Goal: Task Accomplishment & Management: Manage account settings

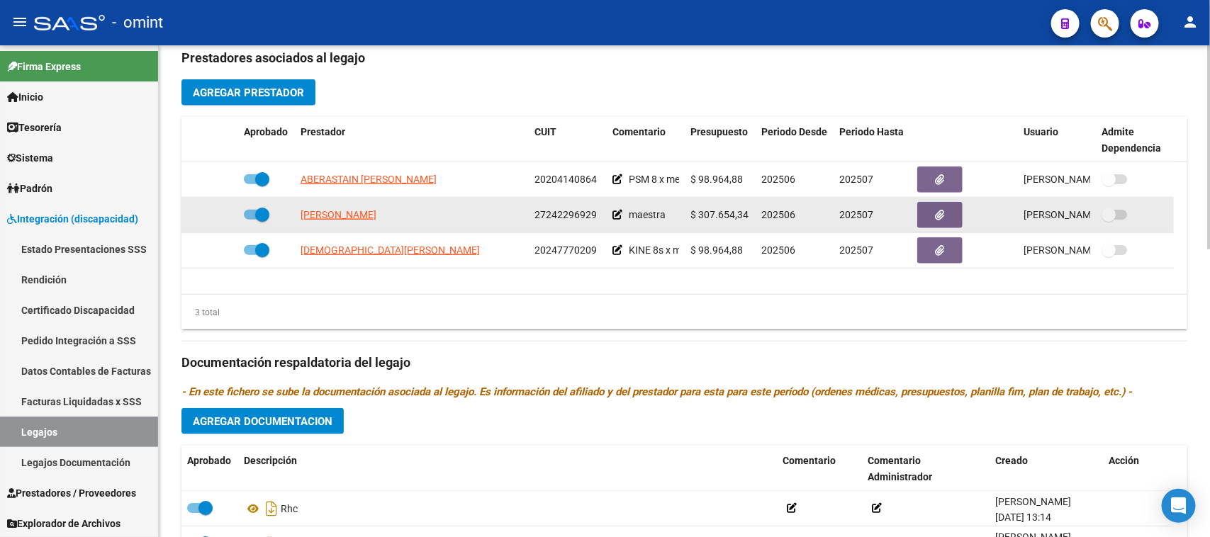
scroll to position [532, 0]
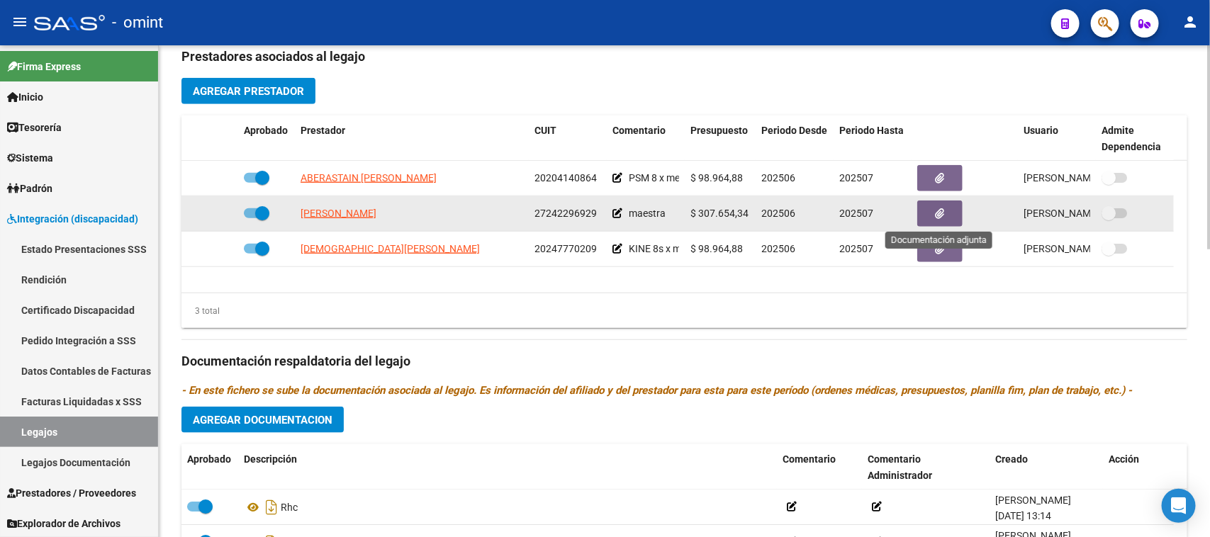
click at [932, 208] on button "button" at bounding box center [939, 214] width 45 height 26
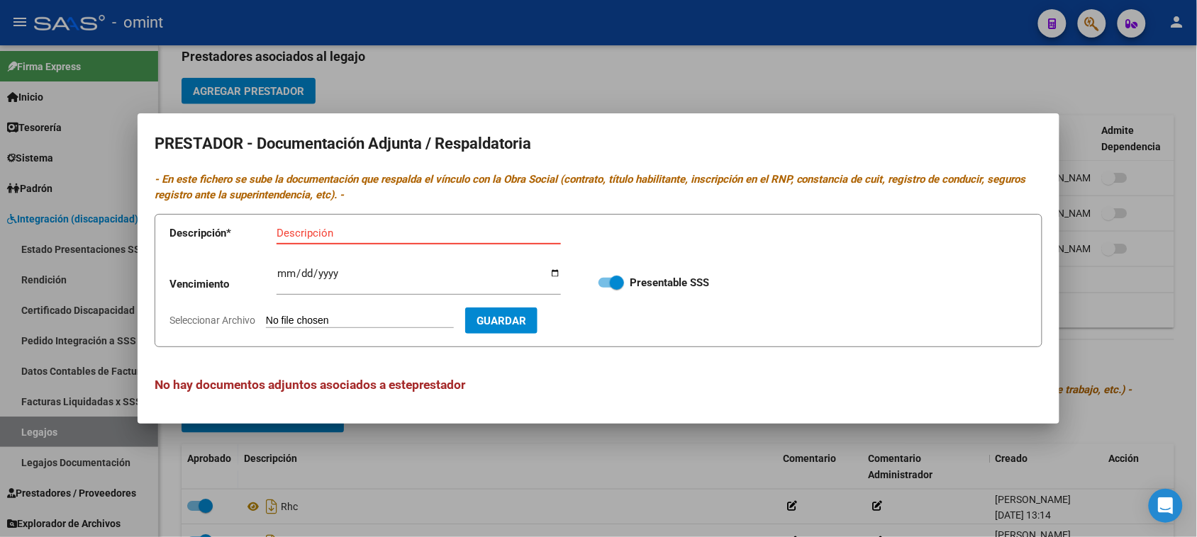
paste input "Título/RNP/CBU/ARCA"
click at [313, 238] on input "Título/RNP/CBU/ARCA" at bounding box center [419, 233] width 284 height 13
click at [317, 238] on input "Título/RNP/CBU/ARCA" at bounding box center [419, 233] width 284 height 13
type input "Título/Analítico/ARCA"
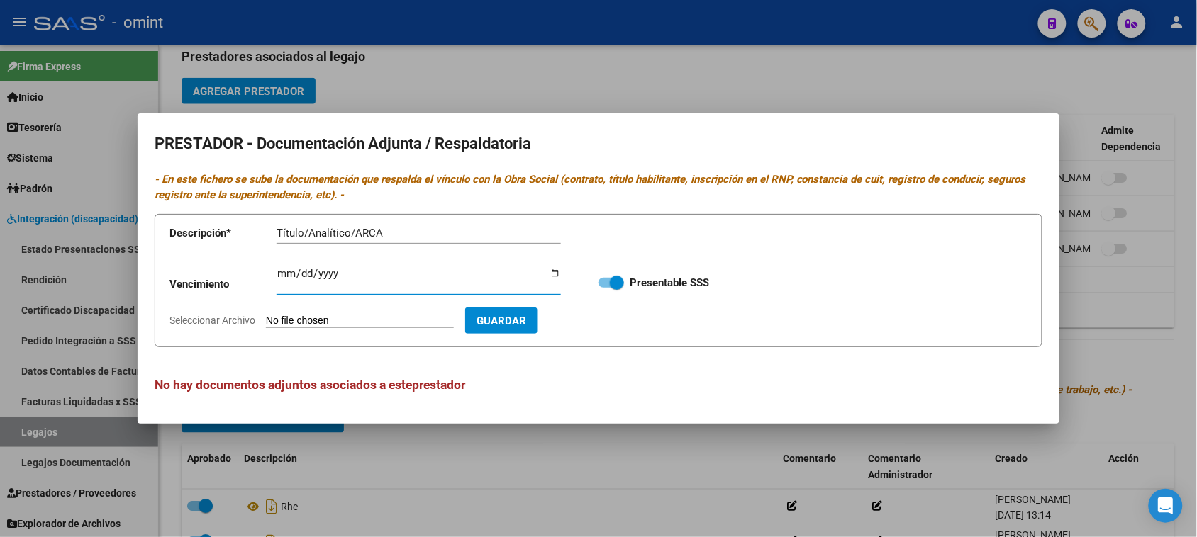
click at [292, 320] on input "Seleccionar Archivo" at bounding box center [360, 321] width 188 height 13
click at [280, 274] on input "Ingresar vencimiento" at bounding box center [419, 279] width 284 height 23
type input "[DATE]"
type input "C:\fakepath\MAESTRA PRESTADOR.pdf"
click at [608, 327] on span "Guardar" at bounding box center [584, 321] width 50 height 13
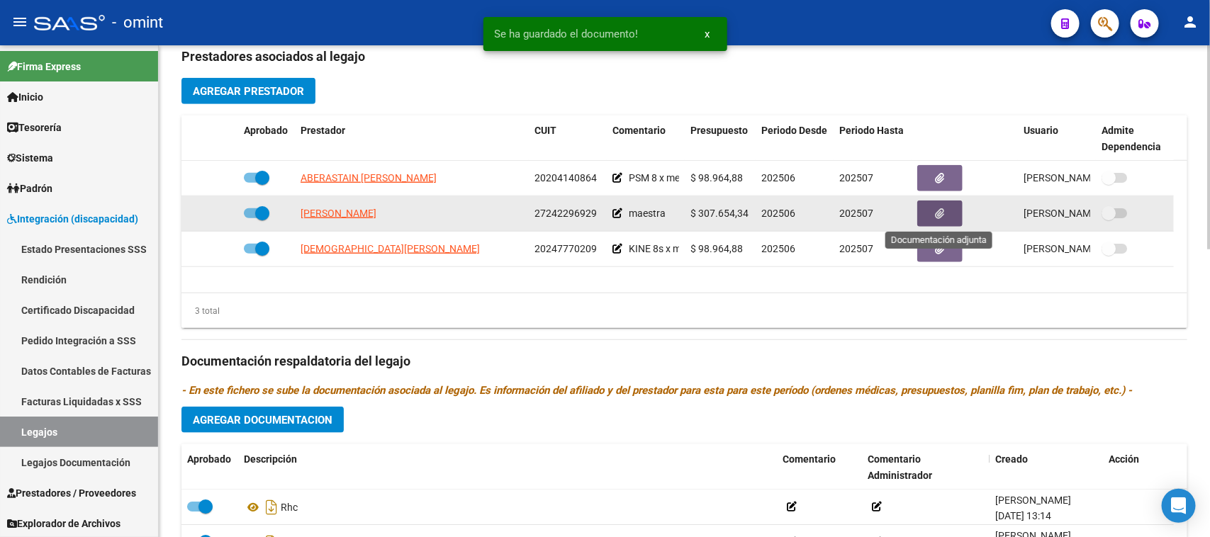
click at [620, 217] on icon at bounding box center [618, 213] width 10 height 10
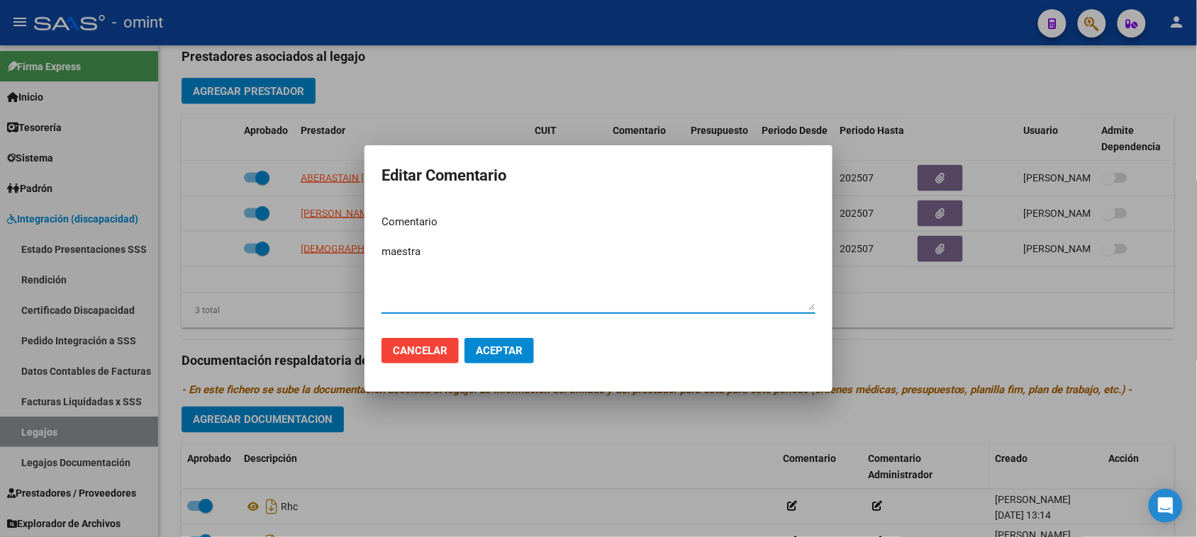
drag, startPoint x: 440, startPoint y: 252, endPoint x: 234, endPoint y: 262, distance: 206.6
click at [234, 262] on div "Editar Comentario Comentario maestra Ingresar el comentario Cancelar Aceptar" at bounding box center [598, 268] width 1197 height 537
paste textarea "Módulo de Apoyo a la Integración Escolar (Equipo)"
click at [599, 252] on textarea "Módulo de Apoyo a la Integración Escolar (Equipo)" at bounding box center [598, 277] width 434 height 67
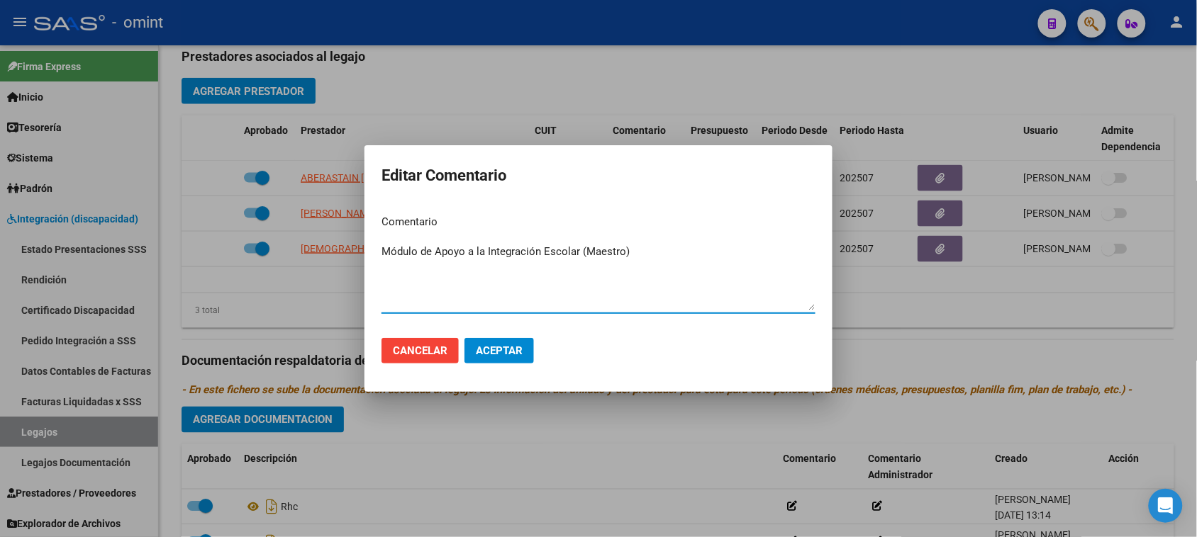
type textarea "Módulo de Apoyo a la Integración Escolar (Maestro)"
click at [532, 352] on button "Aceptar" at bounding box center [498, 351] width 69 height 26
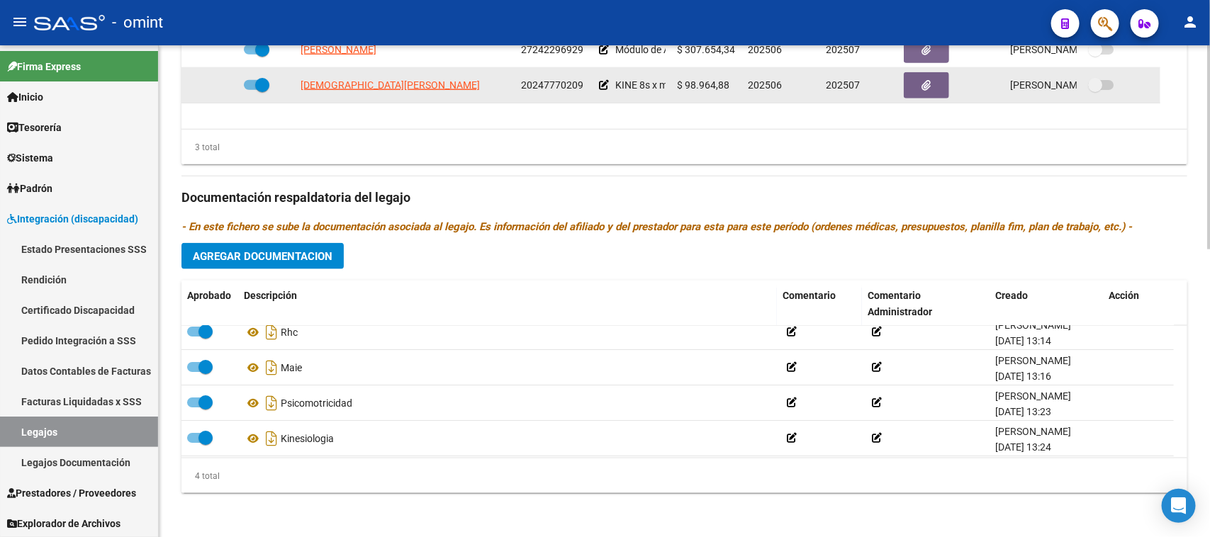
scroll to position [15, 0]
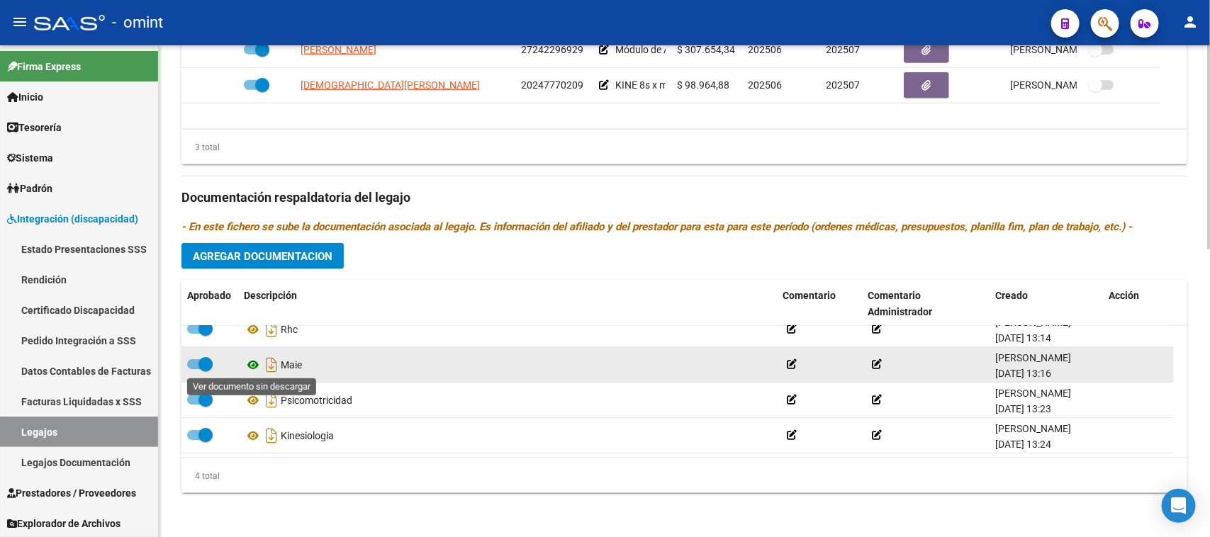
click at [248, 364] on icon at bounding box center [253, 365] width 18 height 17
click at [194, 359] on span at bounding box center [200, 364] width 26 height 10
click at [194, 369] on input "checkbox" at bounding box center [194, 369] width 1 height 1
click at [1122, 359] on div at bounding box center [1139, 365] width 60 height 16
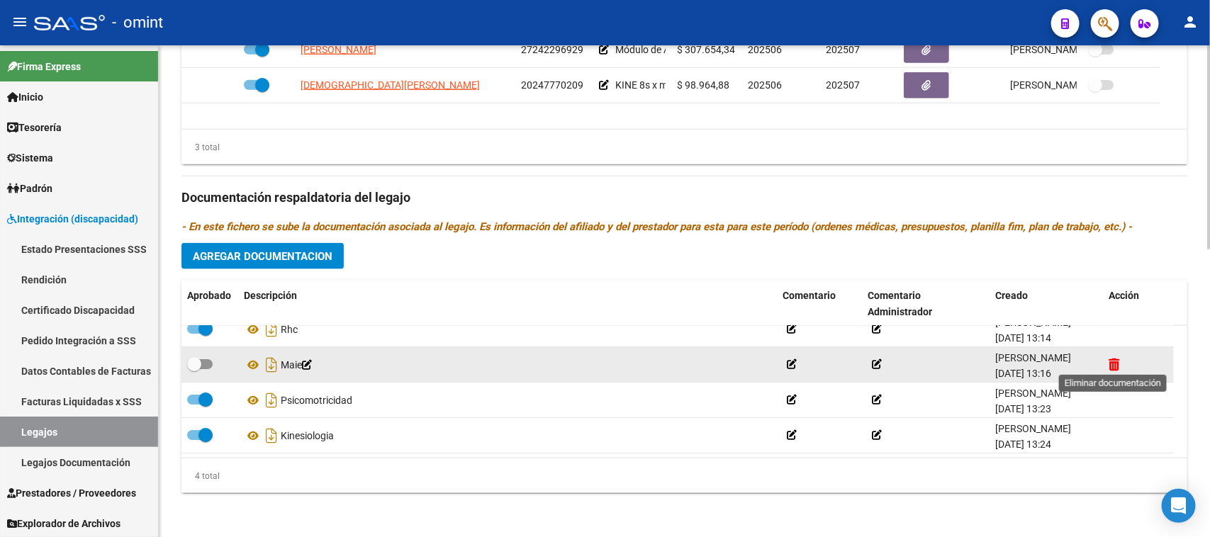
click at [1115, 362] on icon at bounding box center [1114, 364] width 11 height 13
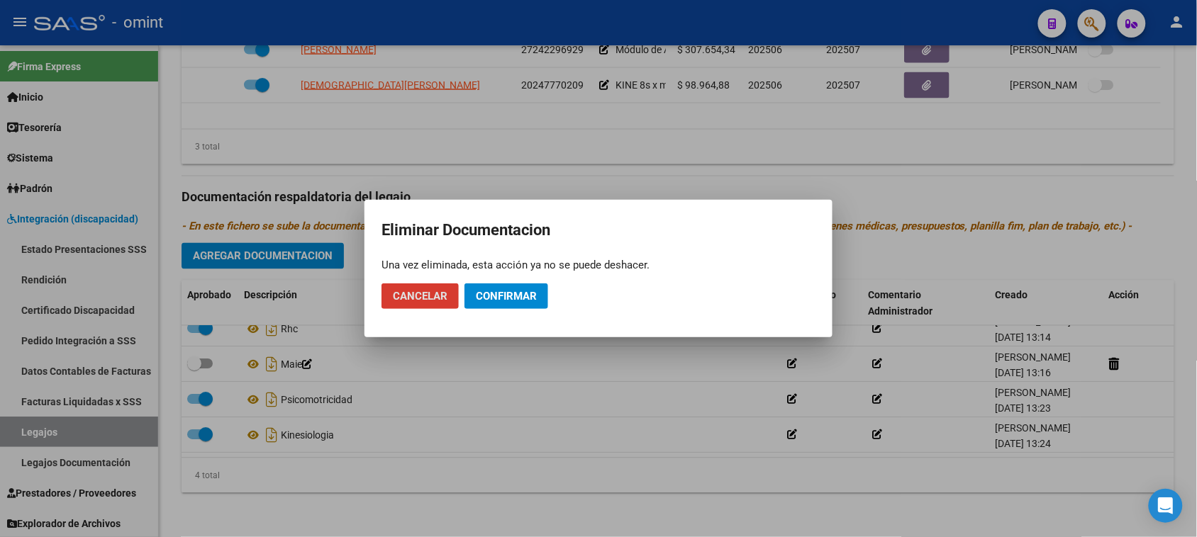
click at [532, 291] on span "Confirmar" at bounding box center [506, 296] width 61 height 13
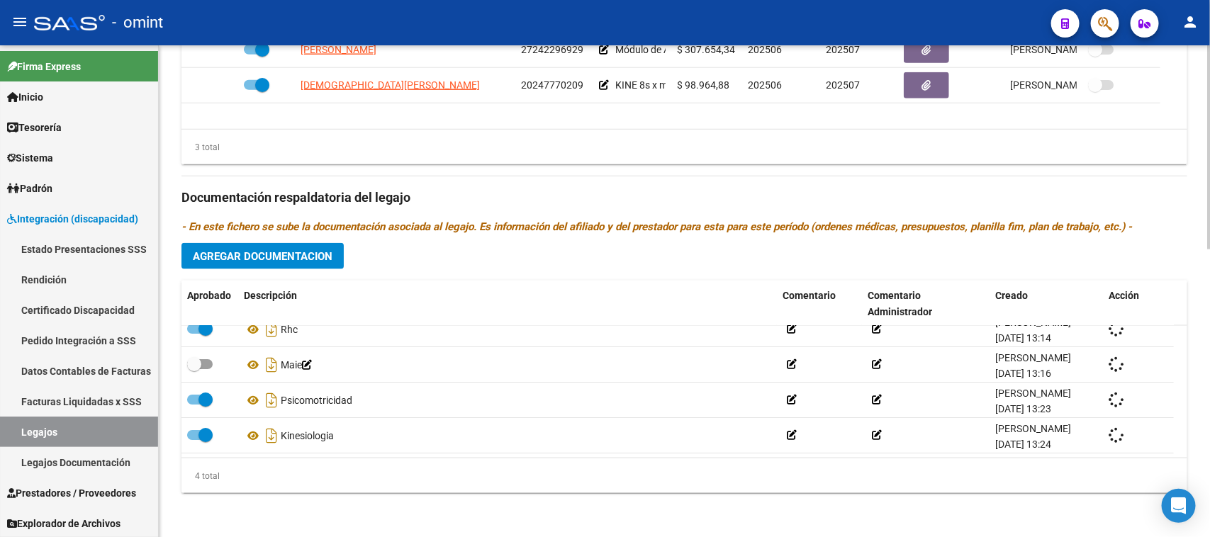
checkbox input "true"
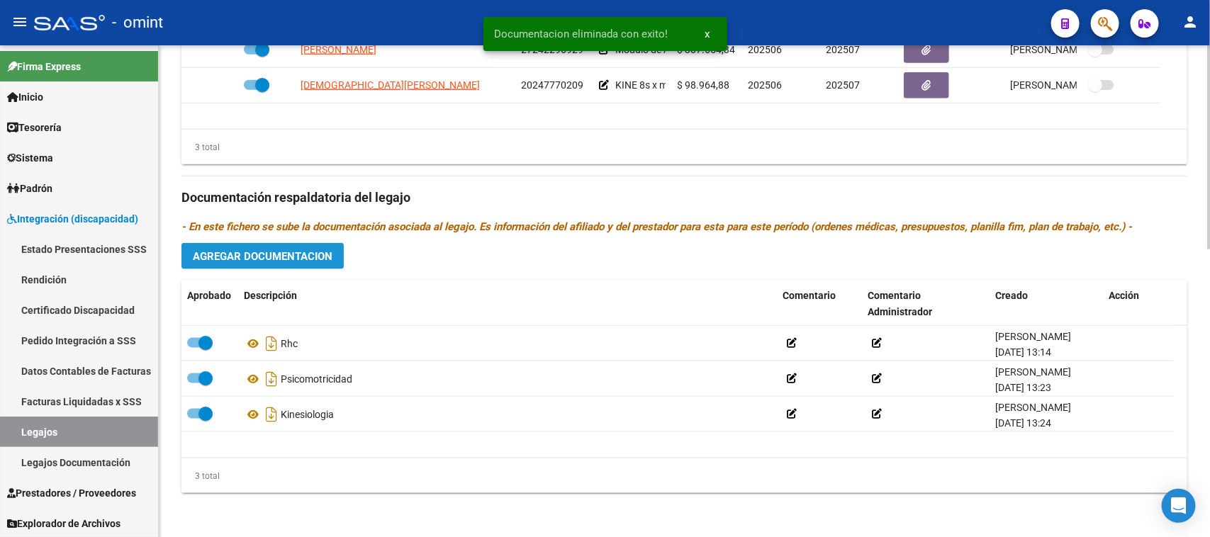
click at [312, 252] on span "Agregar Documentacion" at bounding box center [263, 256] width 140 height 13
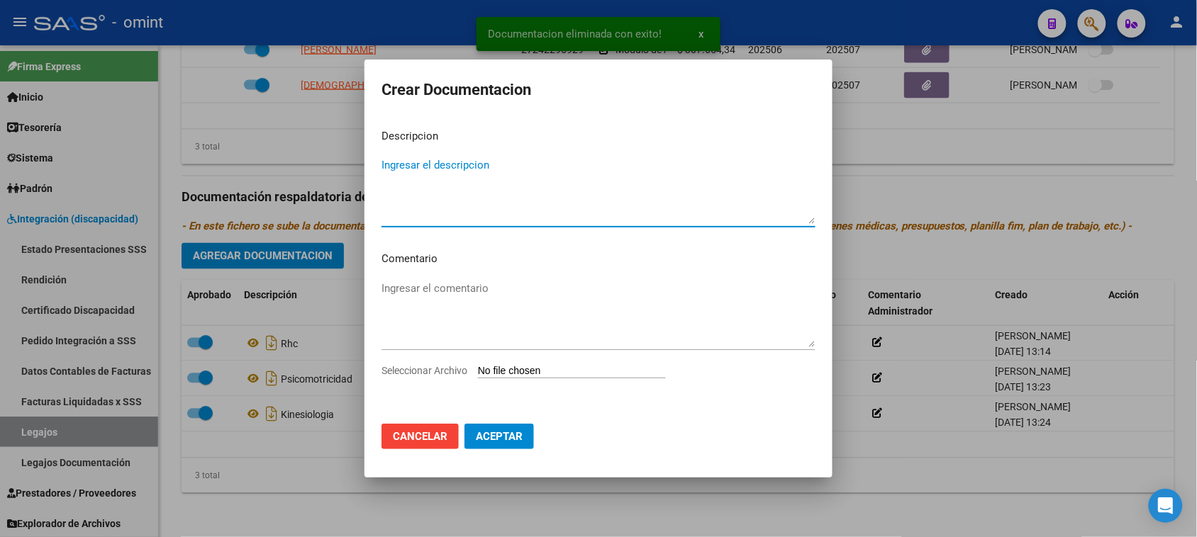
type textarea "N"
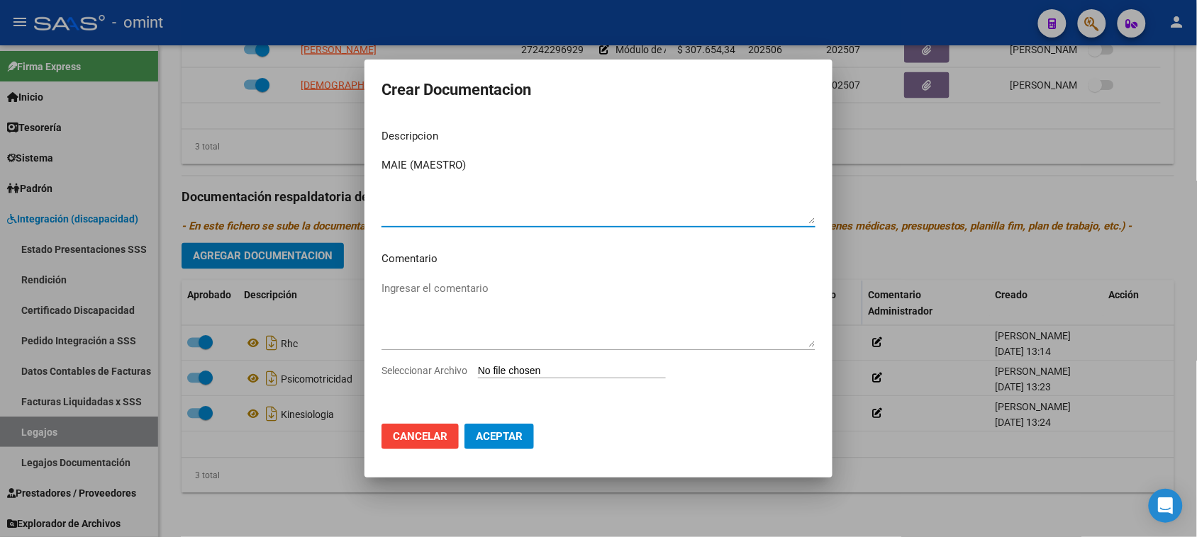
type textarea "MAIE (MAESTRO)"
type input "C:\fakepath\MAESTRA PRESTACION.pdf"
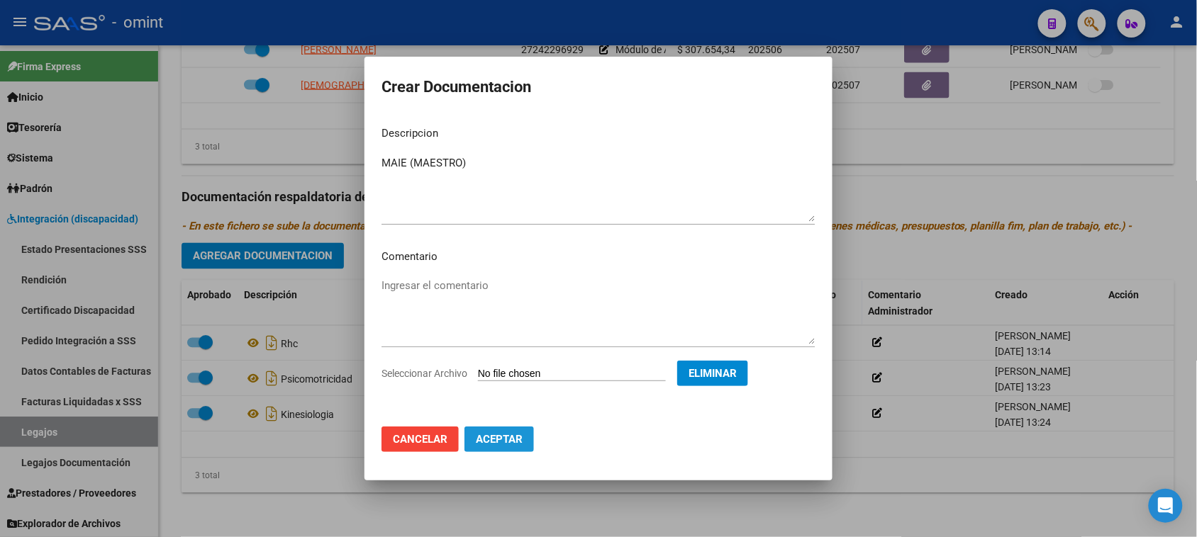
click at [500, 445] on span "Aceptar" at bounding box center [499, 439] width 47 height 13
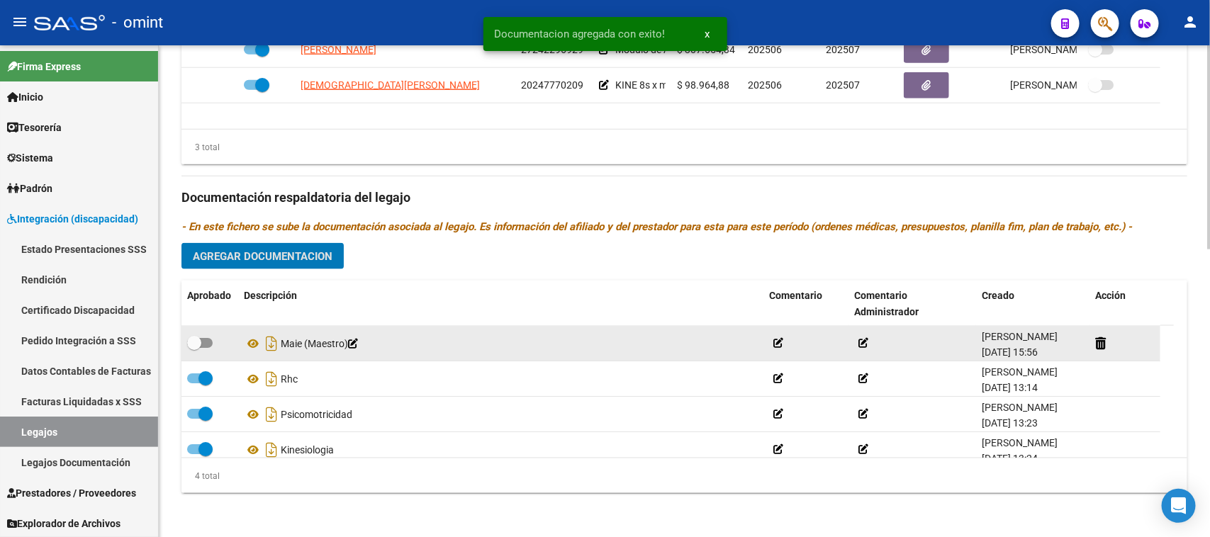
click at [200, 345] on span at bounding box center [194, 343] width 14 height 14
click at [194, 348] on input "checkbox" at bounding box center [194, 348] width 1 height 1
checkbox input "true"
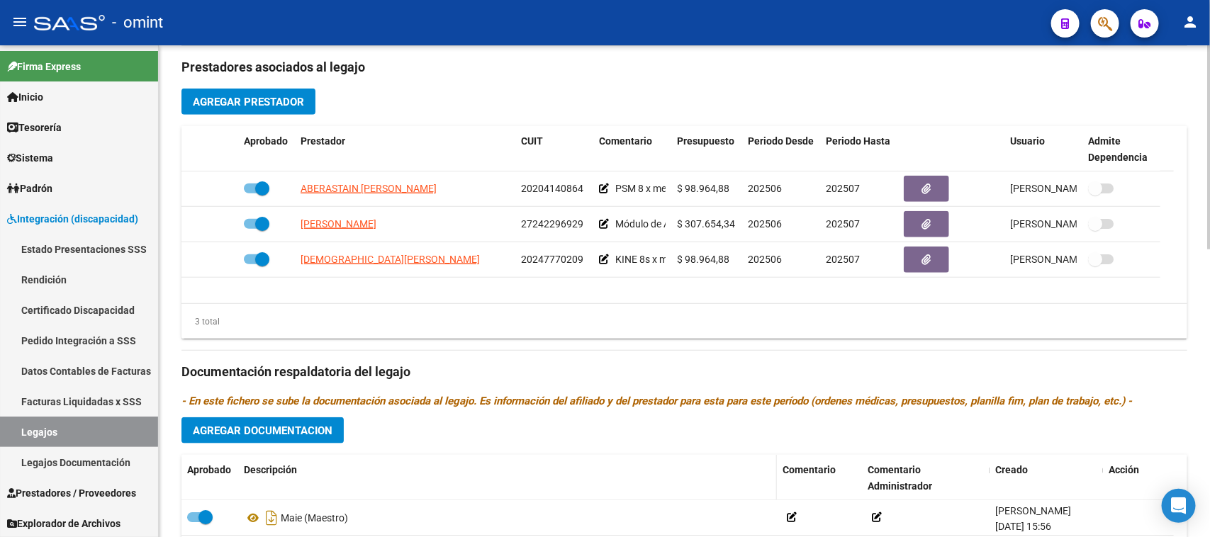
scroll to position [518, 0]
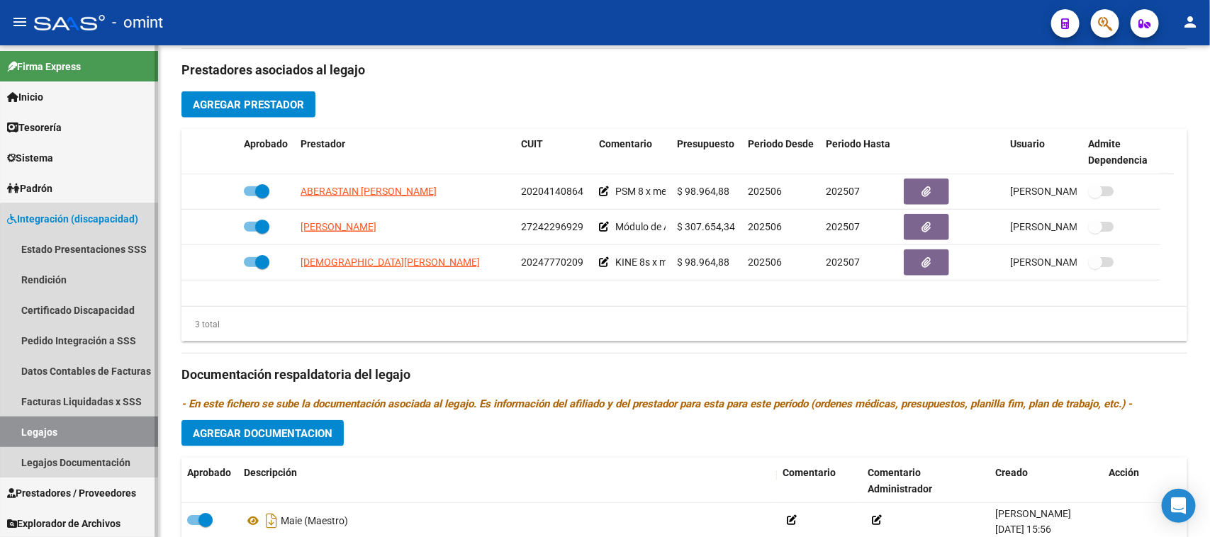
click at [107, 430] on link "Legajos" at bounding box center [79, 432] width 158 height 30
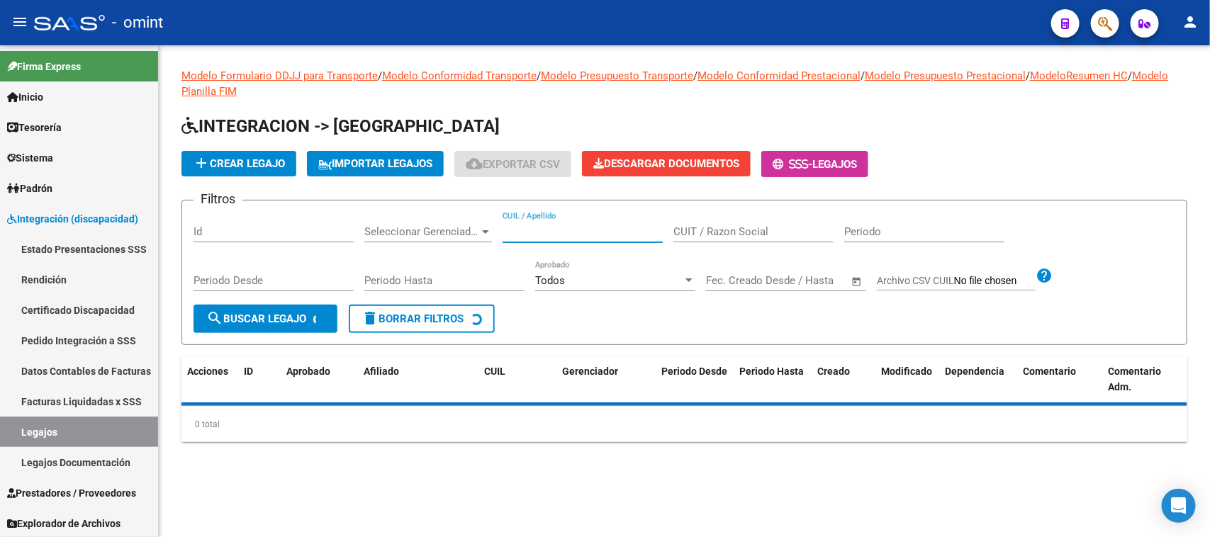
click at [562, 232] on input "CUIL / Apellido" at bounding box center [583, 231] width 160 height 13
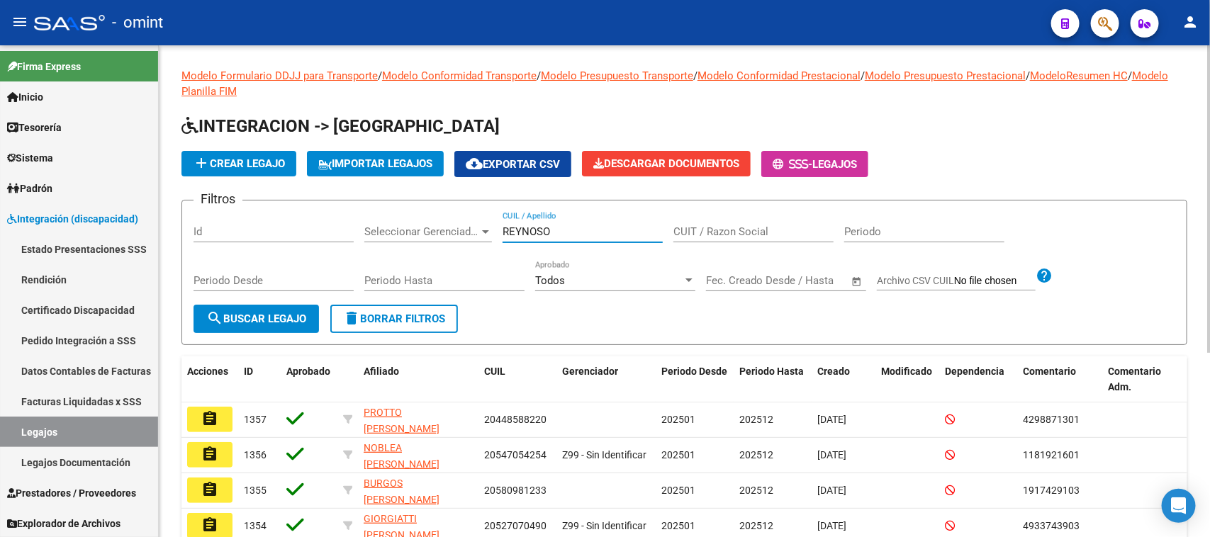
type input "REYNOSO"
click at [284, 313] on span "search Buscar Legajo" at bounding box center [256, 319] width 100 height 13
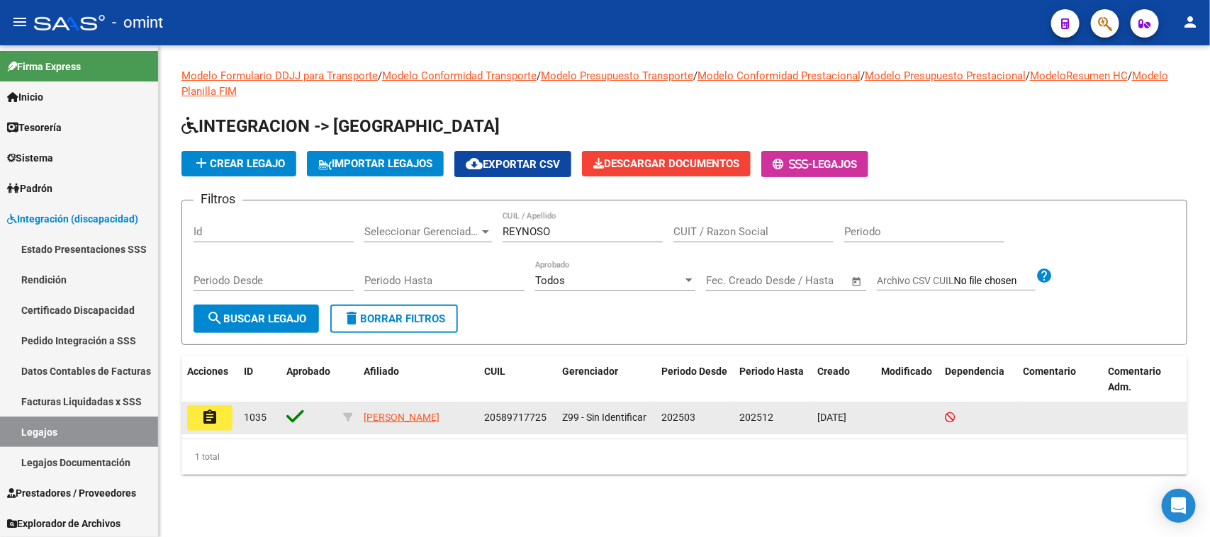
click at [215, 415] on mat-icon "assignment" at bounding box center [209, 417] width 17 height 17
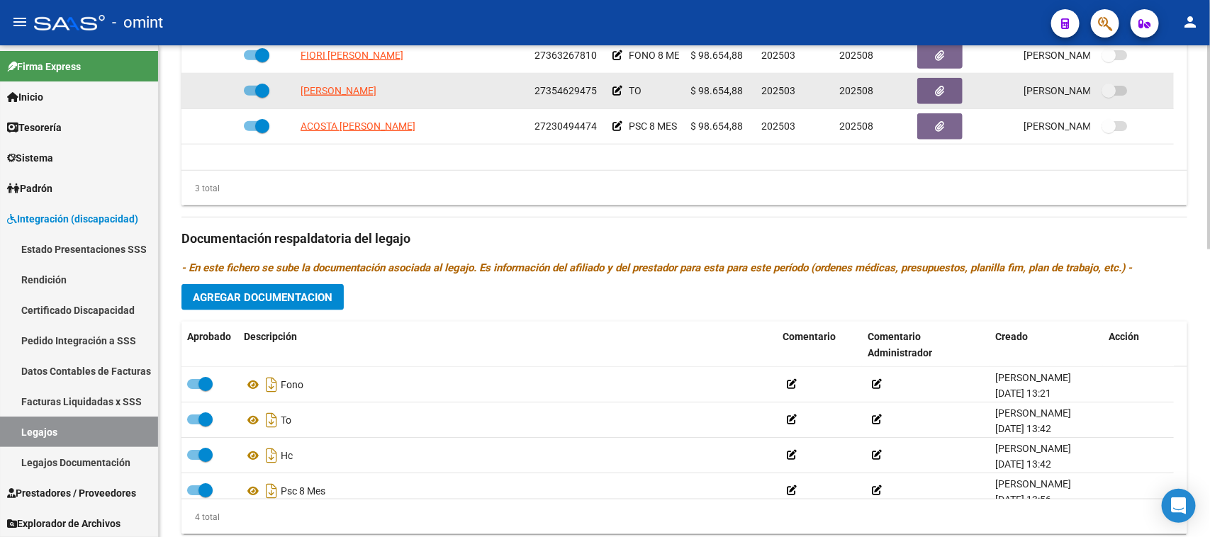
scroll to position [696, 0]
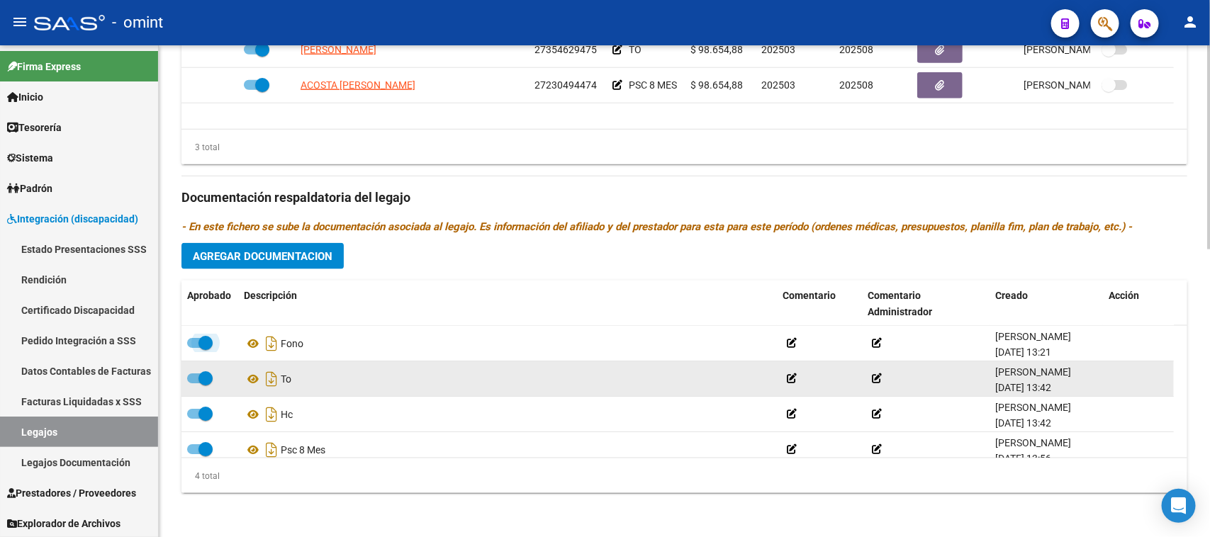
drag, startPoint x: 188, startPoint y: 337, endPoint x: 586, endPoint y: 392, distance: 402.2
click at [188, 339] on span at bounding box center [200, 343] width 26 height 10
click at [194, 348] on input "checkbox" at bounding box center [194, 348] width 1 height 1
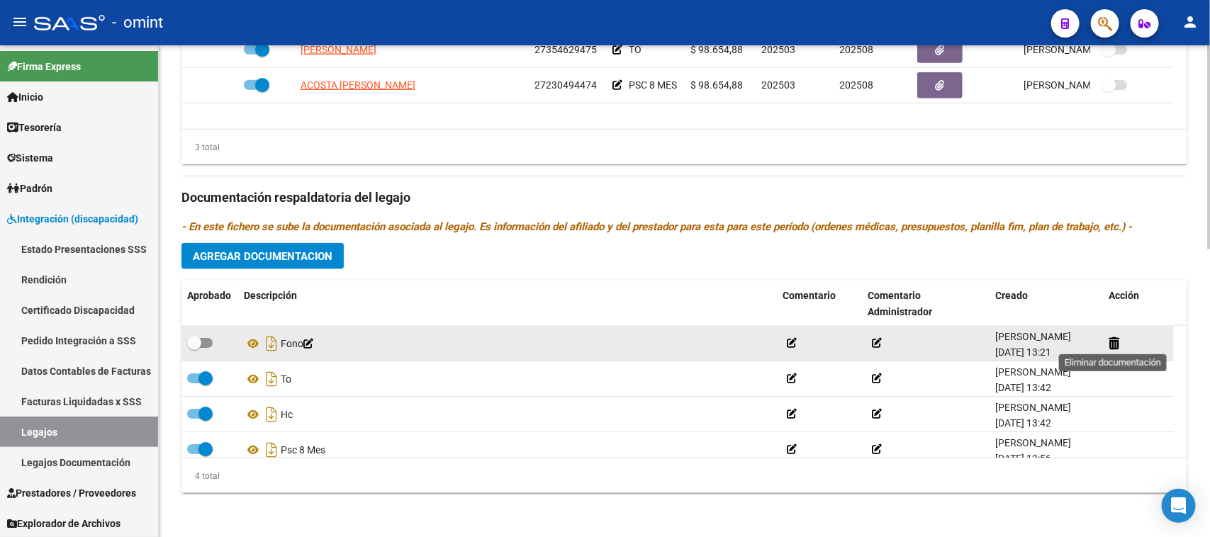
click at [1115, 339] on icon at bounding box center [1114, 343] width 11 height 13
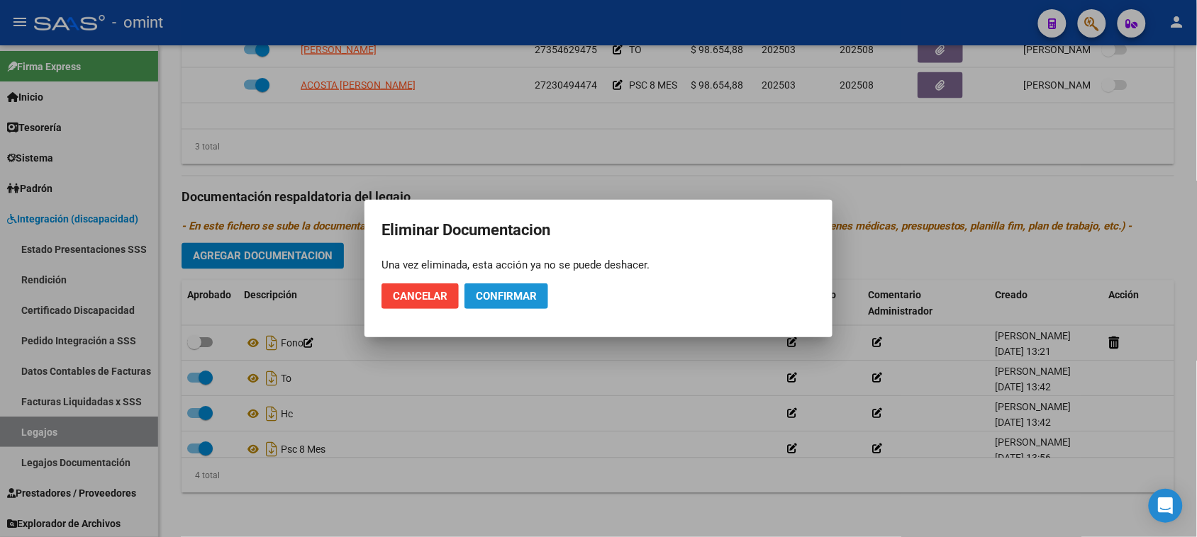
click at [529, 291] on span "Confirmar" at bounding box center [506, 296] width 61 height 13
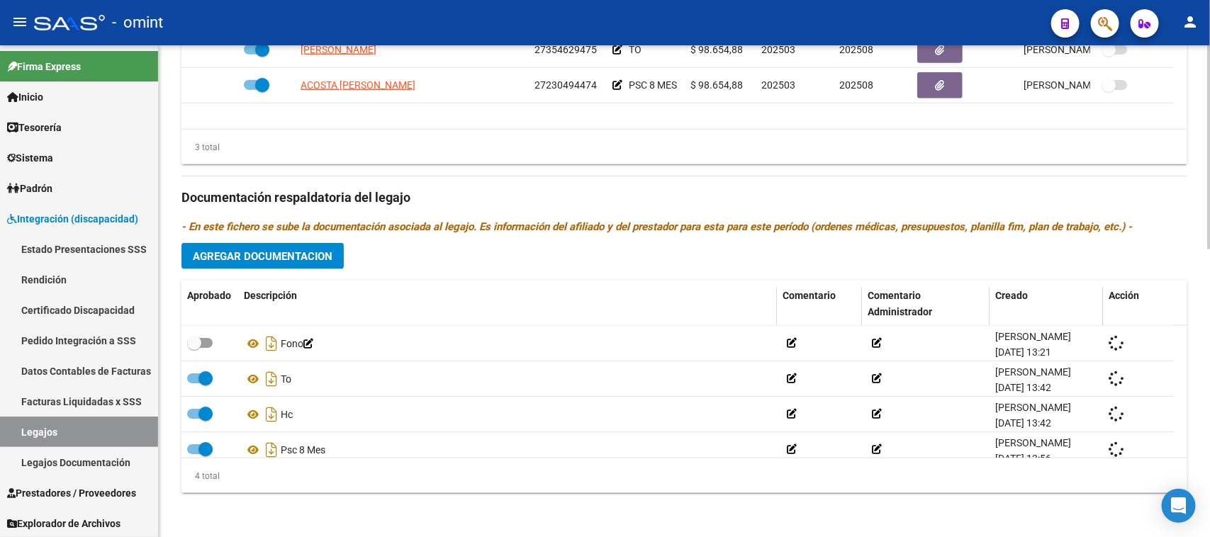
checkbox input "true"
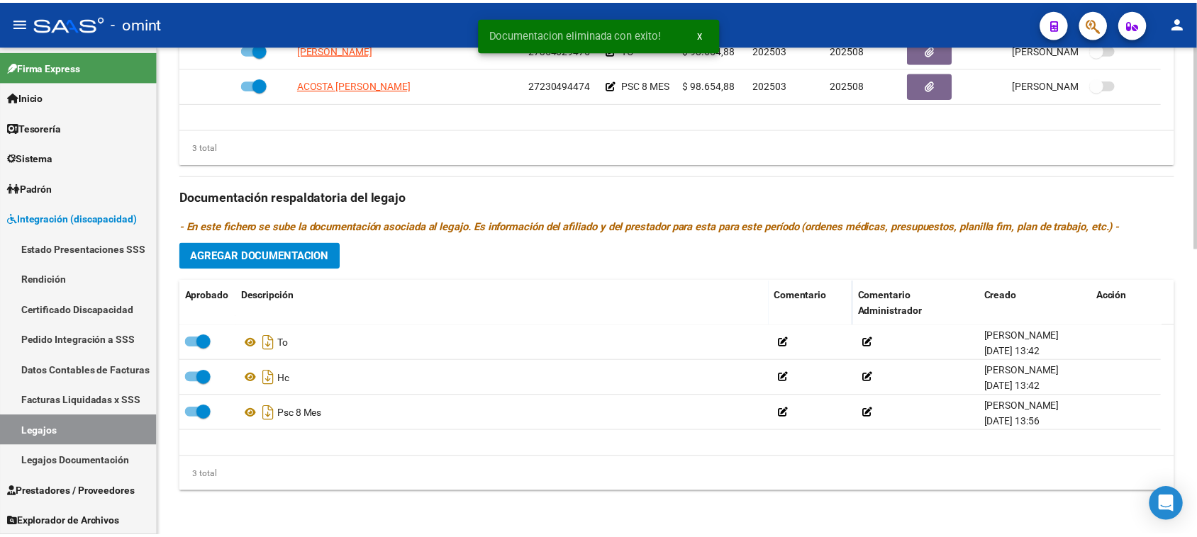
scroll to position [607, 0]
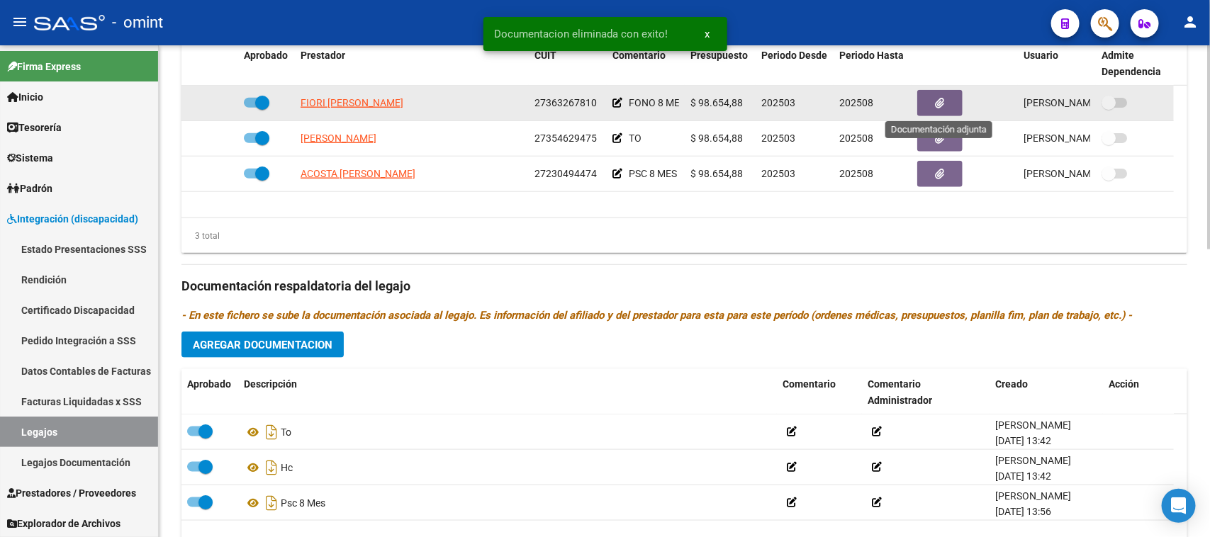
click at [961, 104] on button "button" at bounding box center [939, 103] width 45 height 26
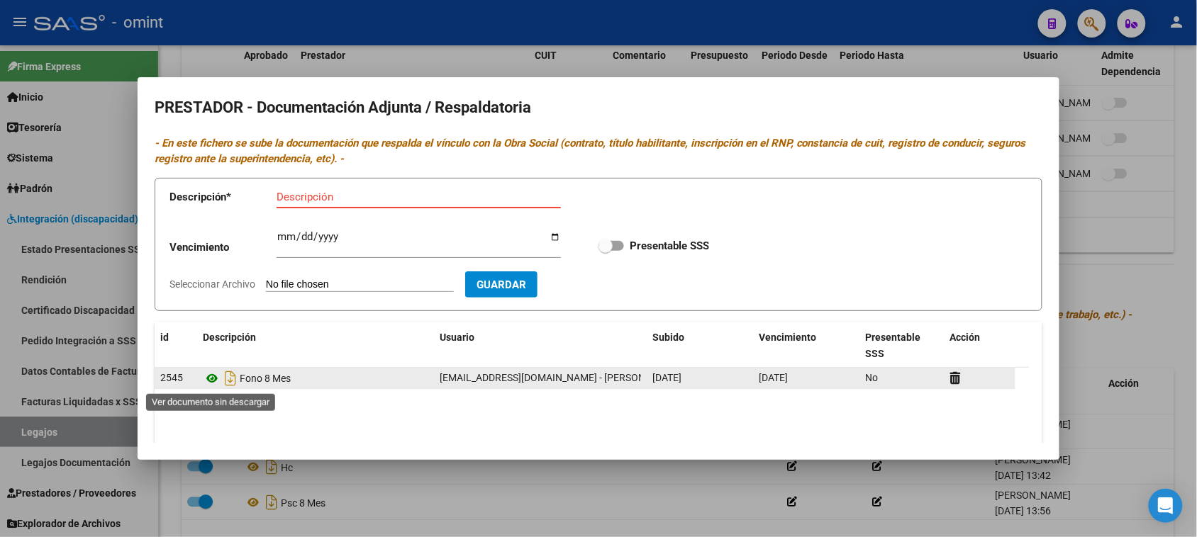
click at [209, 378] on icon at bounding box center [212, 378] width 18 height 17
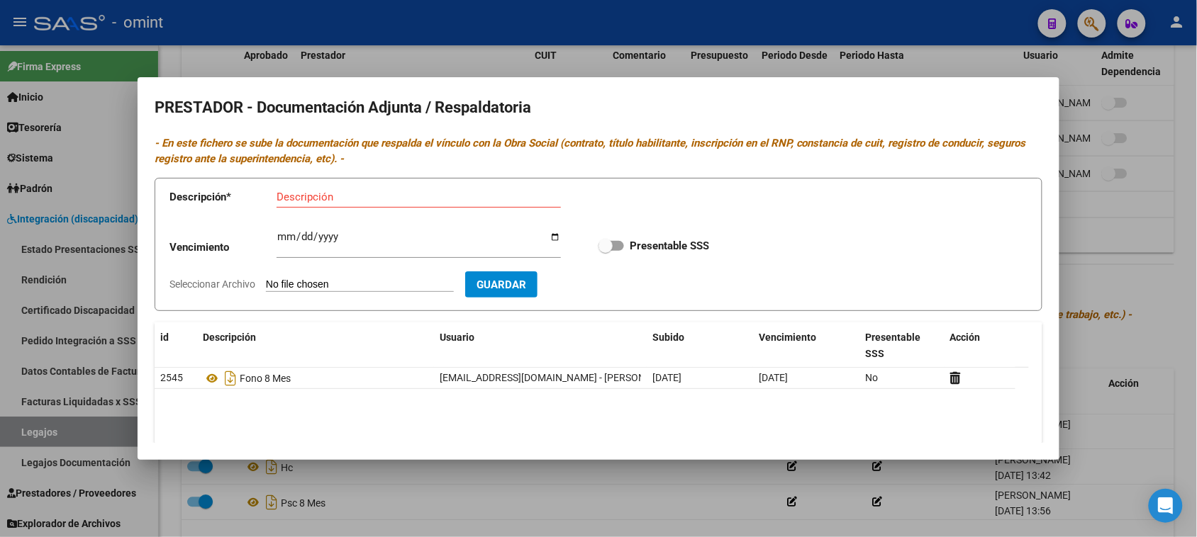
click at [275, 234] on app-form-text-field "Vencimiento Ingresar vencimiento" at bounding box center [375, 249] width 412 height 43
click at [282, 243] on input "Ingresar vencimiento" at bounding box center [419, 242] width 284 height 23
type input "[DATE]"
click at [605, 251] on input "Presentable SSS" at bounding box center [605, 251] width 1 height 1
checkbox input "true"
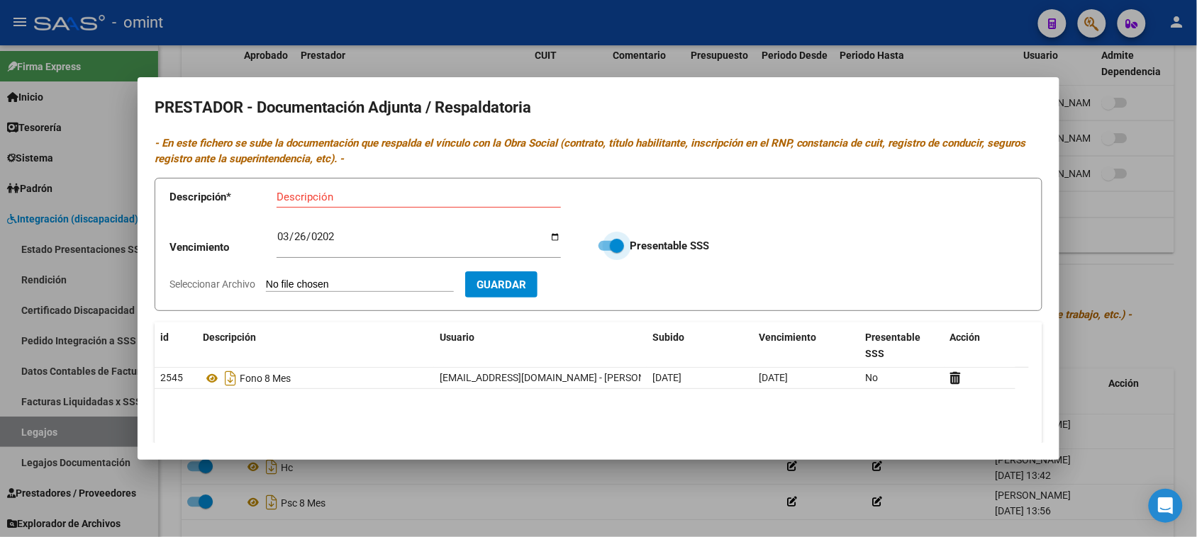
click at [307, 210] on div "Descripción" at bounding box center [419, 203] width 284 height 35
click at [311, 203] on input "Descripción" at bounding box center [419, 197] width 284 height 13
paste input "Título/RNP/CBU/ARCA"
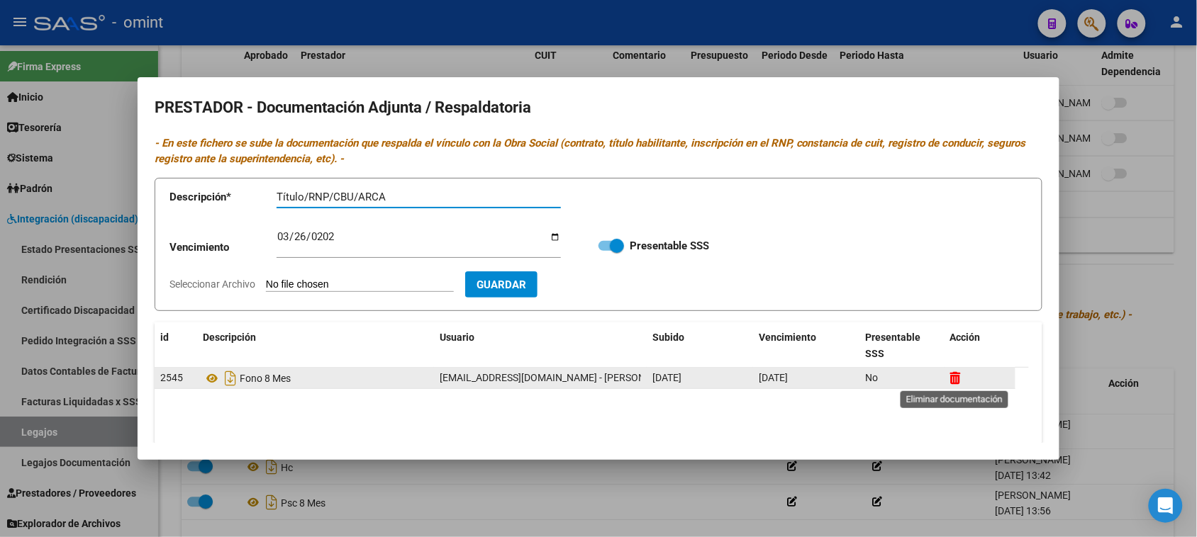
type input "Título/RNP/CBU/ARCA"
click at [954, 380] on icon at bounding box center [955, 378] width 11 height 13
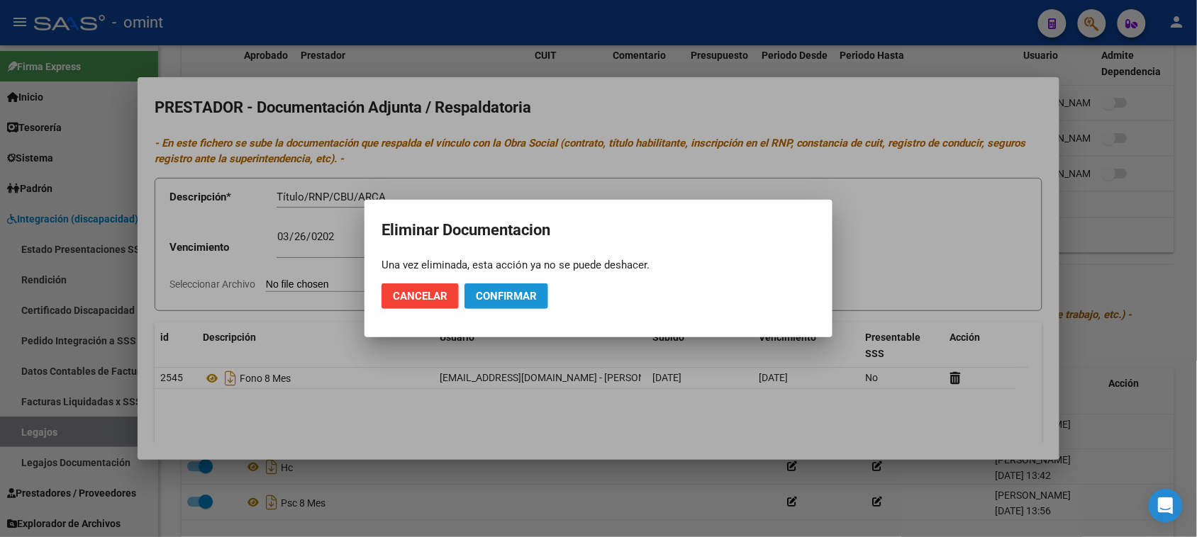
click at [504, 294] on span "Confirmar" at bounding box center [506, 296] width 61 height 13
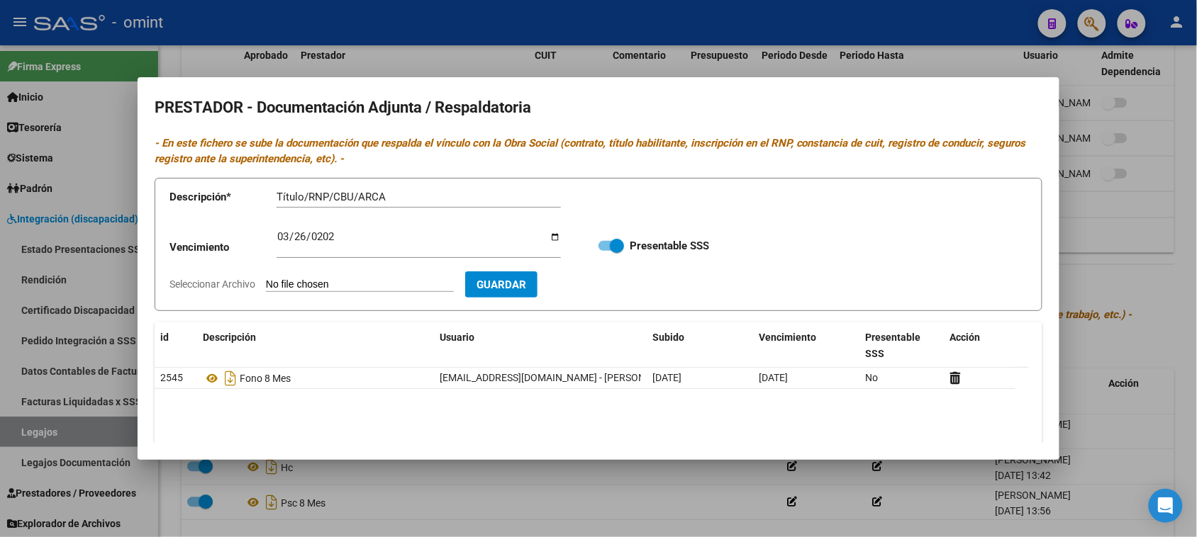
click at [330, 277] on form "Descripción * Título/RNP/CBU/ARCA Descripción Vencimiento [DATE] Ingresar venci…" at bounding box center [599, 245] width 888 height 134
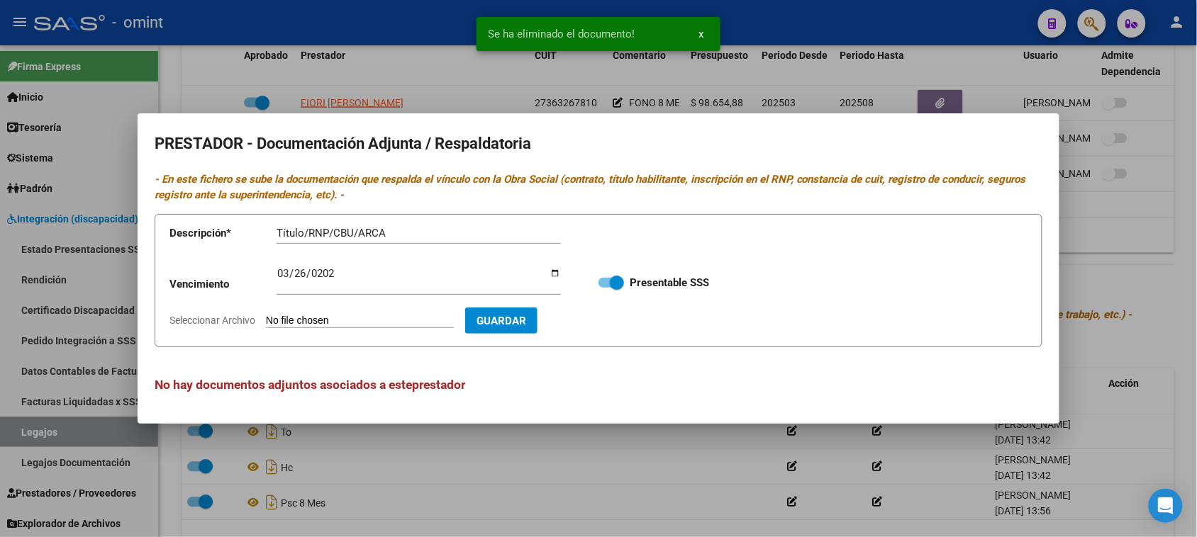
click at [320, 284] on input "[DATE]" at bounding box center [419, 279] width 284 height 23
click at [328, 326] on input "Seleccionar Archivo" at bounding box center [360, 321] width 188 height 13
type input "C:\fakepath\FONO PRESTADOR.pdf"
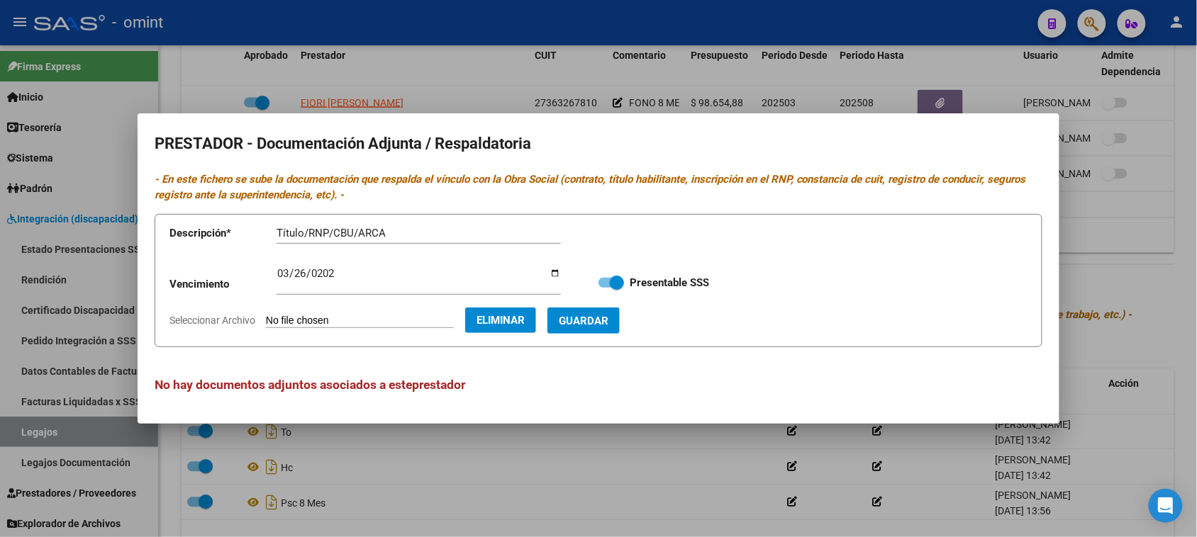
click at [608, 323] on span "Guardar" at bounding box center [584, 321] width 50 height 13
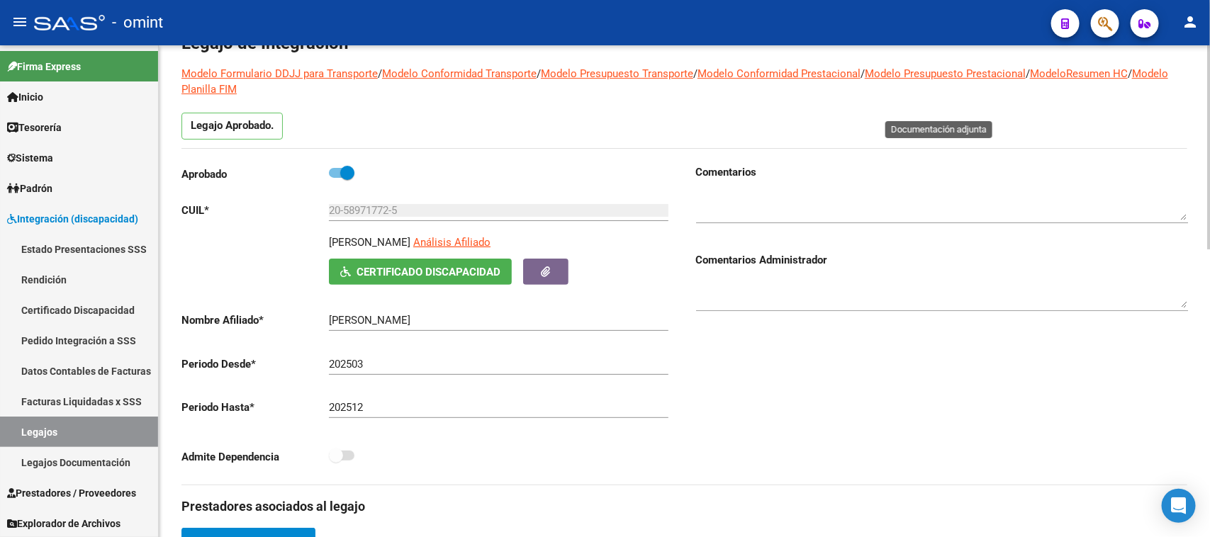
scroll to position [0, 0]
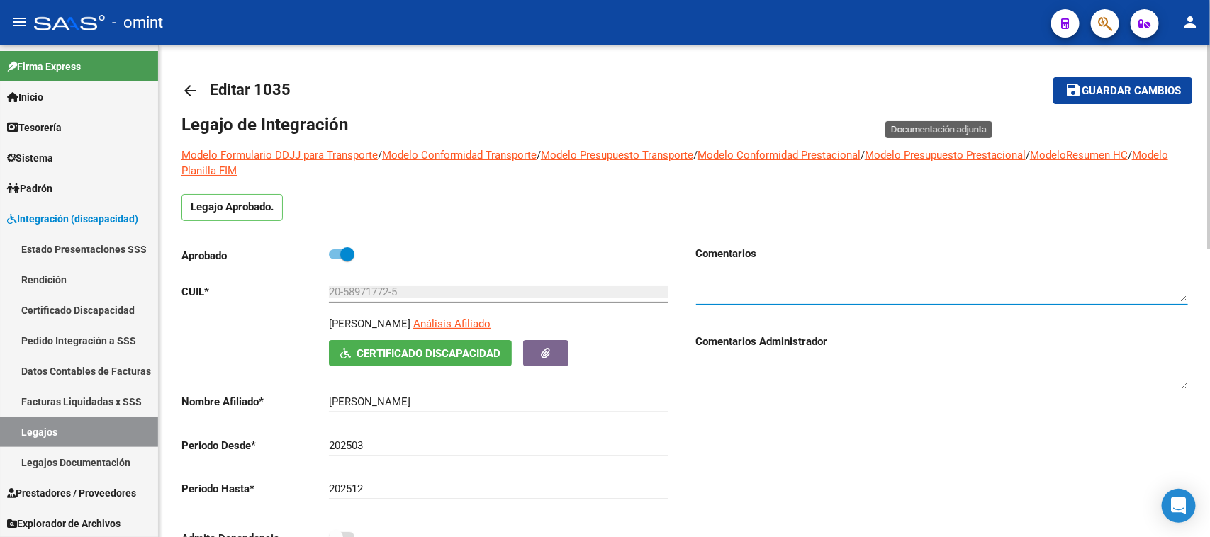
click at [731, 281] on textarea at bounding box center [942, 288] width 492 height 28
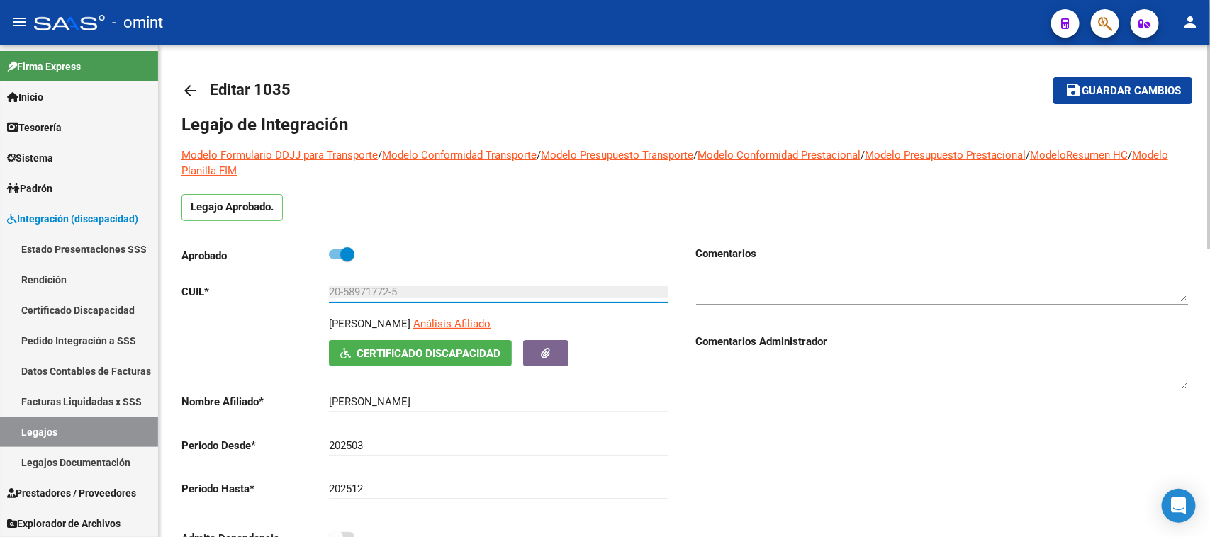
click at [352, 294] on input "20-58971772-5" at bounding box center [499, 292] width 340 height 13
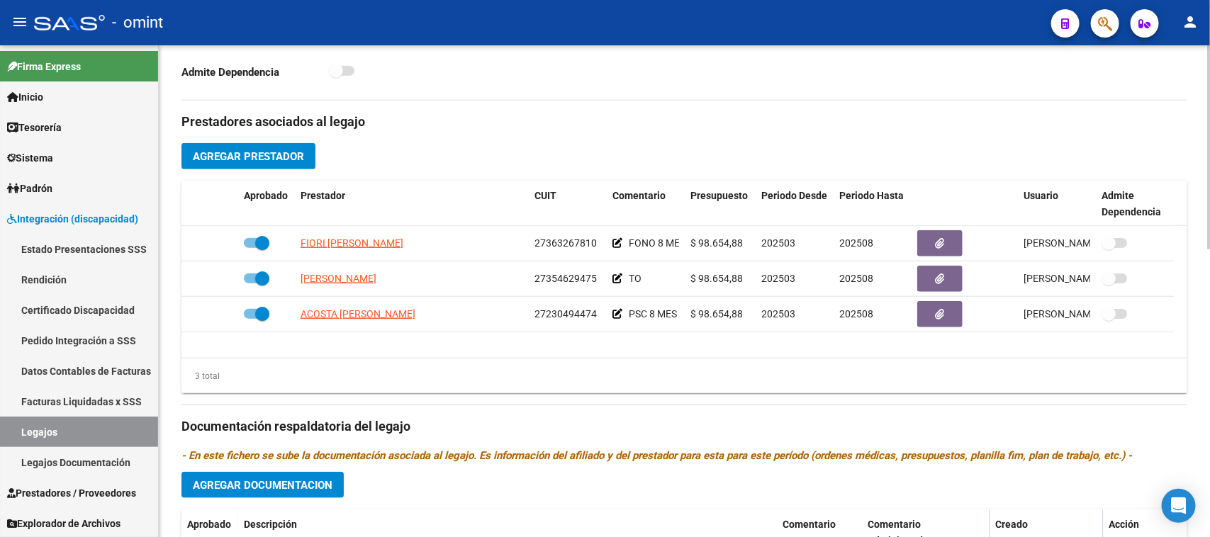
scroll to position [532, 0]
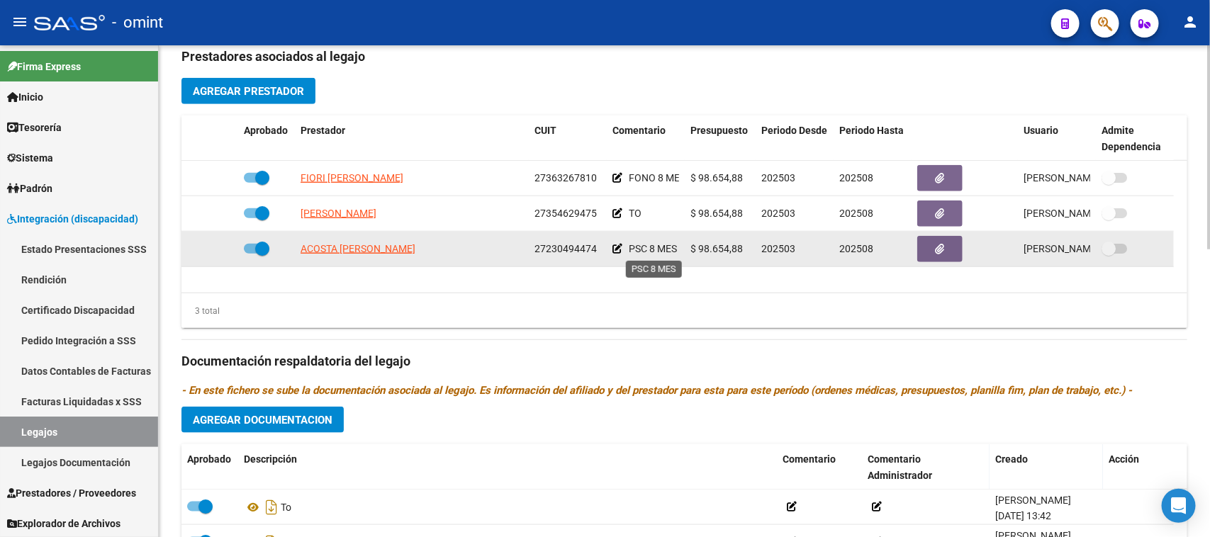
click at [657, 252] on span "PSC 8 MES" at bounding box center [653, 248] width 48 height 11
drag, startPoint x: 654, startPoint y: 252, endPoint x: 676, endPoint y: 252, distance: 22.0
click at [676, 252] on span "PSC 8 MES" at bounding box center [653, 248] width 48 height 11
drag, startPoint x: 652, startPoint y: 247, endPoint x: 677, endPoint y: 247, distance: 24.8
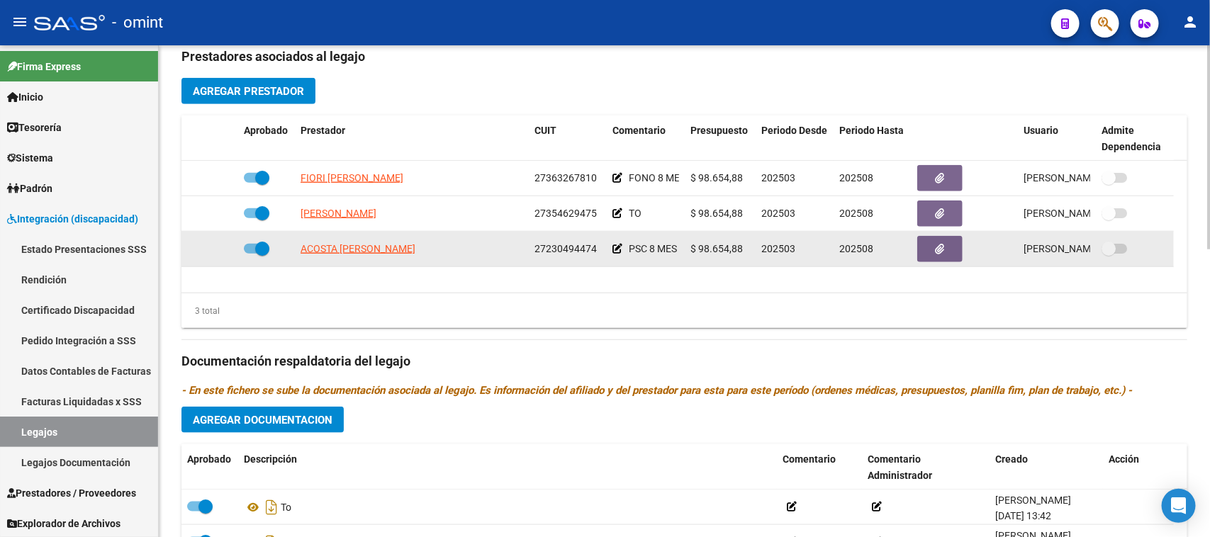
click at [677, 247] on span "PSC 8 MES" at bounding box center [653, 248] width 48 height 11
copy span "8 MES"
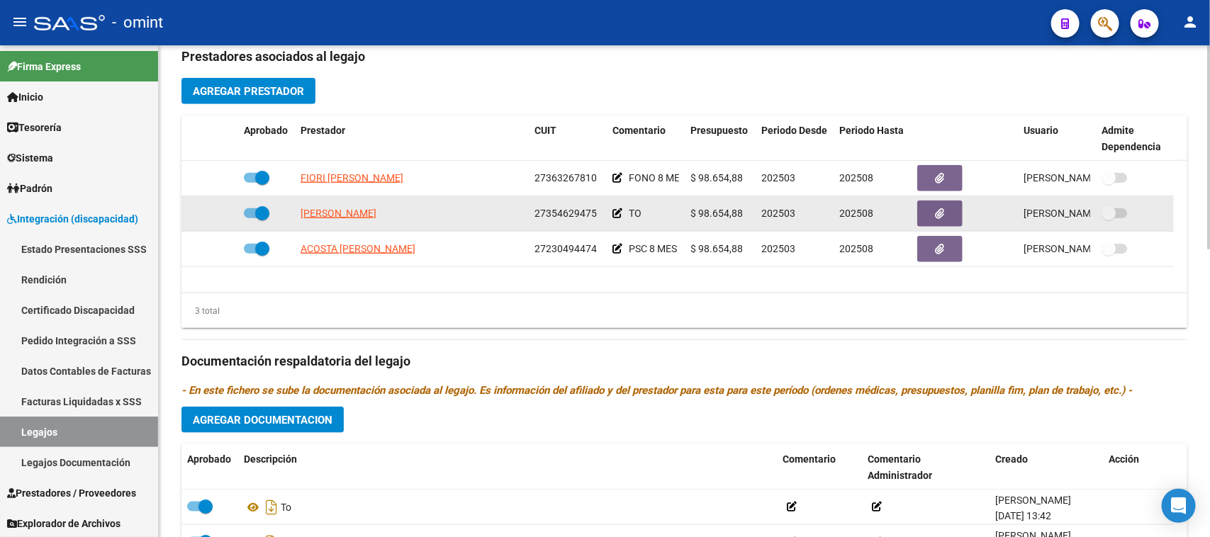
click at [618, 213] on icon at bounding box center [618, 213] width 10 height 10
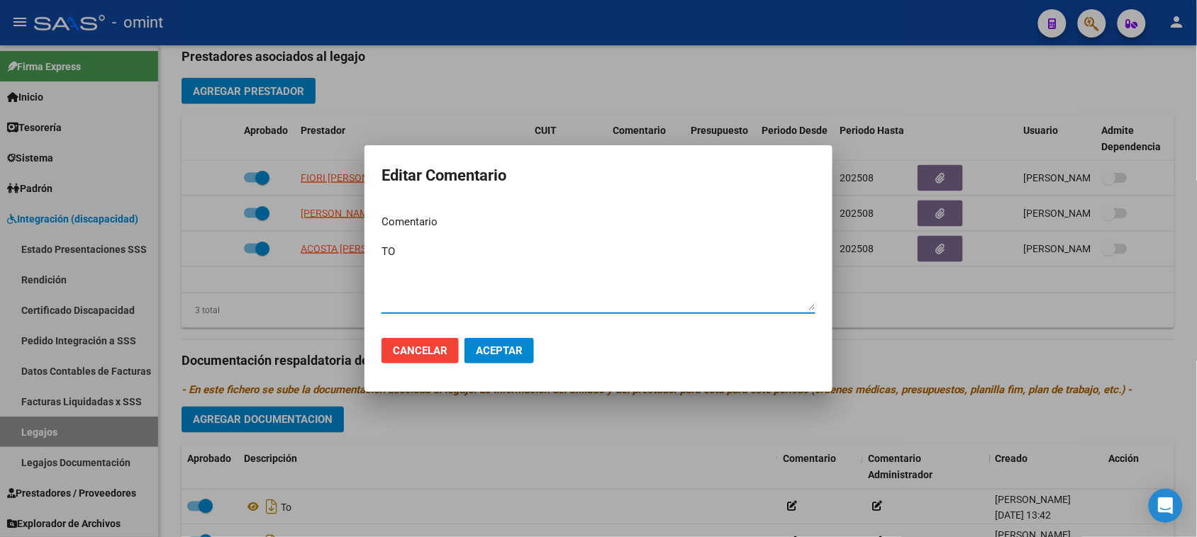
paste textarea "8 MES"
type textarea "TO 8 MES"
click at [525, 342] on button "Aceptar" at bounding box center [498, 351] width 69 height 26
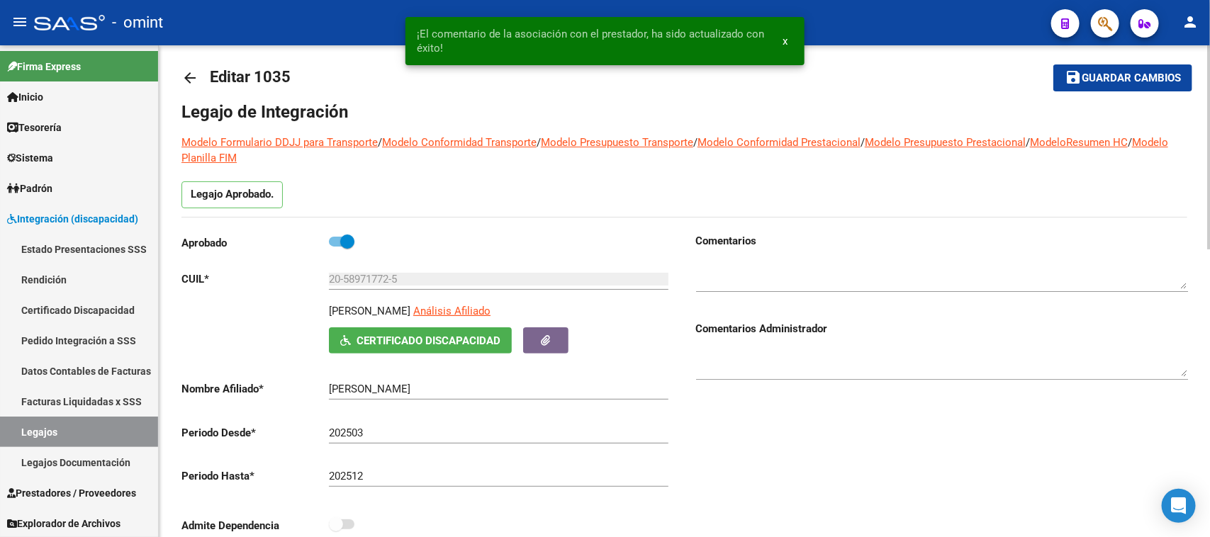
scroll to position [0, 0]
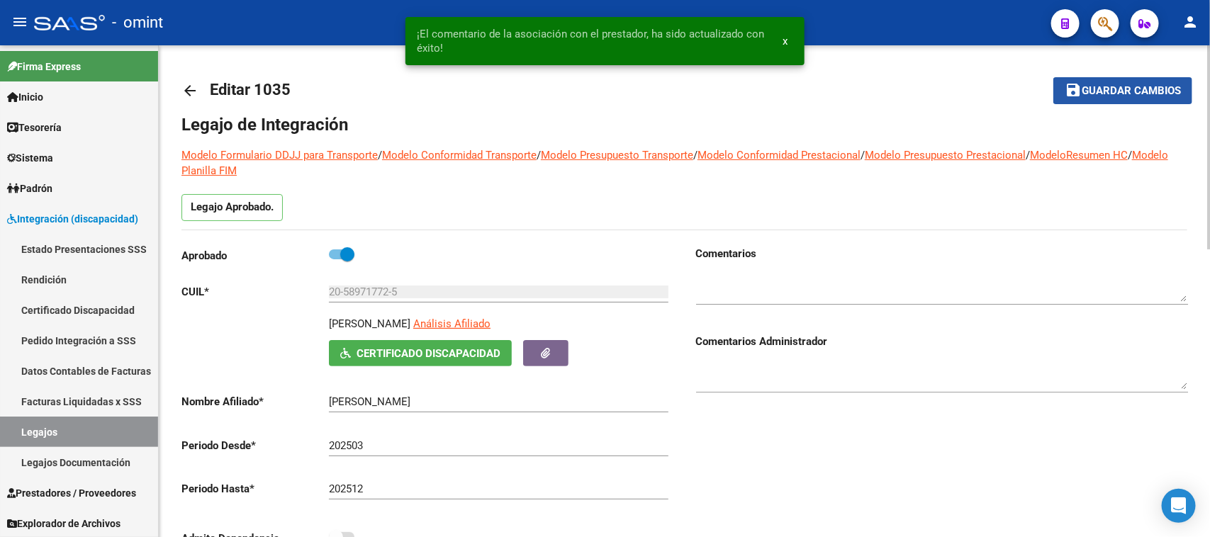
click at [1059, 82] on button "save Guardar cambios" at bounding box center [1123, 90] width 139 height 26
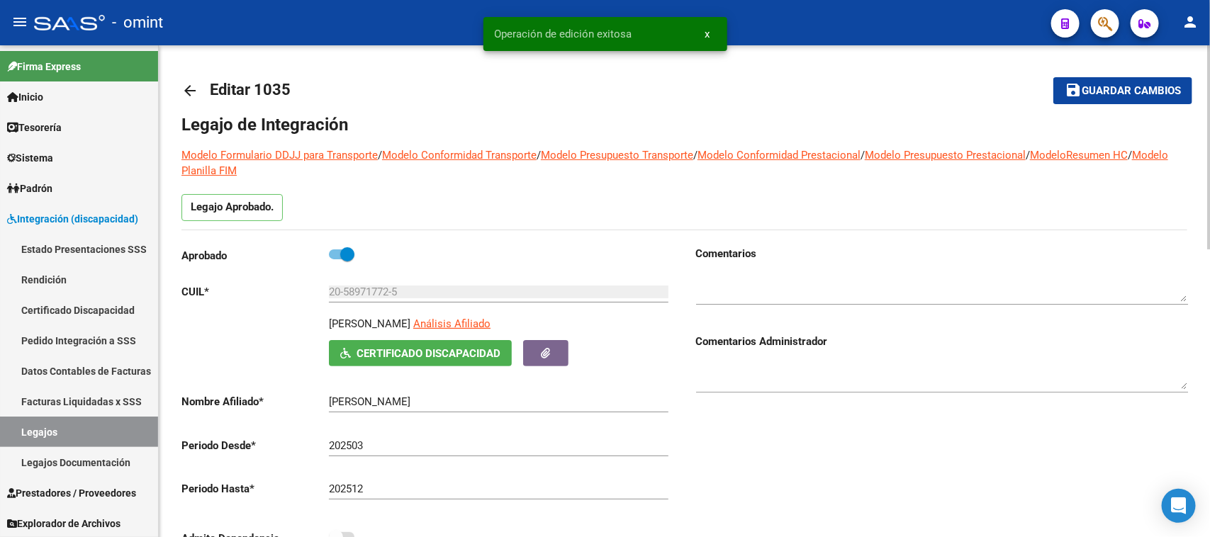
click at [730, 272] on div at bounding box center [942, 283] width 492 height 43
click at [759, 293] on textarea at bounding box center [942, 288] width 492 height 28
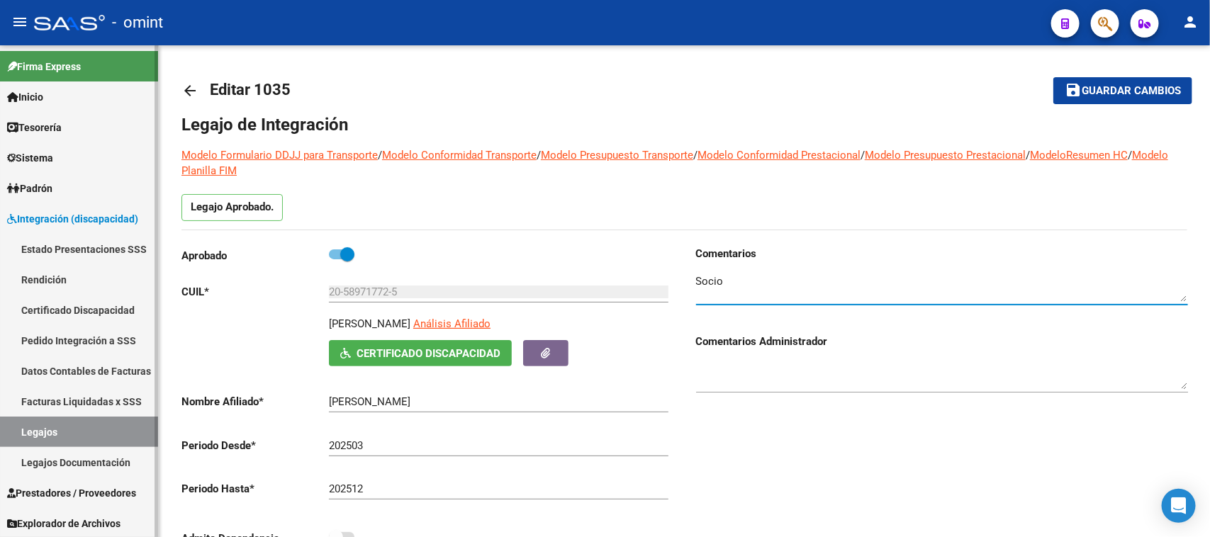
paste textarea "4925617503"
type textarea "Socio 4925617503"
click at [1103, 97] on button "save Guardar cambios" at bounding box center [1123, 90] width 139 height 26
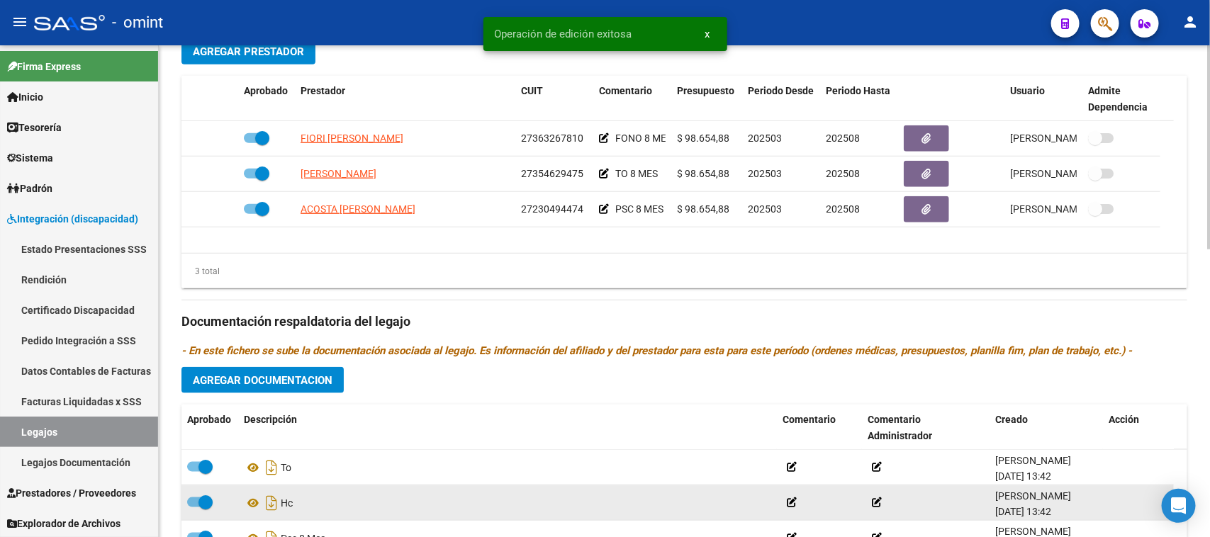
scroll to position [696, 0]
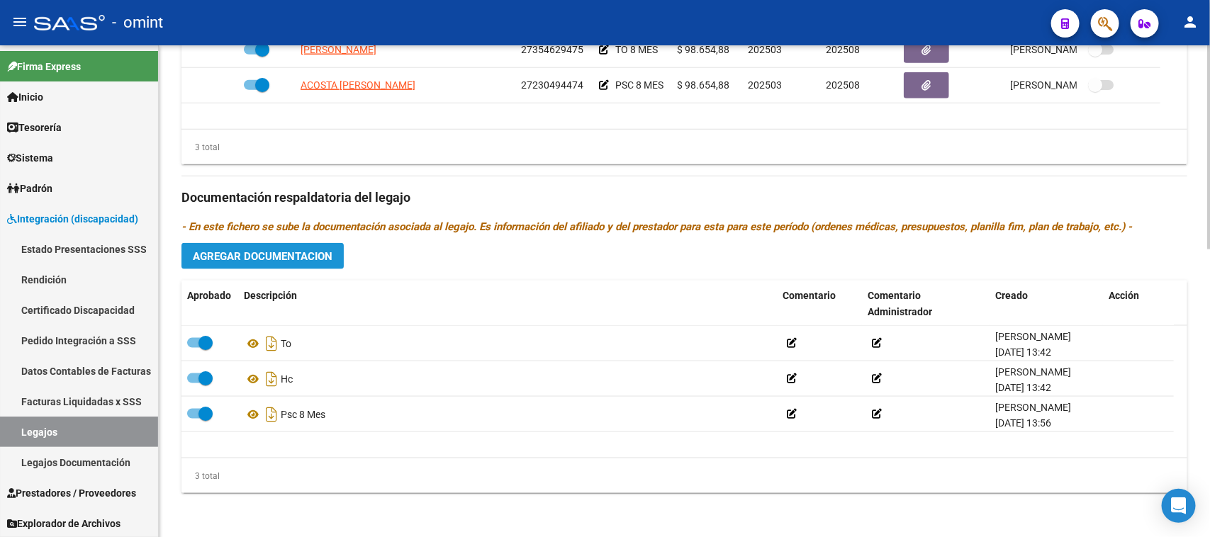
click at [335, 254] on button "Agregar Documentacion" at bounding box center [263, 256] width 162 height 26
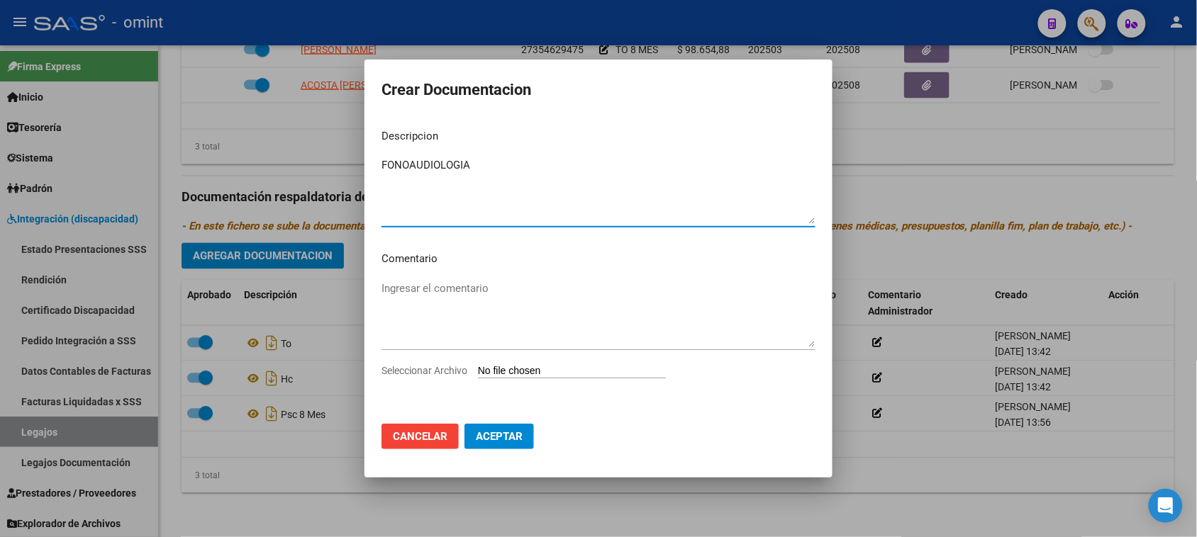
type textarea "FONOAUDIOLOGIA"
click at [512, 372] on input "Seleccionar Archivo" at bounding box center [572, 371] width 188 height 13
type input "C:\fakepath\doc-respaldatoria20250611-01-21-24-20250611-01-21-24_organized.pdf"
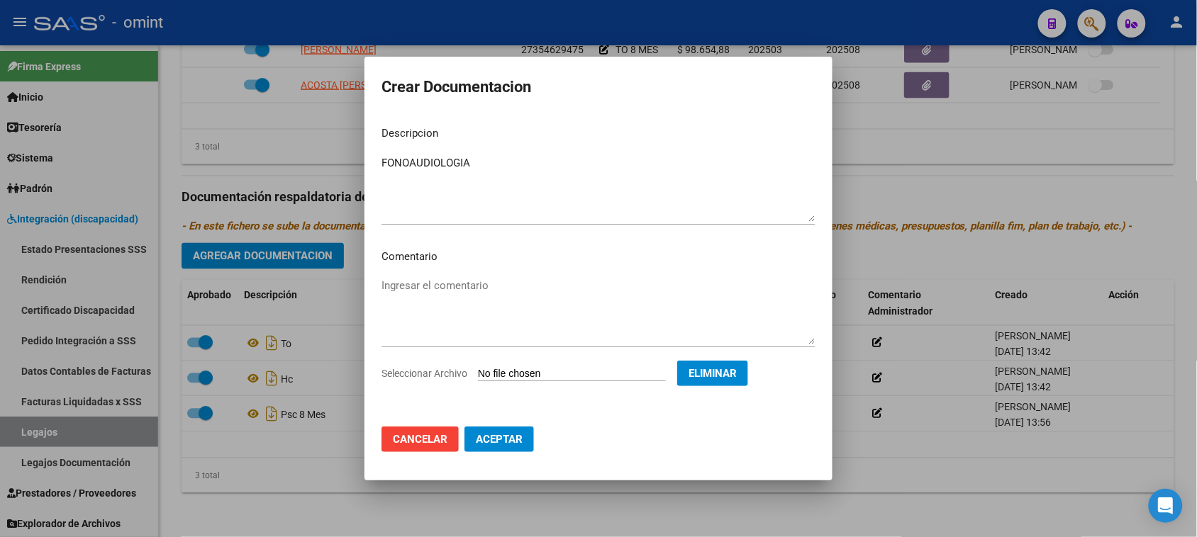
click at [490, 442] on span "Aceptar" at bounding box center [499, 439] width 47 height 13
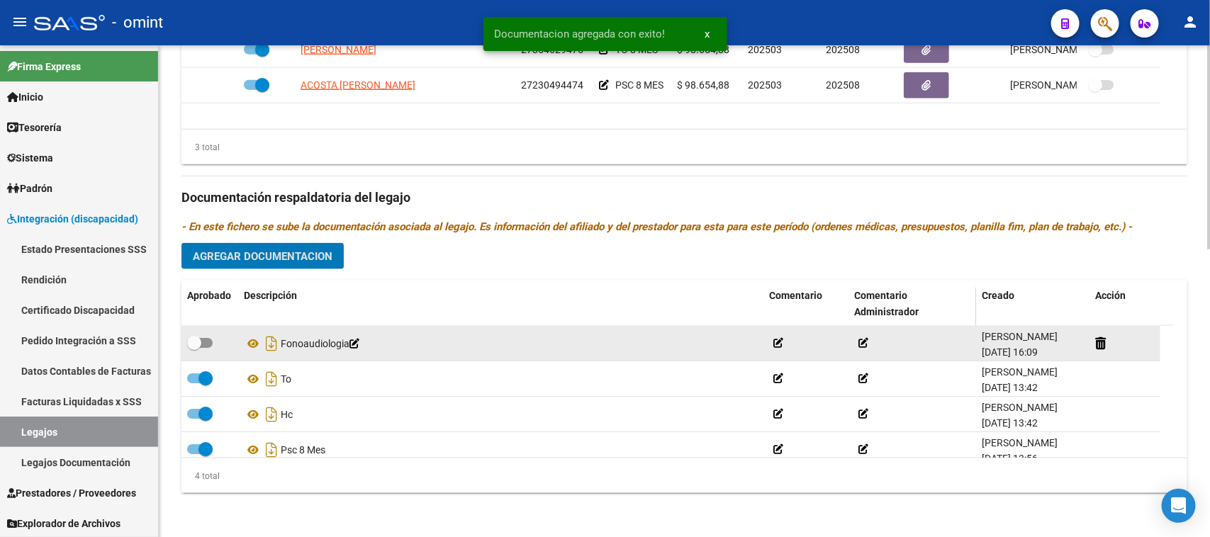
click at [218, 345] on div at bounding box center [209, 344] width 45 height 18
click at [197, 345] on span at bounding box center [194, 343] width 14 height 14
click at [194, 348] on input "checkbox" at bounding box center [194, 348] width 1 height 1
checkbox input "true"
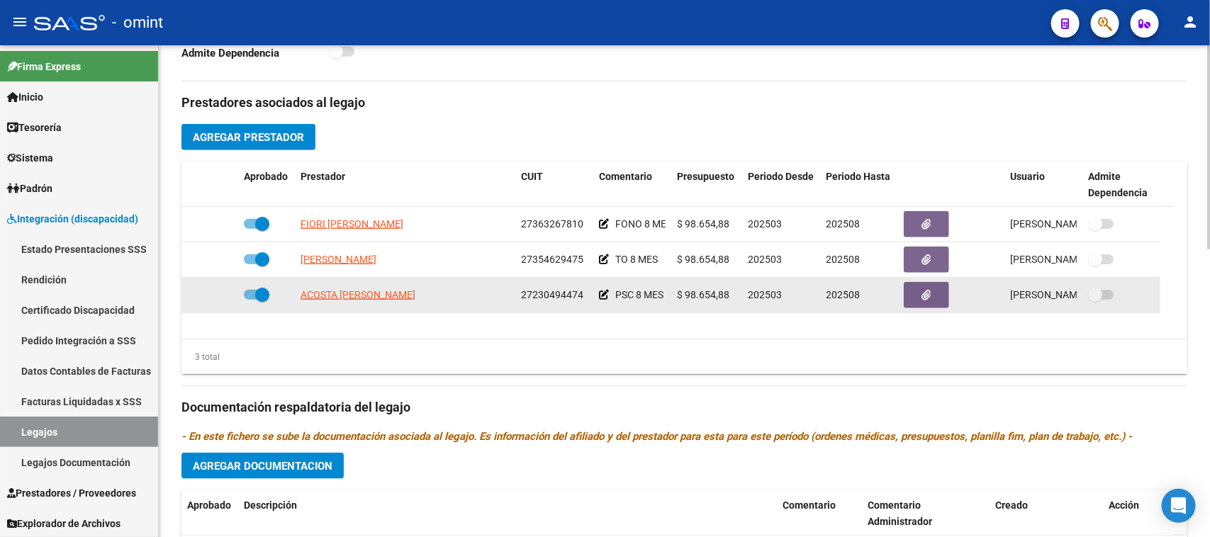
scroll to position [430, 0]
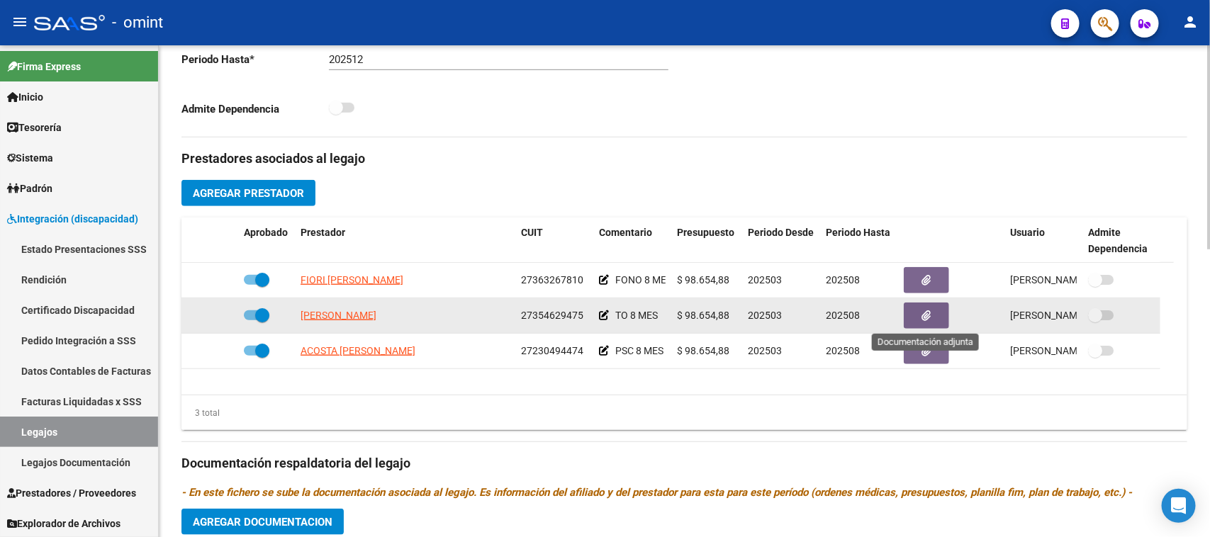
click at [930, 316] on icon "button" at bounding box center [926, 316] width 9 height 11
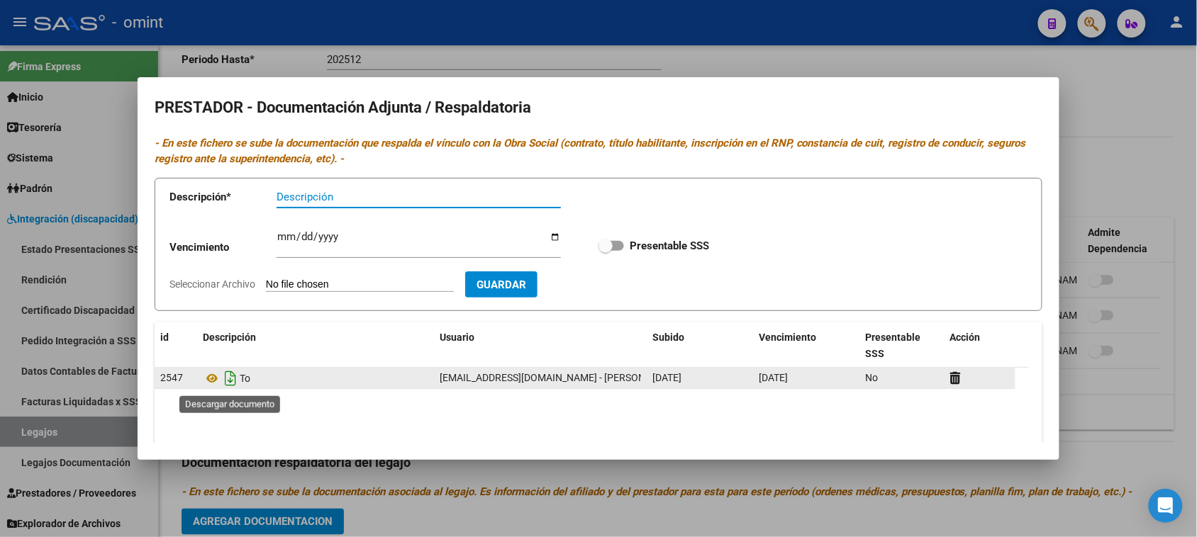
click at [224, 386] on icon "Descargar documento" at bounding box center [230, 378] width 18 height 23
drag, startPoint x: 757, startPoint y: 378, endPoint x: 816, endPoint y: 377, distance: 58.9
click at [816, 377] on datatable-body-cell "[DATE]" at bounding box center [806, 378] width 106 height 21
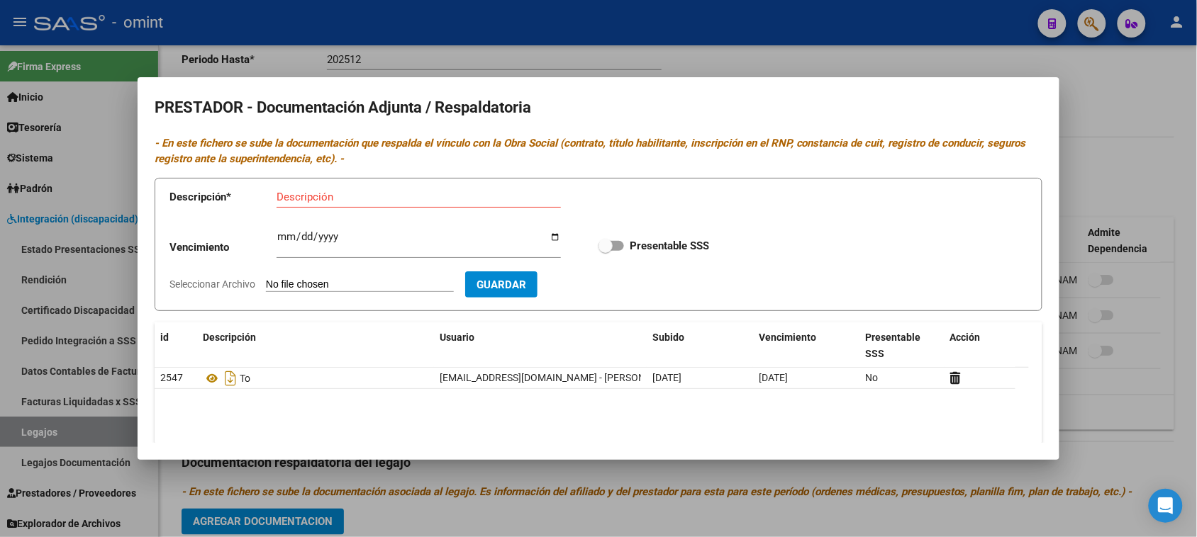
click at [282, 240] on input "Ingresar vencimiento" at bounding box center [419, 242] width 284 height 23
type input "[DATE]"
click at [605, 251] on input "Presentable SSS" at bounding box center [605, 251] width 1 height 1
checkbox input "true"
type input "C:\fakepath\27354629475-TO-ID_2547.pdf"
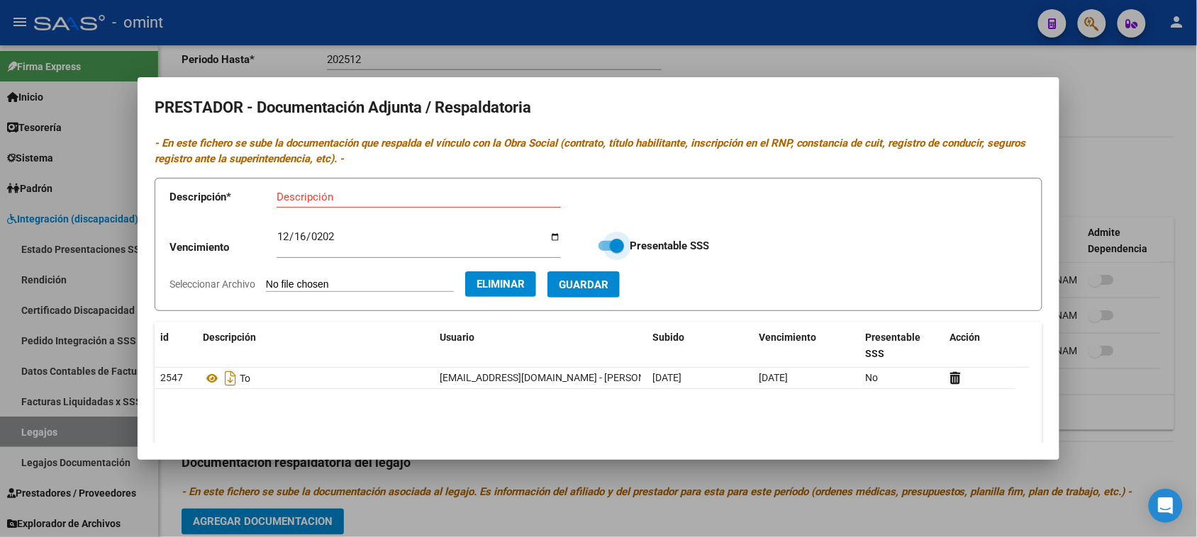
click at [620, 291] on button "Guardar" at bounding box center [583, 285] width 72 height 26
click at [387, 189] on div "Descripción" at bounding box center [383, 196] width 213 height 21
click at [383, 206] on div "Descripción" at bounding box center [383, 196] width 213 height 21
click at [383, 196] on input "Descripción" at bounding box center [383, 197] width 213 height 13
paste input "Título/RNP/CBU/ARCA"
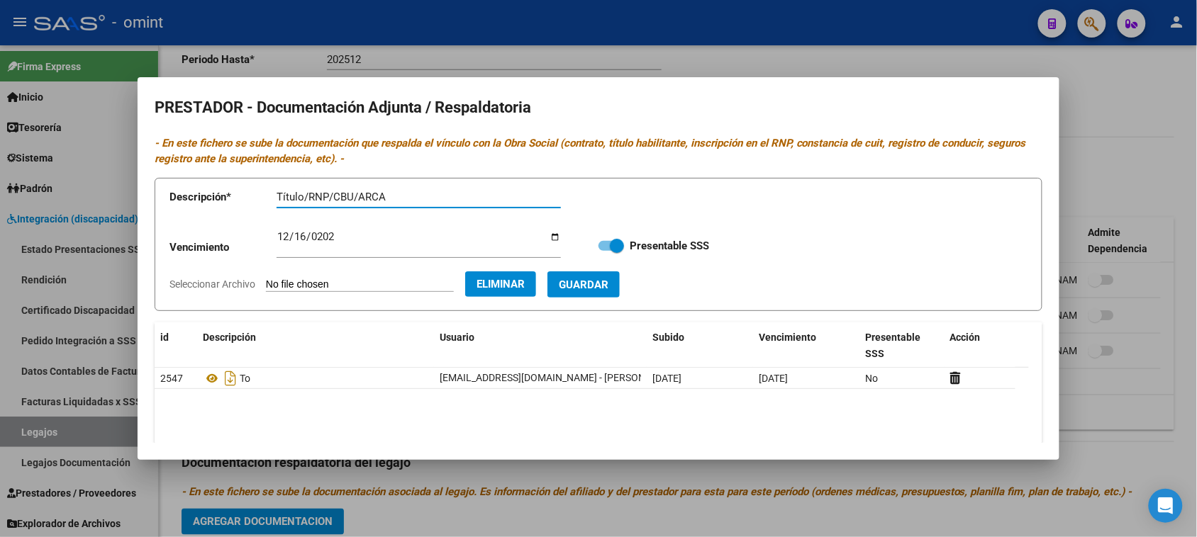
type input "Título/RNP/CBU/ARCA"
click at [598, 281] on span "Guardar" at bounding box center [584, 285] width 50 height 13
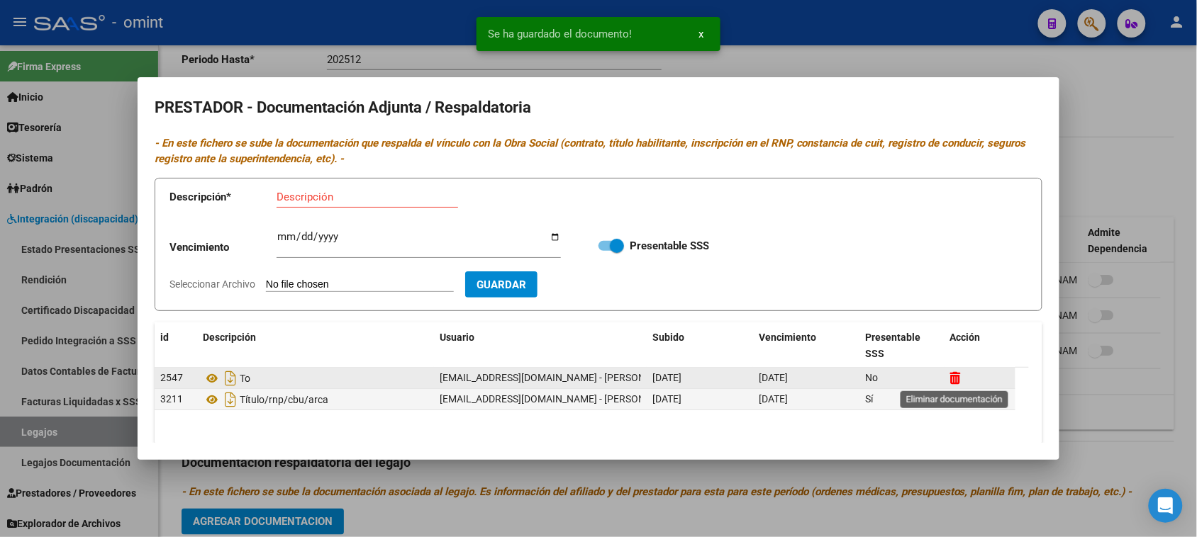
click at [959, 378] on icon at bounding box center [955, 378] width 11 height 13
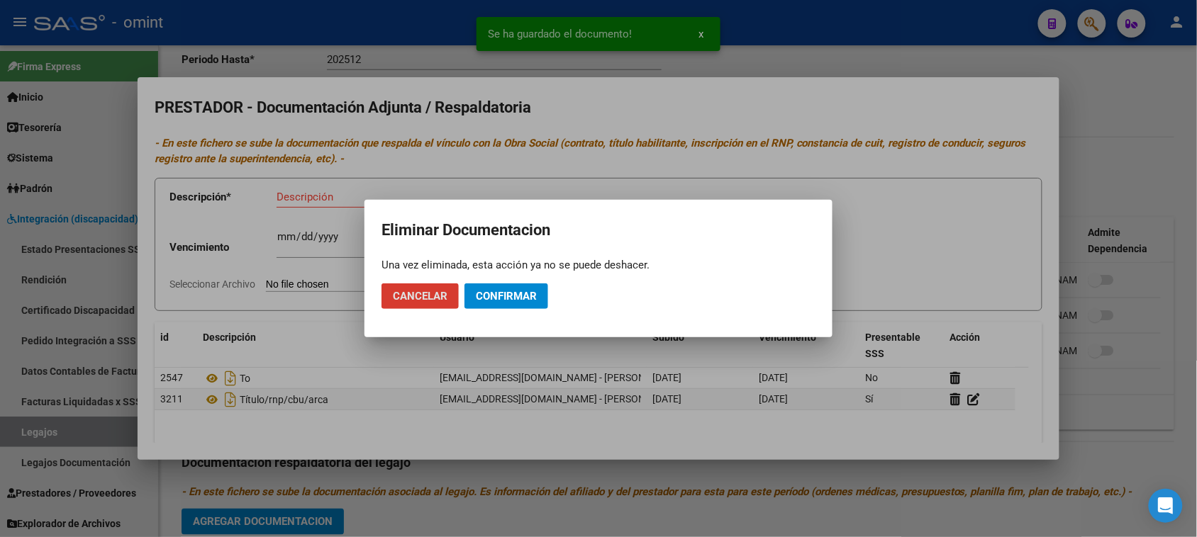
click at [547, 299] on button "Confirmar" at bounding box center [506, 297] width 84 height 26
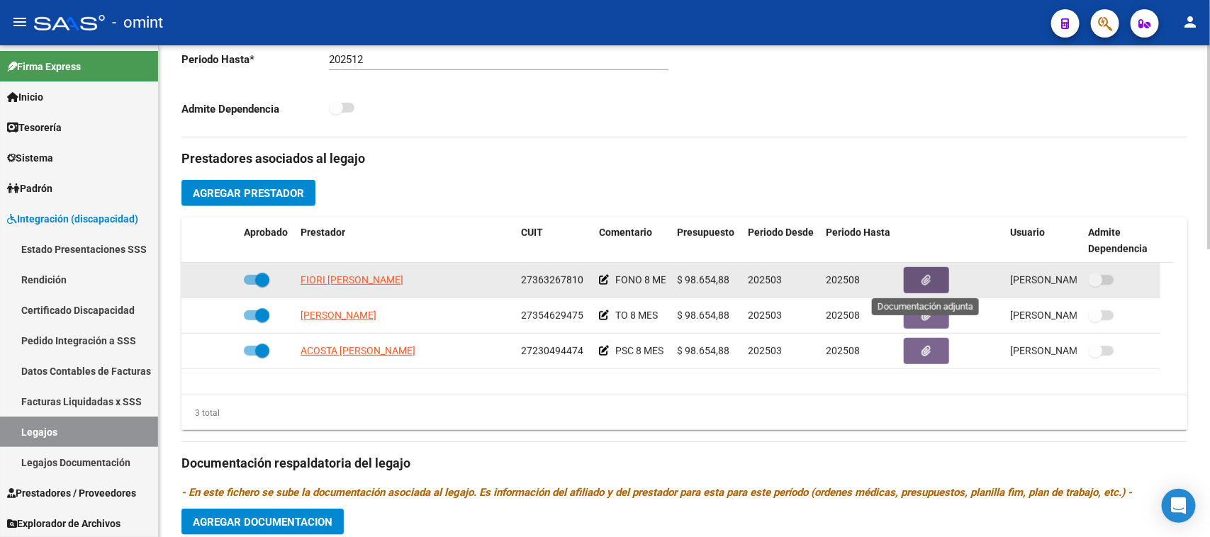
click at [940, 274] on button "button" at bounding box center [926, 280] width 45 height 26
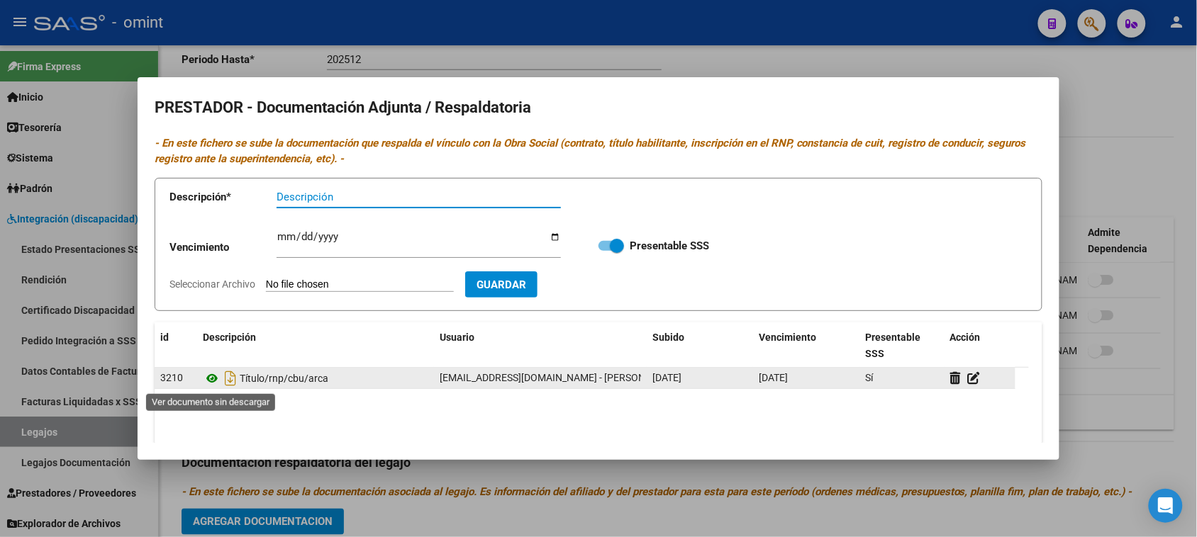
click at [207, 377] on icon at bounding box center [212, 378] width 18 height 17
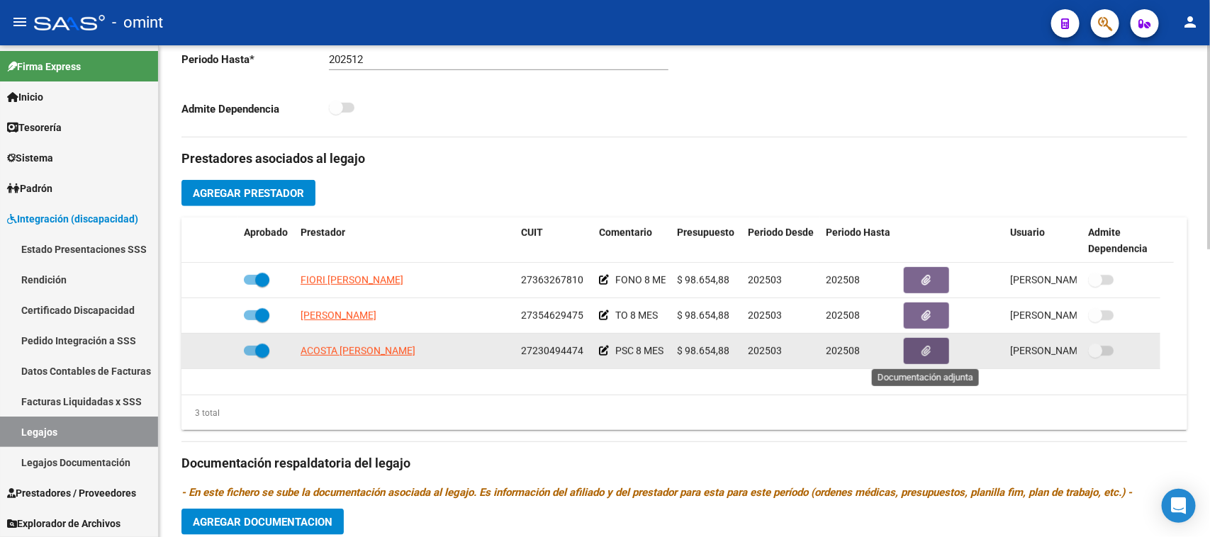
click at [929, 346] on icon "button" at bounding box center [926, 351] width 9 height 11
click at [601, 355] on icon at bounding box center [604, 351] width 10 height 10
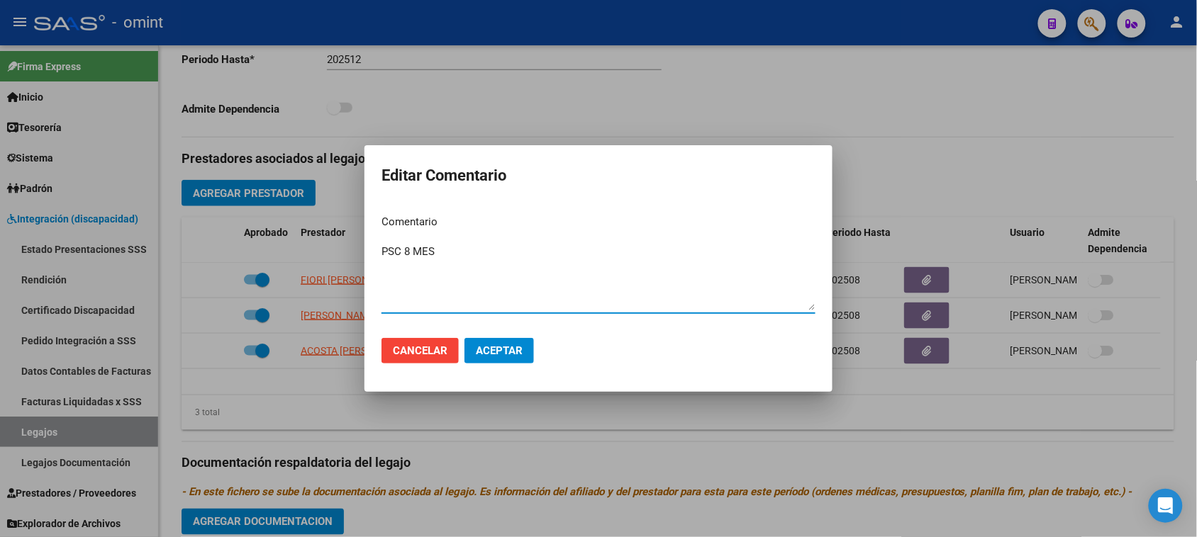
click at [386, 253] on textarea "PSC 8 MES" at bounding box center [598, 277] width 434 height 67
type textarea "PSICOLOGIA 8 MES"
click at [472, 352] on button "Aceptar" at bounding box center [498, 351] width 69 height 26
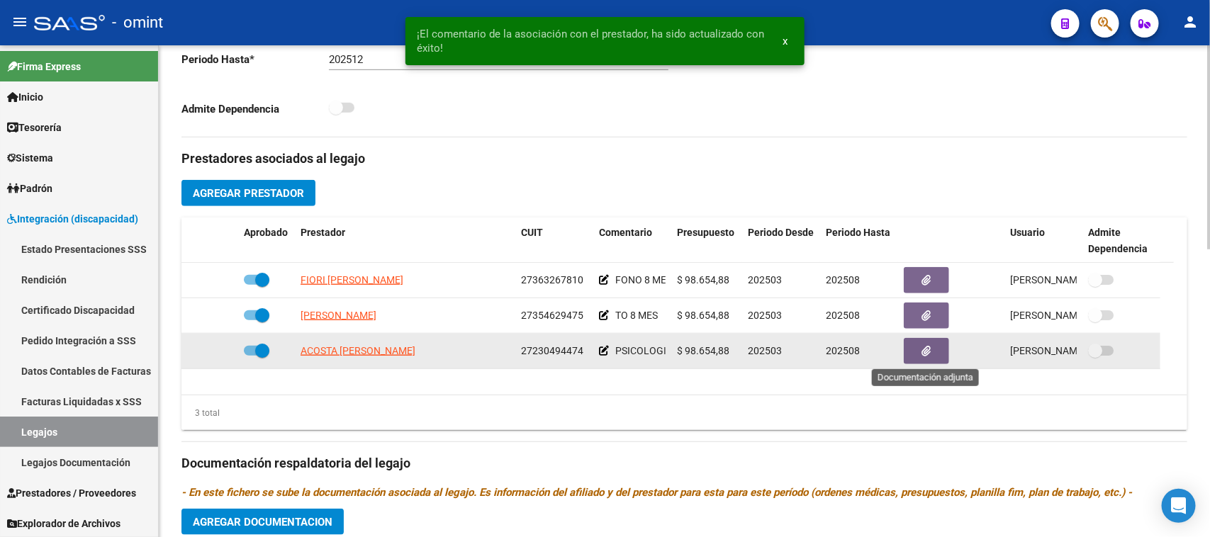
click at [930, 350] on icon "button" at bounding box center [926, 351] width 9 height 11
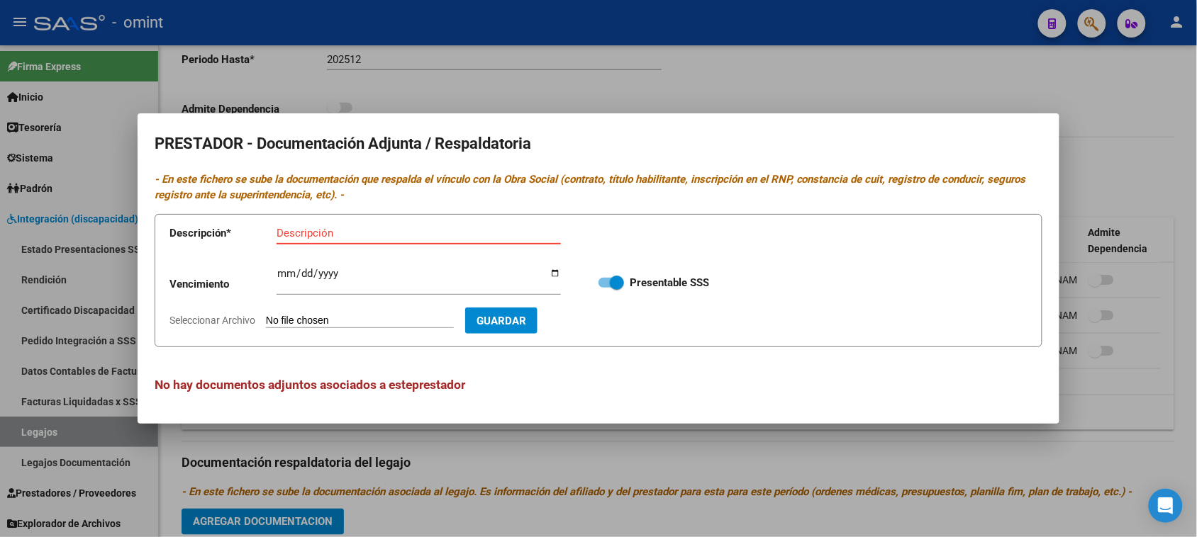
paste input "Título/RNP/CBU/ARCA"
type input "Título/RNP/CBU/ARCA"
type input "[DATE]"
click at [390, 321] on input "Seleccionar Archivo" at bounding box center [360, 321] width 188 height 13
type input "C:\fakepath\PSICO PRESTADOR.pdf"
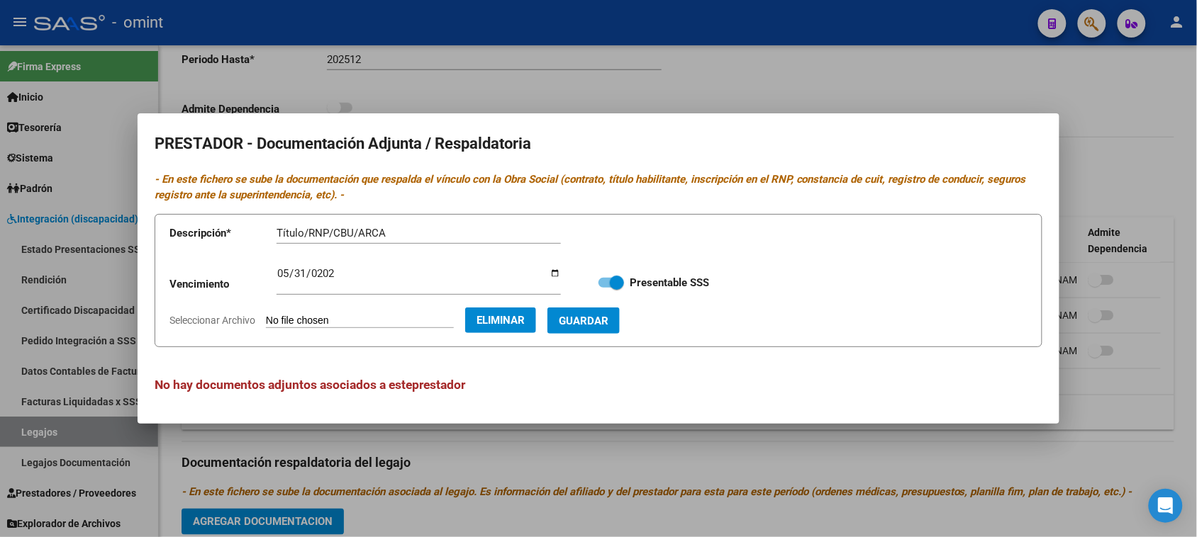
click at [615, 333] on button "Guardar" at bounding box center [583, 321] width 72 height 26
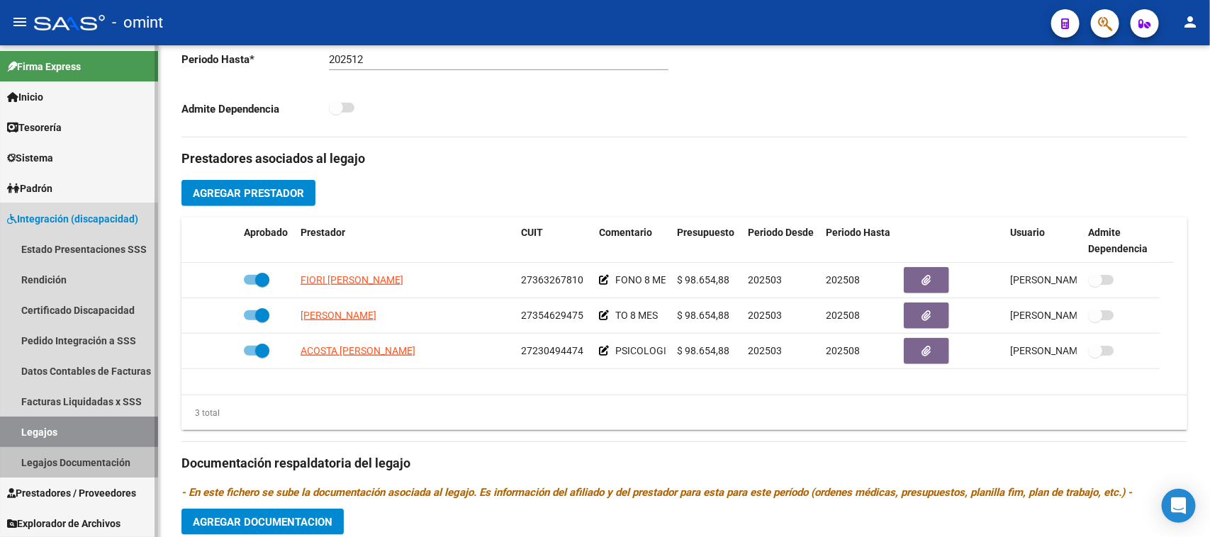
click at [9, 447] on link "Legajos Documentación" at bounding box center [79, 462] width 158 height 30
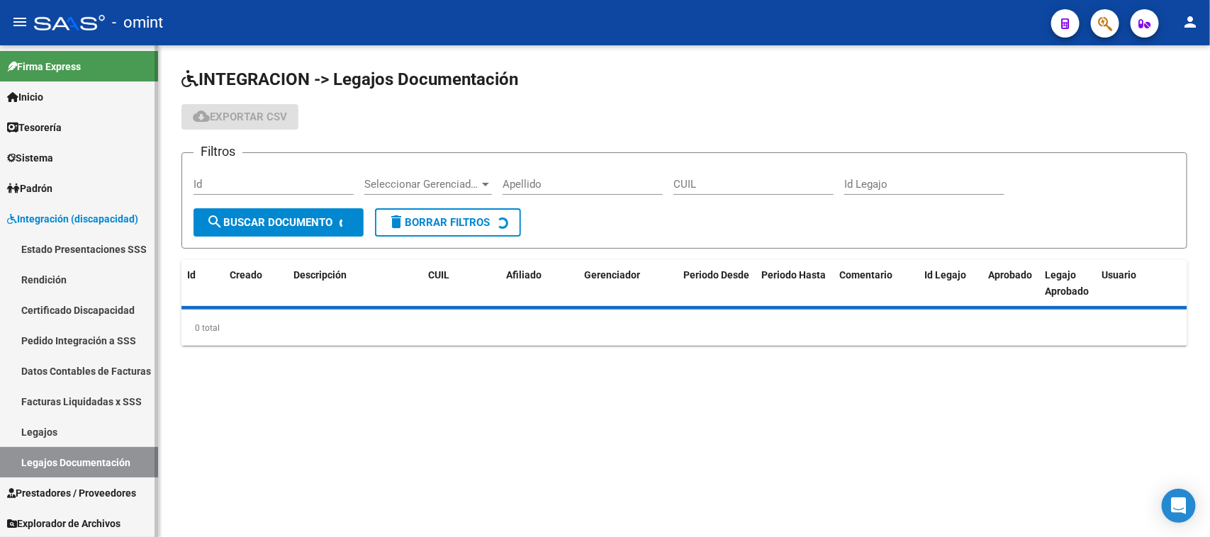
click at [32, 430] on link "Legajos" at bounding box center [79, 432] width 158 height 30
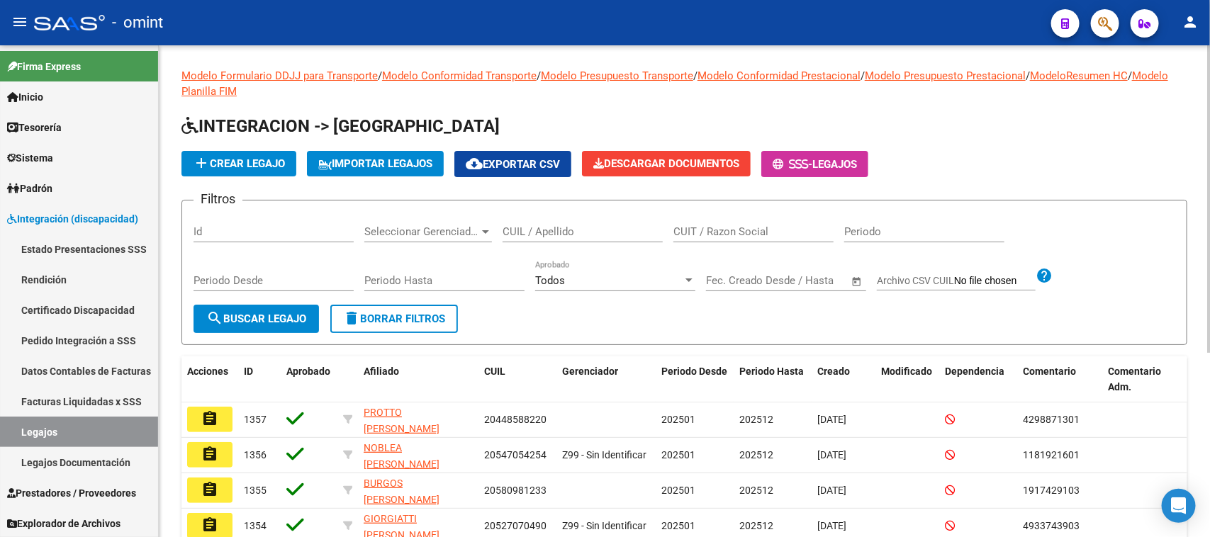
click at [605, 228] on input "CUIL / Apellido" at bounding box center [583, 231] width 160 height 13
type input "[PERSON_NAME]"
click at [277, 327] on button "search Buscar Legajo" at bounding box center [256, 319] width 125 height 28
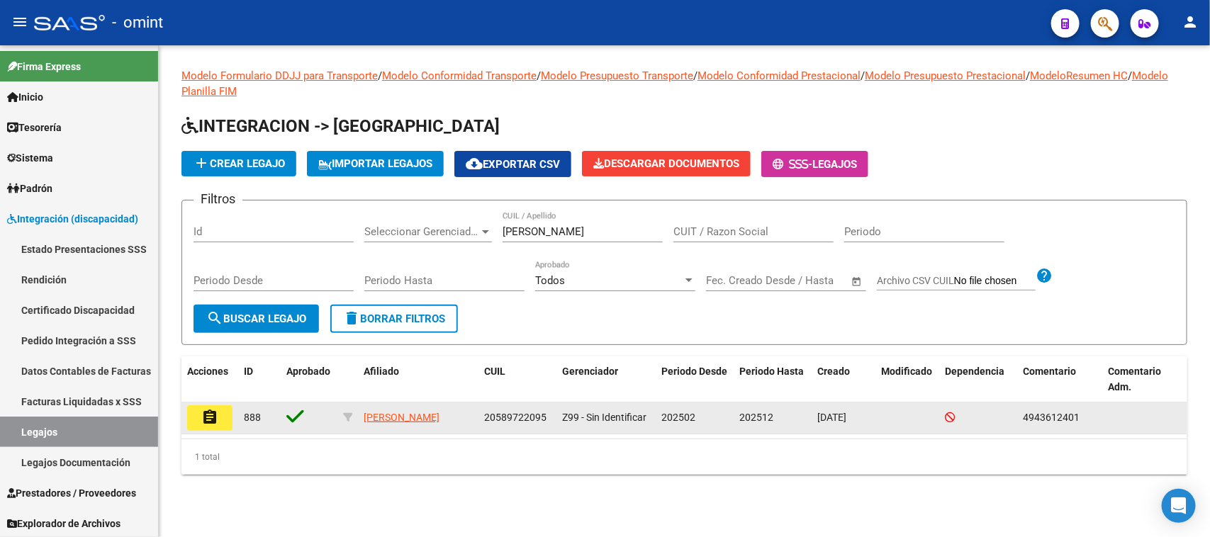
click at [223, 417] on button "assignment" at bounding box center [209, 419] width 45 height 26
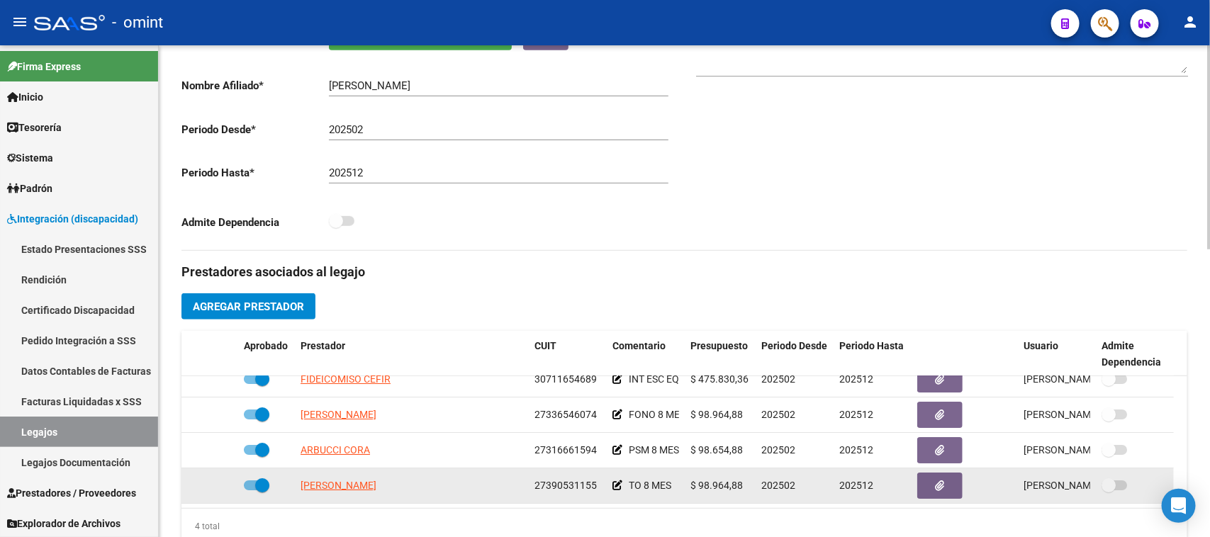
scroll to position [430, 0]
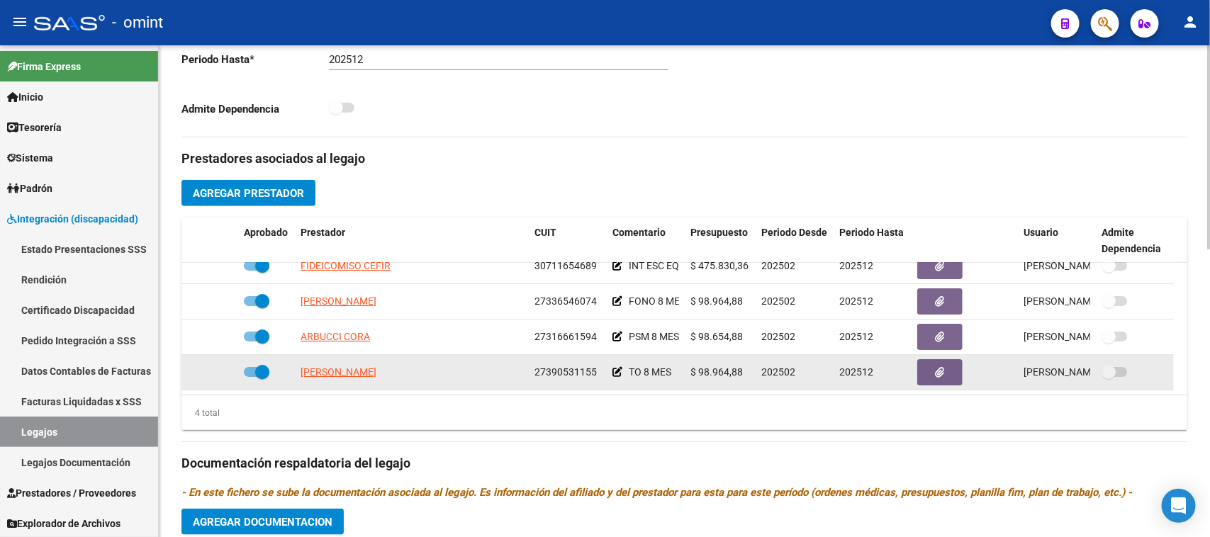
click at [939, 369] on icon "button" at bounding box center [940, 372] width 9 height 11
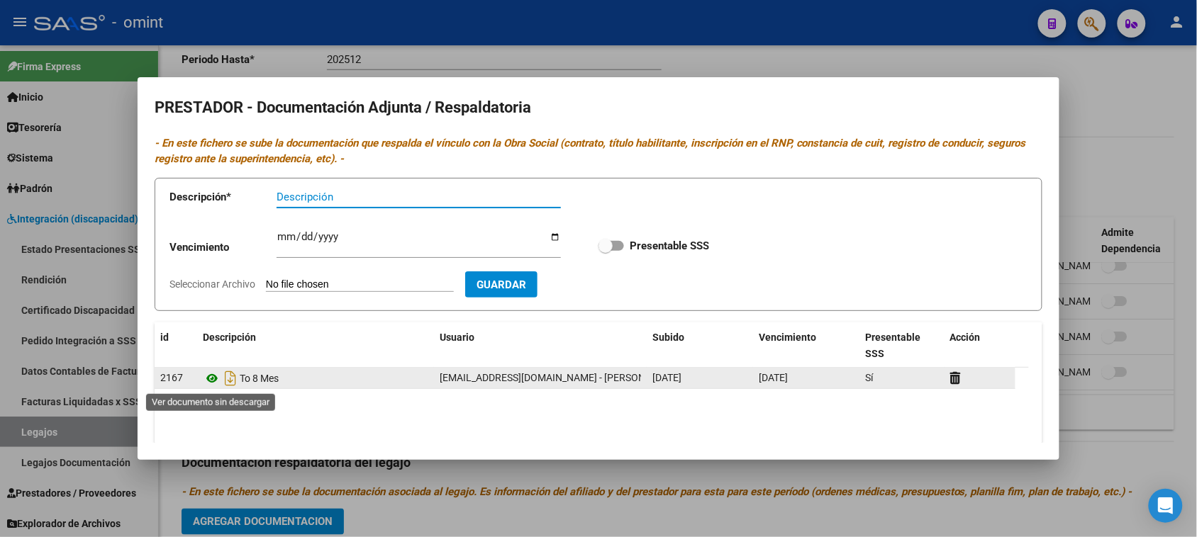
click at [210, 372] on icon at bounding box center [212, 378] width 18 height 17
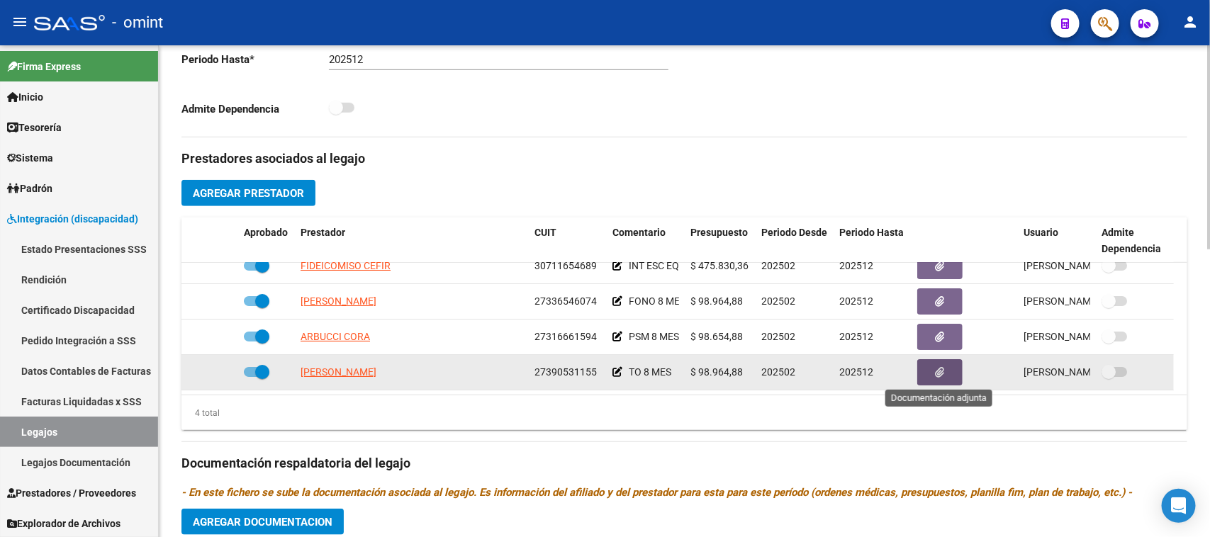
click at [932, 372] on button "button" at bounding box center [939, 372] width 45 height 26
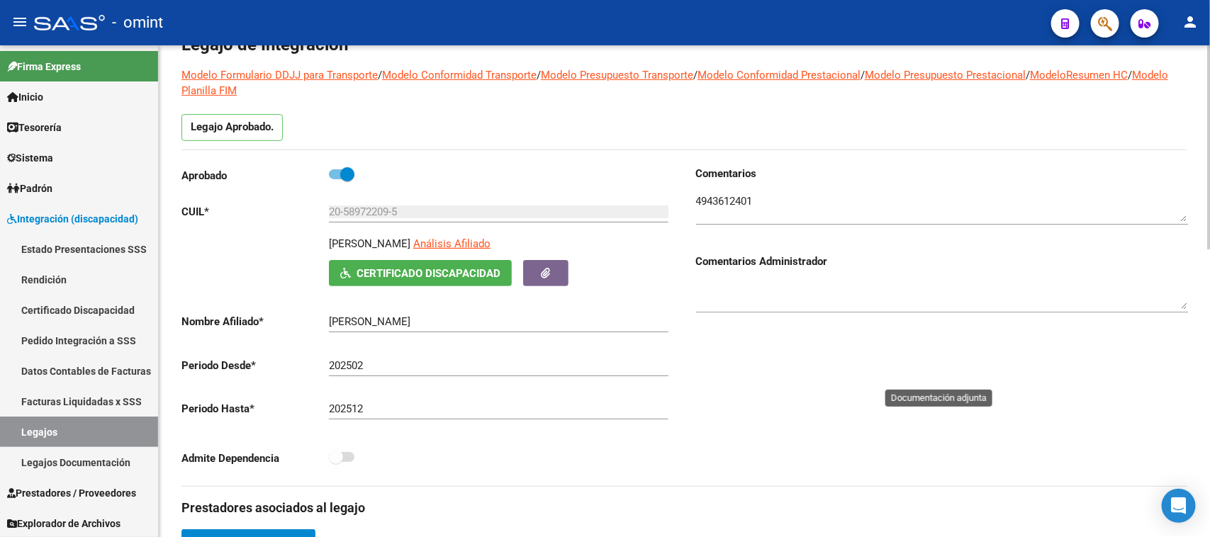
scroll to position [75, 0]
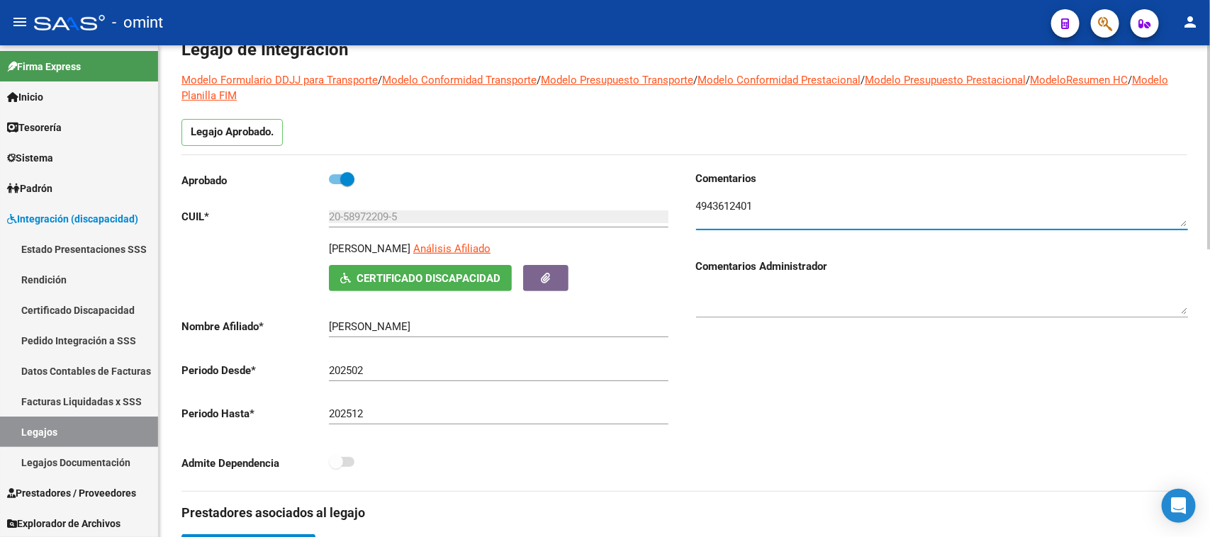
click at [724, 210] on textarea at bounding box center [942, 213] width 492 height 28
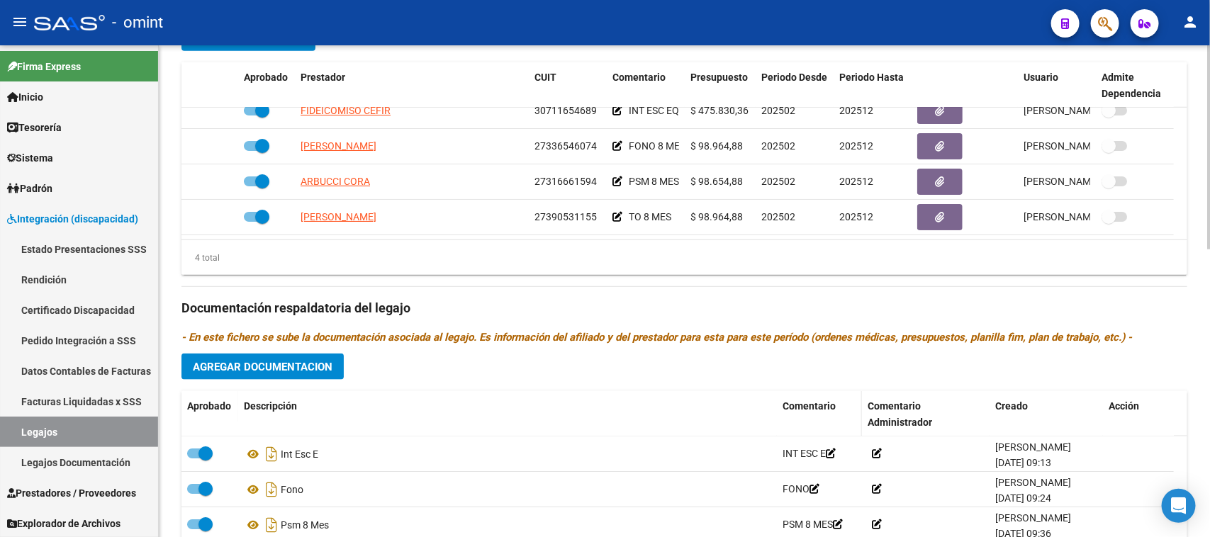
scroll to position [607, 0]
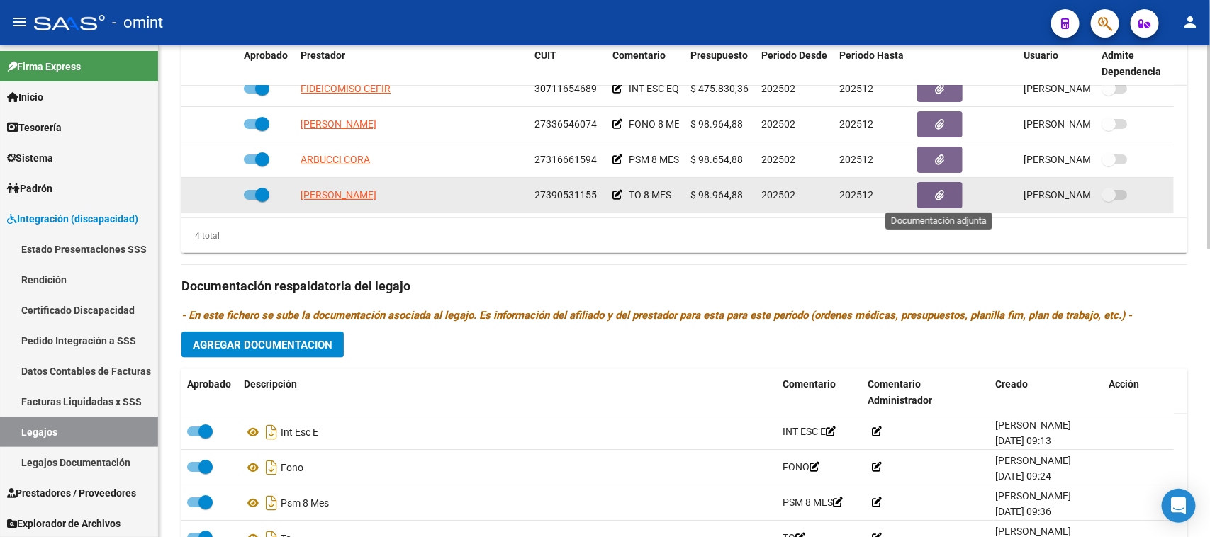
click at [939, 194] on icon "button" at bounding box center [940, 195] width 9 height 11
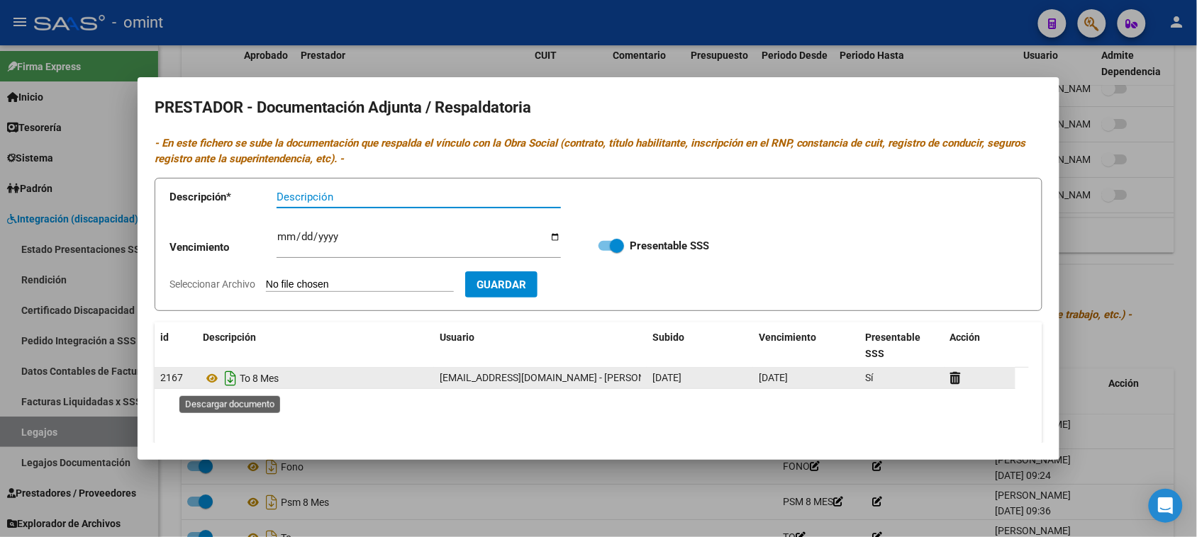
click at [233, 383] on icon "Descargar documento" at bounding box center [230, 378] width 18 height 23
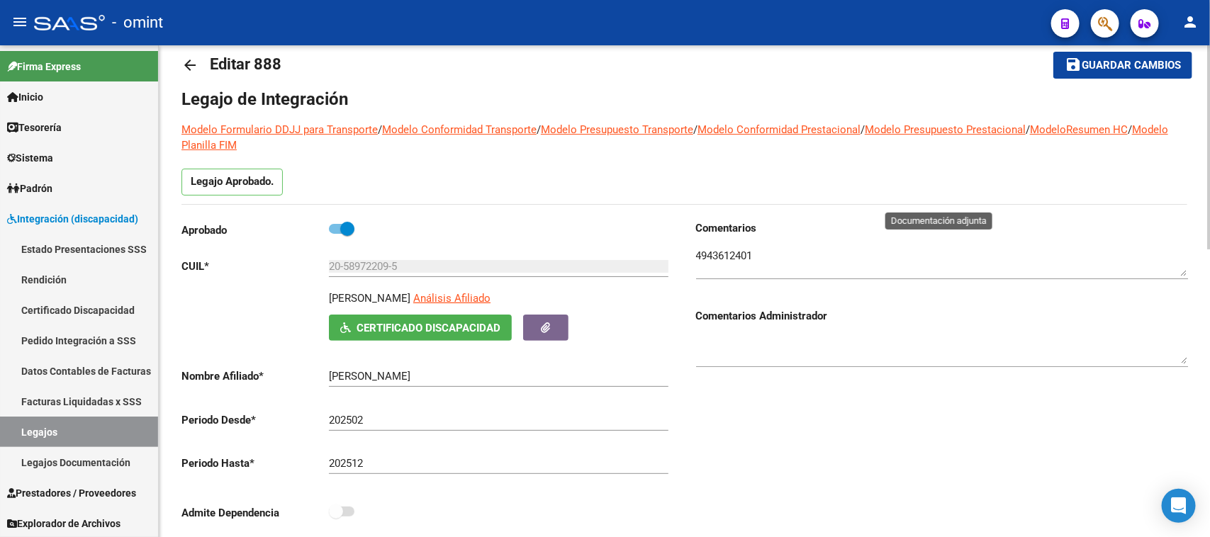
scroll to position [0, 0]
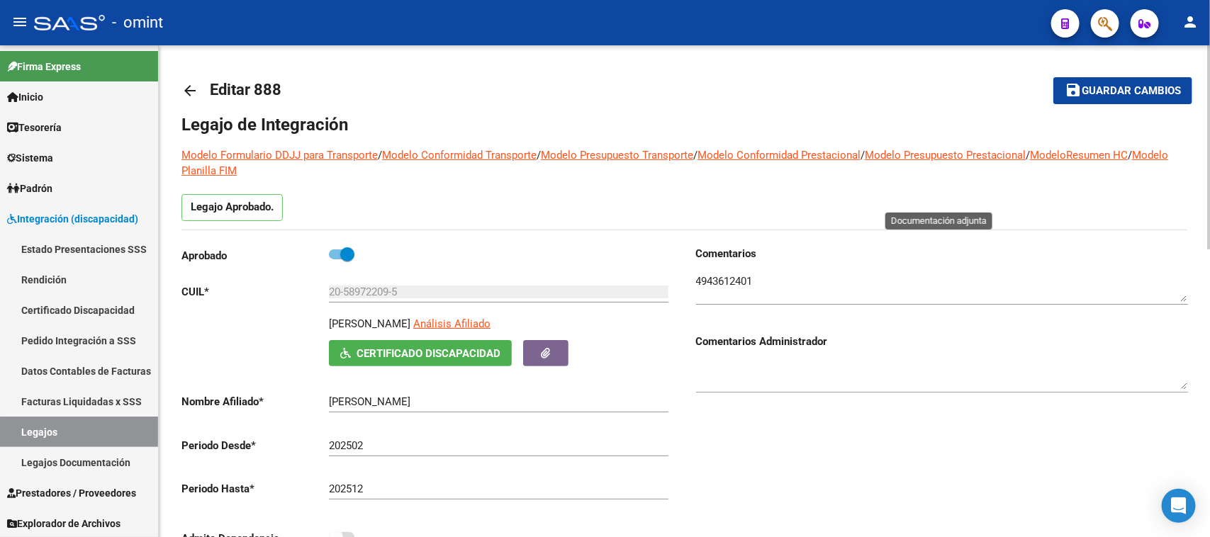
click at [720, 274] on textarea at bounding box center [942, 288] width 492 height 28
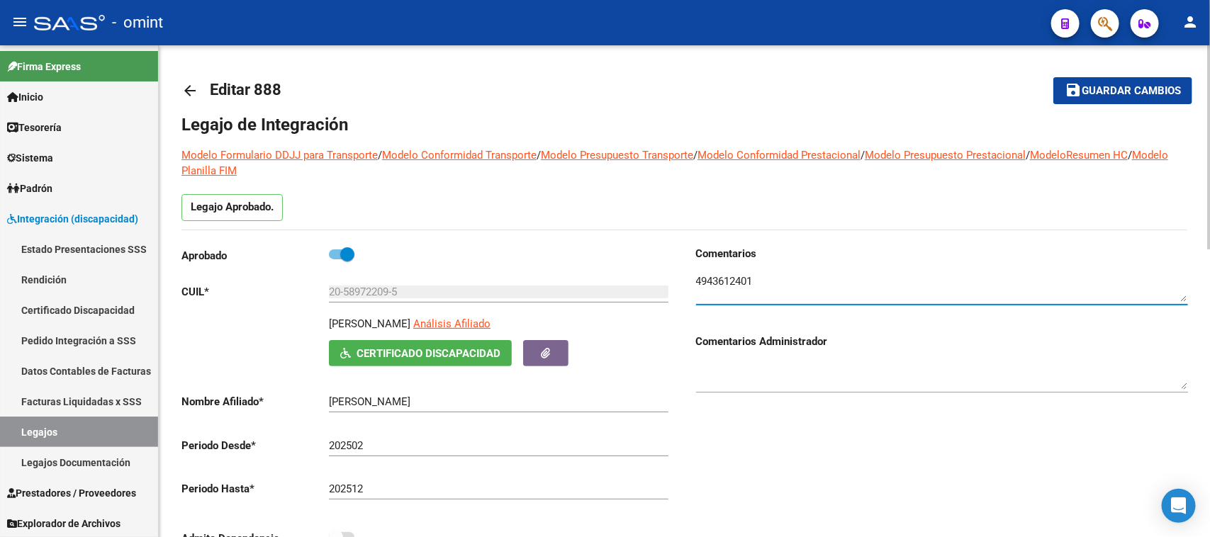
click at [720, 274] on textarea at bounding box center [942, 288] width 492 height 28
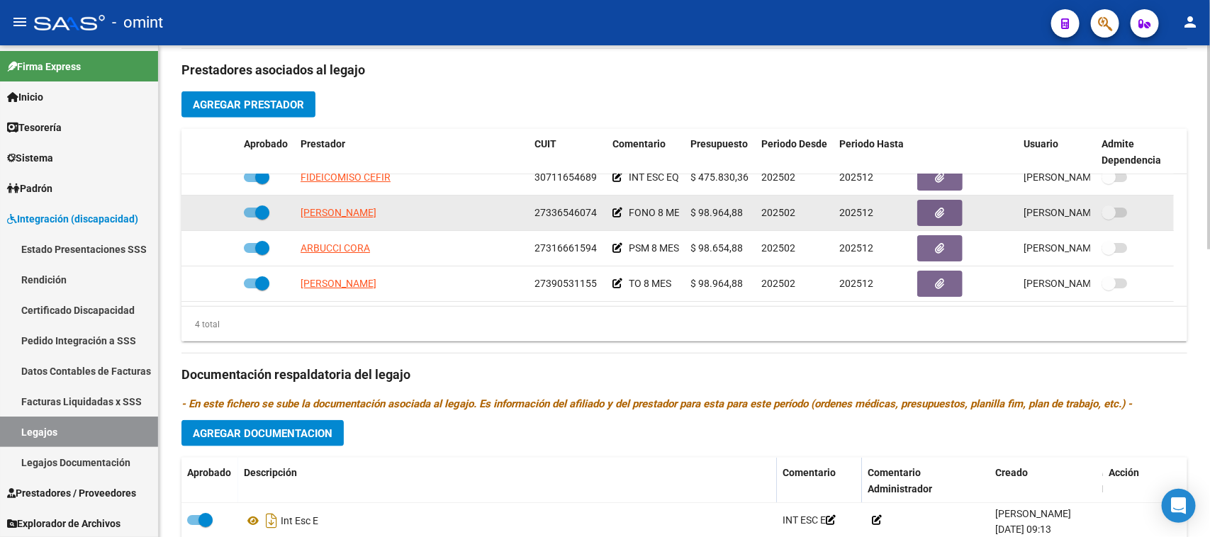
scroll to position [532, 0]
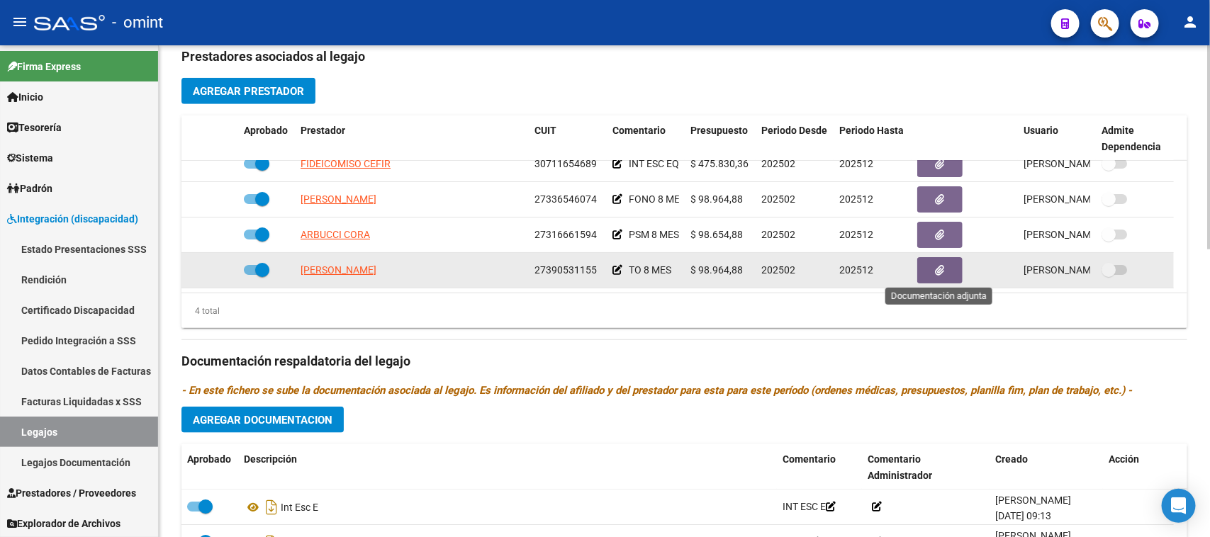
click at [936, 260] on button "button" at bounding box center [939, 270] width 45 height 26
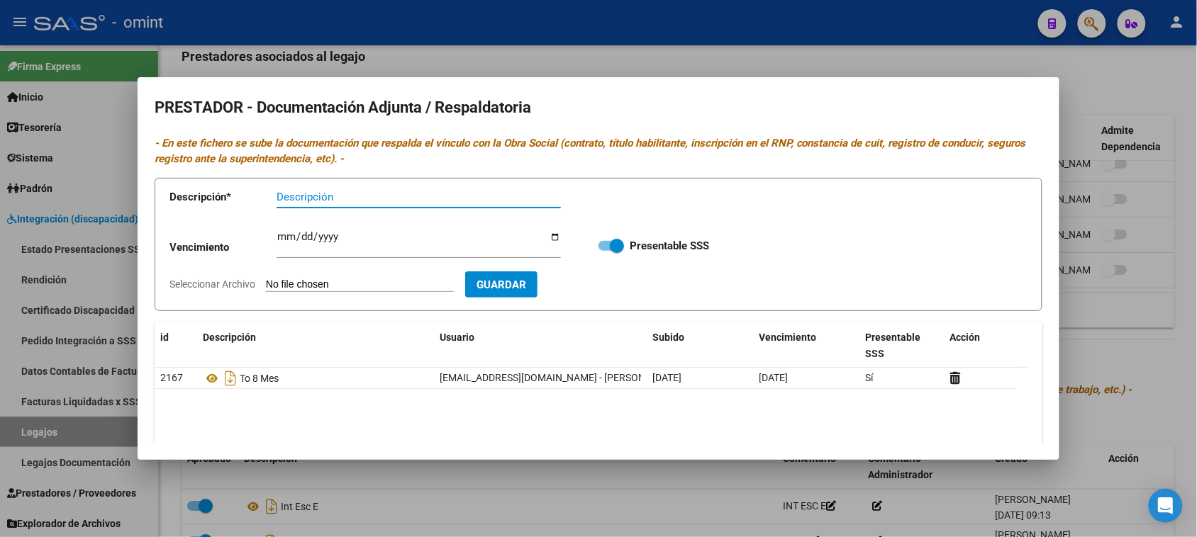
click at [285, 242] on input "Ingresar vencimiento" at bounding box center [419, 242] width 284 height 23
type input "[DATE]"
click at [298, 199] on input "Descripción" at bounding box center [419, 197] width 284 height 13
paste input "Título/RNP/CBU/ARCA"
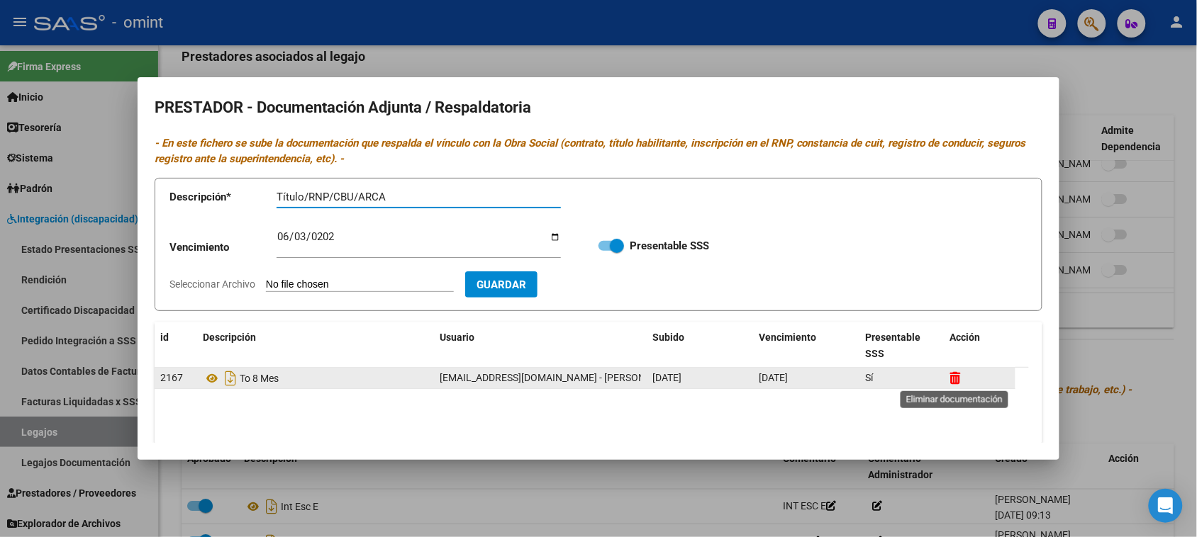
type input "Título/RNP/CBU/ARCA"
click at [959, 380] on icon at bounding box center [955, 378] width 11 height 13
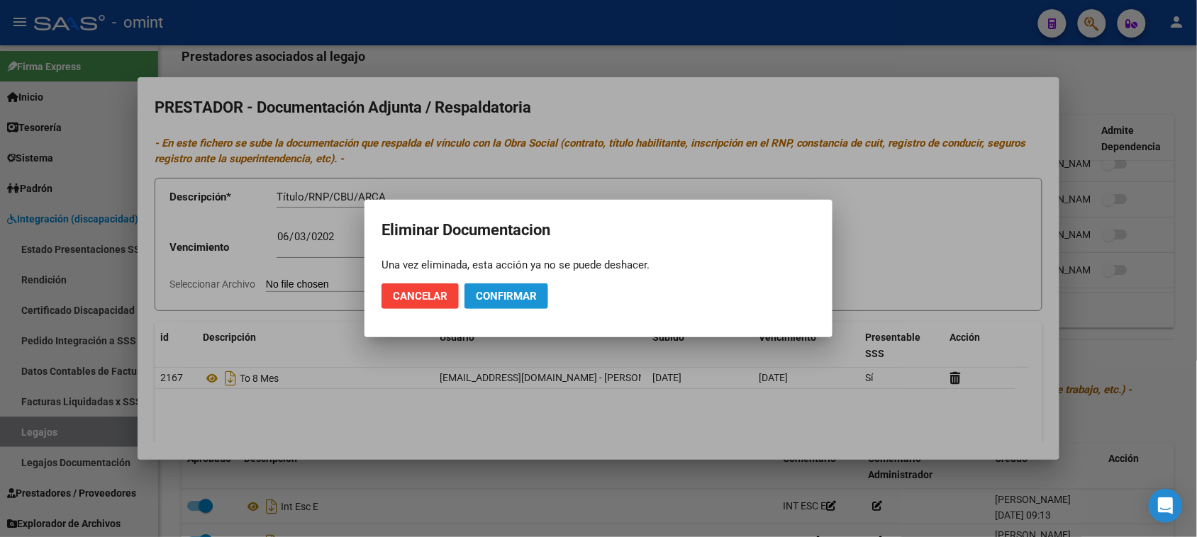
click at [535, 307] on button "Confirmar" at bounding box center [506, 297] width 84 height 26
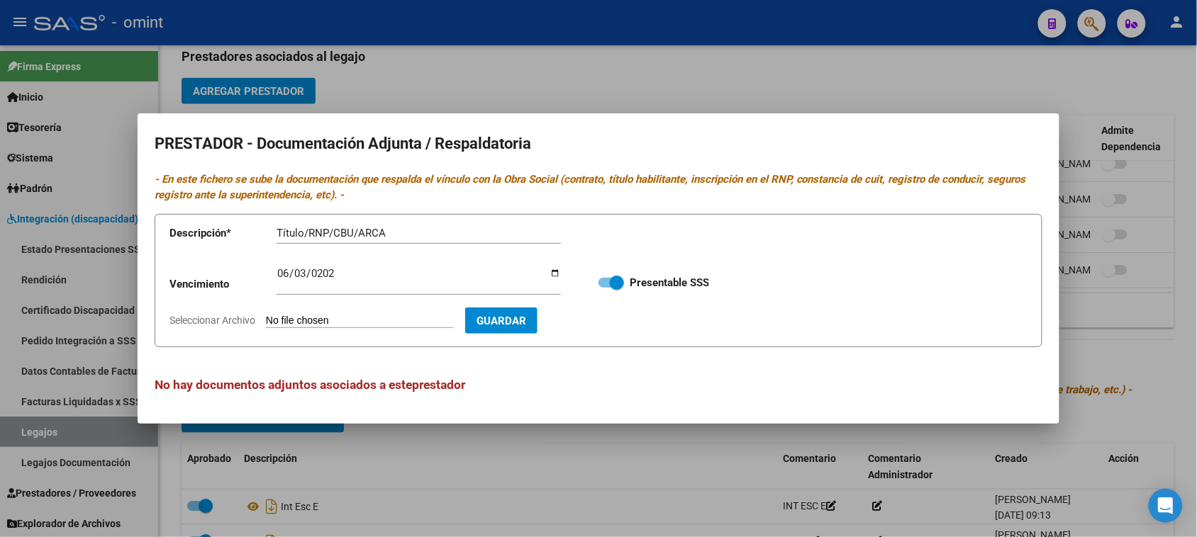
type input "C:\fakepath\TO PRESTADOR.pdf"
click at [608, 319] on span "Guardar" at bounding box center [584, 321] width 50 height 13
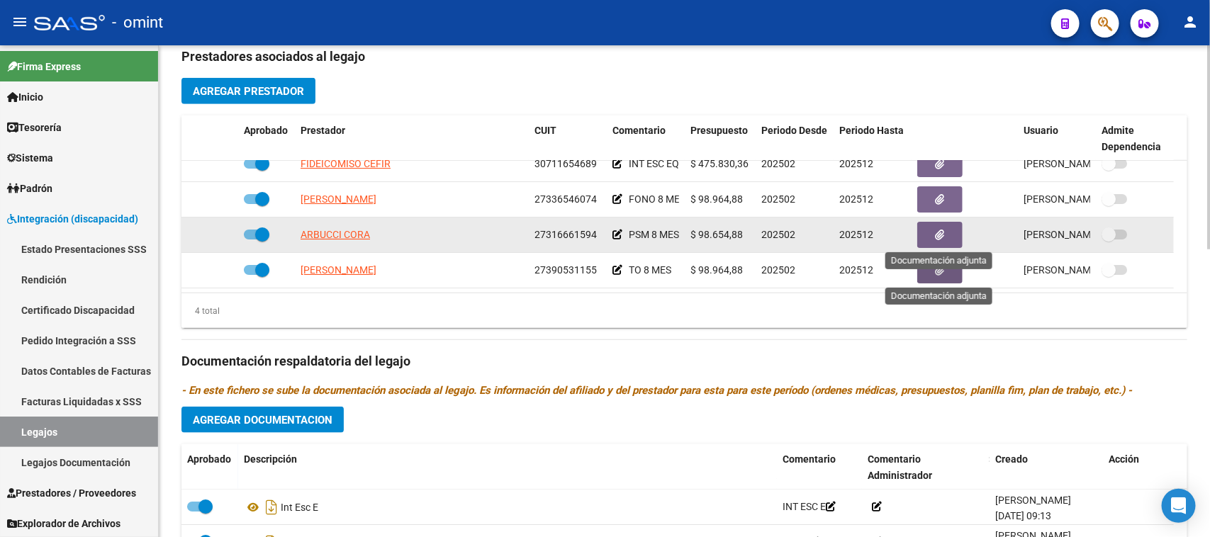
click at [929, 228] on button "button" at bounding box center [939, 235] width 45 height 26
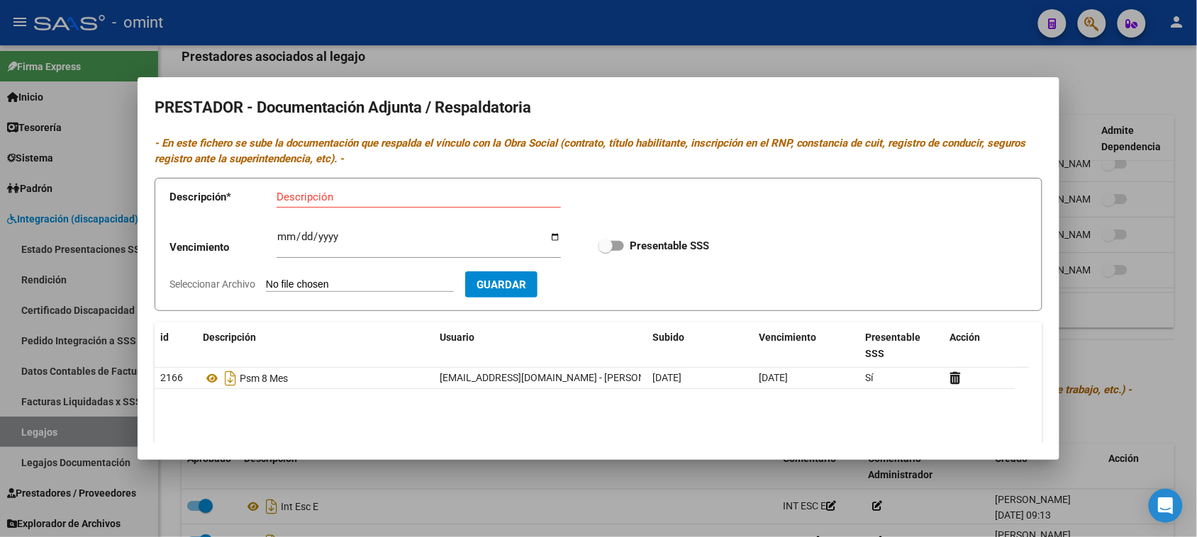
click at [275, 238] on app-form-text-field "Vencimiento Ingresar vencimiento" at bounding box center [375, 249] width 412 height 43
click at [284, 235] on input "Ingresar vencimiento" at bounding box center [419, 242] width 284 height 23
type input "[DATE]"
click at [605, 251] on input "Presentable SSS" at bounding box center [605, 251] width 1 height 1
checkbox input "true"
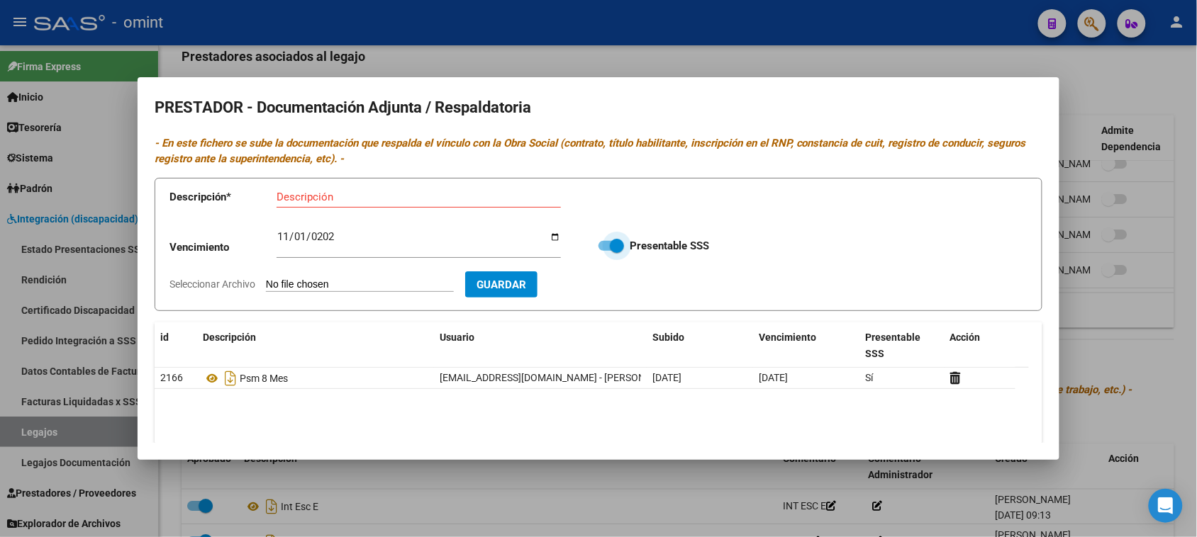
click at [370, 203] on input "Descripción" at bounding box center [419, 197] width 284 height 13
paste input "Título/RNP/CBU/ARCA"
type input "Título/RNP/CBU/ARCA"
type input "C:\fakepath\PSM PRESTADOR_organized.pdf"
drag, startPoint x: 615, startPoint y: 281, endPoint x: 630, endPoint y: 323, distance: 44.4
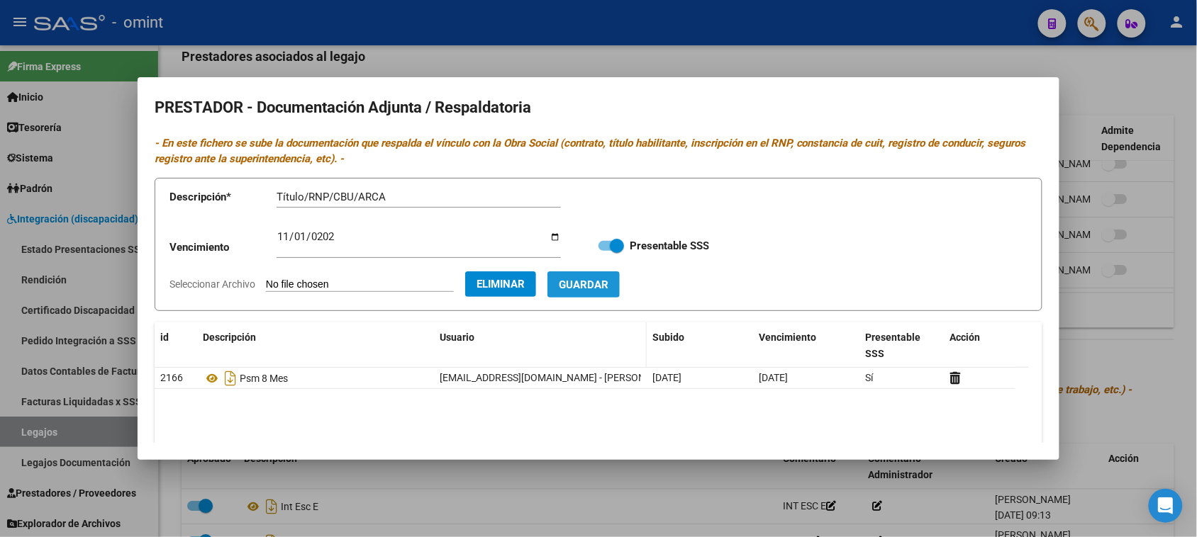
click at [608, 281] on span "Guardar" at bounding box center [584, 285] width 50 height 13
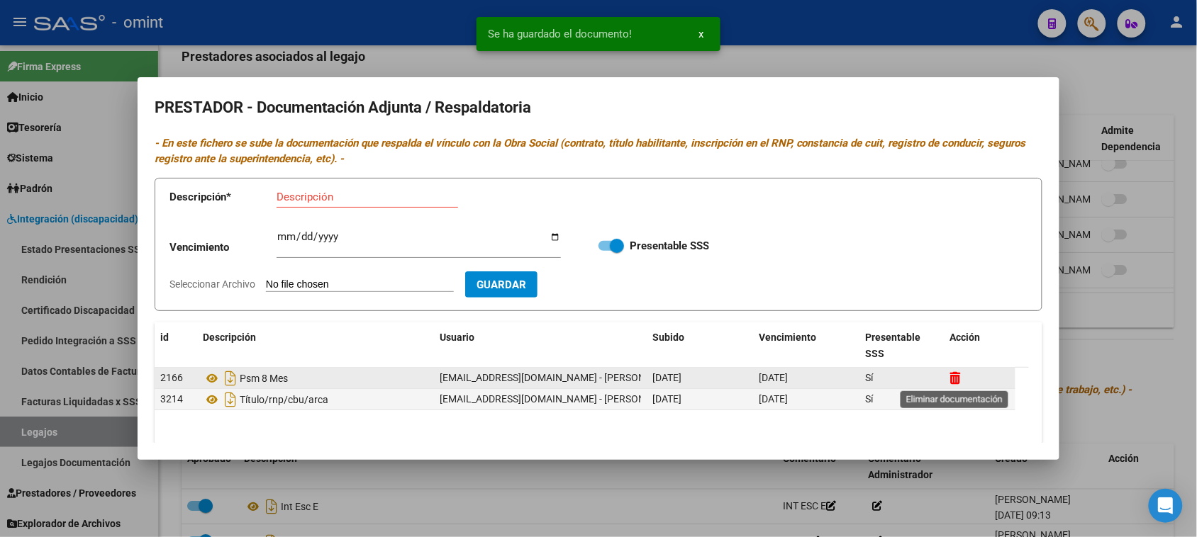
click at [959, 377] on icon at bounding box center [955, 378] width 11 height 13
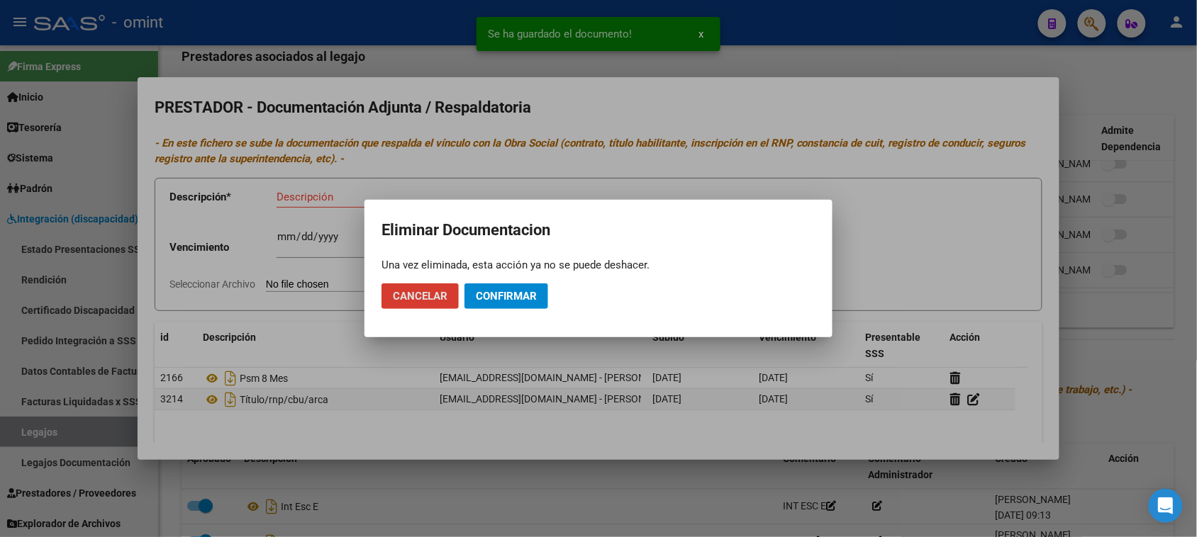
click at [484, 282] on mat-dialog-actions "Cancelar Confirmar" at bounding box center [598, 296] width 434 height 48
click at [515, 291] on span "Confirmar" at bounding box center [506, 296] width 61 height 13
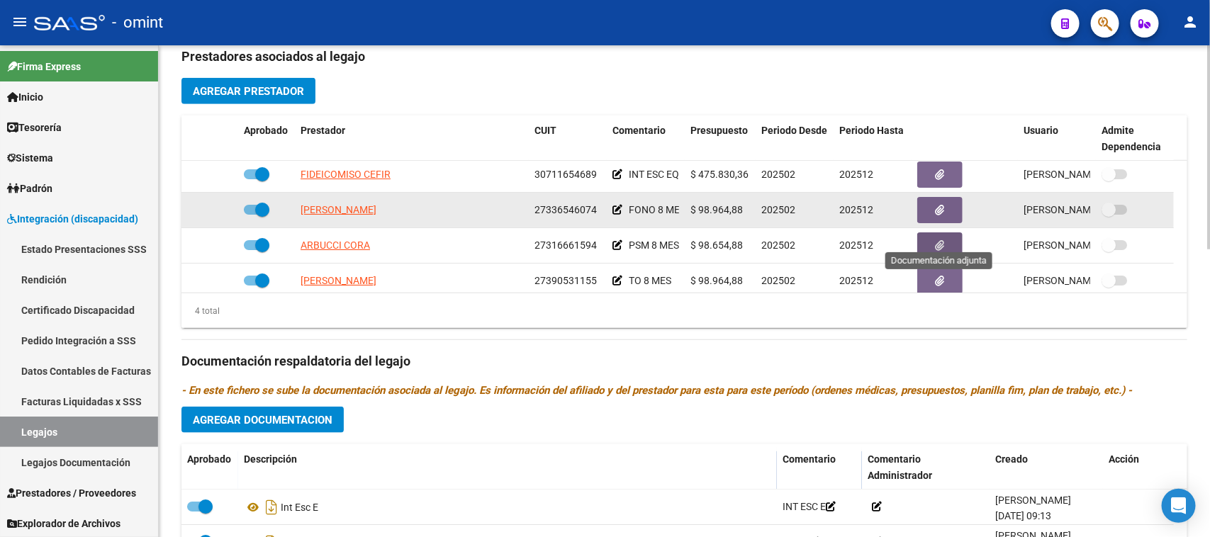
scroll to position [0, 0]
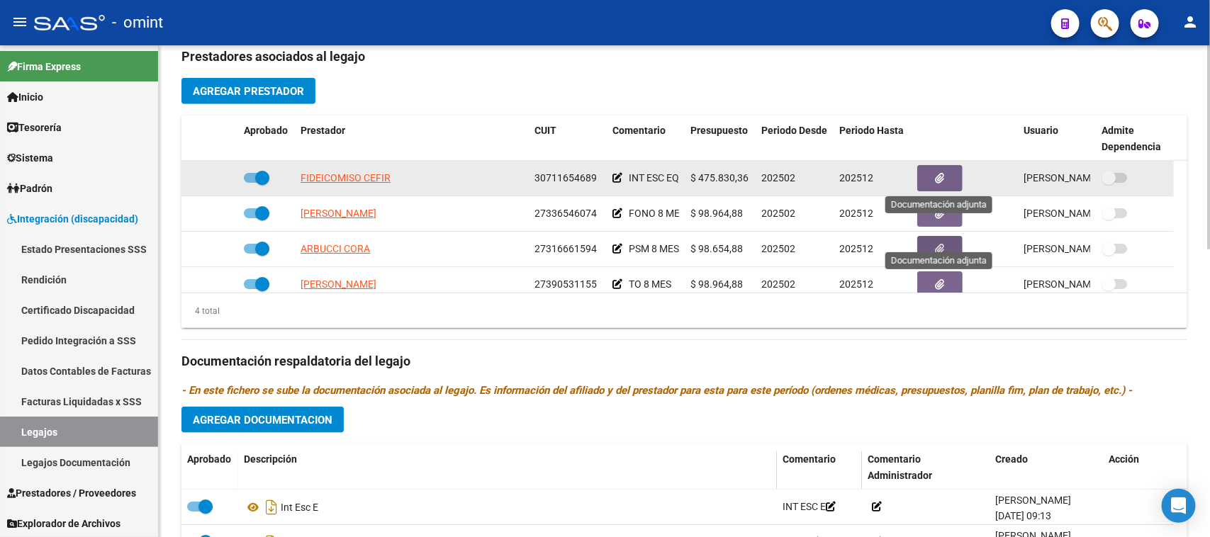
click at [927, 171] on button "button" at bounding box center [939, 178] width 45 height 26
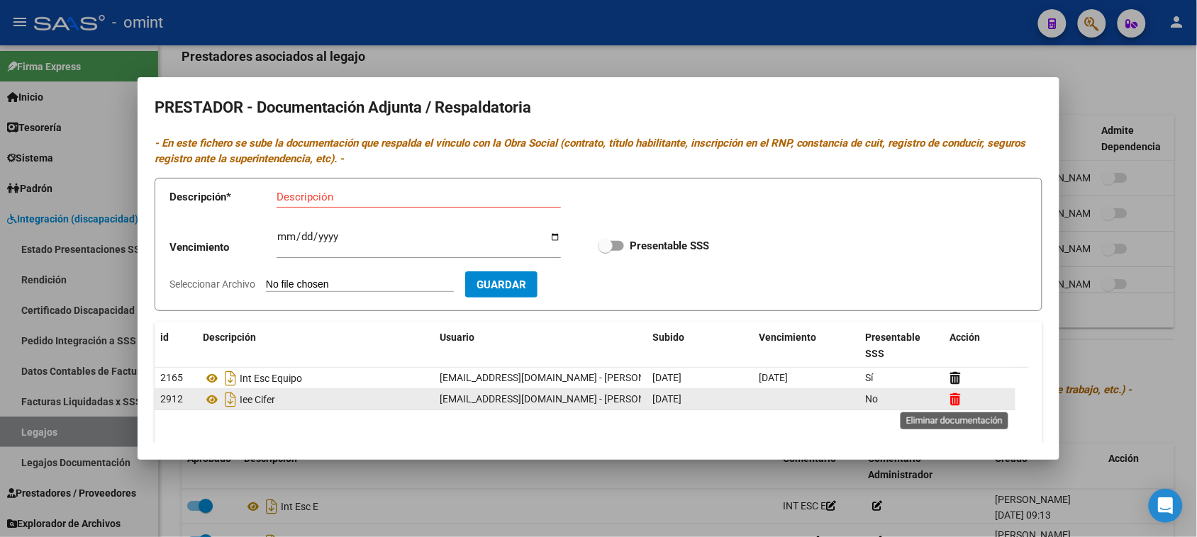
click at [955, 396] on icon at bounding box center [955, 399] width 11 height 13
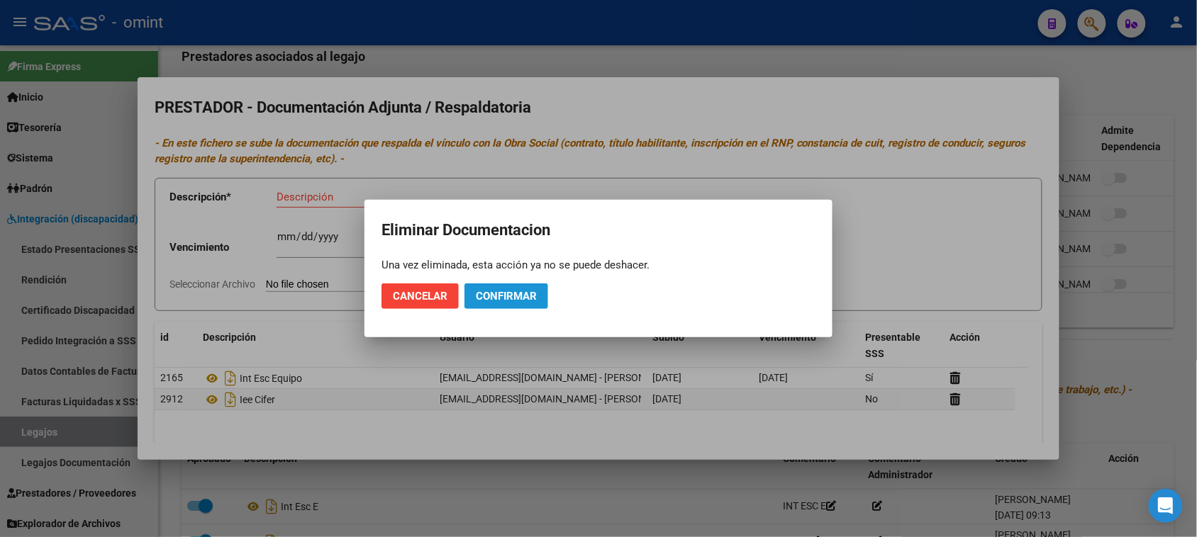
click at [541, 294] on button "Confirmar" at bounding box center [506, 297] width 84 height 26
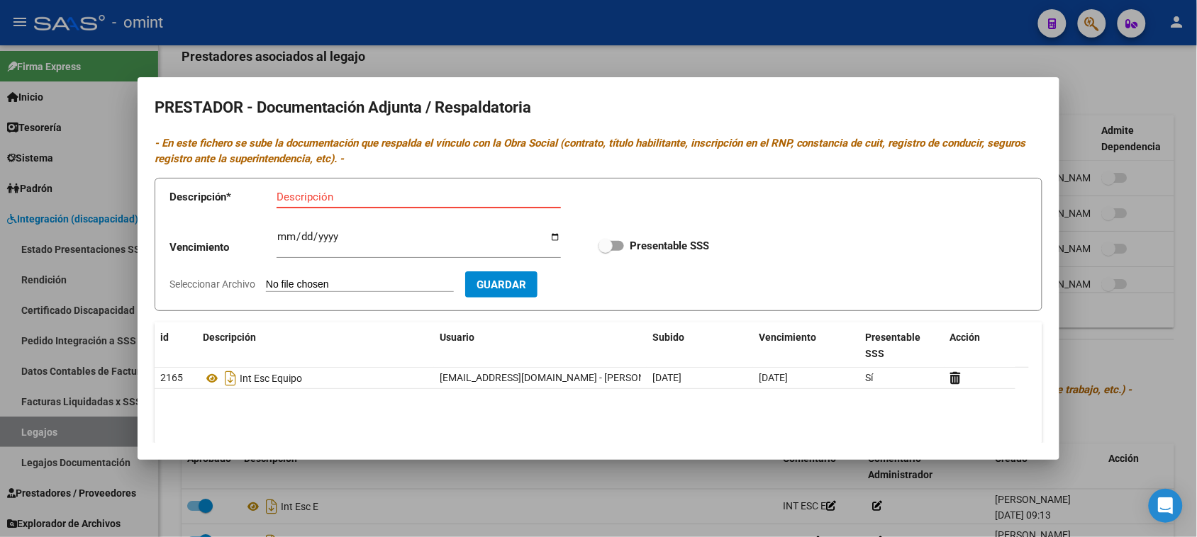
click at [381, 195] on input "Descripción" at bounding box center [419, 197] width 284 height 13
paste input "Habilitación/Categoria/CBU/ARCA"
type input "Habilitación/Categoria/CBU/ARCA"
type input "[DATE]"
click at [605, 251] on input "Presentable SSS" at bounding box center [605, 251] width 1 height 1
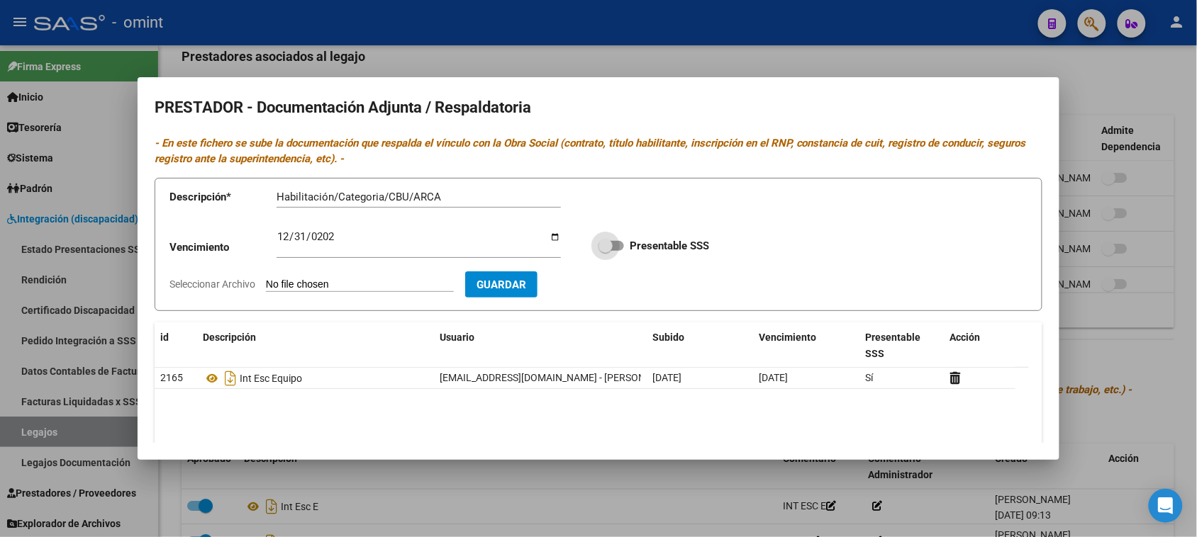
checkbox input "true"
type input "C:\fakepath\MAIE PRESTADOR_organized.pdf"
click at [618, 298] on form "Descripción * Habilitación/Categoria/CBU/ARCA Descripción Vencimiento [DATE] In…" at bounding box center [599, 245] width 888 height 134
click at [620, 296] on button "Guardar" at bounding box center [583, 285] width 72 height 26
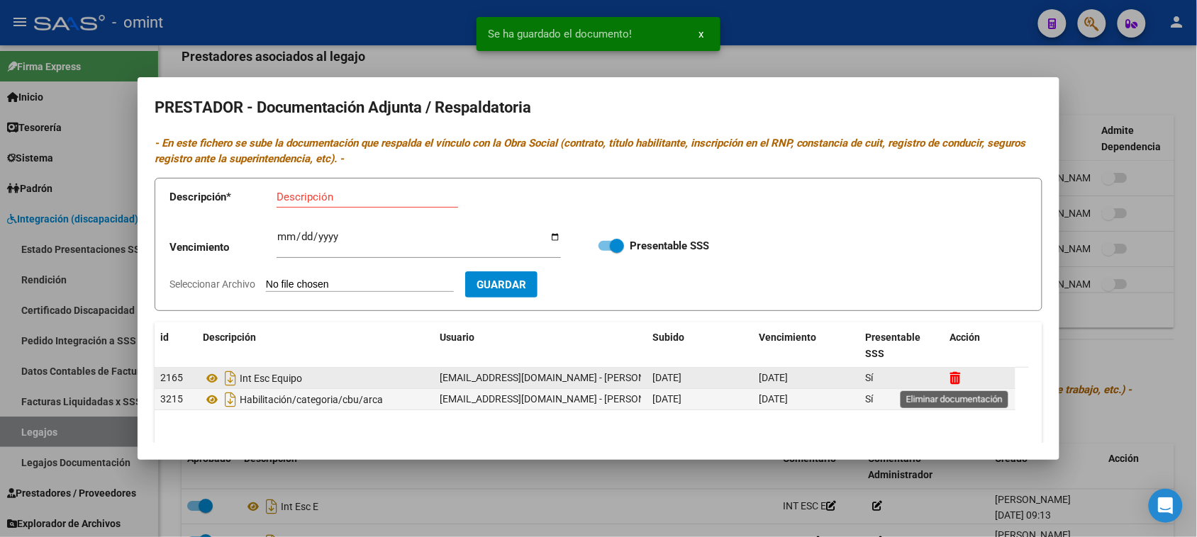
click at [957, 374] on icon at bounding box center [955, 378] width 11 height 13
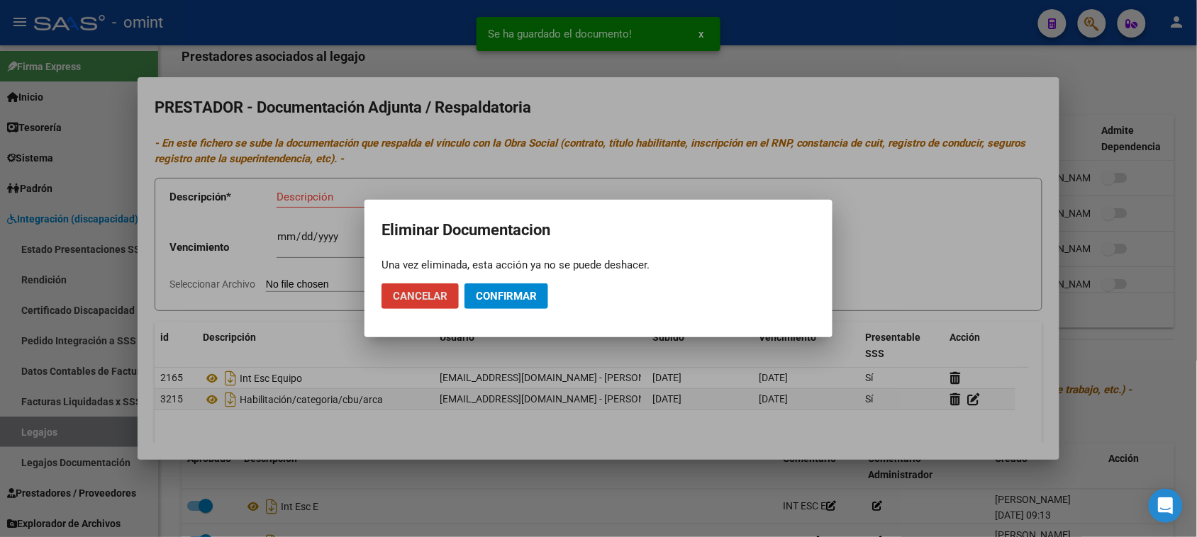
click at [540, 301] on button "Confirmar" at bounding box center [506, 297] width 84 height 26
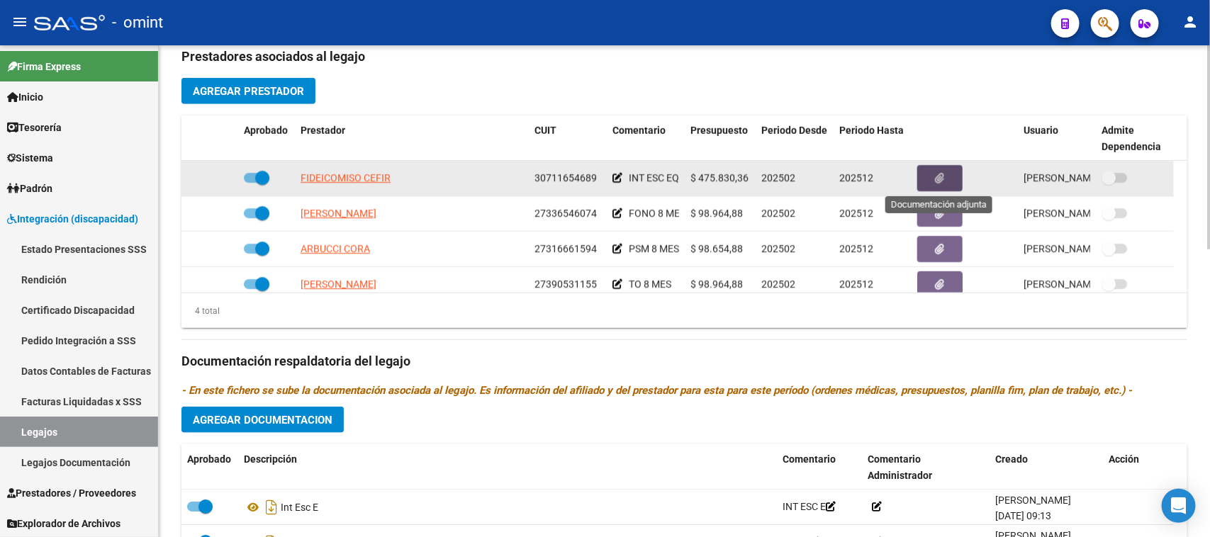
click at [941, 179] on icon "button" at bounding box center [940, 178] width 9 height 11
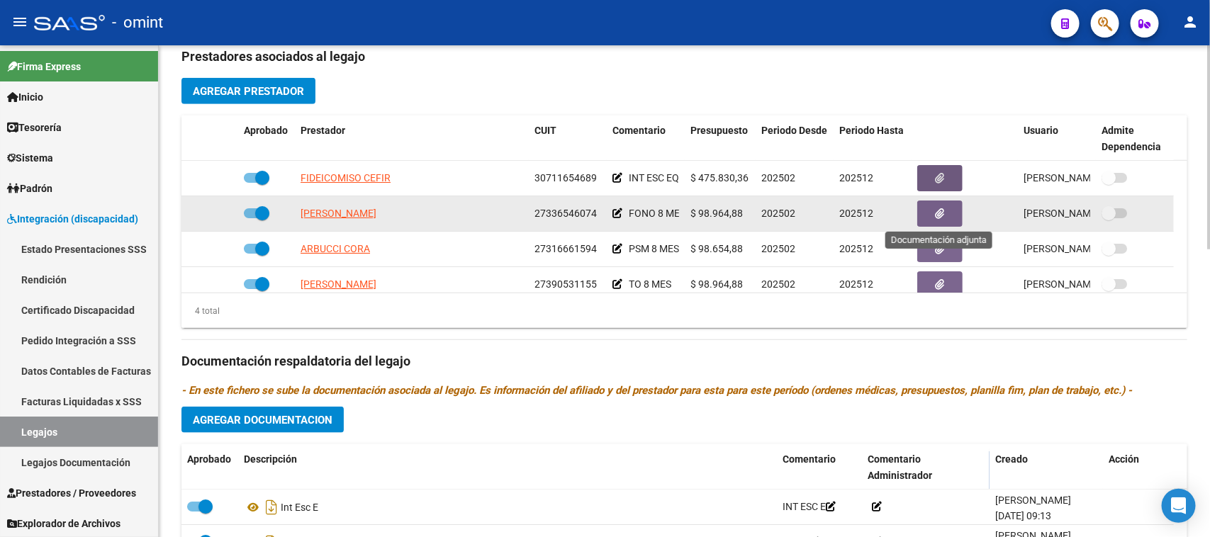
click at [933, 204] on button "button" at bounding box center [939, 214] width 45 height 26
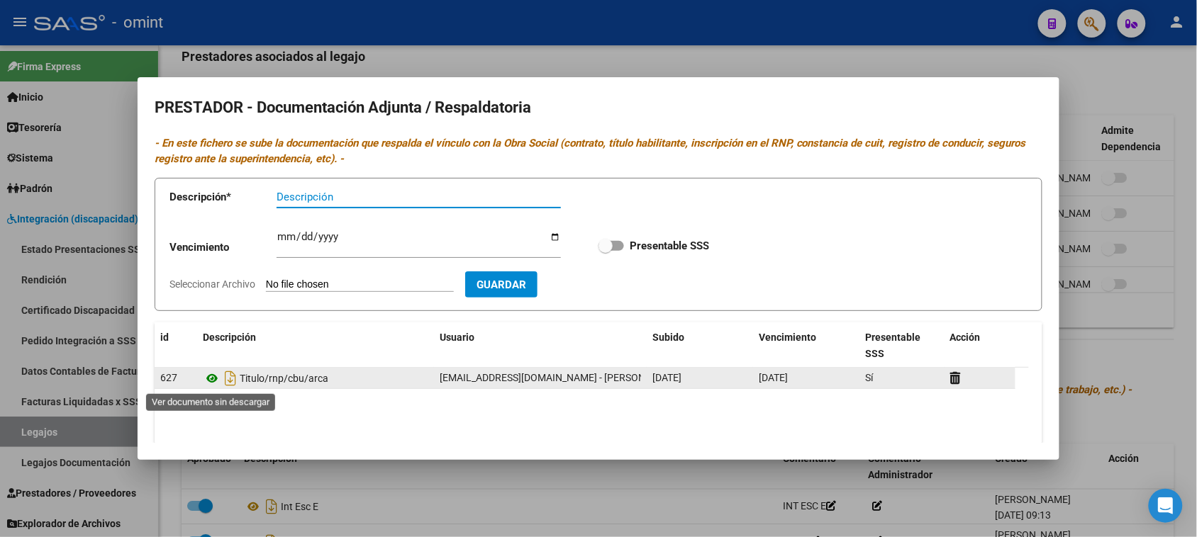
click at [214, 384] on icon at bounding box center [212, 378] width 18 height 17
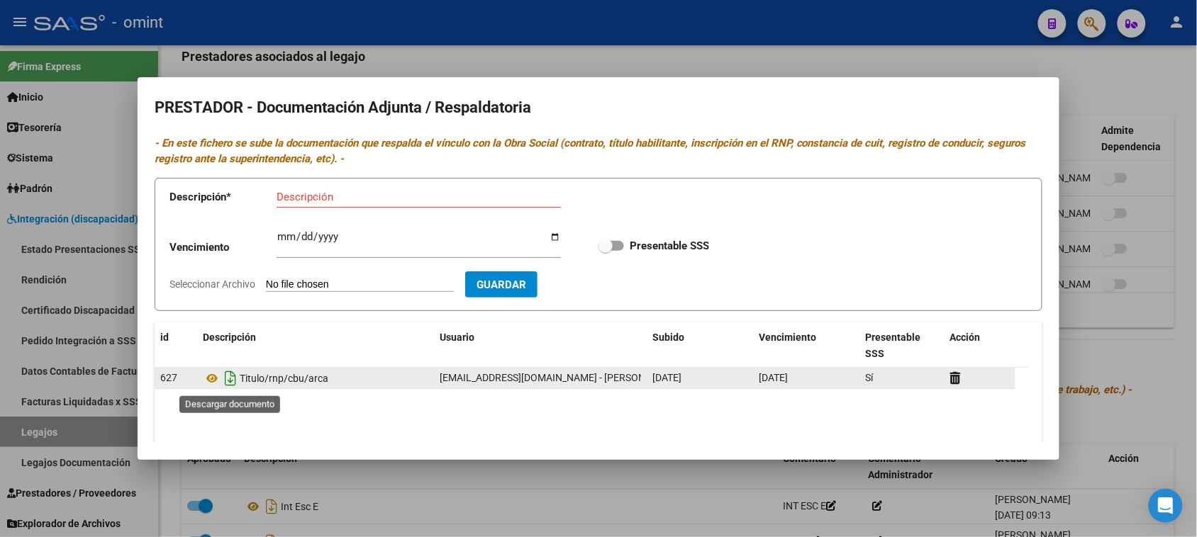
click at [238, 386] on icon "Descargar documento" at bounding box center [230, 378] width 18 height 23
click at [364, 202] on input "Descripción" at bounding box center [419, 197] width 284 height 13
paste input "Título/RNP/CBU/ARCA"
type input "Título/RNP/CBU/ARCA"
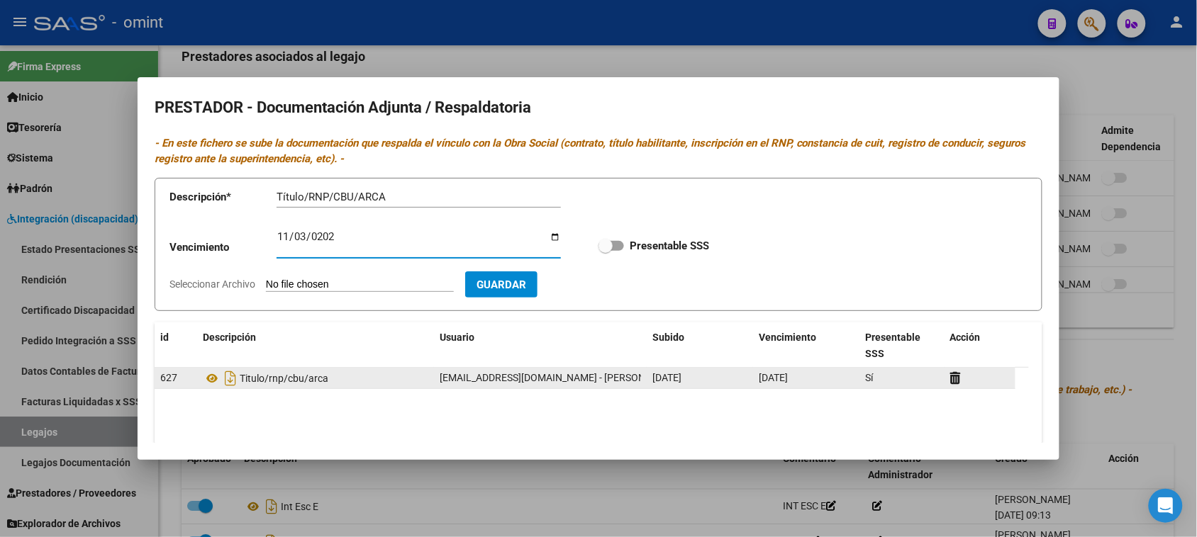
type input "[DATE]"
click at [605, 251] on input "Presentable SSS" at bounding box center [605, 251] width 1 height 1
checkbox input "true"
click at [954, 378] on icon at bounding box center [955, 378] width 11 height 13
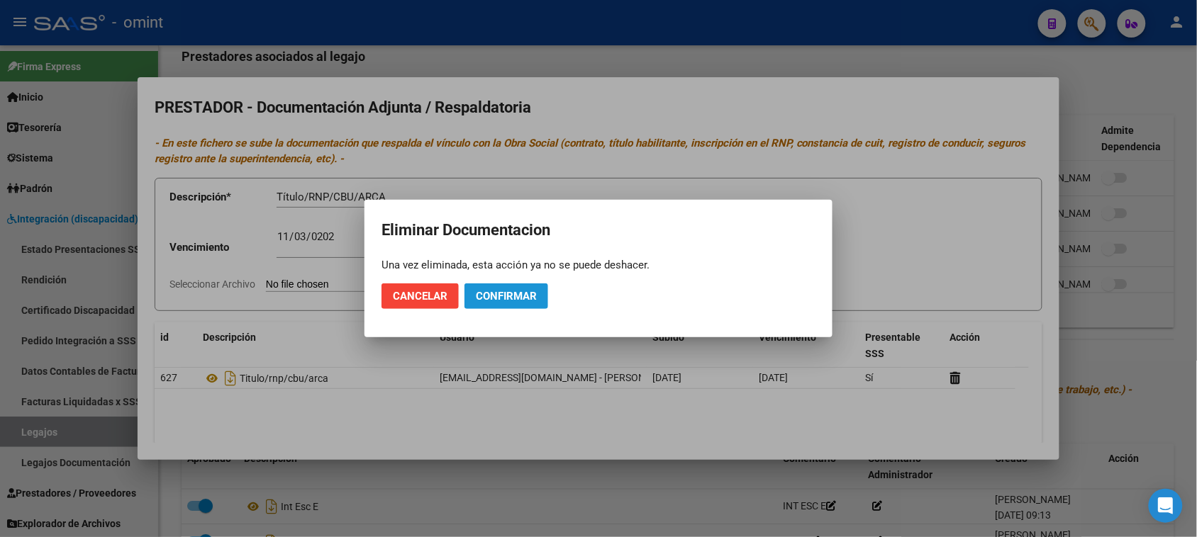
click at [530, 306] on button "Confirmar" at bounding box center [506, 297] width 84 height 26
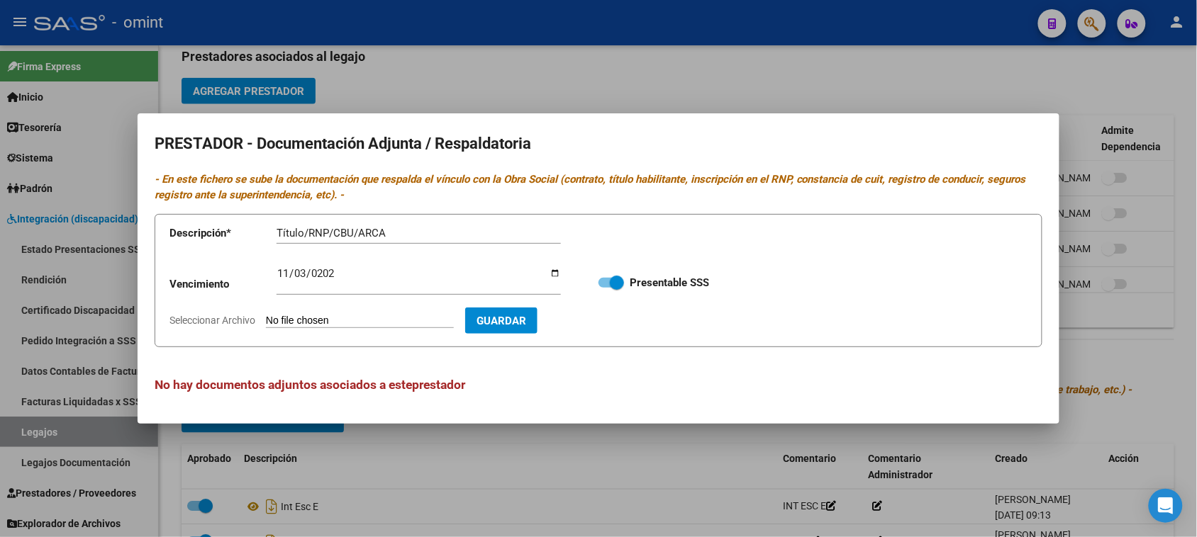
type input "C:\fakepath\27336546074-TITULO_RNP_CBU_ARCA-ID_627_organized.pdf"
click at [608, 320] on span "Guardar" at bounding box center [584, 321] width 50 height 13
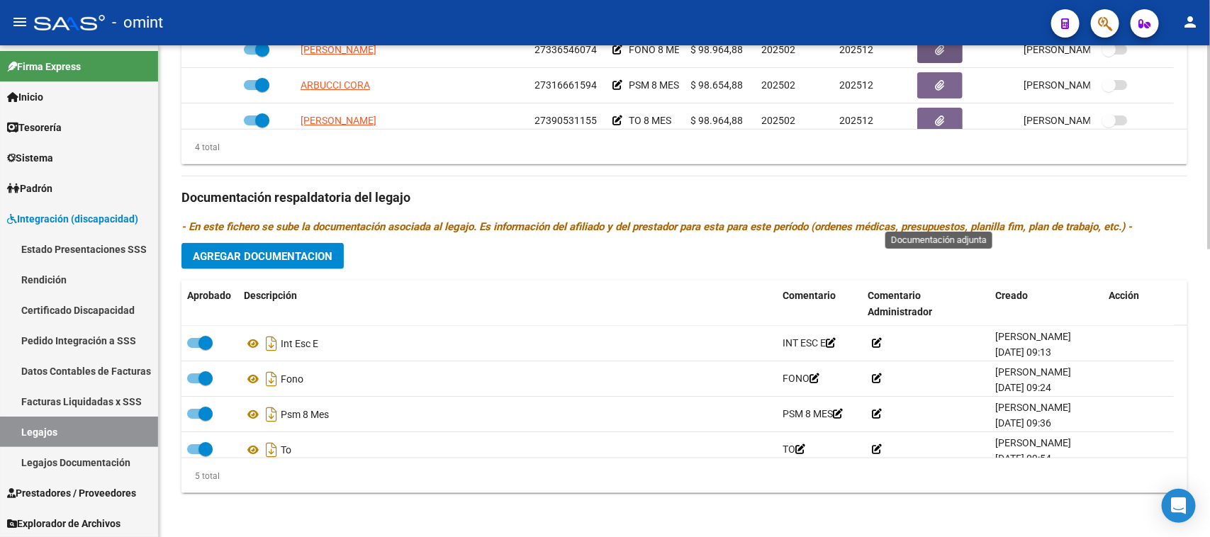
scroll to position [50, 0]
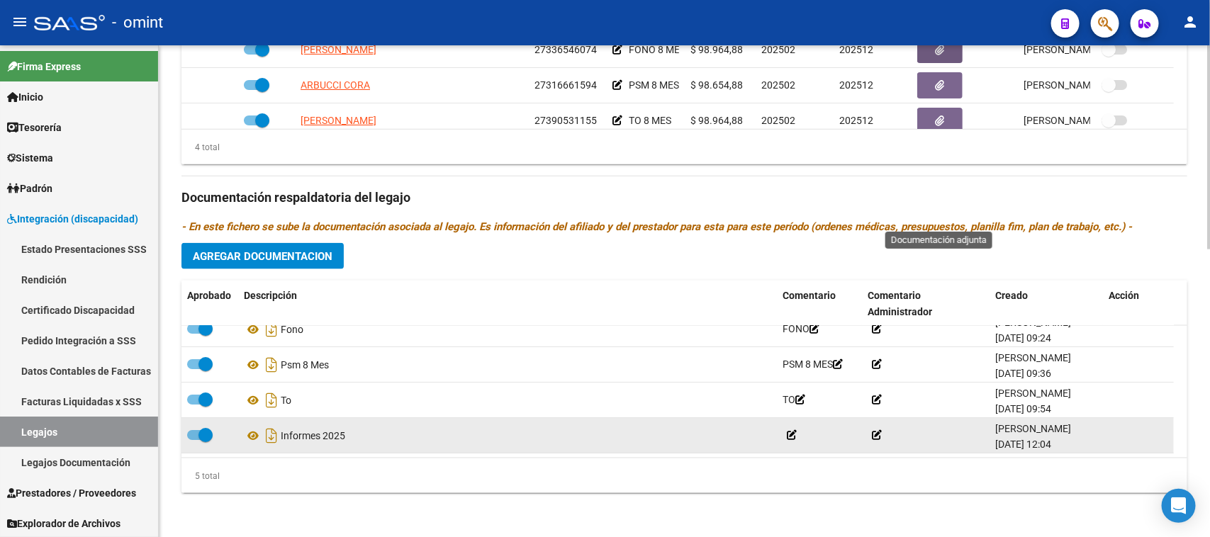
click at [200, 429] on span at bounding box center [206, 435] width 14 height 14
click at [194, 440] on input "checkbox" at bounding box center [194, 440] width 1 height 1
checkbox input "false"
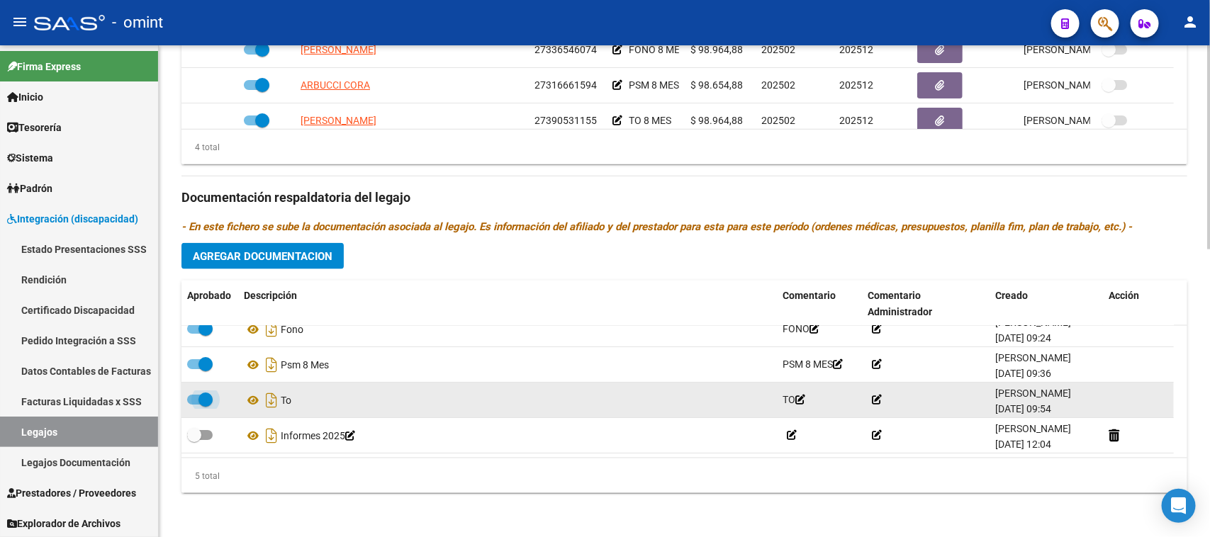
click at [202, 398] on span at bounding box center [206, 400] width 14 height 14
click at [194, 405] on input "checkbox" at bounding box center [194, 405] width 1 height 1
checkbox input "false"
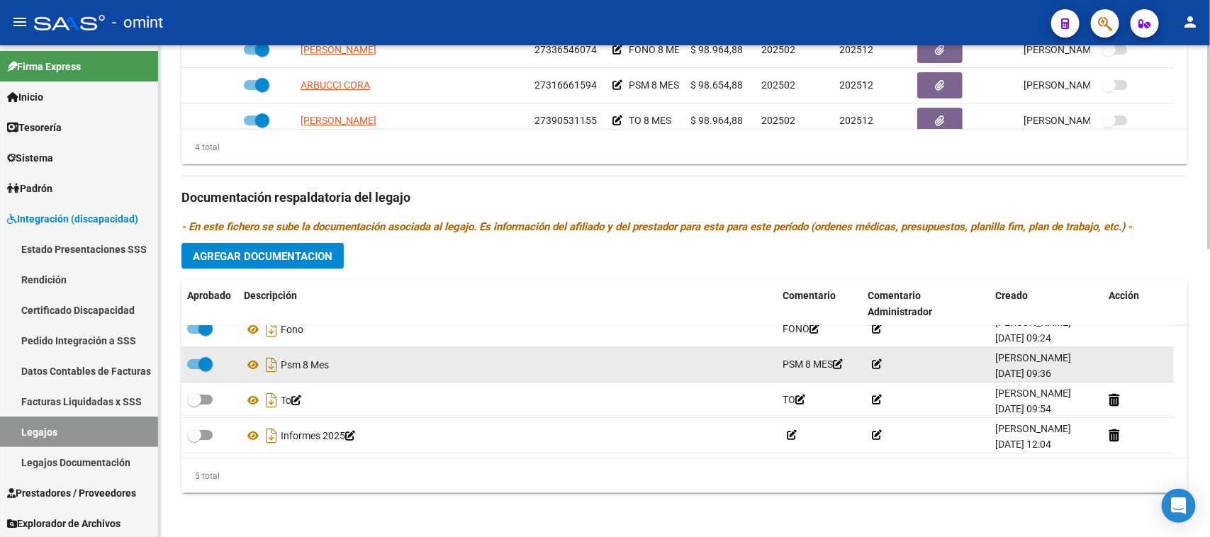
click at [204, 365] on span at bounding box center [206, 364] width 14 height 14
click at [194, 369] on input "checkbox" at bounding box center [194, 369] width 1 height 1
checkbox input "false"
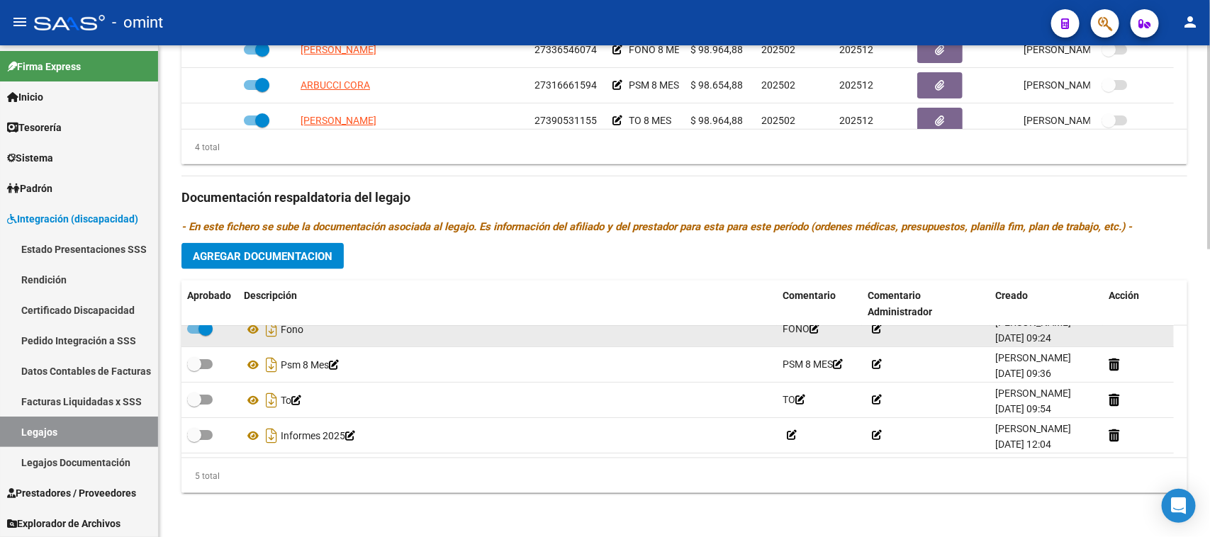
scroll to position [0, 0]
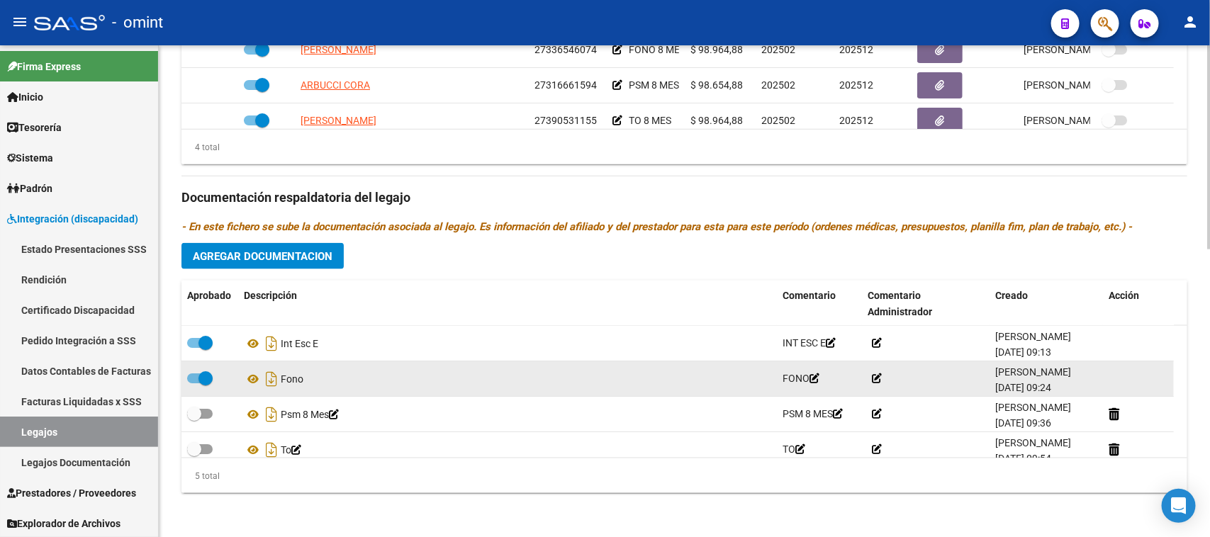
click at [203, 372] on span at bounding box center [206, 379] width 14 height 14
click at [194, 384] on input "checkbox" at bounding box center [194, 384] width 1 height 1
checkbox input "false"
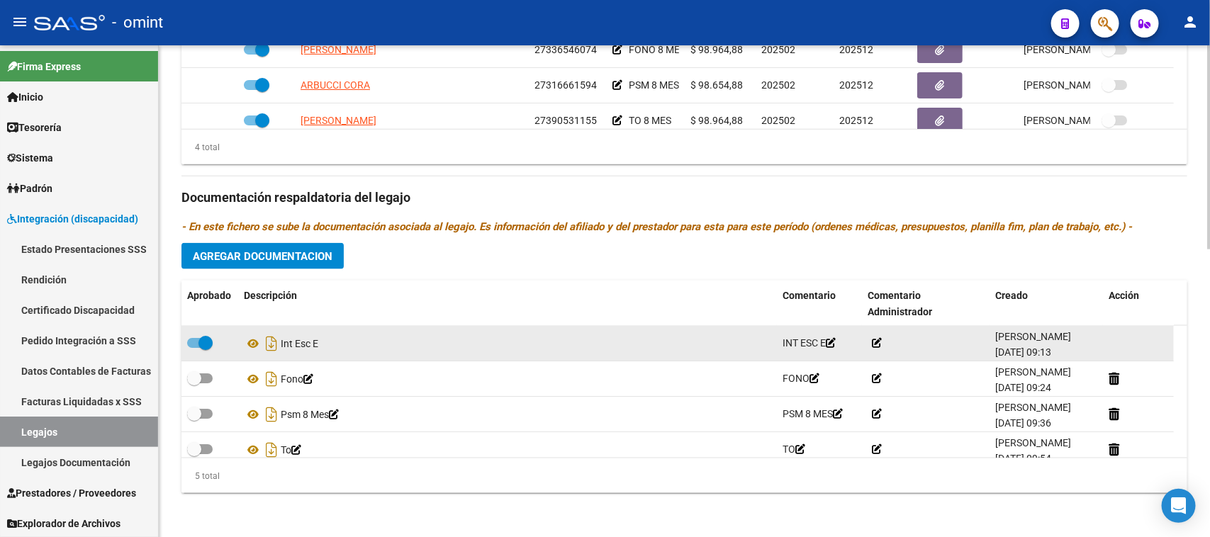
click at [199, 340] on span at bounding box center [206, 343] width 14 height 14
click at [194, 348] on input "checkbox" at bounding box center [194, 348] width 1 height 1
checkbox input "false"
click at [1110, 341] on icon at bounding box center [1114, 343] width 11 height 13
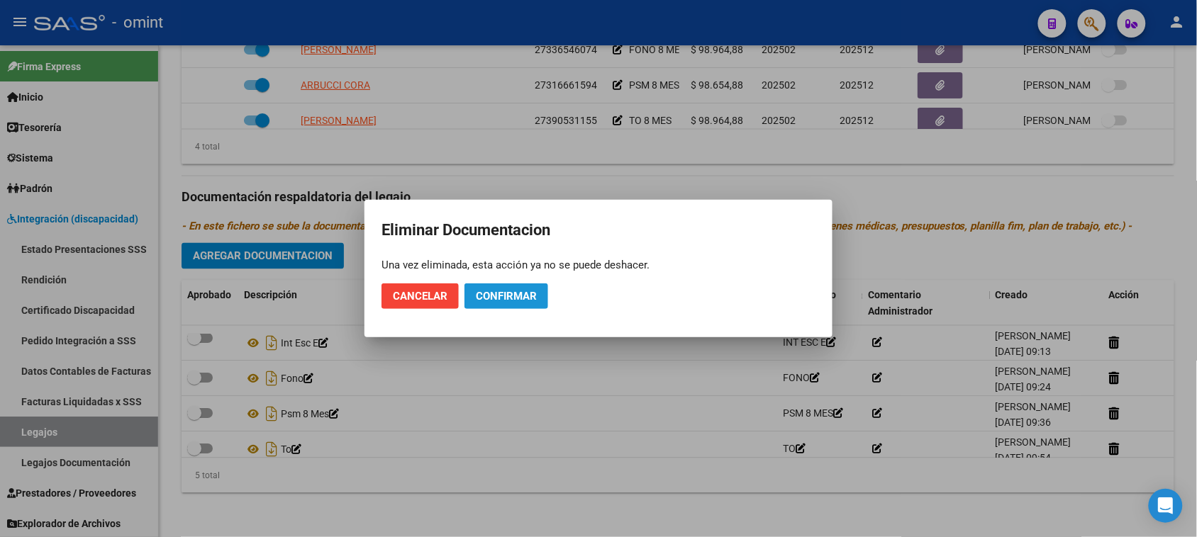
click at [532, 295] on span "Confirmar" at bounding box center [506, 296] width 61 height 13
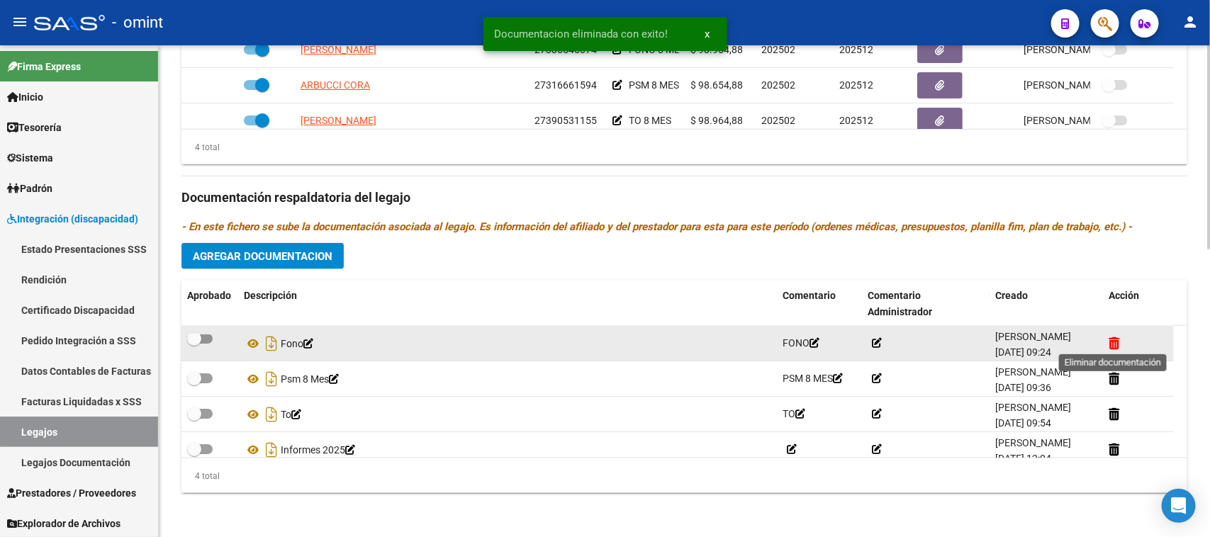
click at [1115, 339] on icon at bounding box center [1114, 343] width 11 height 13
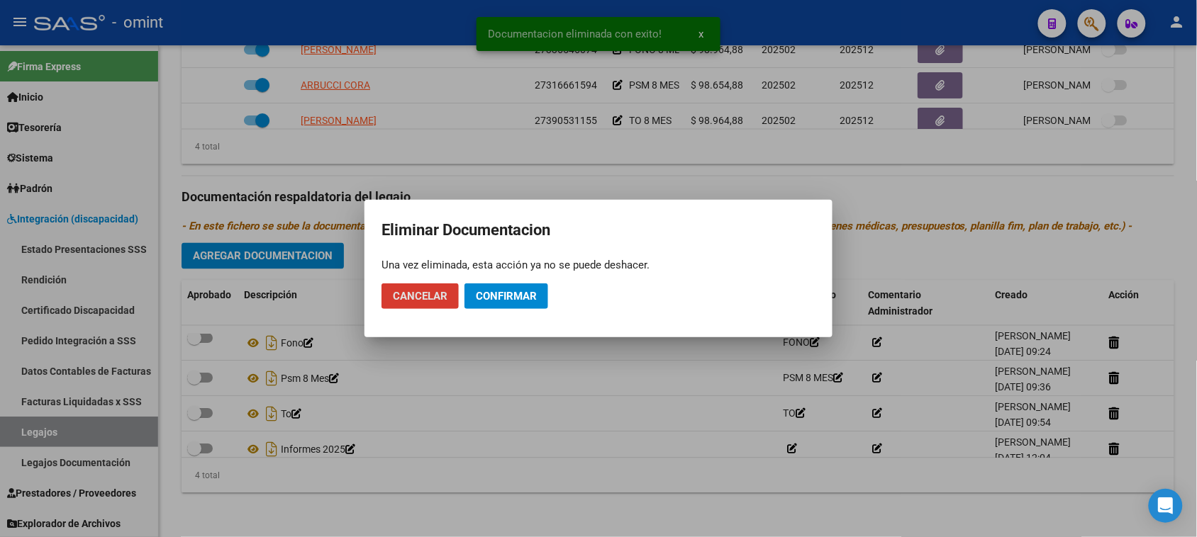
click at [574, 302] on mat-dialog-actions "Cancelar Confirmar" at bounding box center [598, 296] width 434 height 48
click at [505, 311] on mat-dialog-actions "Cancelar Confirmar" at bounding box center [598, 296] width 434 height 48
click at [508, 298] on span "Confirmar" at bounding box center [506, 296] width 61 height 13
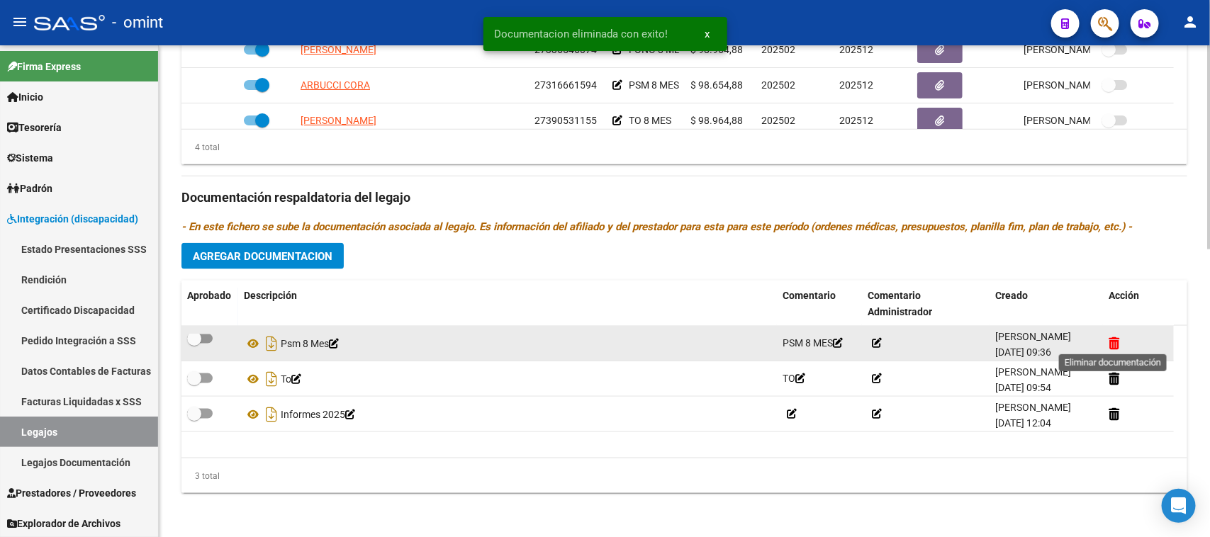
click at [1114, 342] on icon at bounding box center [1114, 343] width 11 height 13
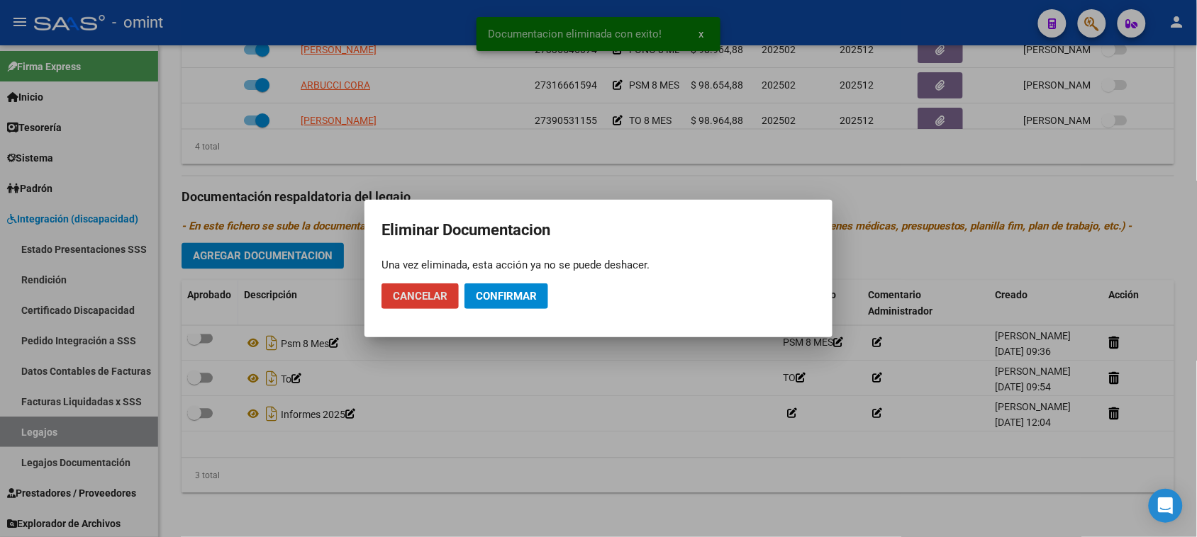
click at [500, 294] on span "Confirmar" at bounding box center [506, 296] width 61 height 13
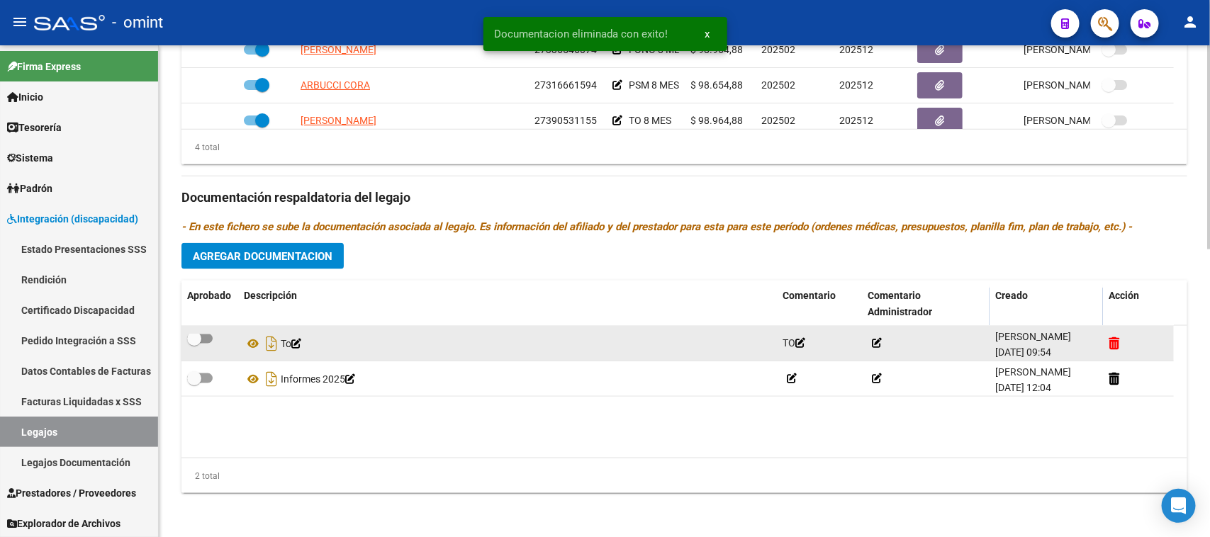
click at [1107, 345] on datatable-body-cell at bounding box center [1138, 343] width 71 height 35
click at [1114, 342] on icon at bounding box center [1114, 343] width 11 height 13
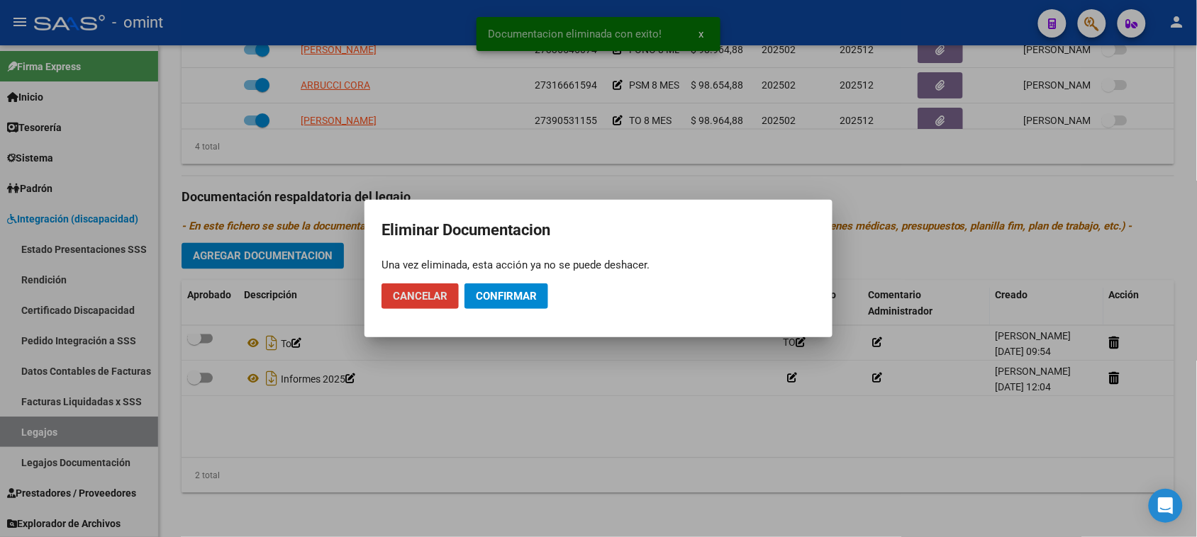
click at [519, 306] on button "Confirmar" at bounding box center [506, 297] width 84 height 26
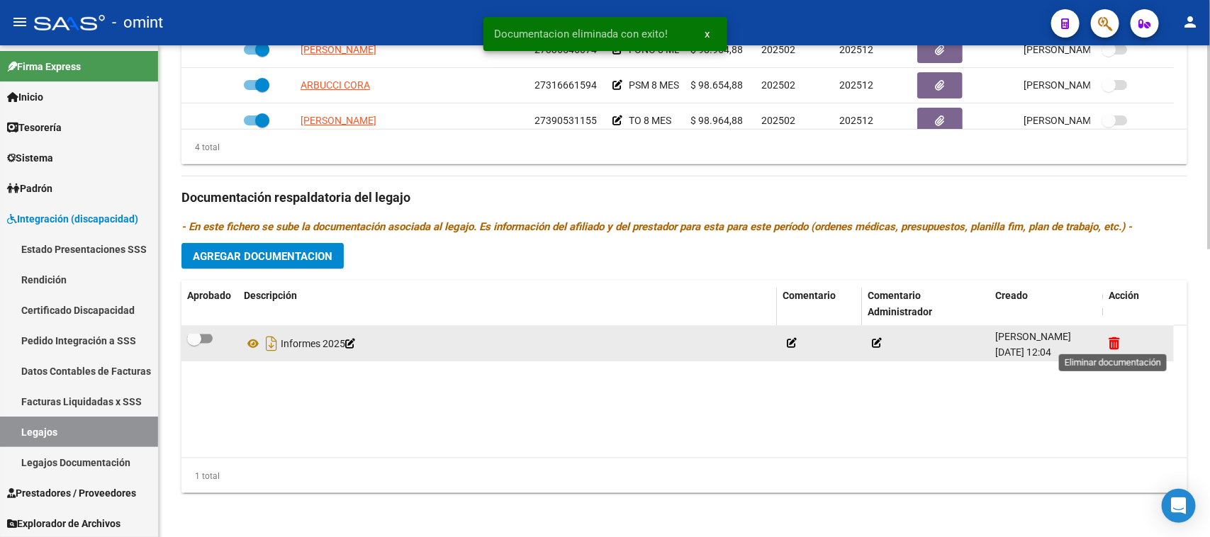
click at [1115, 341] on icon at bounding box center [1114, 343] width 11 height 13
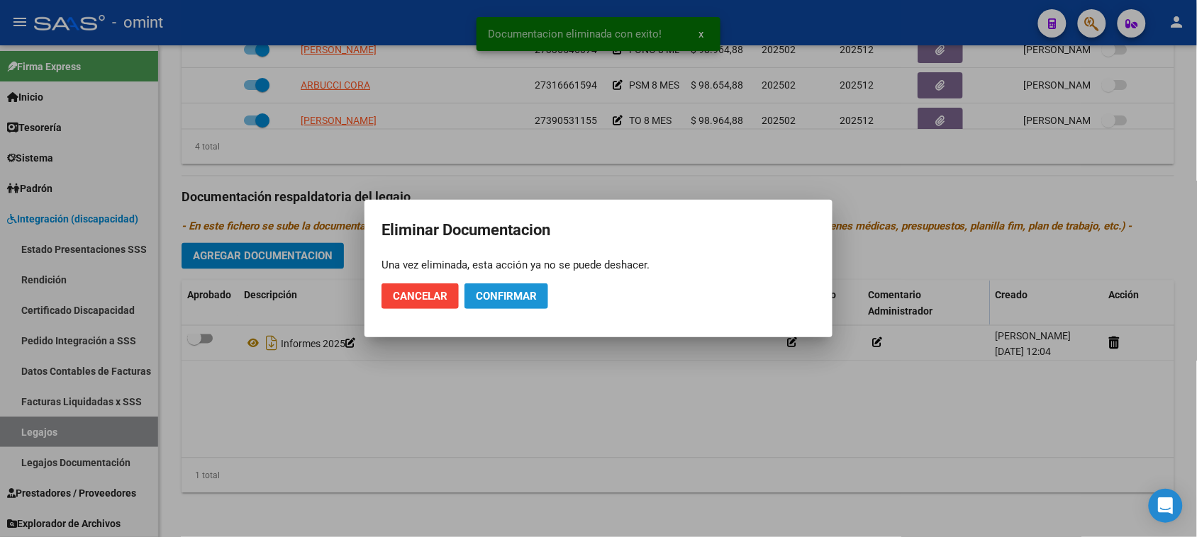
click at [512, 306] on button "Confirmar" at bounding box center [506, 297] width 84 height 26
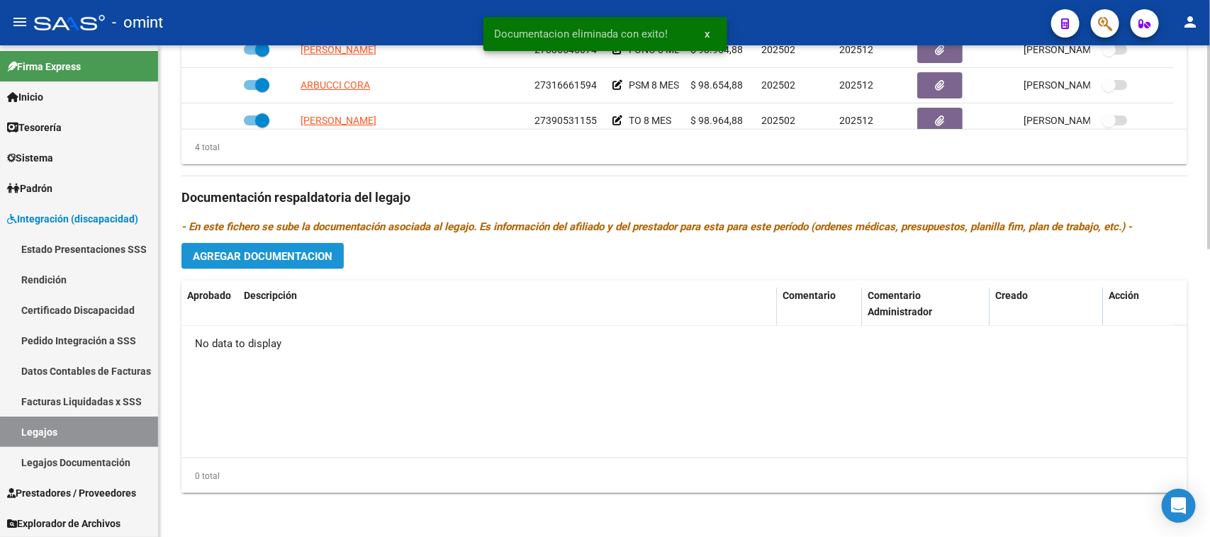
click at [301, 252] on span "Agregar Documentacion" at bounding box center [263, 256] width 140 height 13
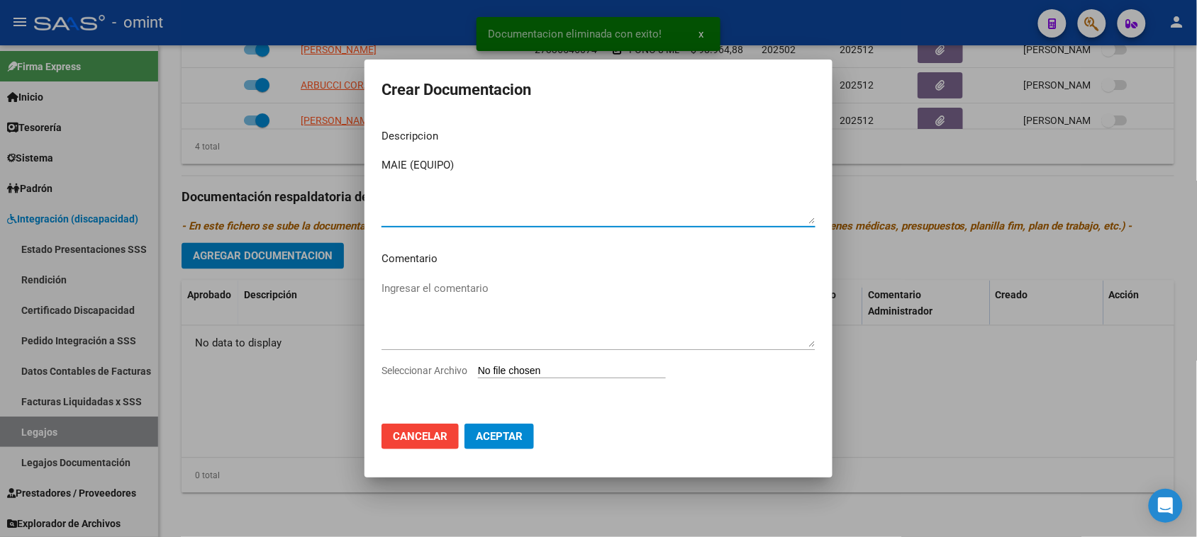
type textarea "MAIE (EQUIPO)"
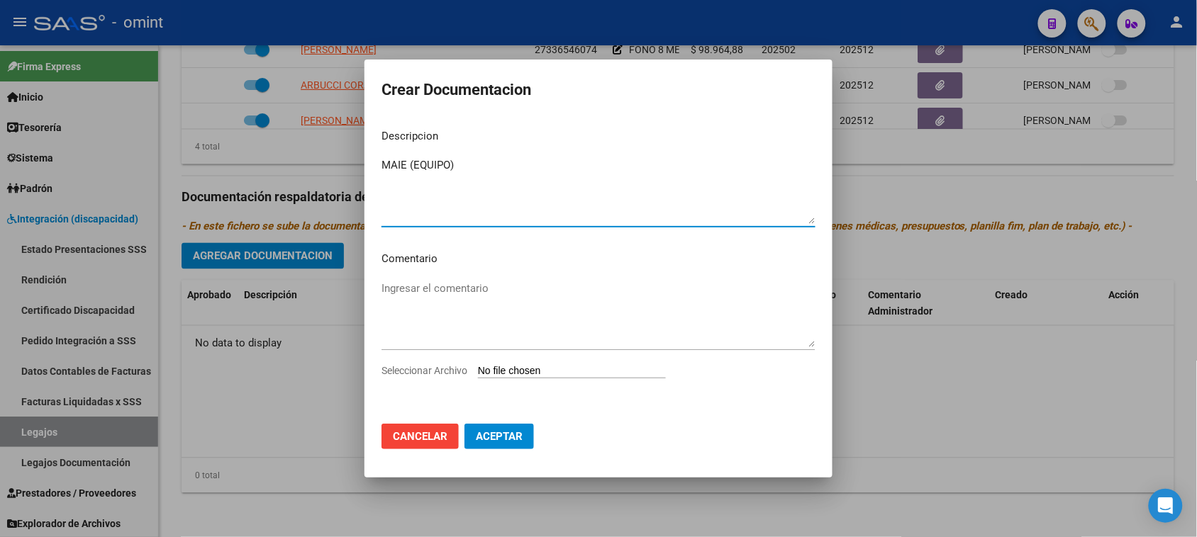
type input "C:\fakepath\MAIE PRESTACION.pdf"
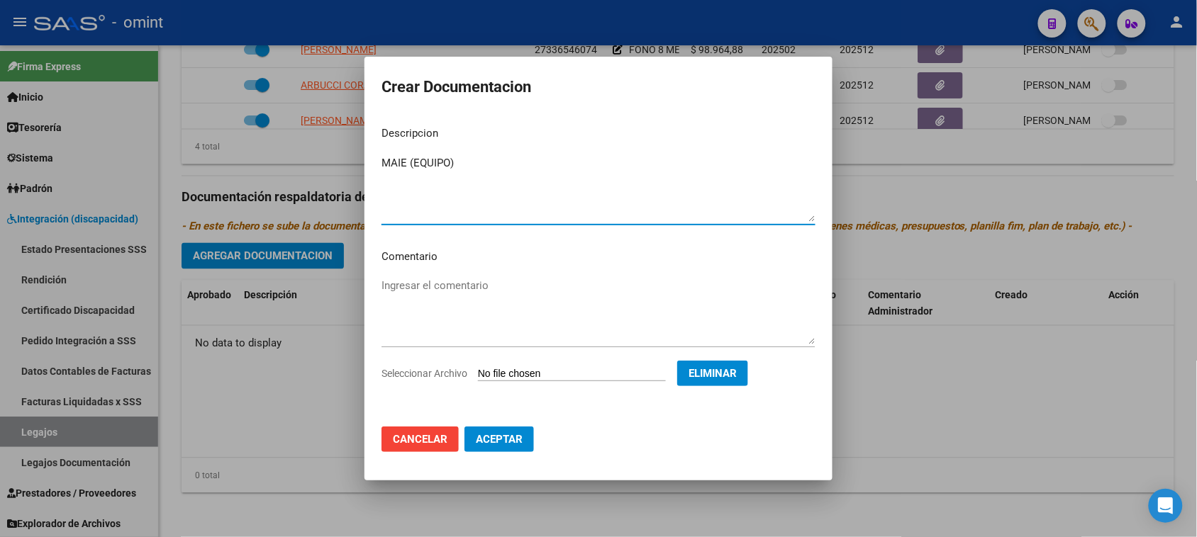
click at [496, 450] on button "Aceptar" at bounding box center [498, 440] width 69 height 26
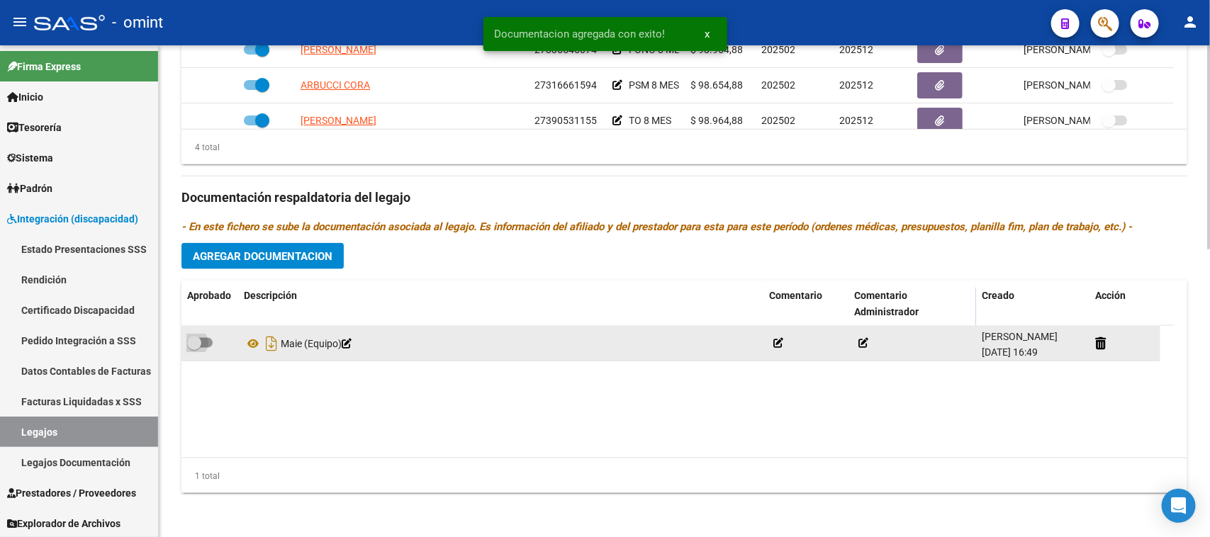
click at [208, 342] on span at bounding box center [200, 343] width 26 height 10
click at [194, 348] on input "checkbox" at bounding box center [194, 348] width 1 height 1
checkbox input "true"
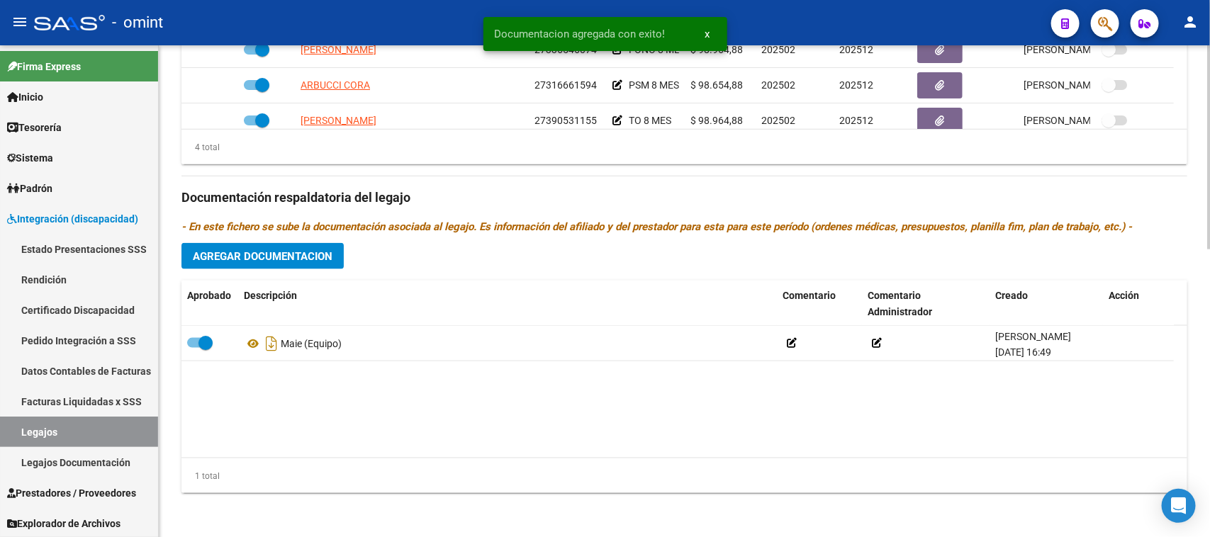
click at [259, 259] on span "Agregar Documentacion" at bounding box center [263, 256] width 140 height 13
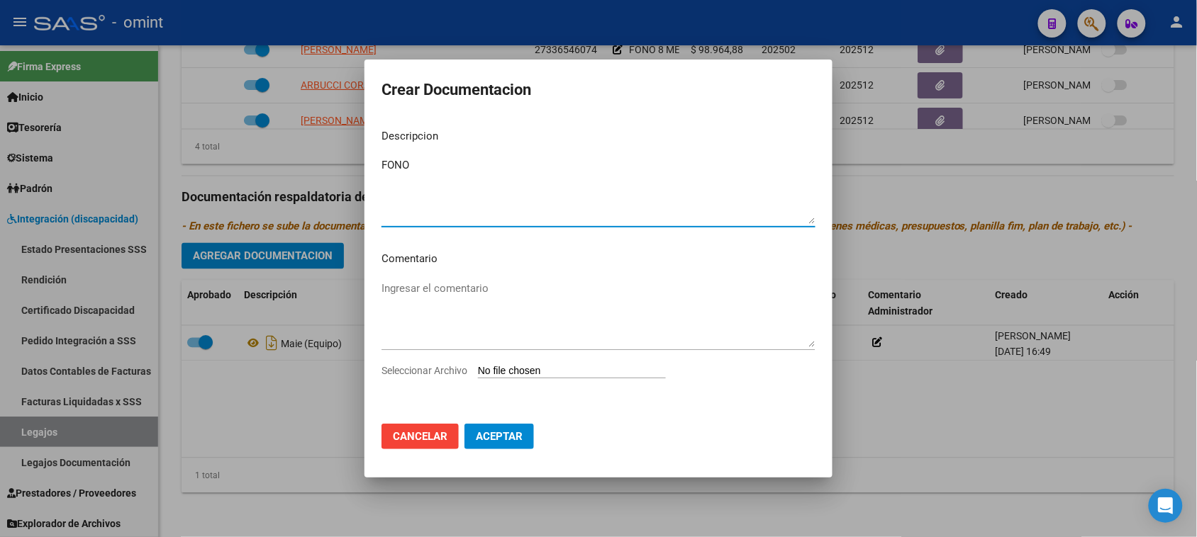
type textarea "FONO"
type input "C:\fakepath\FONO PRESTACION.pdf"
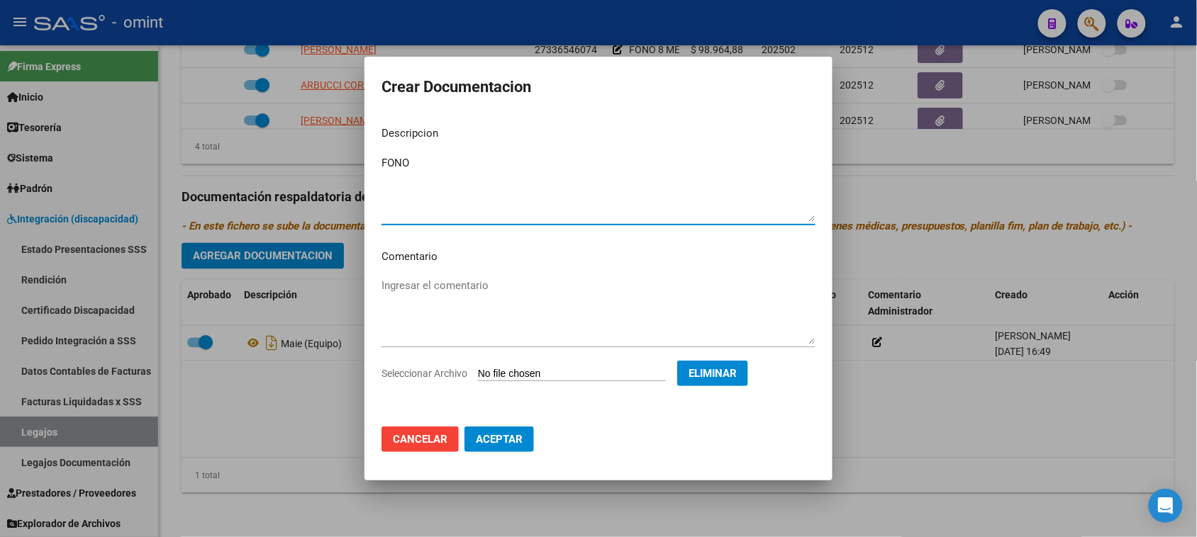
click at [508, 445] on button "Aceptar" at bounding box center [498, 440] width 69 height 26
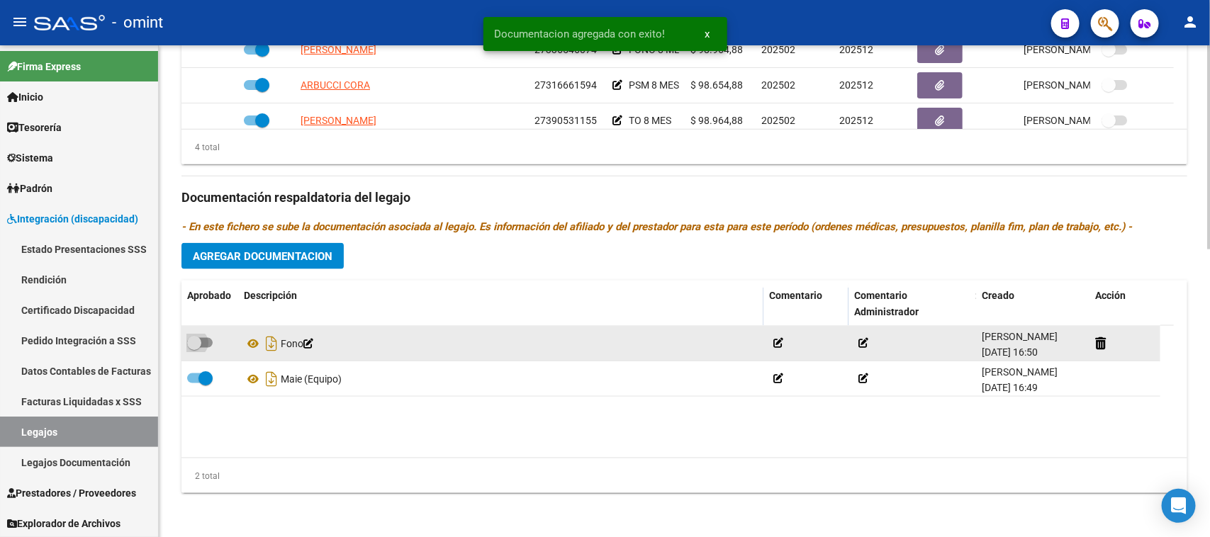
click at [202, 345] on span at bounding box center [200, 343] width 26 height 10
click at [194, 348] on input "checkbox" at bounding box center [194, 348] width 1 height 1
checkbox input "true"
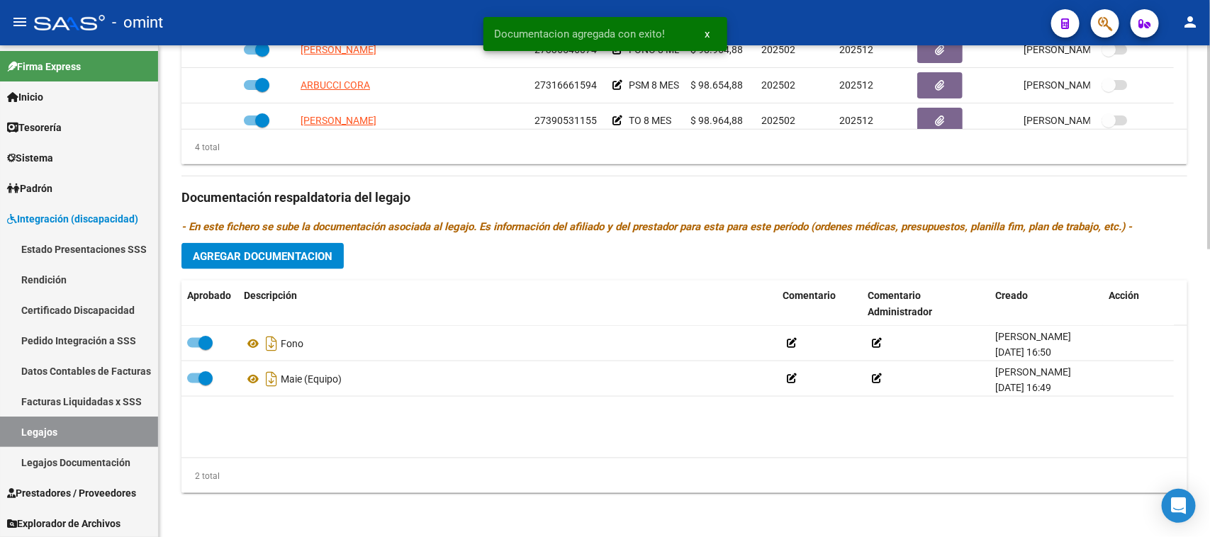
click at [272, 256] on span "Agregar Documentacion" at bounding box center [263, 256] width 140 height 13
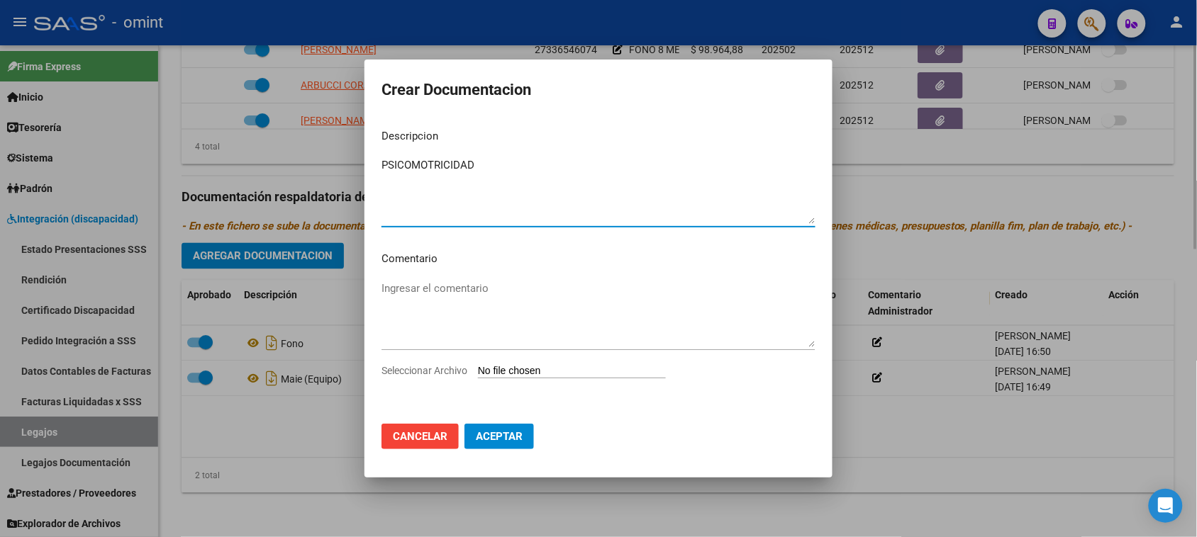
type textarea "PSICOMOTRICIDAD"
type input "C:\fakepath\PSM PRESTACION.pdf"
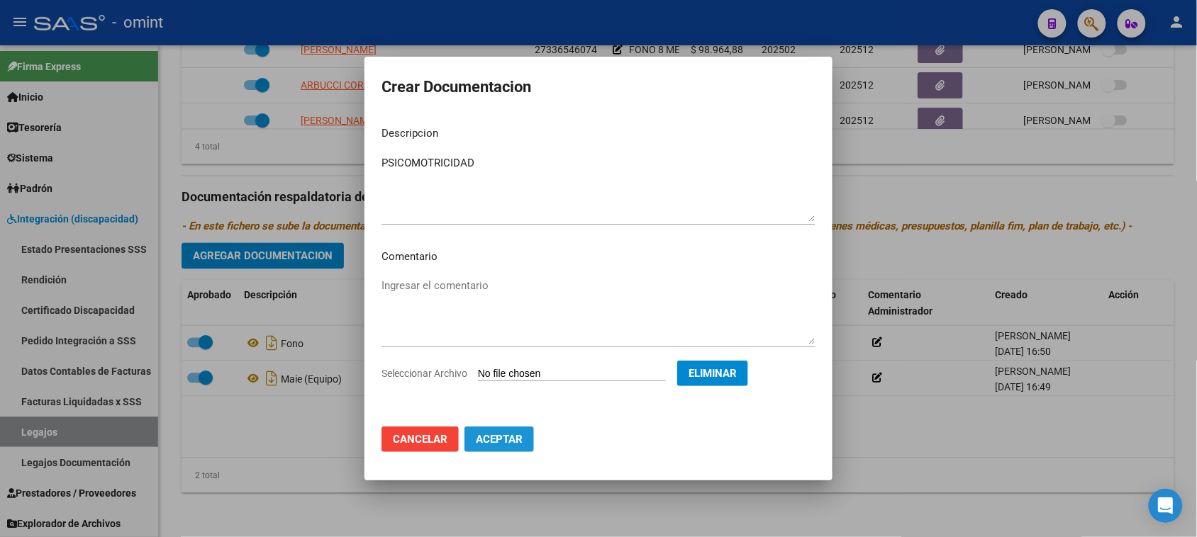
click at [516, 440] on span "Aceptar" at bounding box center [499, 439] width 47 height 13
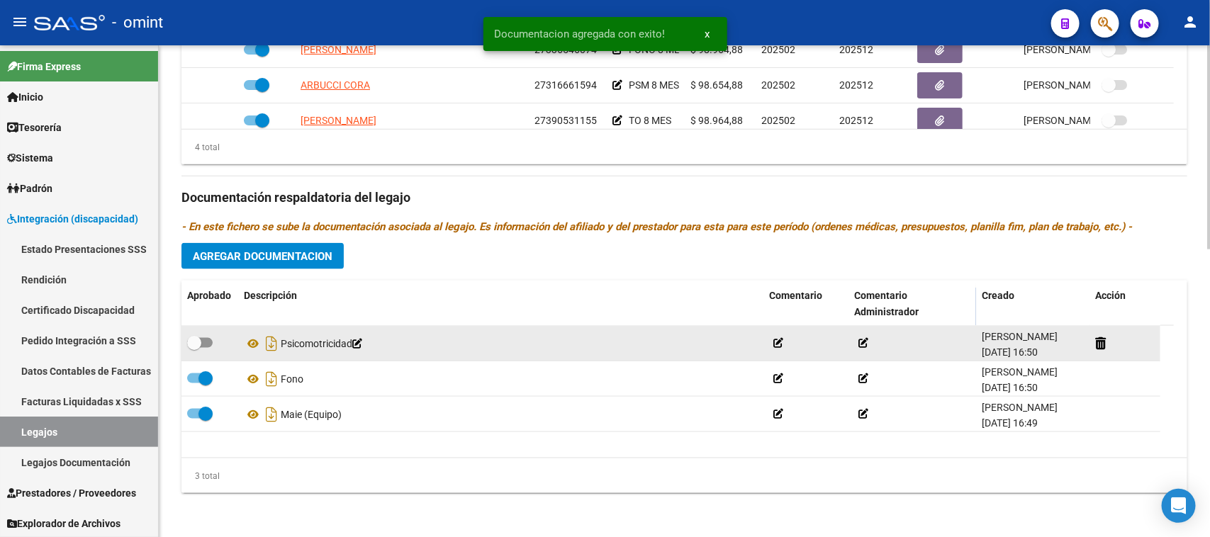
click at [193, 351] on div at bounding box center [209, 344] width 45 height 18
click at [204, 346] on span at bounding box center [200, 343] width 26 height 10
click at [194, 348] on input "checkbox" at bounding box center [194, 348] width 1 height 1
checkbox input "true"
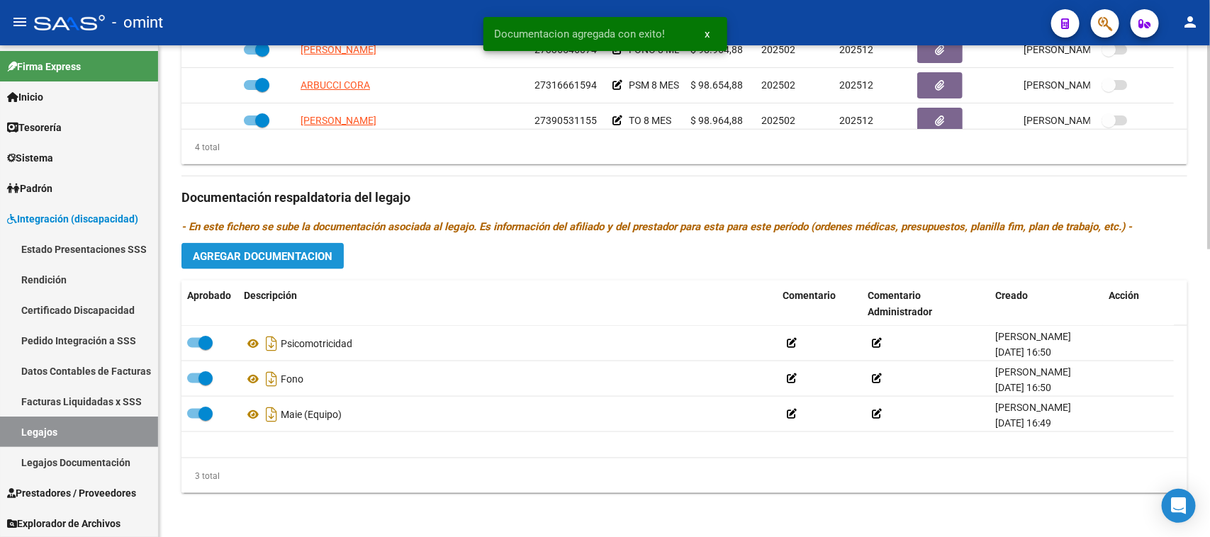
click at [288, 268] on button "Agregar Documentacion" at bounding box center [263, 256] width 162 height 26
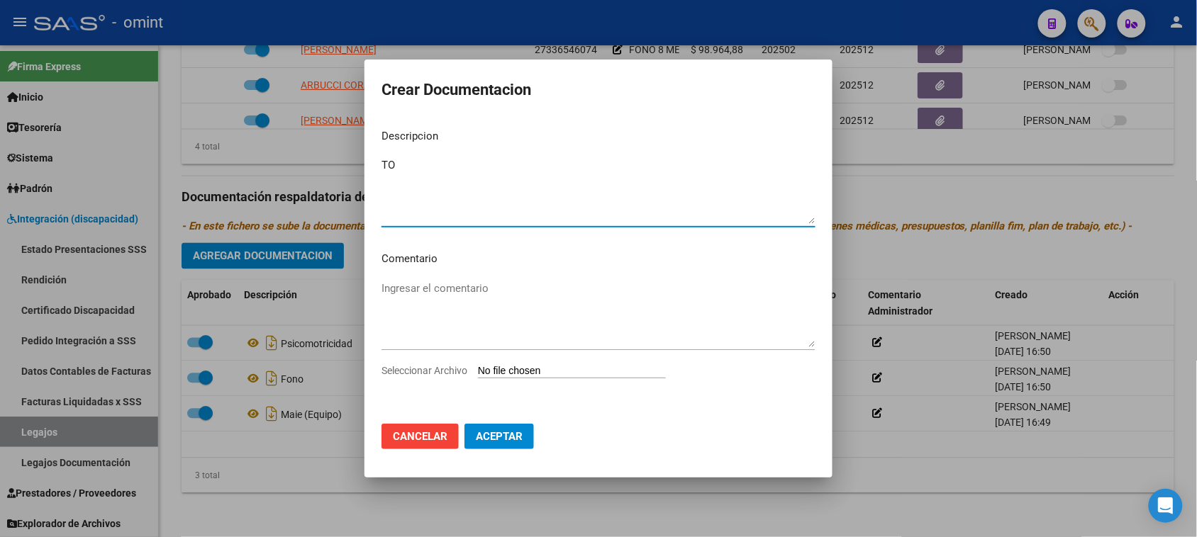
type textarea "TO"
type input "C:\fakepath\TO PRESTACION.pdf"
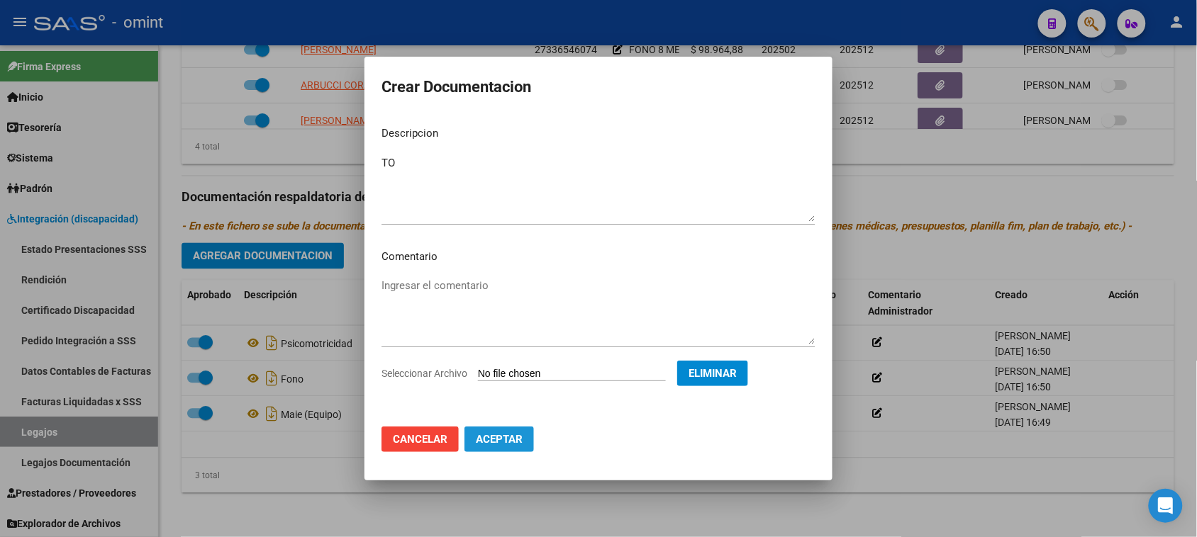
click at [491, 450] on button "Aceptar" at bounding box center [498, 440] width 69 height 26
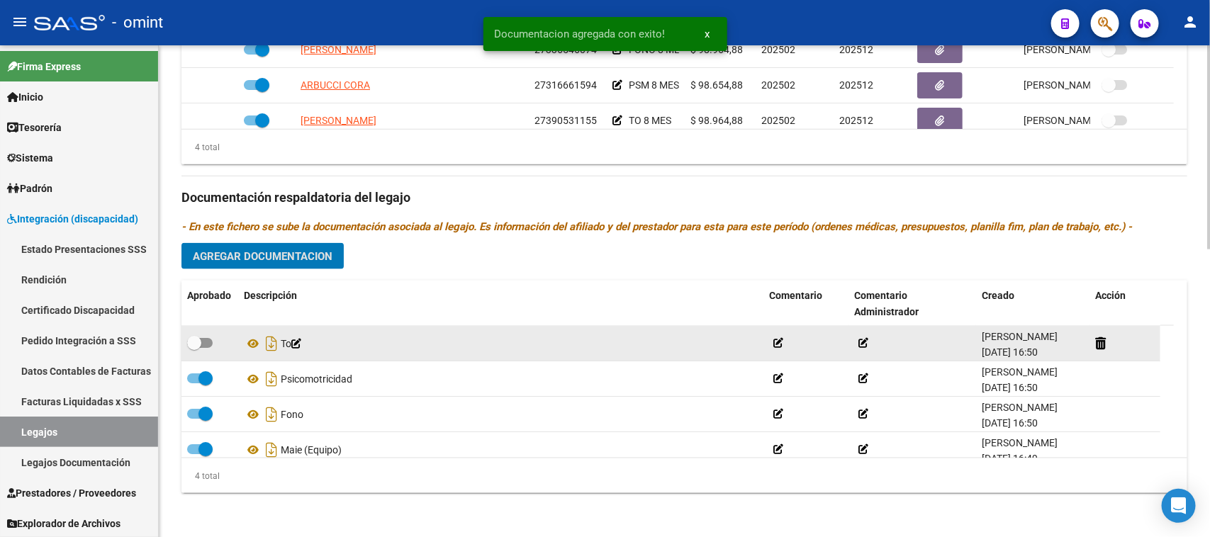
click at [200, 340] on span at bounding box center [194, 343] width 14 height 14
click at [194, 348] on input "checkbox" at bounding box center [194, 348] width 1 height 1
checkbox input "true"
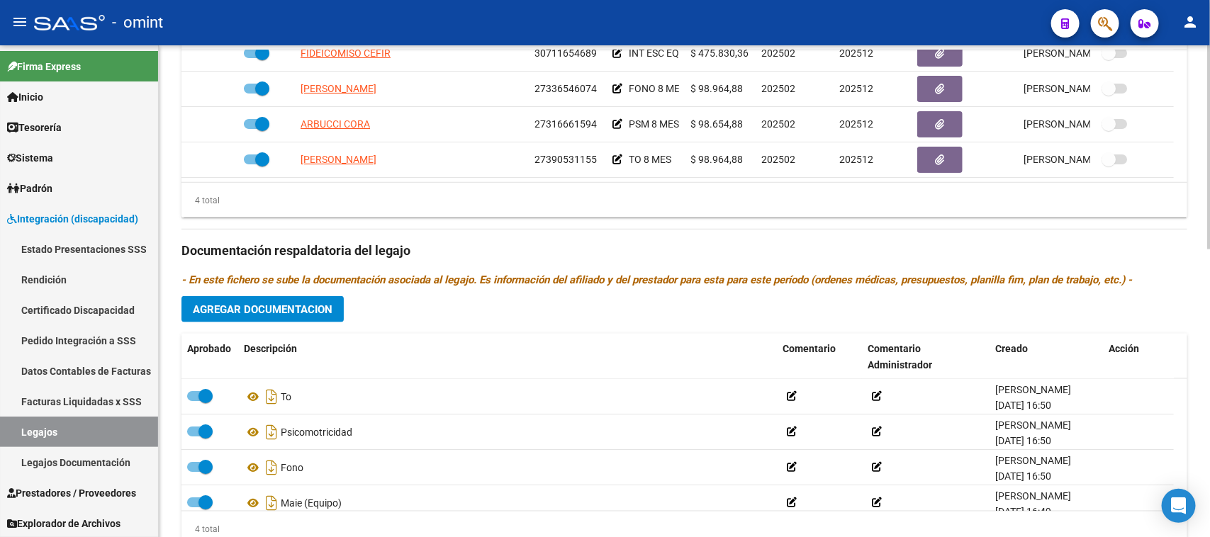
scroll to position [696, 0]
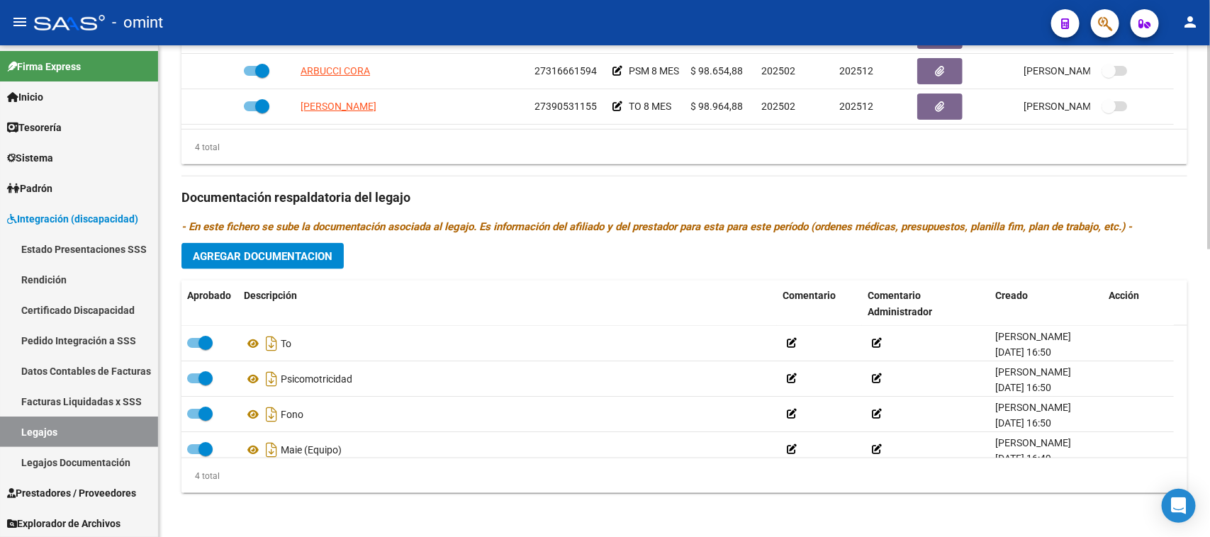
click at [327, 264] on button "Agregar Documentacion" at bounding box center [263, 256] width 162 height 26
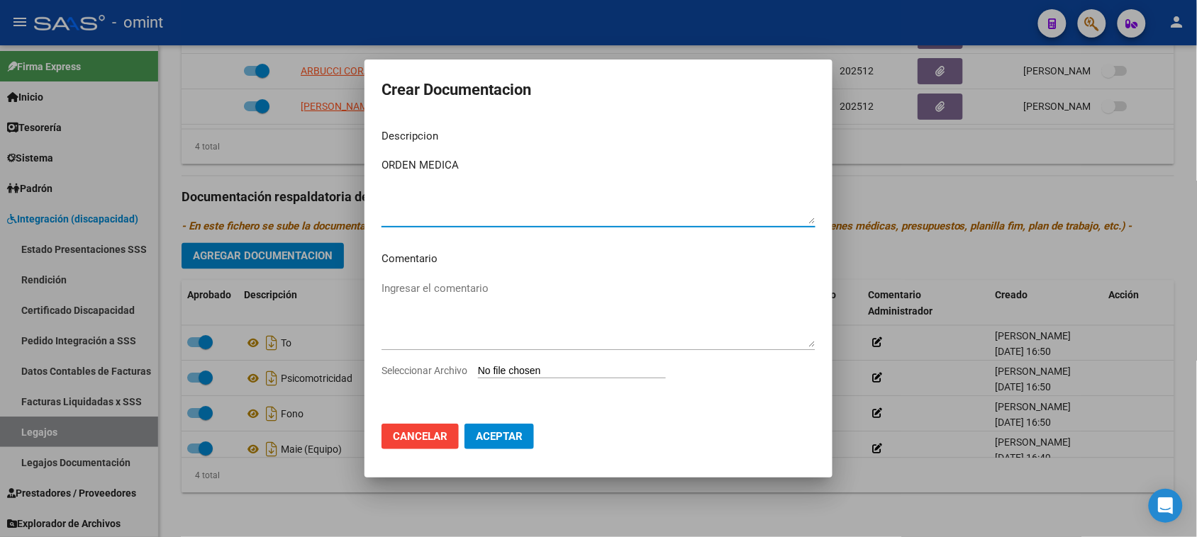
type textarea "ORDEN MEDICA"
type input "C:\fakepath\OM [PERSON_NAME].pdf"
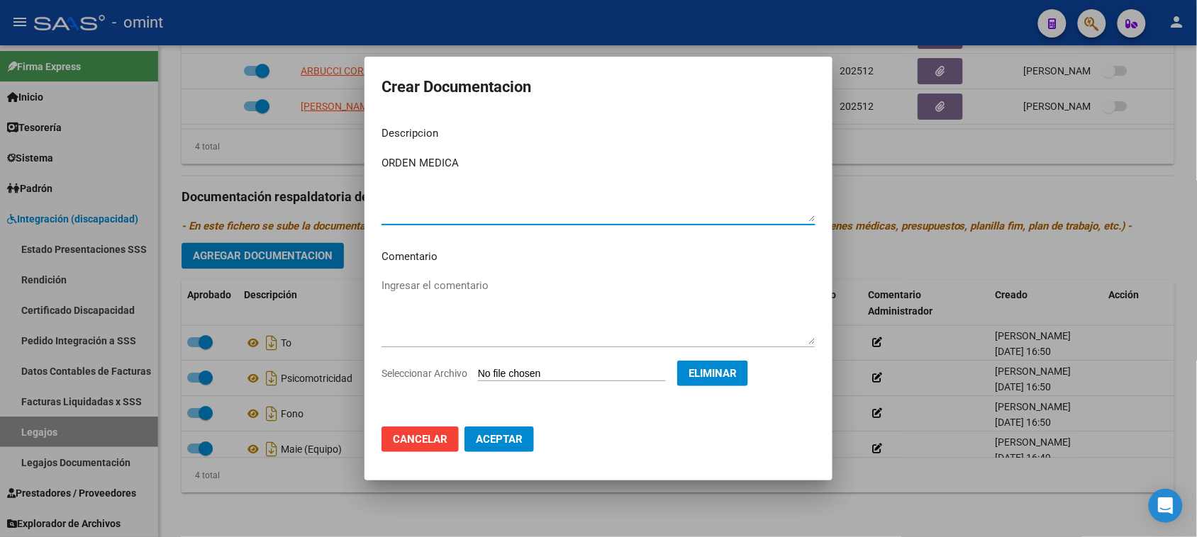
click at [491, 449] on button "Aceptar" at bounding box center [498, 440] width 69 height 26
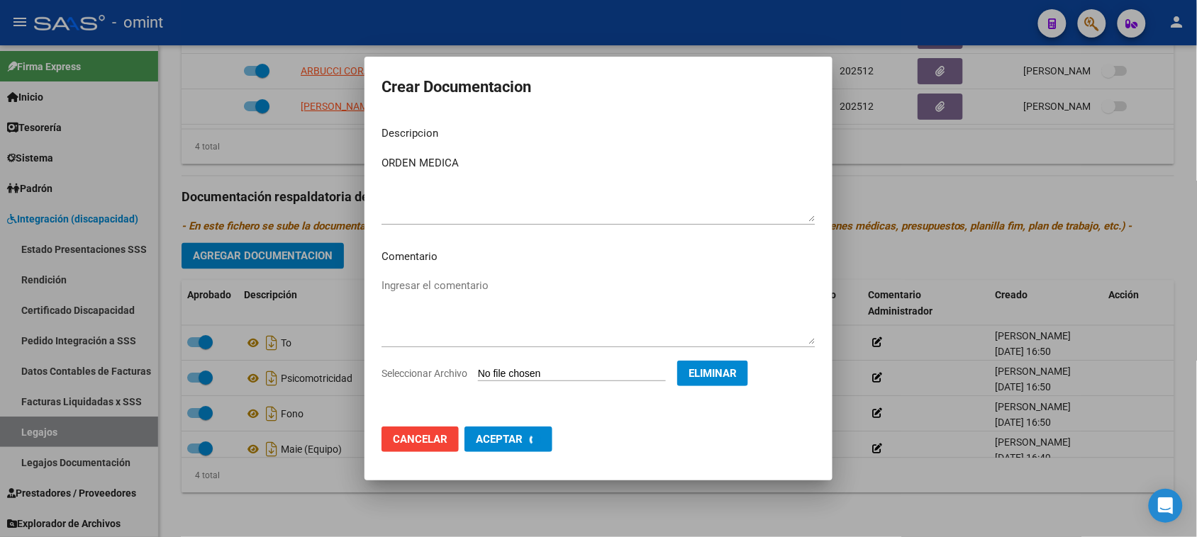
checkbox input "false"
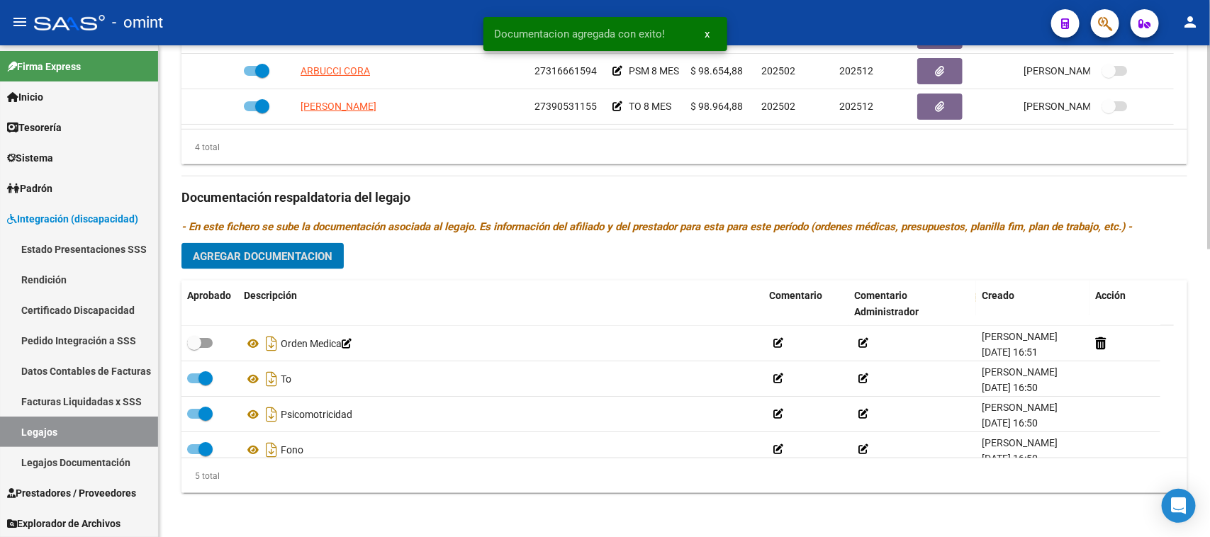
click at [302, 256] on span "Agregar Documentacion" at bounding box center [263, 256] width 140 height 13
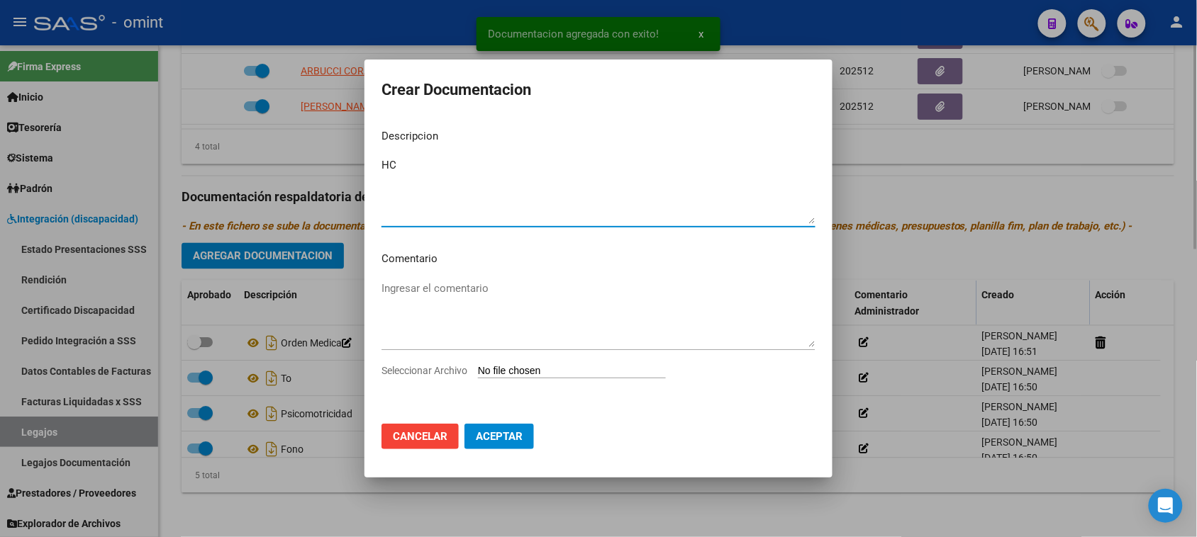
type textarea "HC"
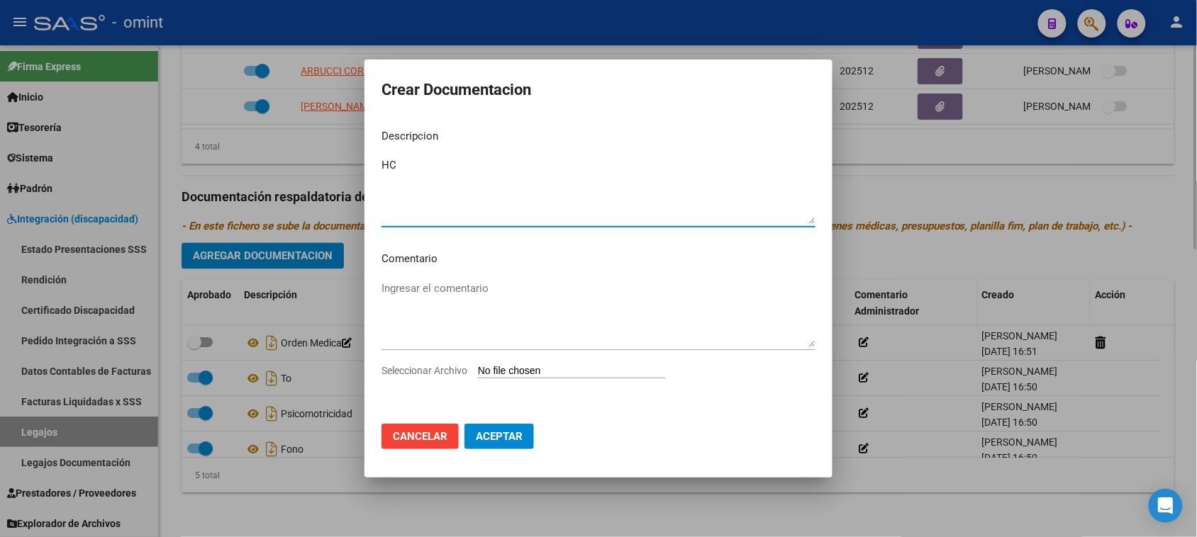
type input "C:\fakepath\HC.pdf"
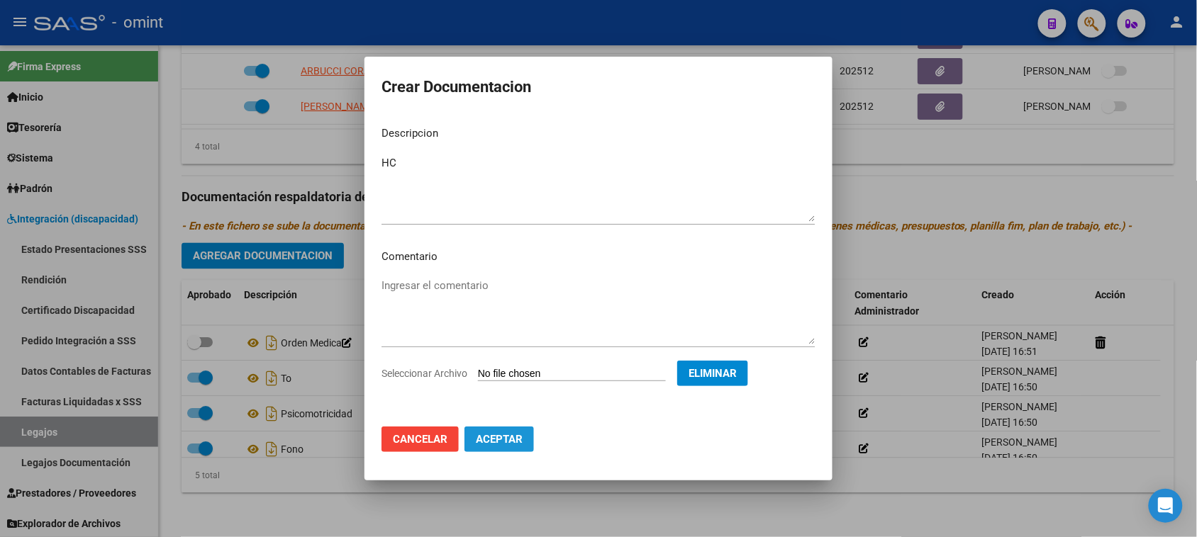
click at [508, 427] on button "Aceptar" at bounding box center [498, 440] width 69 height 26
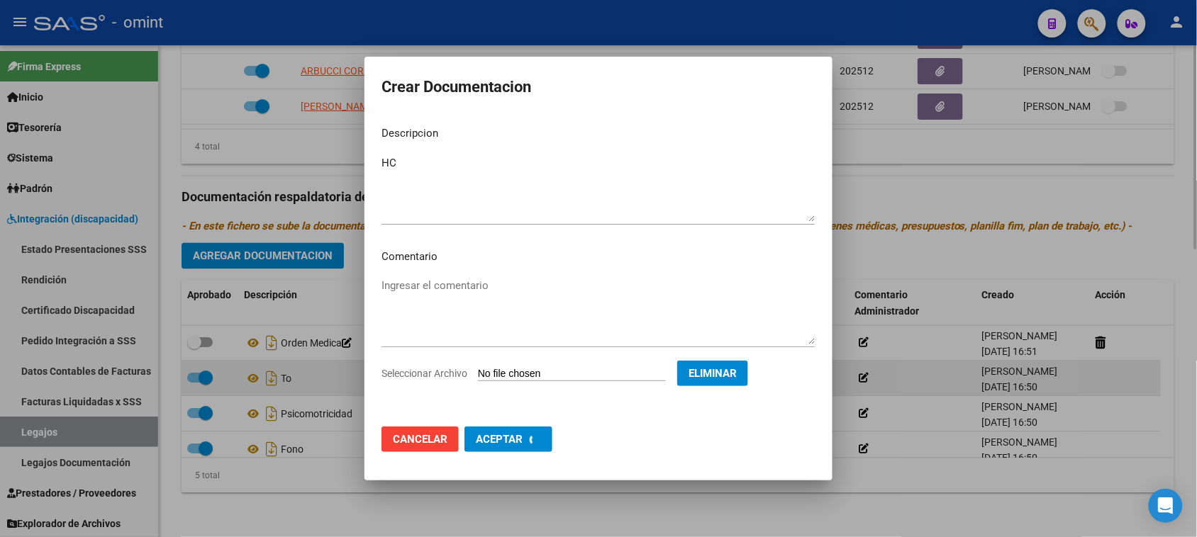
checkbox input "false"
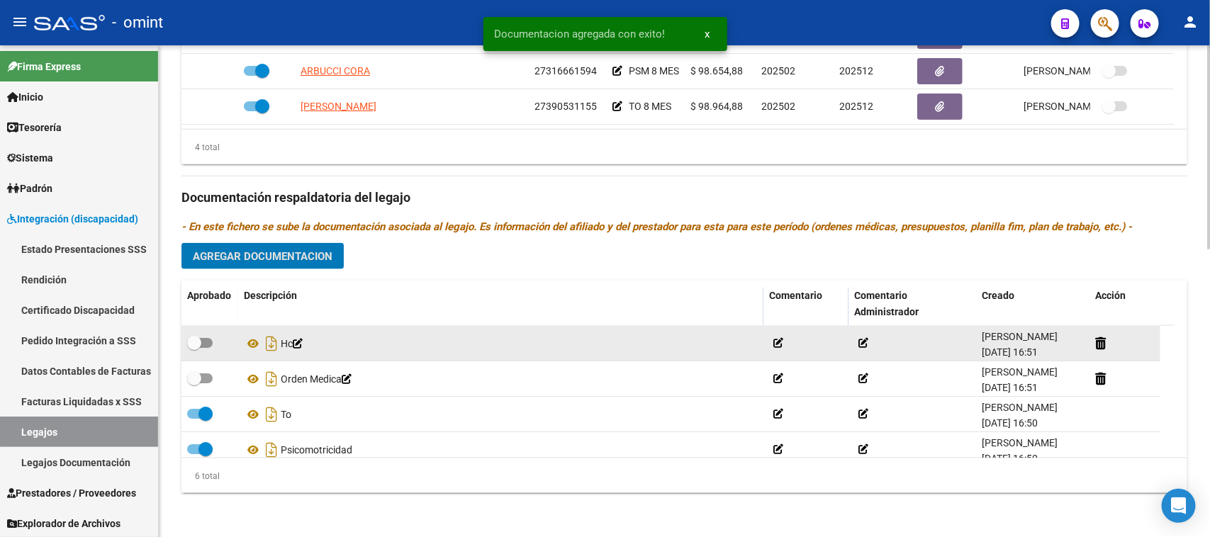
click at [208, 338] on span at bounding box center [200, 343] width 26 height 10
click at [194, 348] on input "checkbox" at bounding box center [194, 348] width 1 height 1
checkbox input "true"
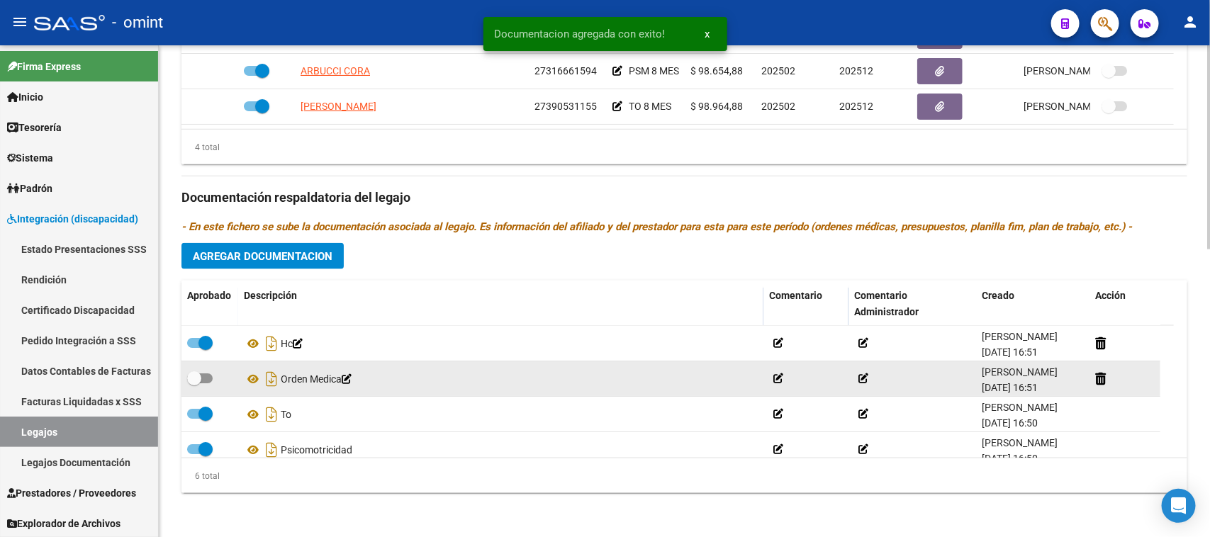
click at [216, 381] on div at bounding box center [209, 379] width 45 height 18
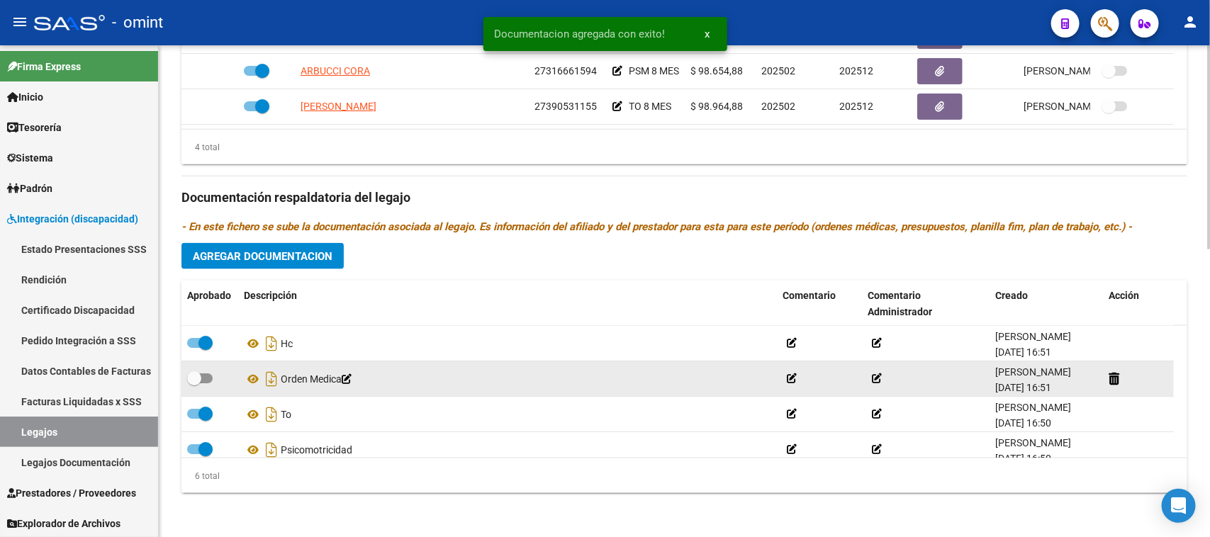
click at [213, 380] on div at bounding box center [209, 379] width 45 height 18
click at [197, 383] on span at bounding box center [194, 379] width 14 height 14
click at [194, 384] on input "checkbox" at bounding box center [194, 384] width 1 height 1
checkbox input "true"
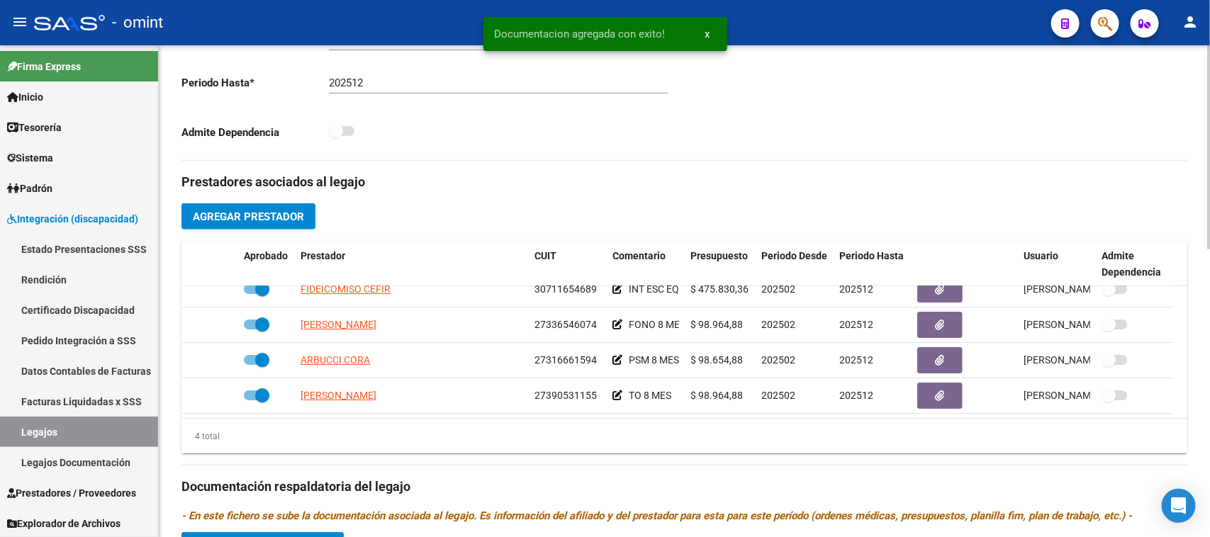
scroll to position [341, 0]
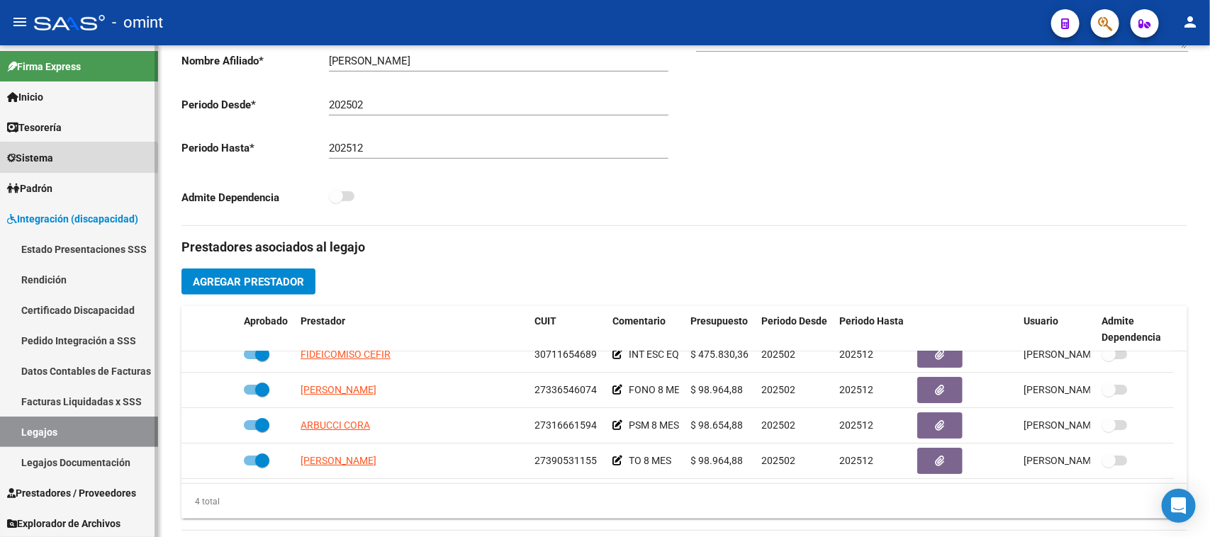
drag, startPoint x: 62, startPoint y: 165, endPoint x: 64, endPoint y: 182, distance: 17.1
click at [62, 167] on link "Sistema" at bounding box center [79, 158] width 158 height 30
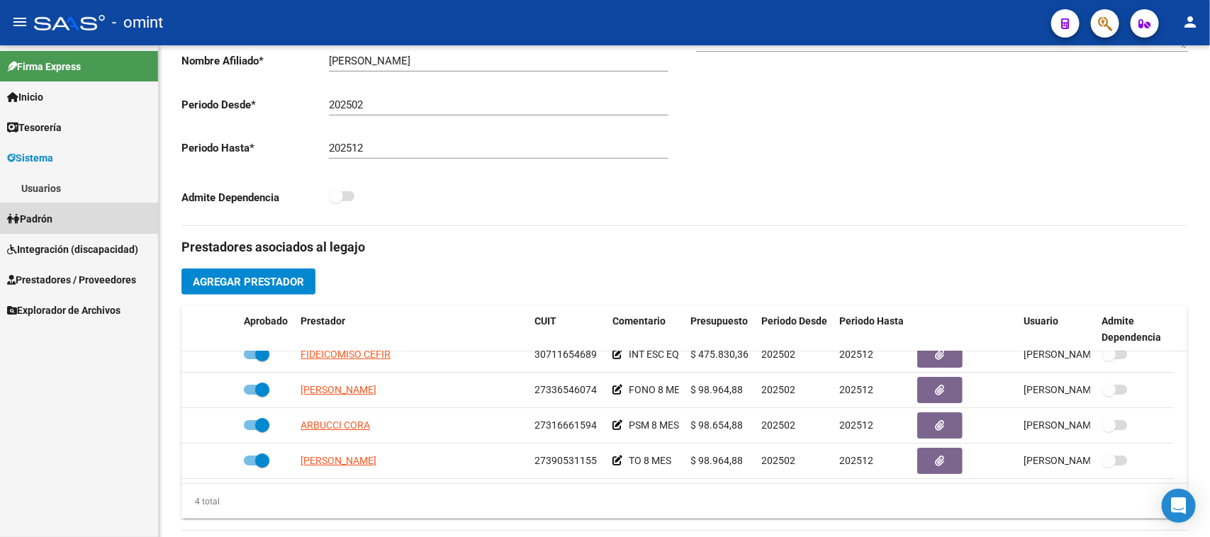
click at [64, 214] on link "Padrón" at bounding box center [79, 218] width 158 height 30
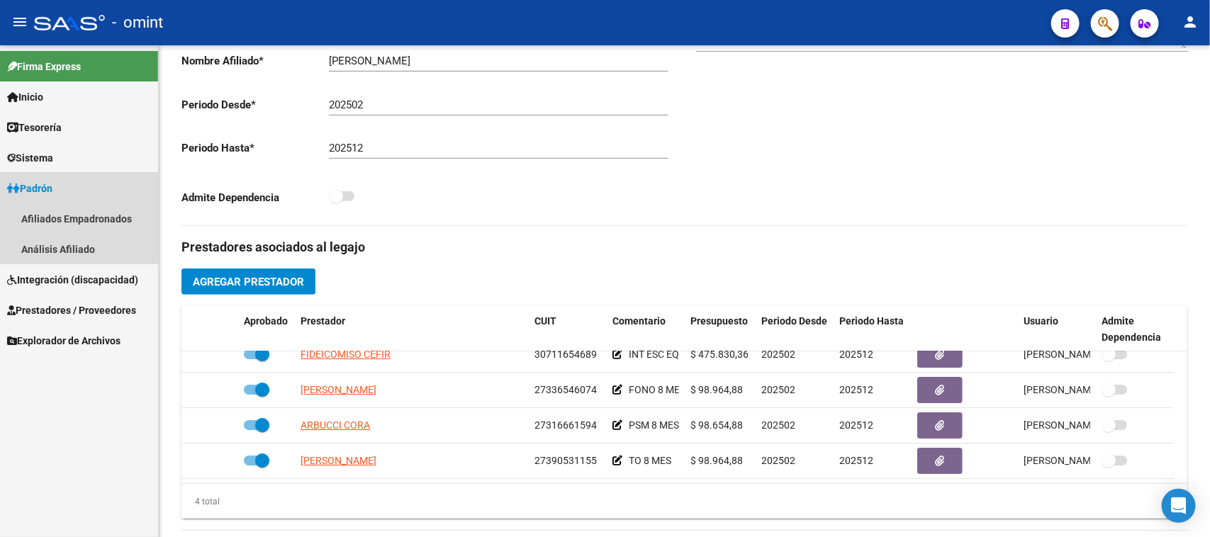
click at [66, 179] on link "Padrón" at bounding box center [79, 188] width 158 height 30
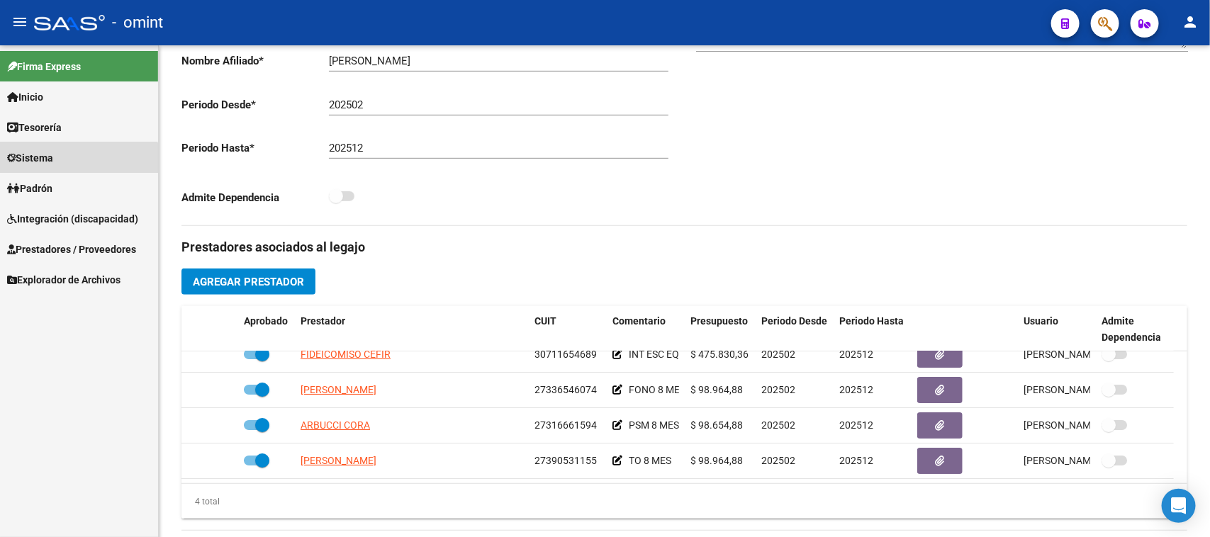
click at [67, 169] on link "Sistema" at bounding box center [79, 158] width 158 height 30
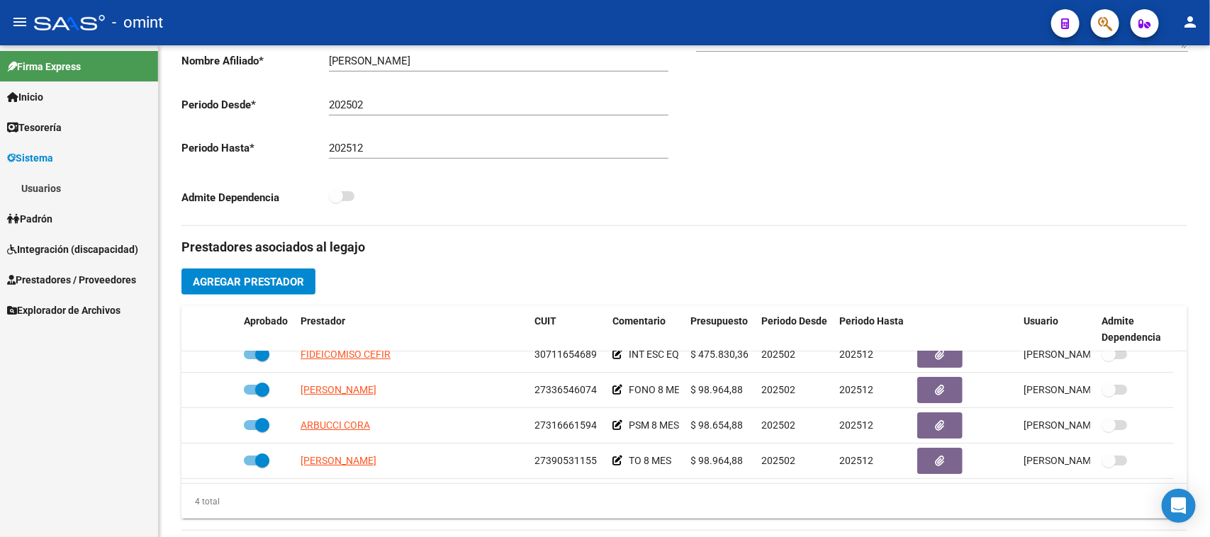
click at [68, 183] on link "Usuarios" at bounding box center [79, 188] width 158 height 30
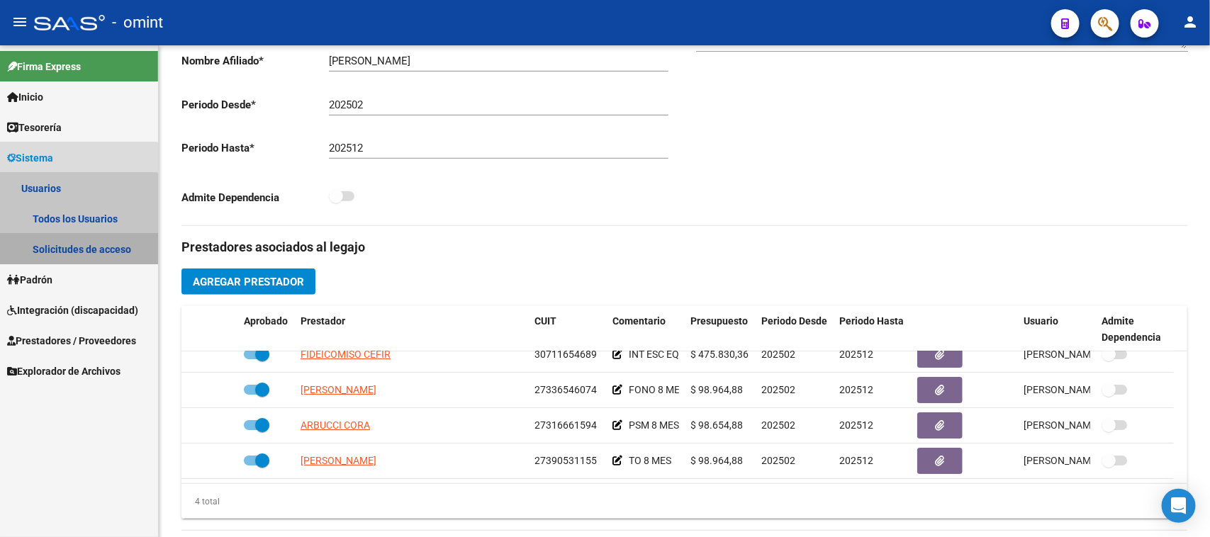
click at [73, 245] on link "Solicitudes de acceso" at bounding box center [79, 249] width 158 height 30
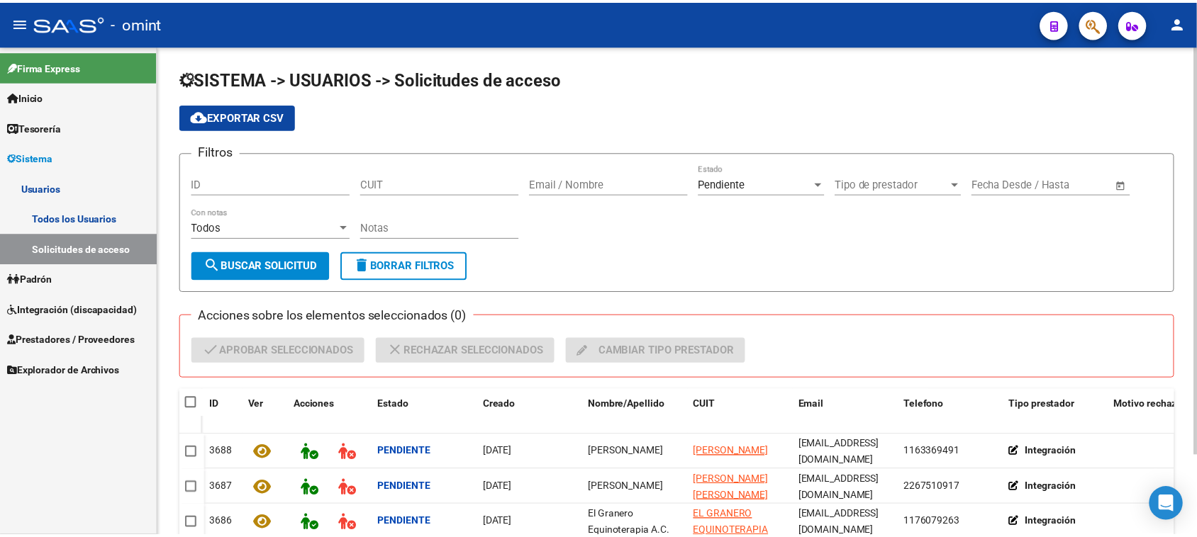
scroll to position [97, 0]
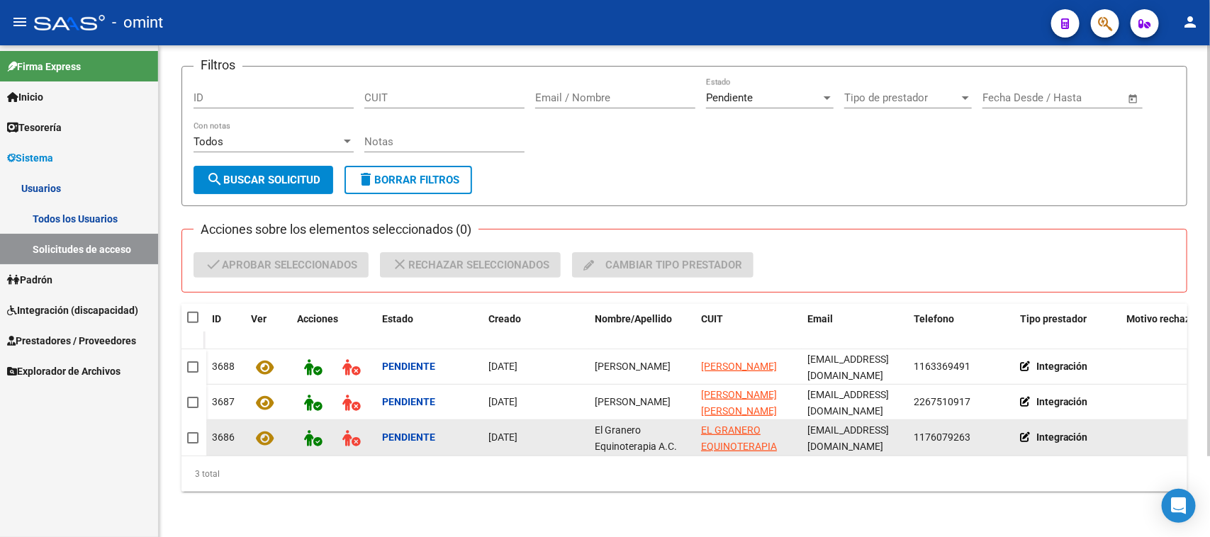
click at [628, 434] on span "El Granero Equinoterapia A.C." at bounding box center [636, 439] width 82 height 28
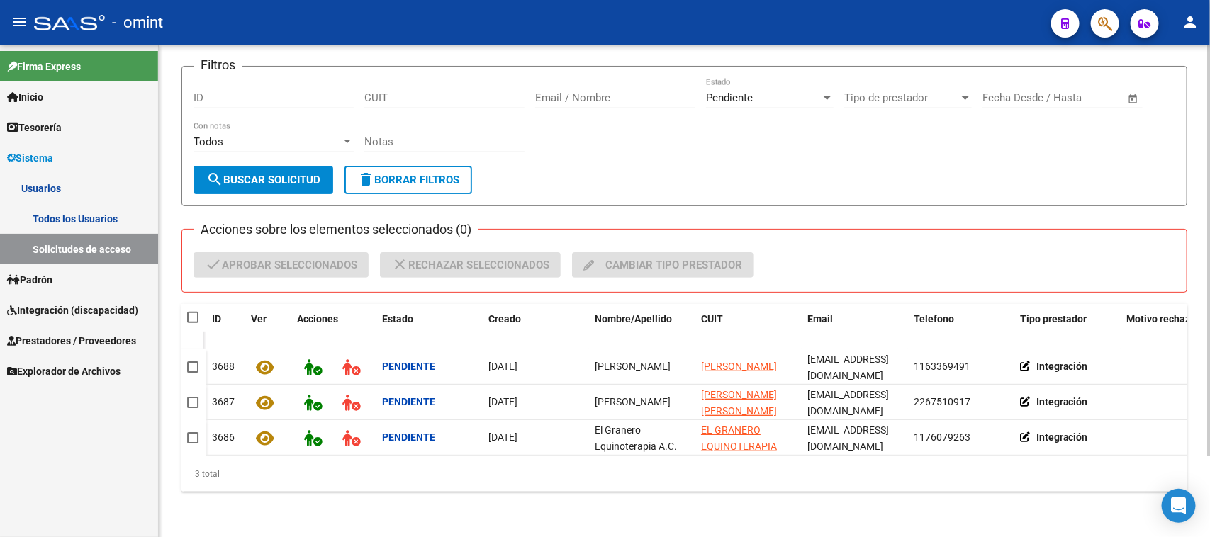
copy span "El Granero Equinoterapia A.C."
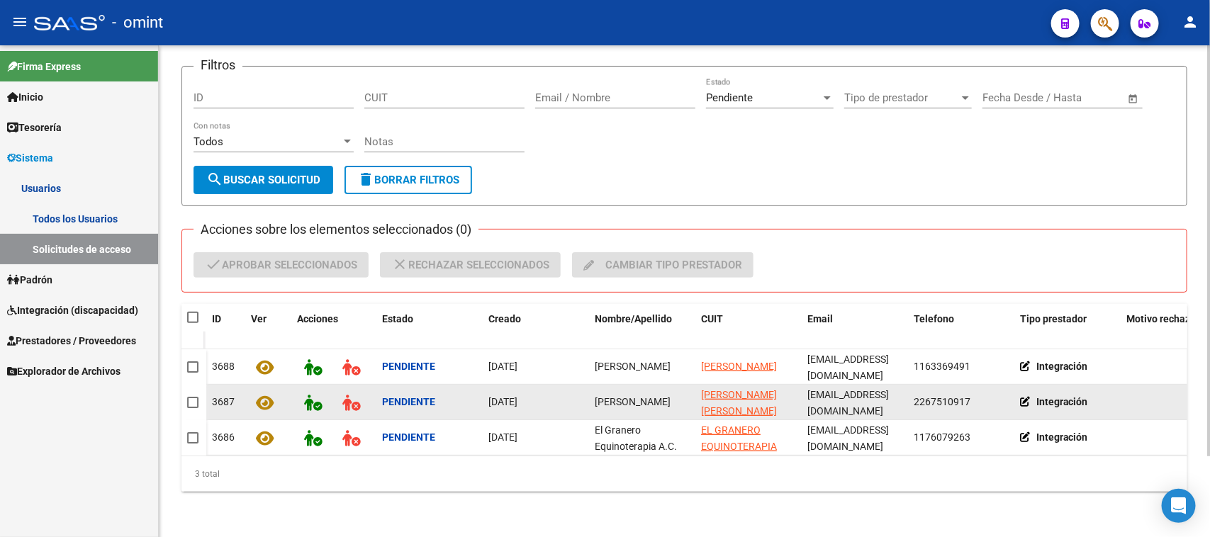
click at [597, 394] on div "[PERSON_NAME]" at bounding box center [642, 402] width 95 height 16
copy span "[PERSON_NAME]"
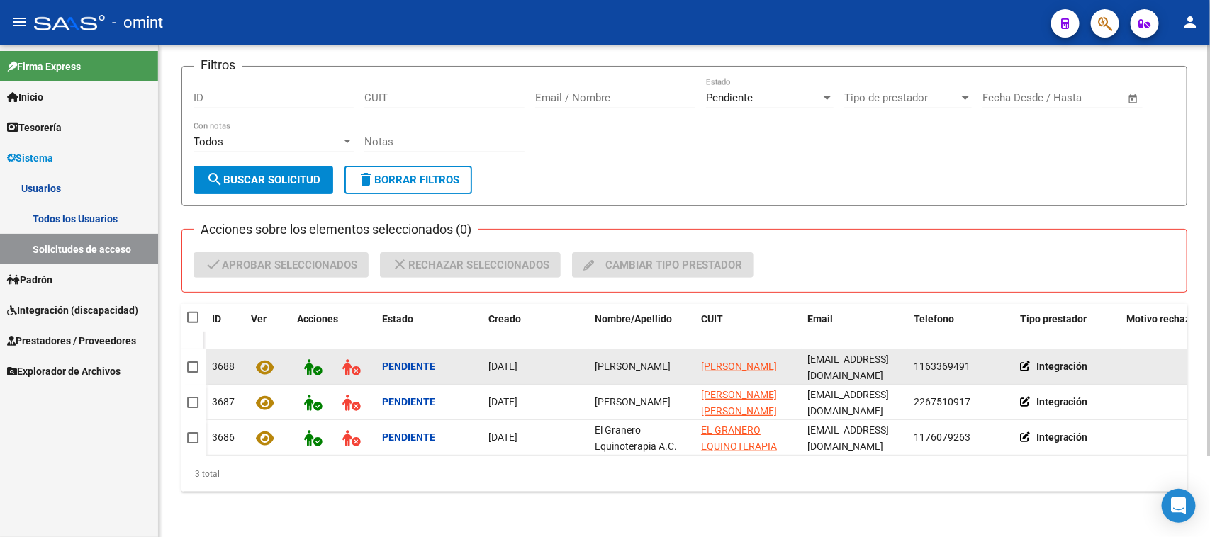
click at [606, 361] on span "[PERSON_NAME]" at bounding box center [633, 366] width 76 height 11
copy span "[PERSON_NAME]"
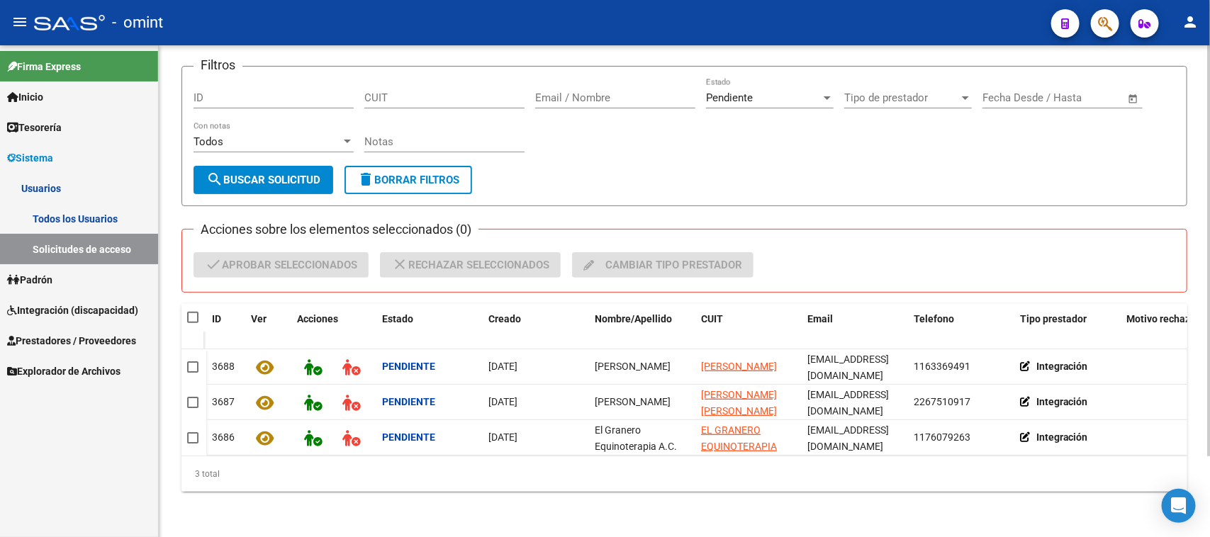
click at [197, 312] on span at bounding box center [192, 317] width 11 height 11
click at [193, 323] on input "checkbox" at bounding box center [192, 323] width 1 height 1
checkbox input "true"
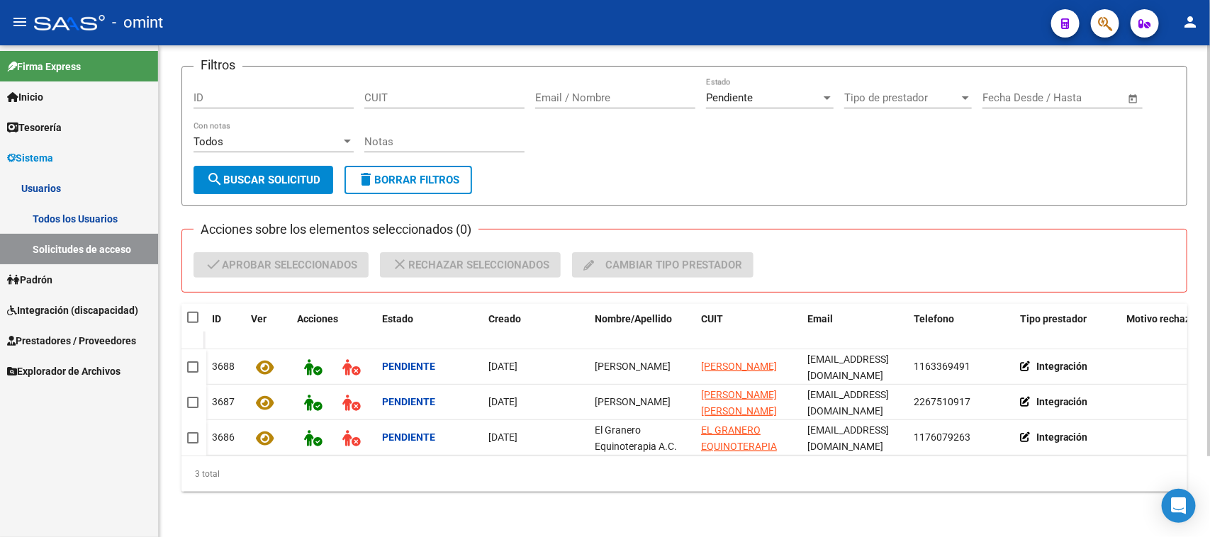
checkbox input "true"
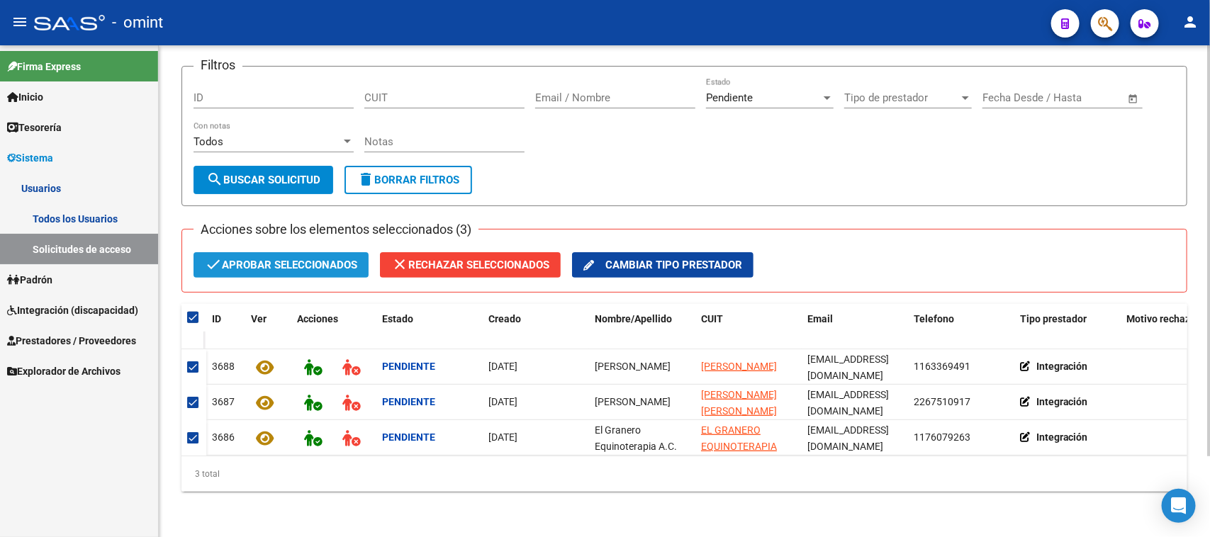
click at [242, 259] on span "check Aprobar seleccionados" at bounding box center [281, 265] width 152 height 26
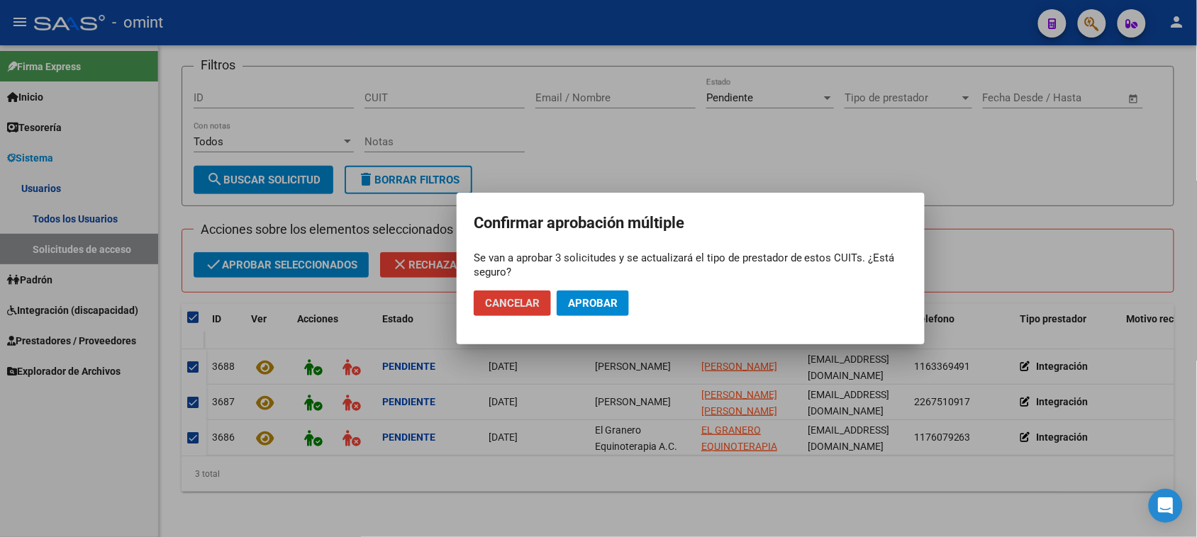
click at [596, 316] on button "Aprobar" at bounding box center [593, 304] width 72 height 26
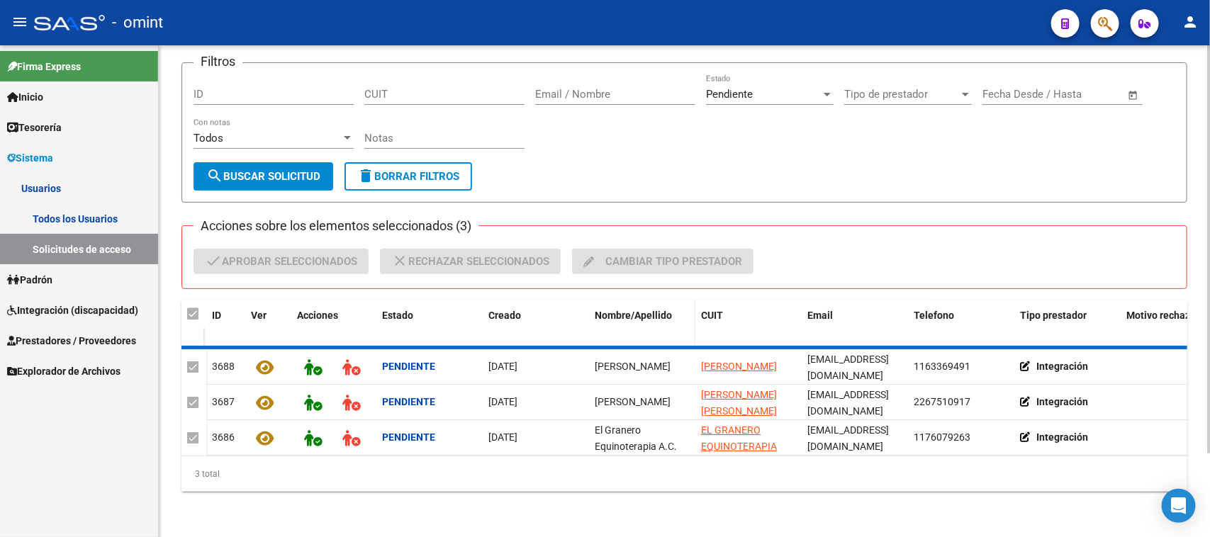
checkbox input "false"
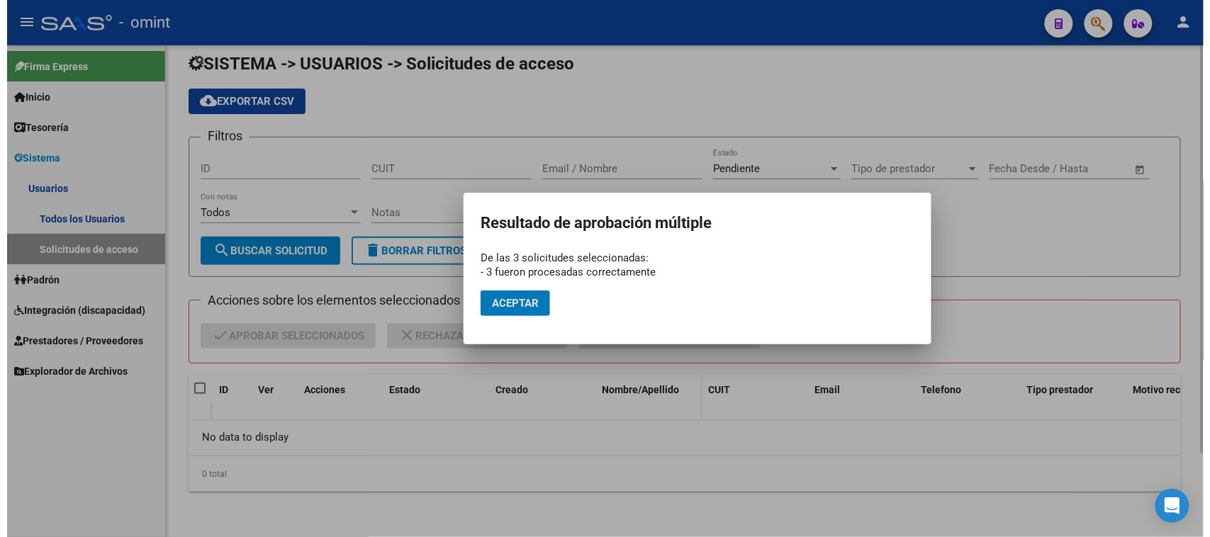
scroll to position [13, 0]
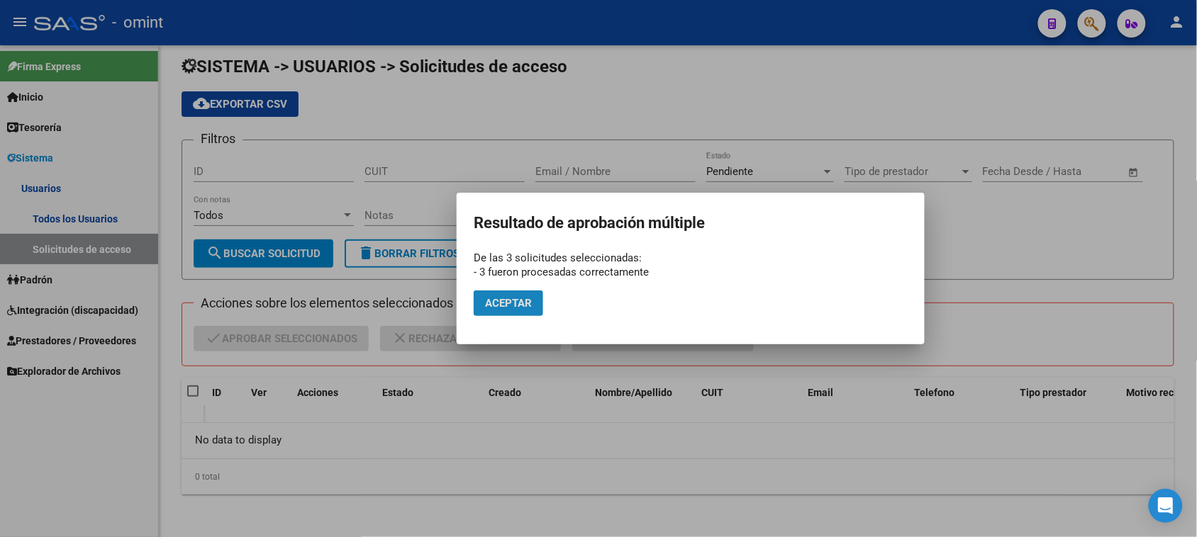
click at [516, 302] on span "Aceptar" at bounding box center [508, 303] width 47 height 13
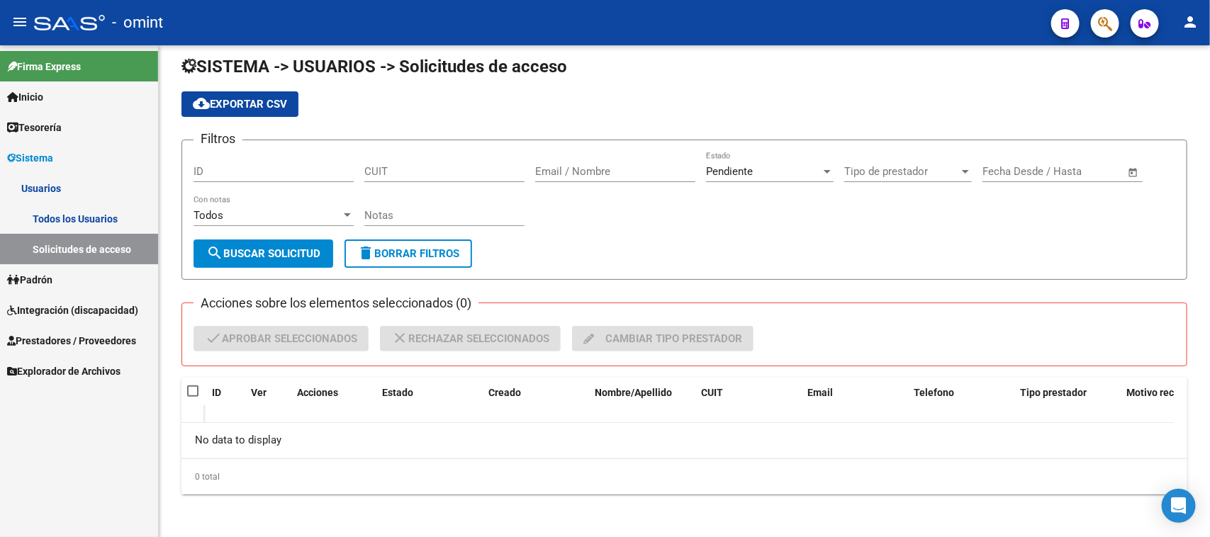
click at [93, 215] on link "Todos los Usuarios" at bounding box center [79, 218] width 158 height 30
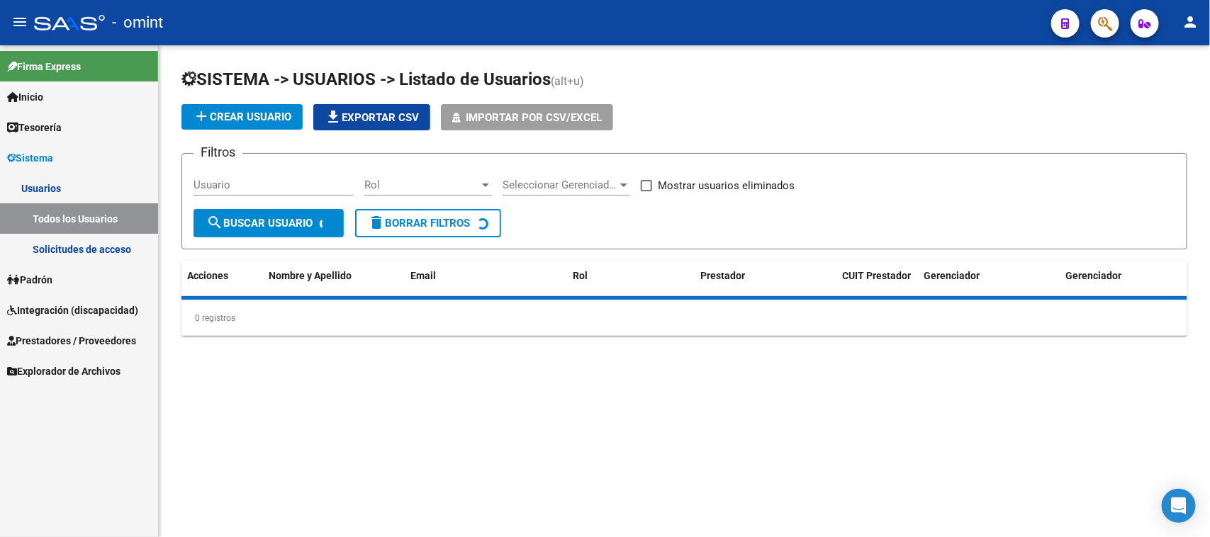
click at [232, 185] on input "Usuario" at bounding box center [274, 185] width 160 height 13
paste input "[PERSON_NAME]"
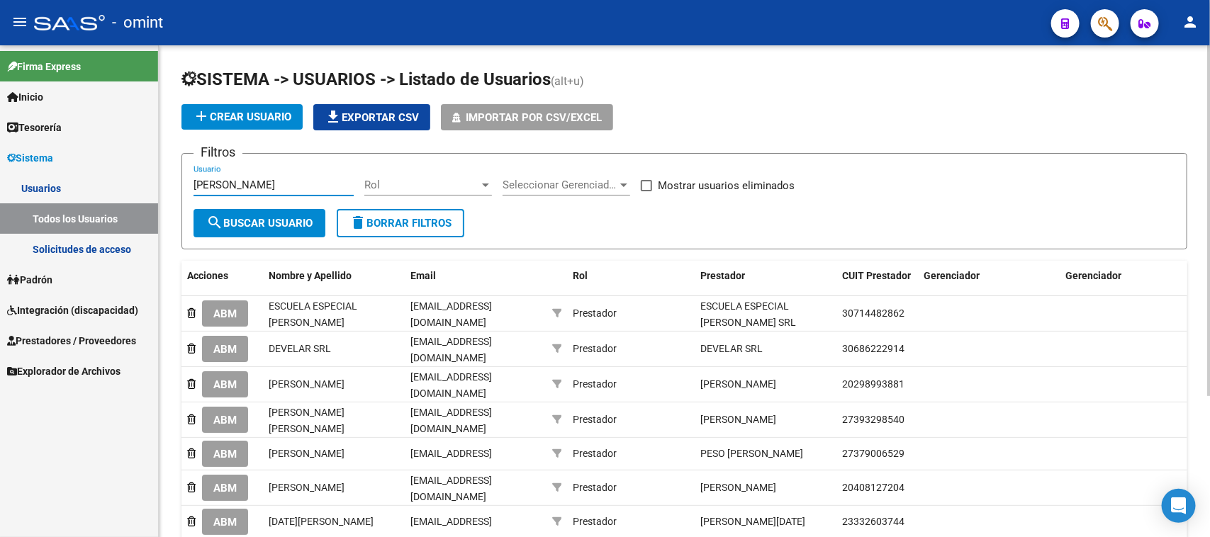
type input "[PERSON_NAME]"
click at [223, 218] on span "search Buscar Usuario" at bounding box center [259, 223] width 106 height 13
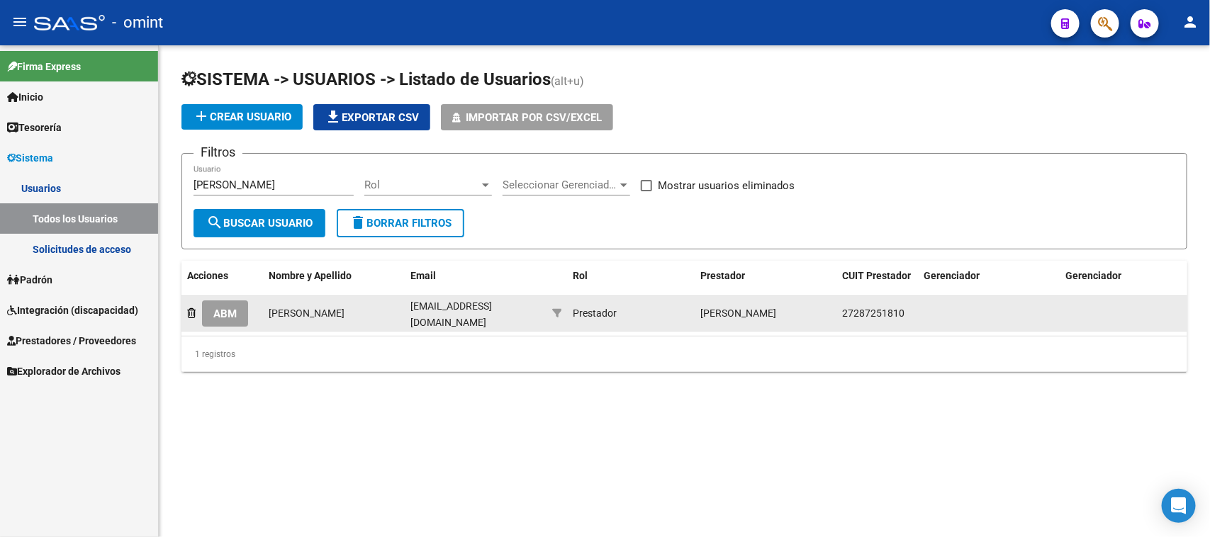
click at [228, 312] on span "ABM" at bounding box center [224, 314] width 23 height 13
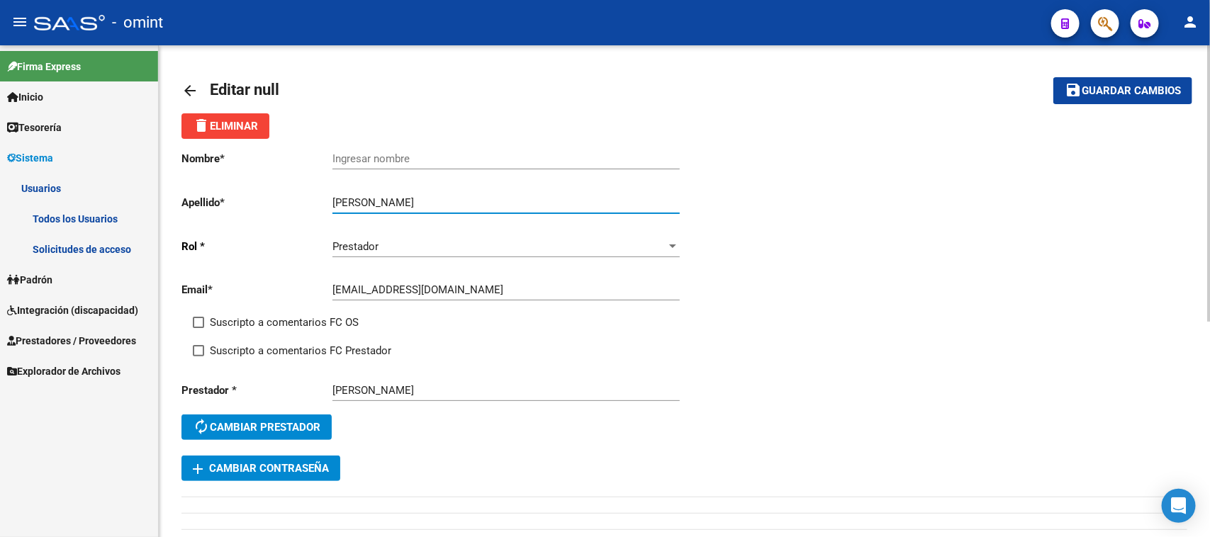
drag, startPoint x: 417, startPoint y: 196, endPoint x: 334, endPoint y: 199, distance: 83.0
click at [328, 199] on app-form-text-field "Apellido * [PERSON_NAME] Ingresar apellido" at bounding box center [431, 202] width 498 height 13
drag, startPoint x: 388, startPoint y: 200, endPoint x: 412, endPoint y: 199, distance: 24.1
click at [389, 200] on input "[PERSON_NAME]" at bounding box center [506, 202] width 347 height 13
click at [419, 203] on input "[PERSON_NAME]" at bounding box center [506, 202] width 347 height 13
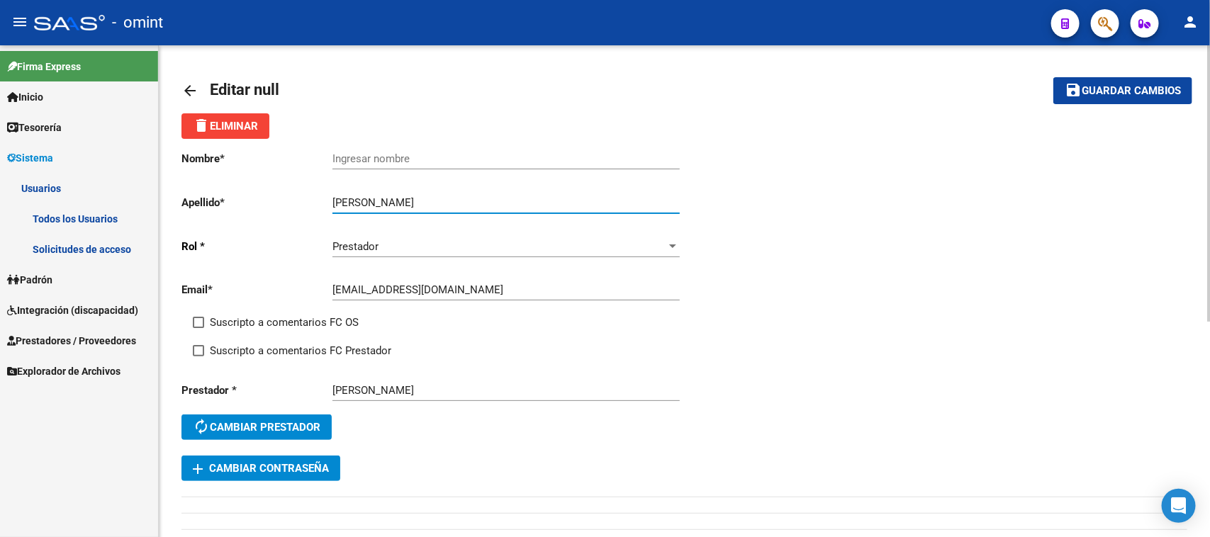
click at [408, 201] on input "[PERSON_NAME]" at bounding box center [506, 202] width 347 height 13
drag, startPoint x: 413, startPoint y: 196, endPoint x: 252, endPoint y: 210, distance: 161.5
click at [252, 209] on app-form-text-field "Apellido * [PERSON_NAME] Ingresar apellido" at bounding box center [431, 202] width 498 height 13
type input "ROMAN"
click at [387, 152] on input "Ingresar nombre" at bounding box center [506, 158] width 347 height 13
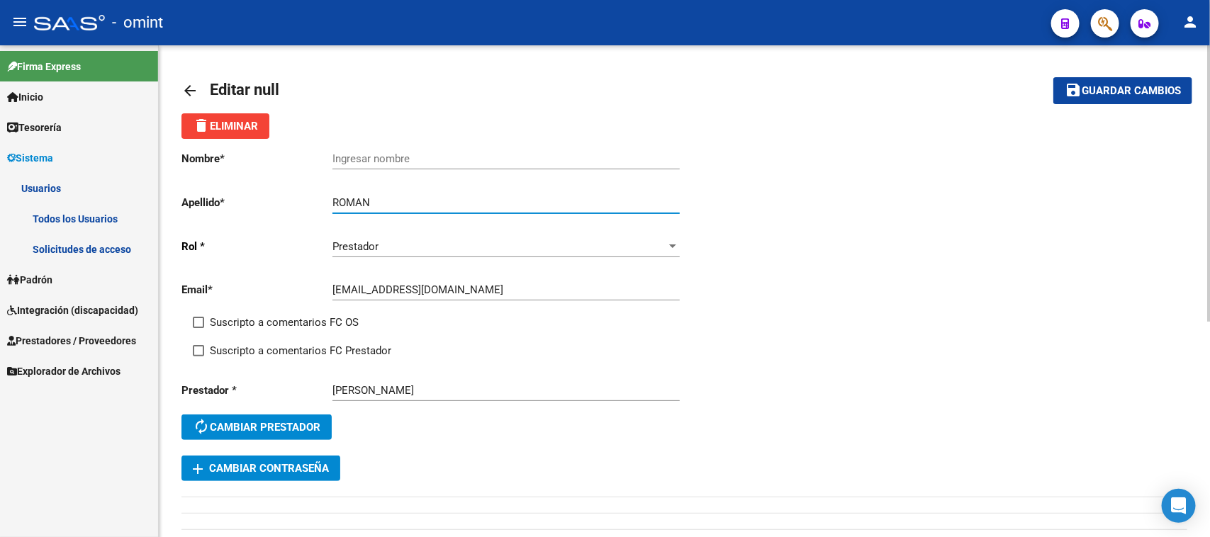
paste input "[PERSON_NAME]"
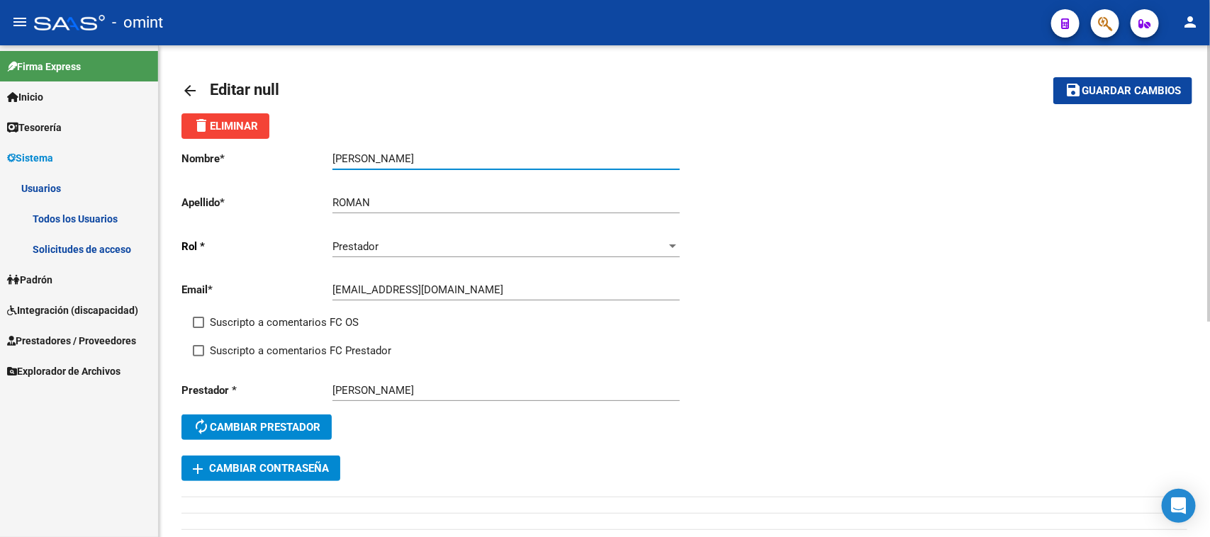
type input "[PERSON_NAME]"
click at [303, 308] on div "Email * [EMAIL_ADDRESS][DOMAIN_NAME] Ingresar email" at bounding box center [433, 292] width 503 height 44
click at [302, 324] on span "Suscripto a comentarios FC OS" at bounding box center [284, 322] width 149 height 17
click at [199, 328] on input "Suscripto a comentarios FC OS" at bounding box center [198, 328] width 1 height 1
checkbox input "true"
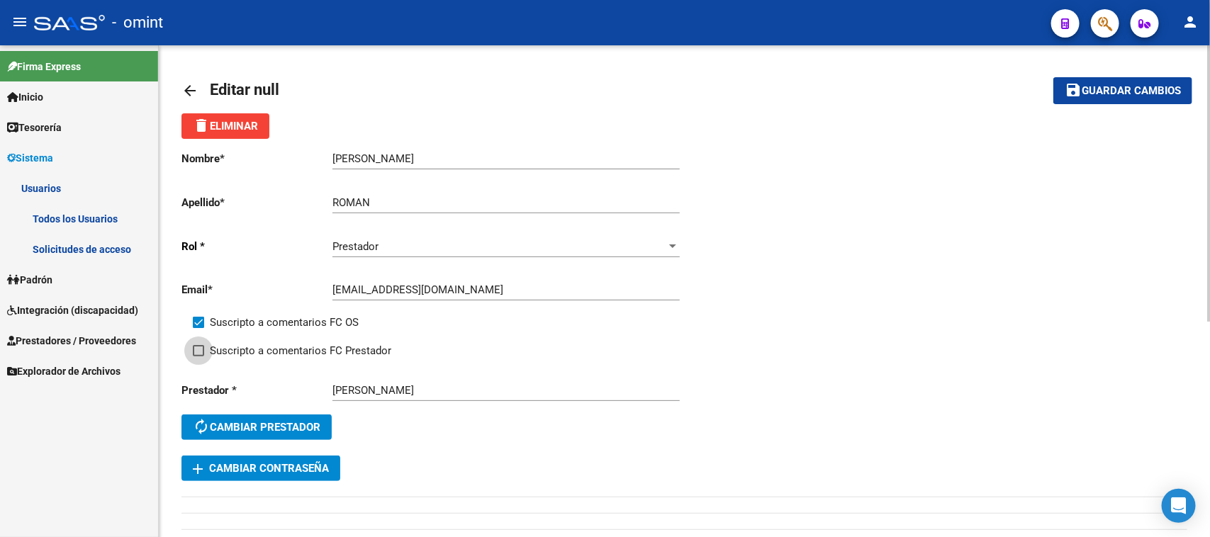
click at [298, 345] on span "Suscripto a comentarios FC Prestador" at bounding box center [301, 350] width 182 height 17
click at [199, 357] on input "Suscripto a comentarios FC Prestador" at bounding box center [198, 357] width 1 height 1
checkbox input "true"
click at [1100, 85] on span "Guardar cambios" at bounding box center [1131, 91] width 99 height 13
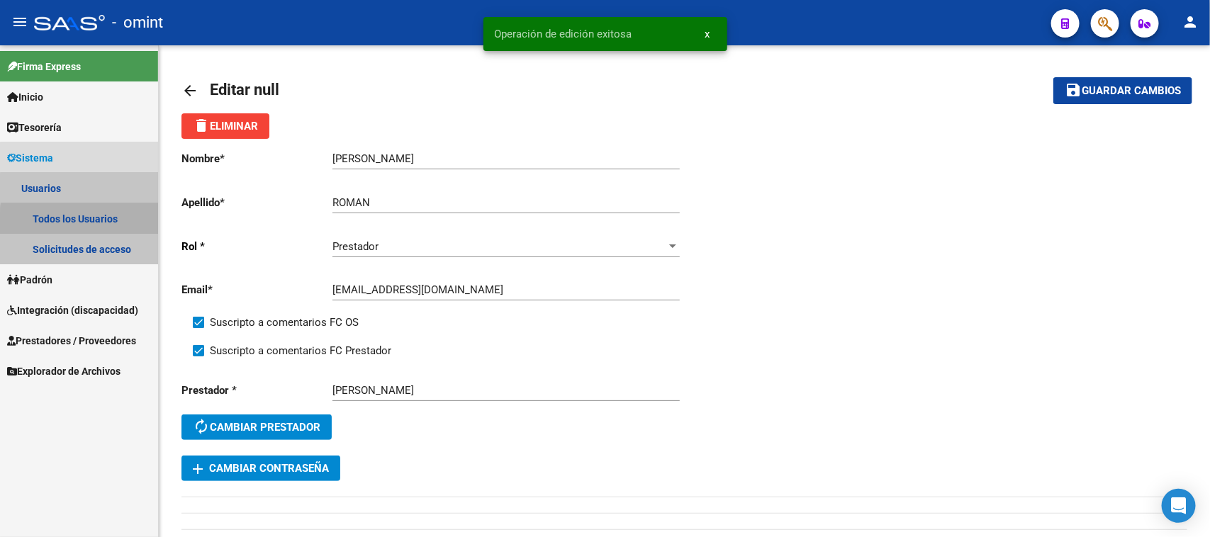
click at [121, 224] on link "Todos los Usuarios" at bounding box center [79, 218] width 158 height 30
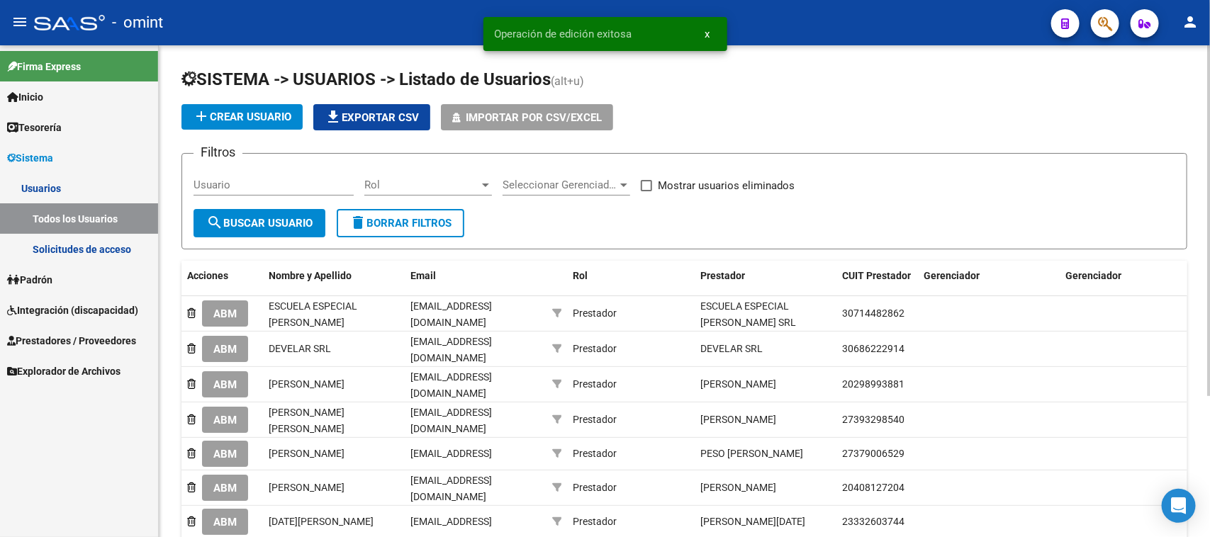
click at [289, 181] on input "Usuario" at bounding box center [274, 185] width 160 height 13
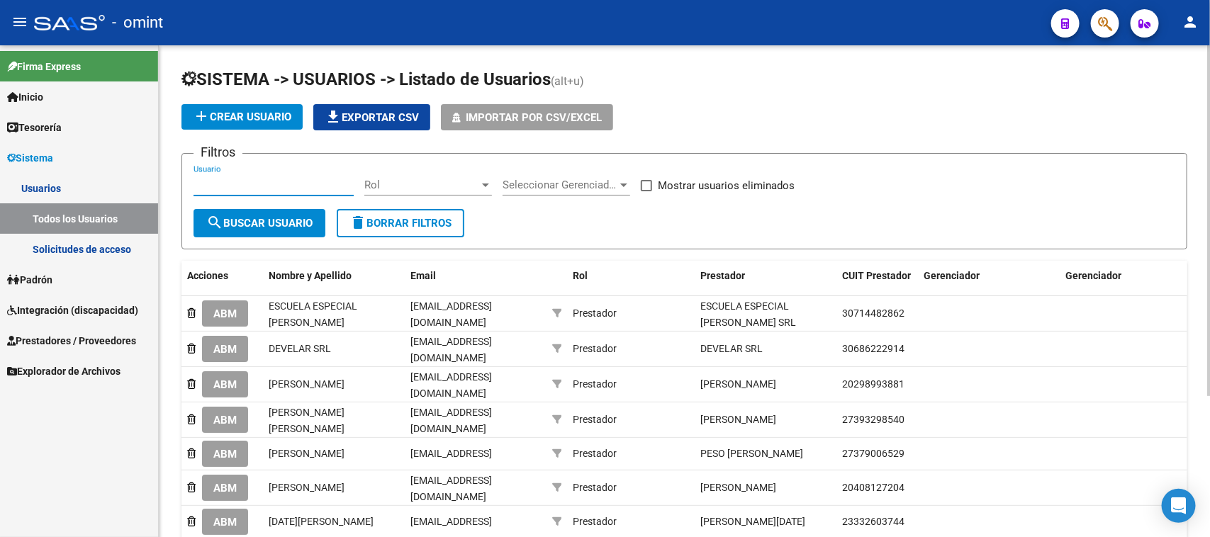
paste input "[PERSON_NAME]"
type input "[PERSON_NAME]"
click at [267, 217] on span "search Buscar Usuario" at bounding box center [259, 223] width 106 height 13
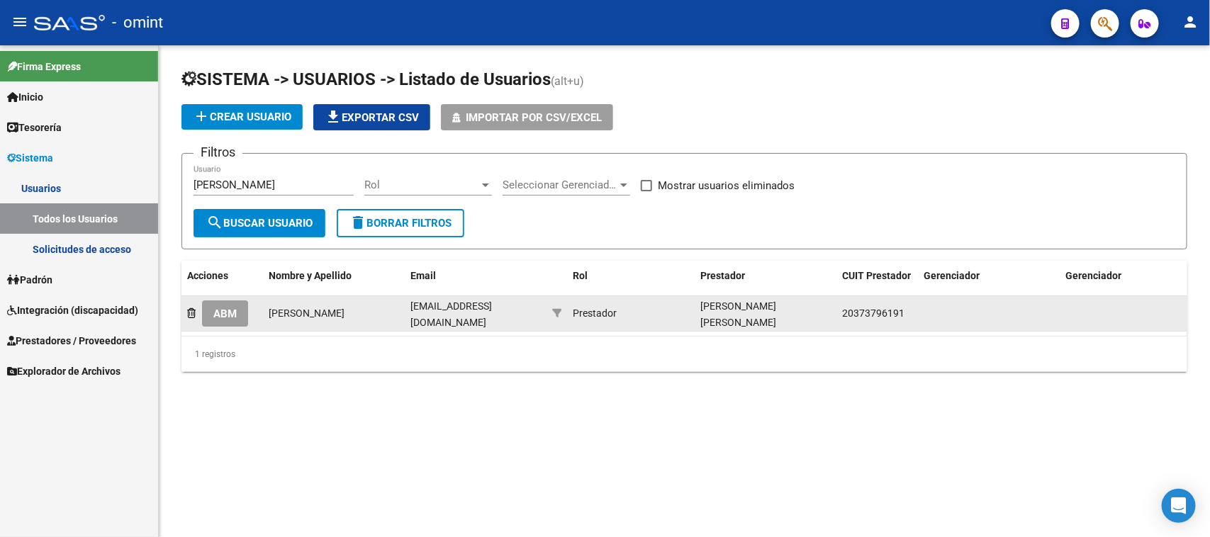
click at [228, 316] on span "ABM" at bounding box center [224, 314] width 23 height 13
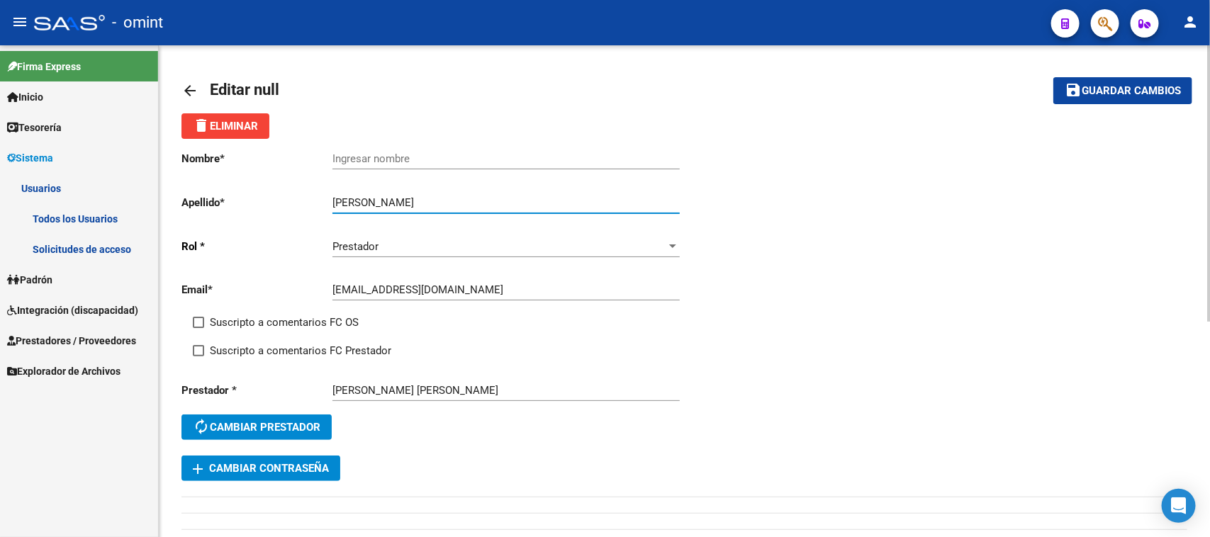
drag, startPoint x: 398, startPoint y: 206, endPoint x: 269, endPoint y: 210, distance: 128.4
click at [269, 210] on div "Nombre * Ingresar nombre Apellido * [PERSON_NAME] Ingresar apellido [PERSON_NAM…" at bounding box center [433, 297] width 503 height 317
type input "[PERSON_NAME]"
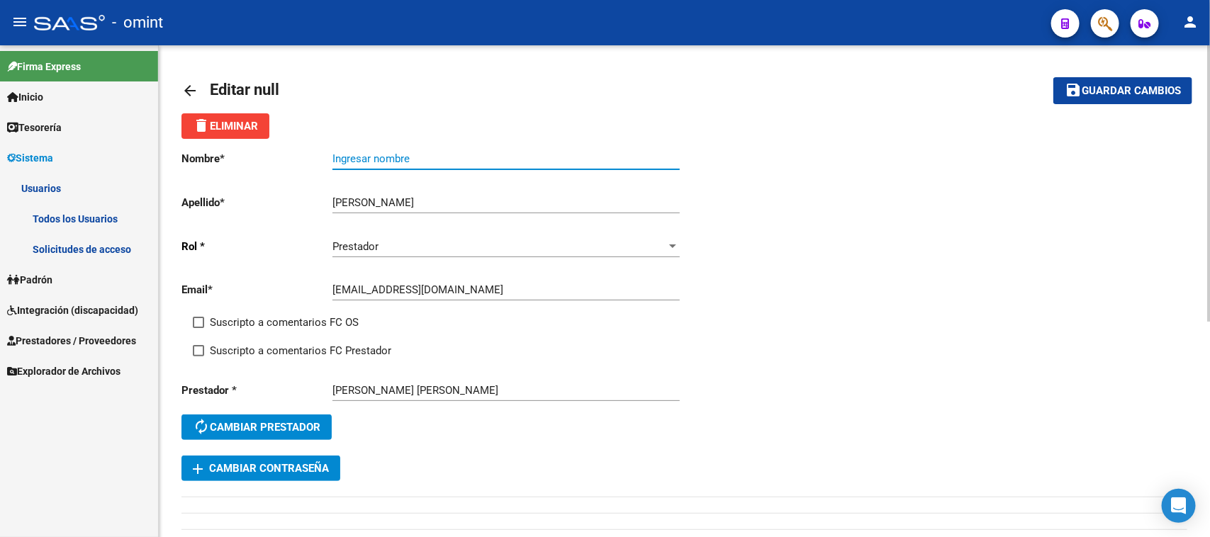
paste input "[PERSON_NAME]"
drag, startPoint x: 390, startPoint y: 156, endPoint x: 359, endPoint y: 207, distance: 59.5
click at [390, 157] on input "[PERSON_NAME]" at bounding box center [506, 158] width 347 height 13
type input "[PERSON_NAME]"
click at [303, 321] on span "Suscripto a comentarios FC OS" at bounding box center [284, 322] width 149 height 17
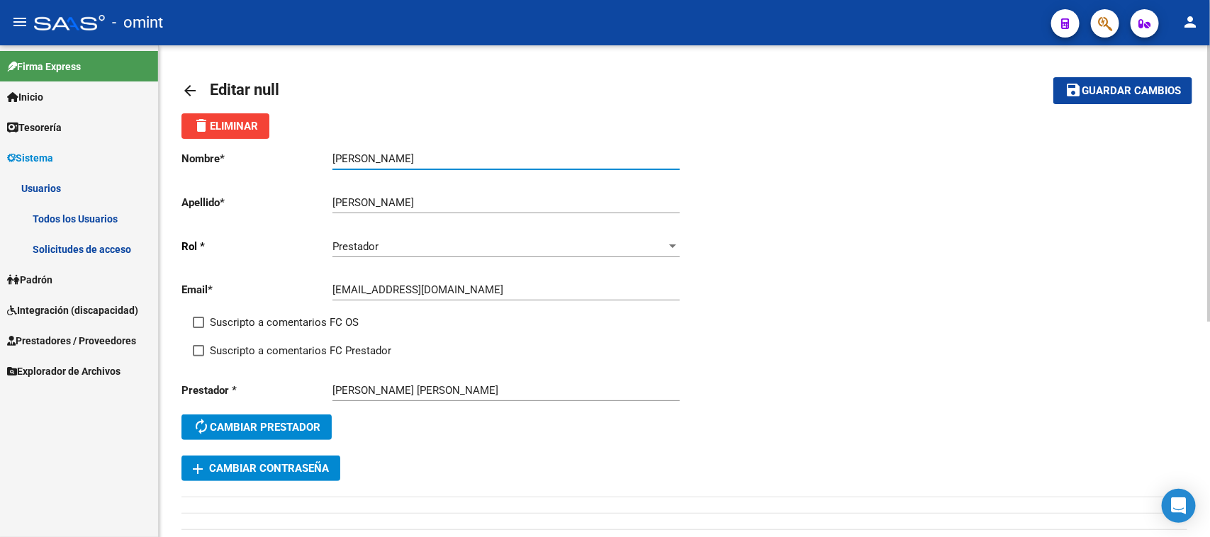
click at [199, 328] on input "Suscripto a comentarios FC OS" at bounding box center [198, 328] width 1 height 1
checkbox input "true"
click at [300, 353] on span "Suscripto a comentarios FC Prestador" at bounding box center [301, 350] width 182 height 17
click at [199, 357] on input "Suscripto a comentarios FC Prestador" at bounding box center [198, 357] width 1 height 1
checkbox input "true"
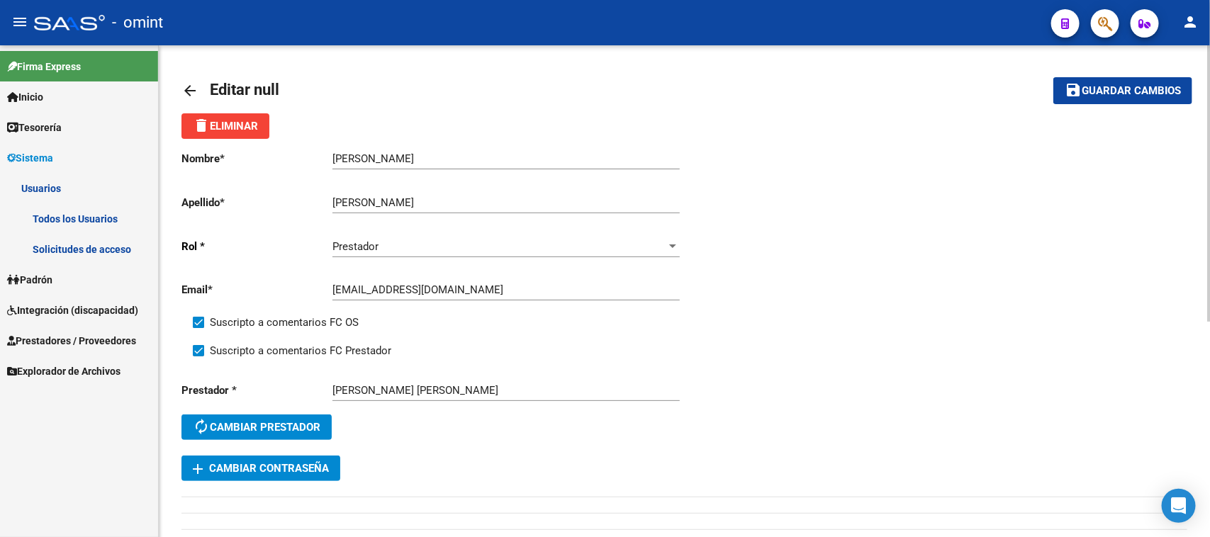
click at [1117, 89] on span "Guardar cambios" at bounding box center [1131, 91] width 99 height 13
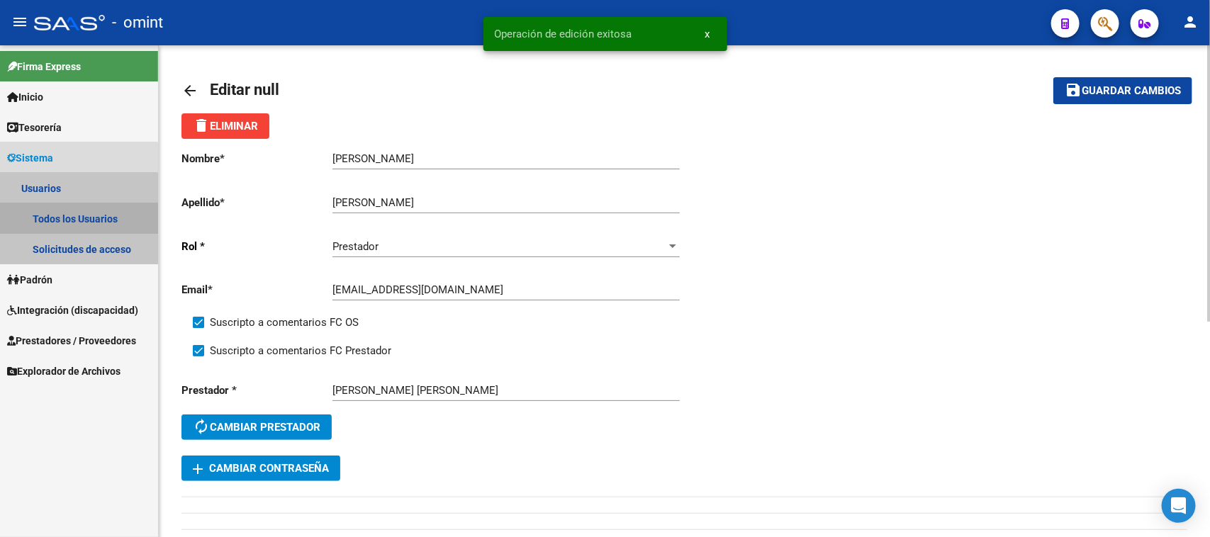
drag, startPoint x: 47, startPoint y: 221, endPoint x: 164, endPoint y: 224, distance: 117.0
click at [48, 221] on link "Todos los Usuarios" at bounding box center [79, 218] width 158 height 30
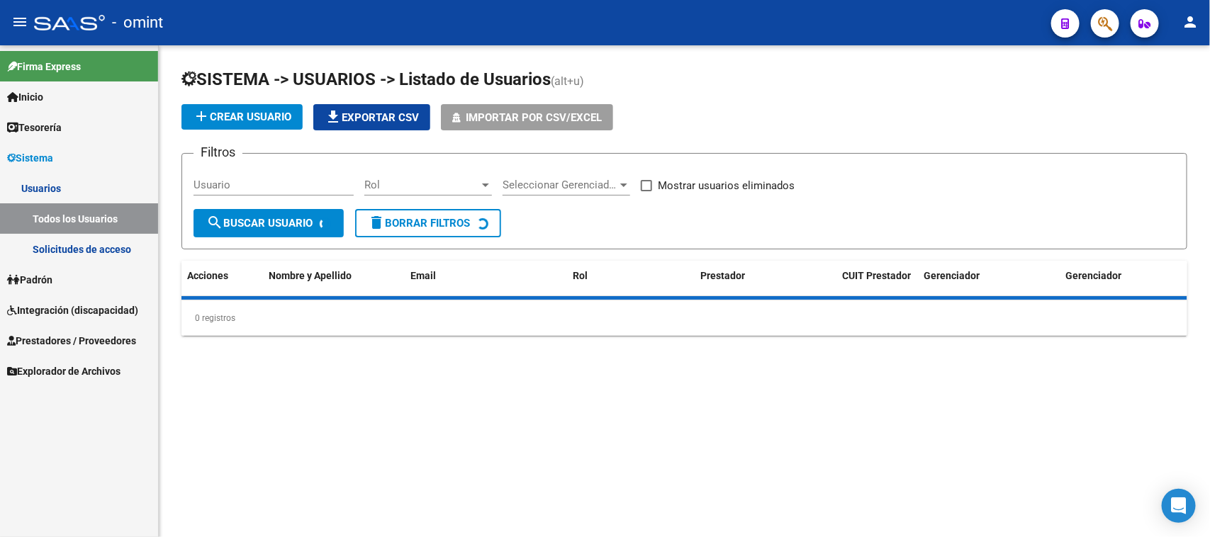
drag, startPoint x: 306, startPoint y: 182, endPoint x: 296, endPoint y: 188, distance: 11.2
click at [306, 182] on input "Usuario" at bounding box center [274, 185] width 160 height 13
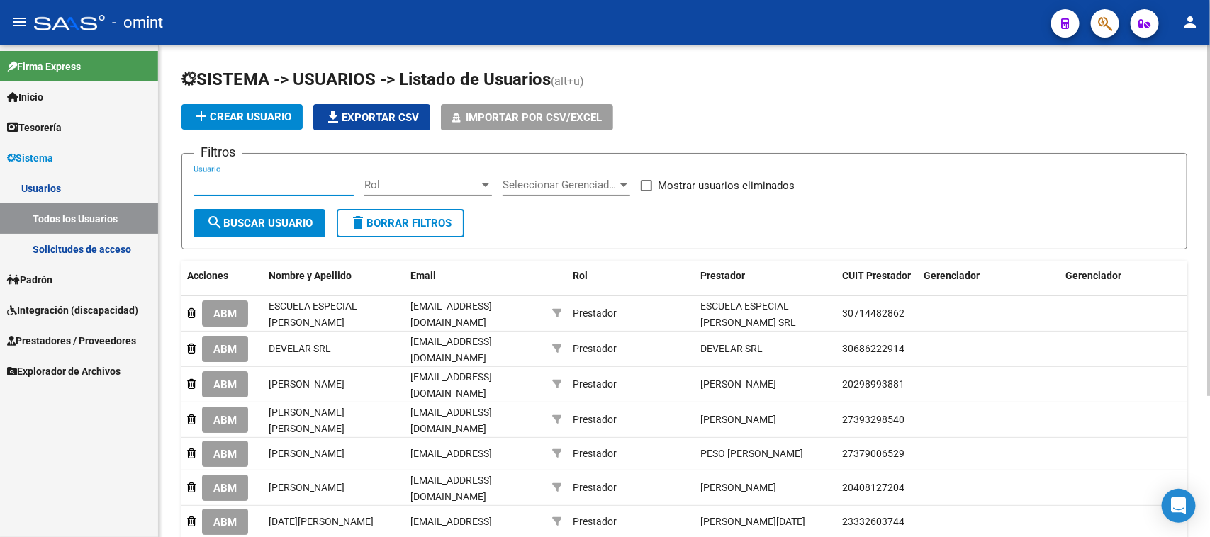
paste input "El Granero Equinoterapia A.C."
type input "El Granero Equinoterapia A.C."
click at [293, 222] on span "search Buscar Usuario" at bounding box center [259, 223] width 106 height 13
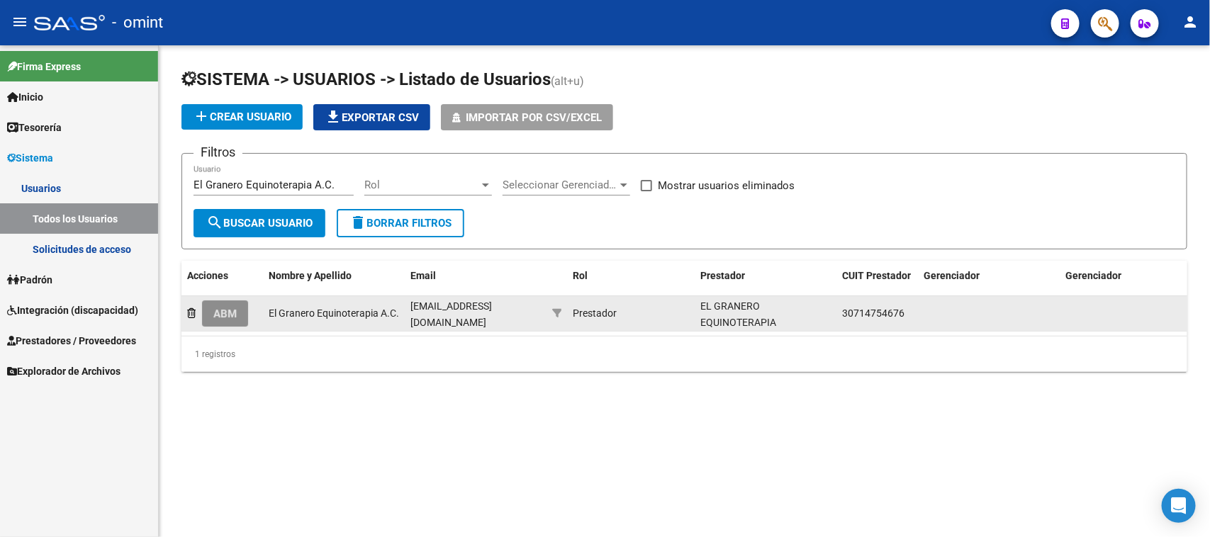
click at [241, 316] on button "ABM" at bounding box center [225, 314] width 46 height 26
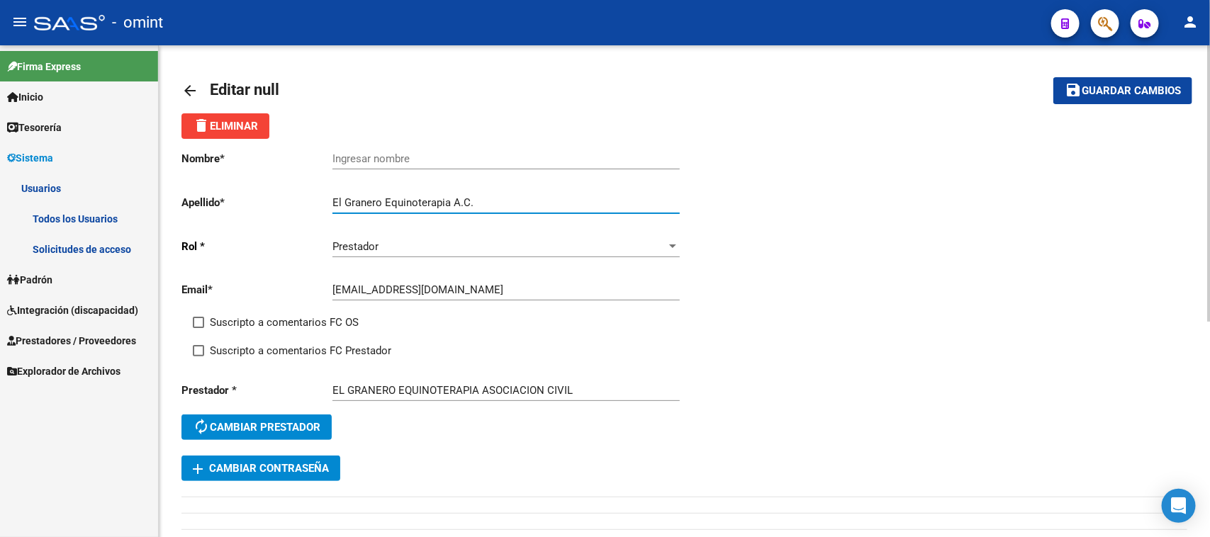
drag, startPoint x: 386, startPoint y: 196, endPoint x: 291, endPoint y: 199, distance: 95.1
click at [291, 199] on app-form-text-field "Apellido * El Granero Equinoterapia A.C. Ingresar apellido" at bounding box center [431, 202] width 498 height 13
type input "Equinoterapia A.C."
click at [381, 150] on div "Ingresar nombre" at bounding box center [506, 154] width 347 height 30
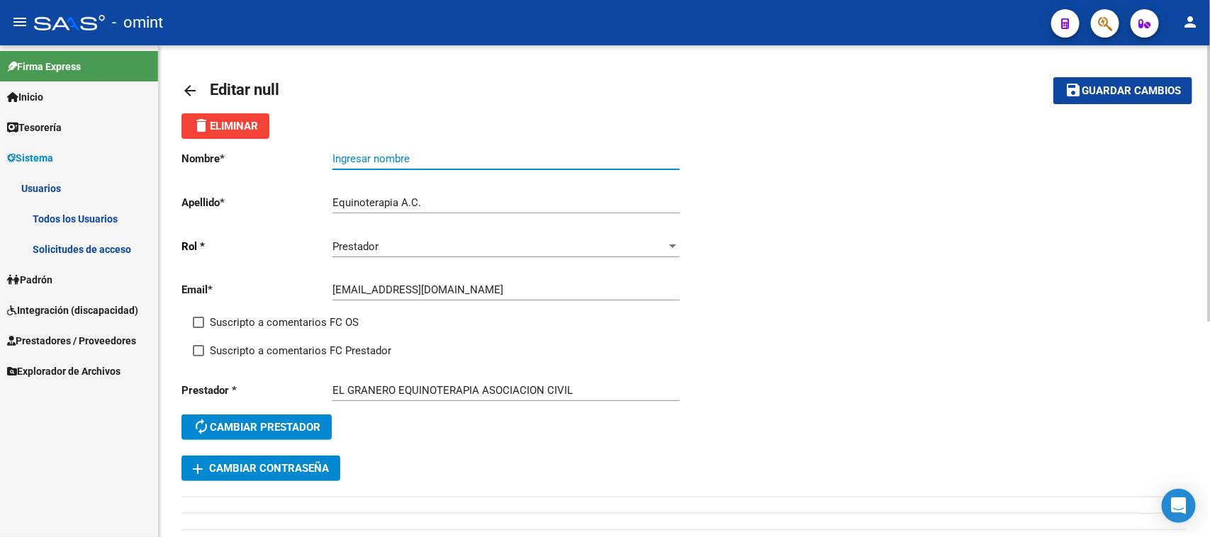
paste input "El Granero"
type input "El Granero"
drag, startPoint x: 291, startPoint y: 320, endPoint x: 292, endPoint y: 335, distance: 15.7
click at [291, 320] on span "Suscripto a comentarios FC OS" at bounding box center [284, 322] width 149 height 17
click at [199, 328] on input "Suscripto a comentarios FC OS" at bounding box center [198, 328] width 1 height 1
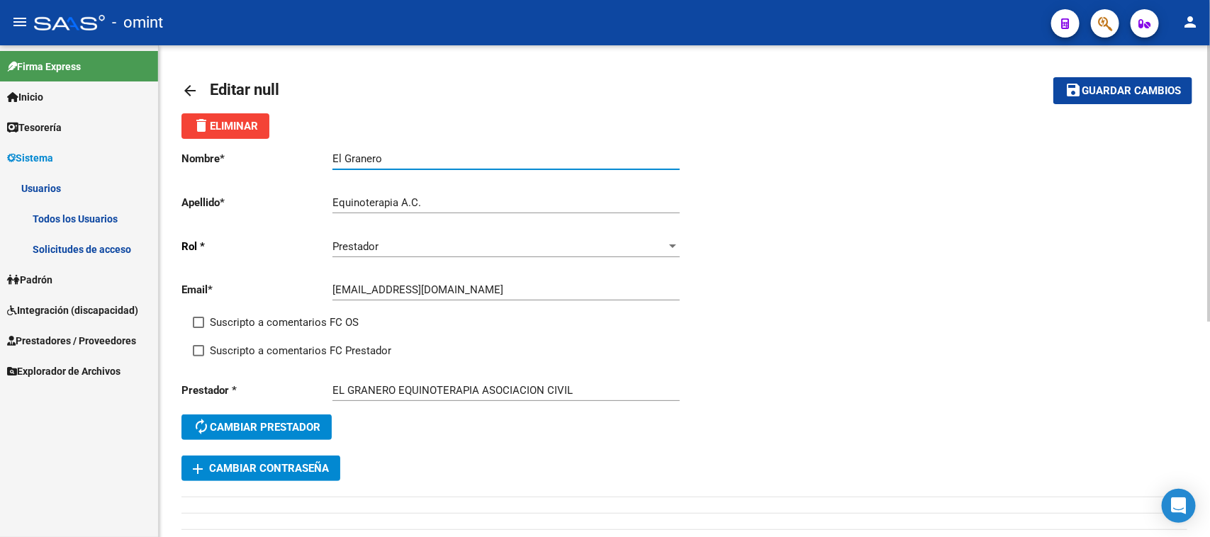
checkbox input "true"
click at [292, 352] on span "Suscripto a comentarios FC Prestador" at bounding box center [301, 350] width 182 height 17
click at [199, 357] on input "Suscripto a comentarios FC Prestador" at bounding box center [198, 357] width 1 height 1
checkbox input "true"
click at [1125, 87] on span "Guardar cambios" at bounding box center [1131, 91] width 99 height 13
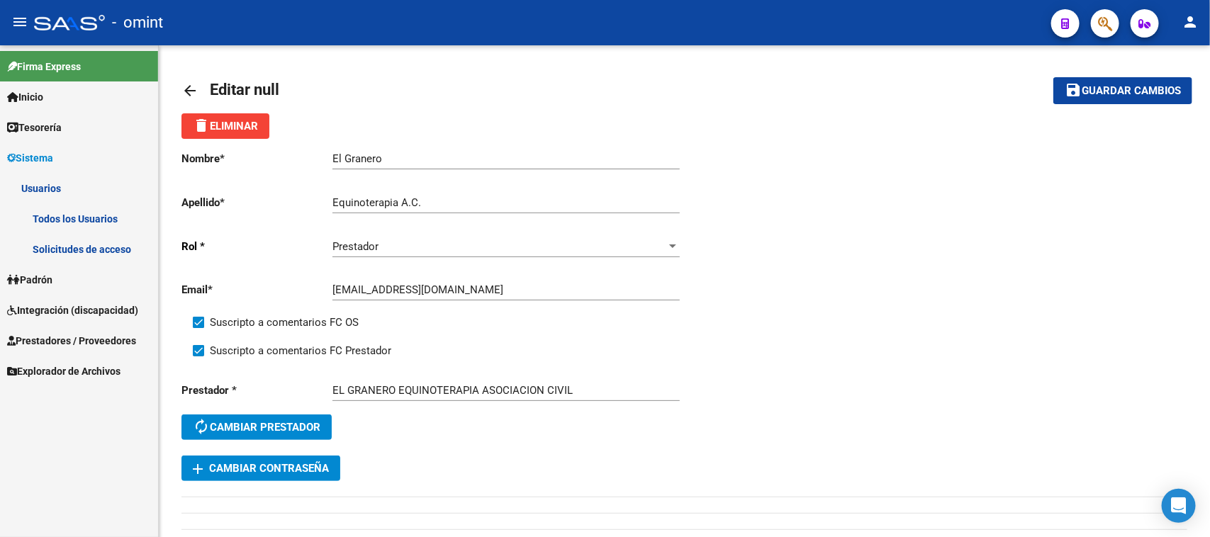
click at [61, 284] on link "Padrón" at bounding box center [79, 279] width 158 height 30
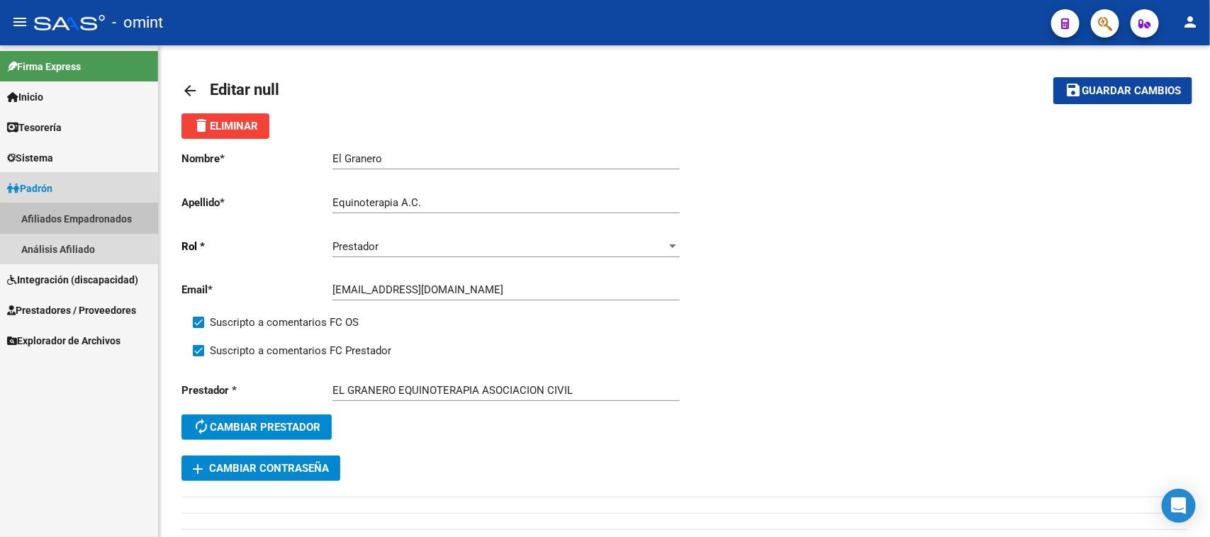
click at [60, 223] on link "Afiliados Empadronados" at bounding box center [79, 218] width 158 height 30
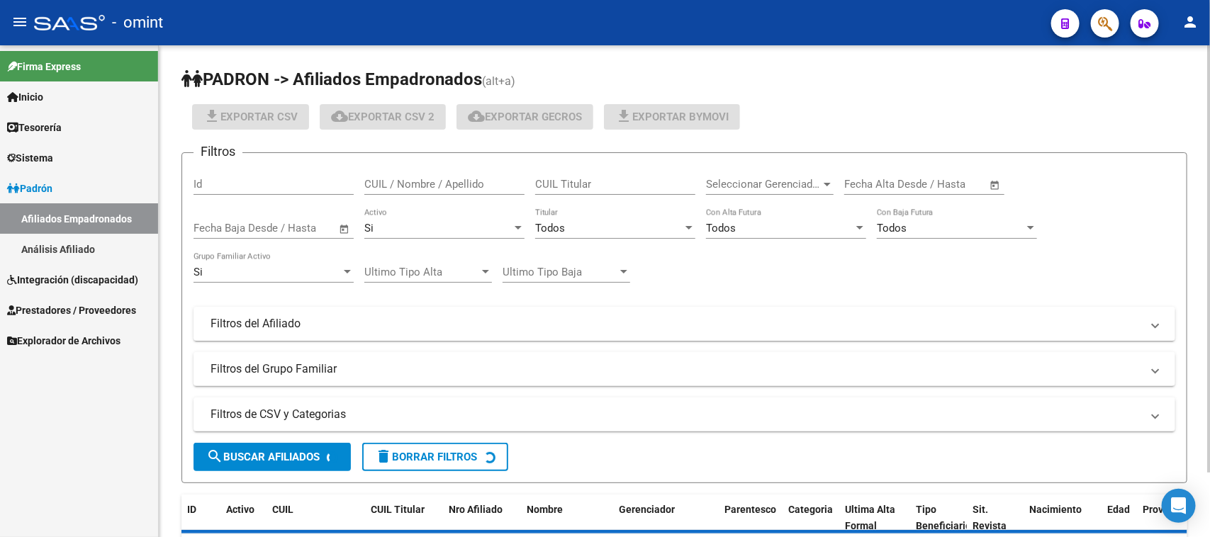
click at [464, 184] on input "CUIL / Nombre / Apellido" at bounding box center [444, 184] width 160 height 13
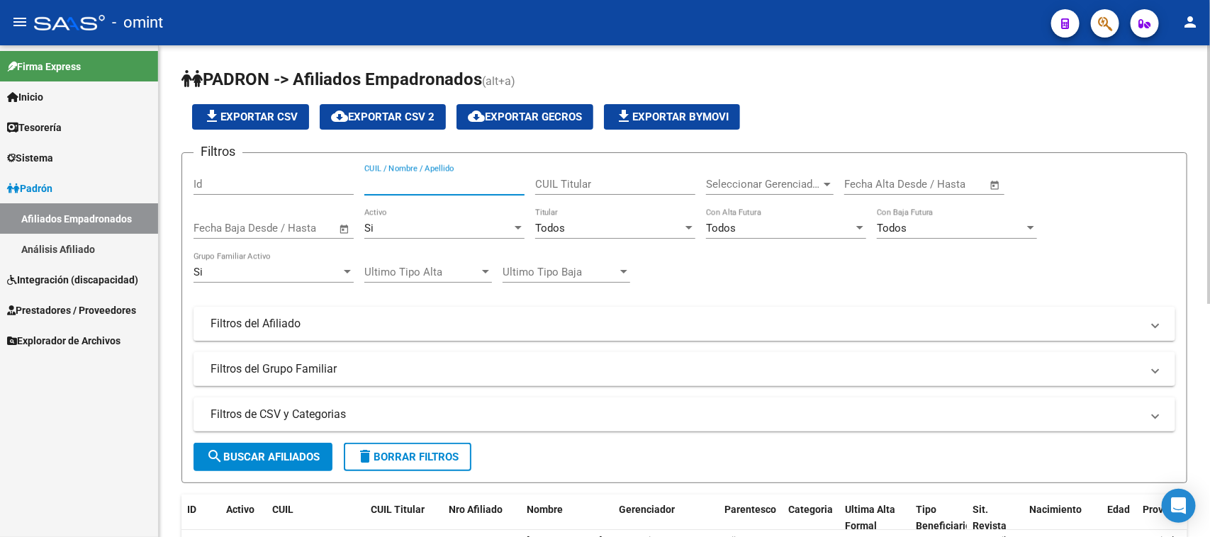
paste input "53522306"
type input "53522306"
click at [285, 455] on span "search Buscar Afiliados" at bounding box center [262, 457] width 113 height 13
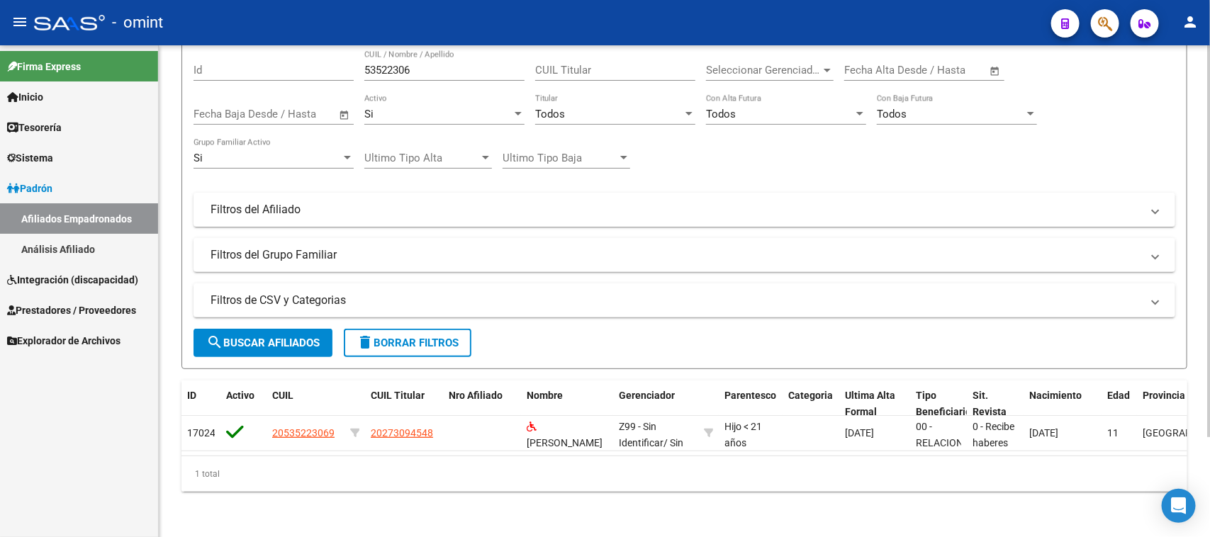
scroll to position [125, 0]
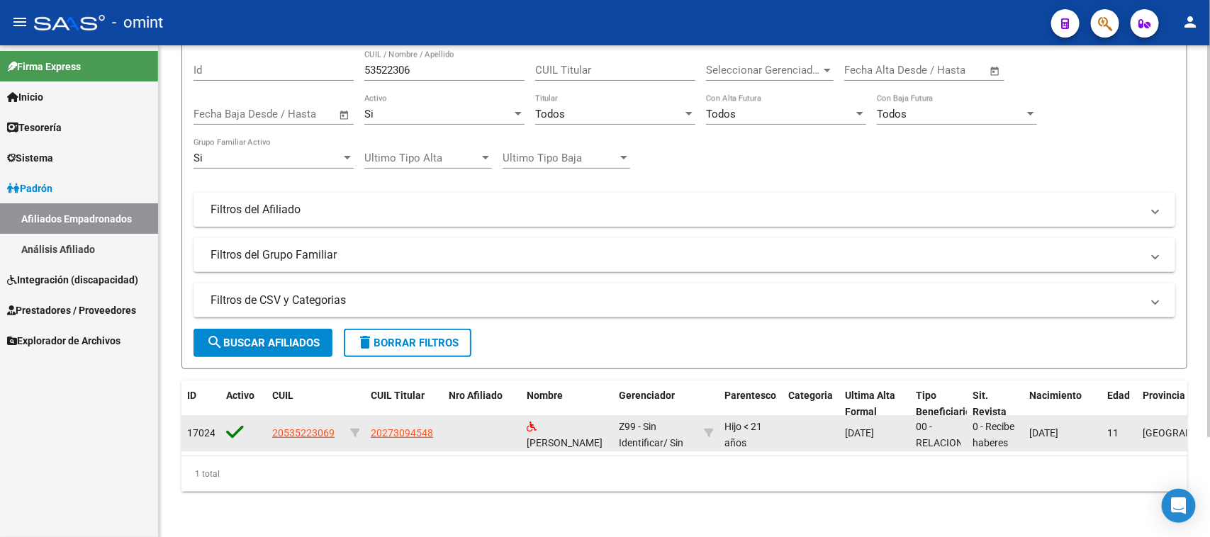
drag, startPoint x: 271, startPoint y: 425, endPoint x: 328, endPoint y: 430, distance: 56.9
click at [328, 430] on datatable-body-cell "20535223069" at bounding box center [306, 433] width 78 height 35
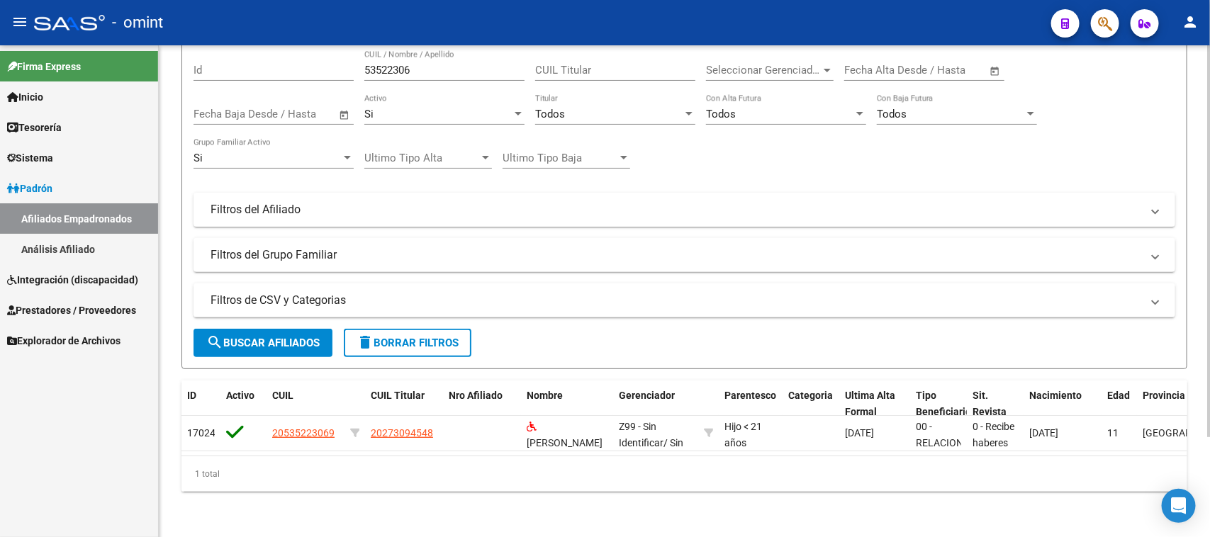
copy span "20535223069"
click at [138, 286] on span "Integración (discapacidad)" at bounding box center [72, 280] width 131 height 16
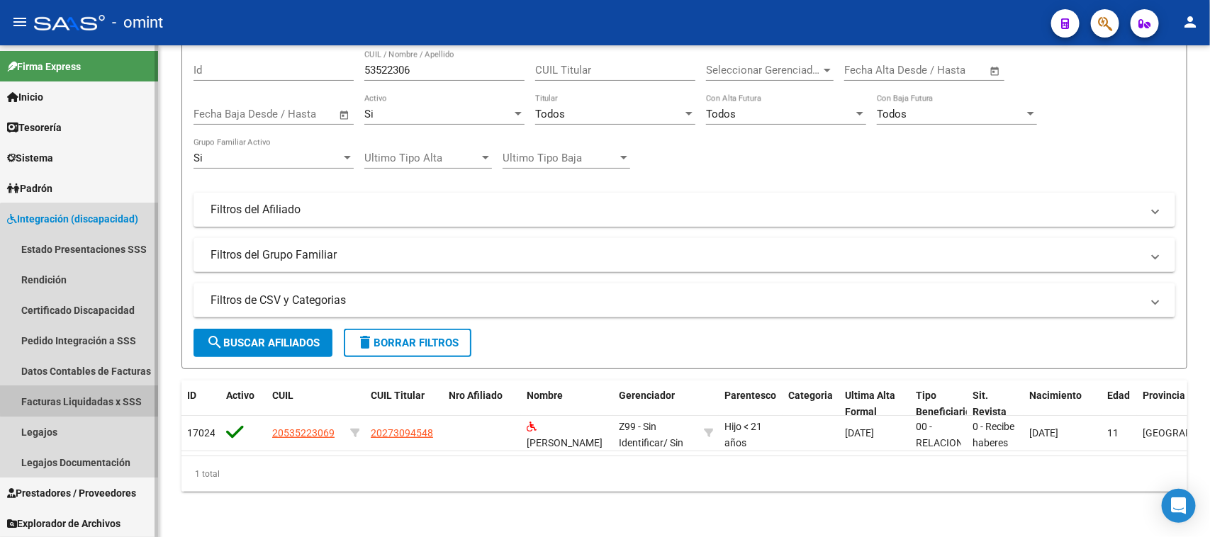
click at [122, 391] on link "Facturas Liquidadas x SSS" at bounding box center [79, 401] width 158 height 30
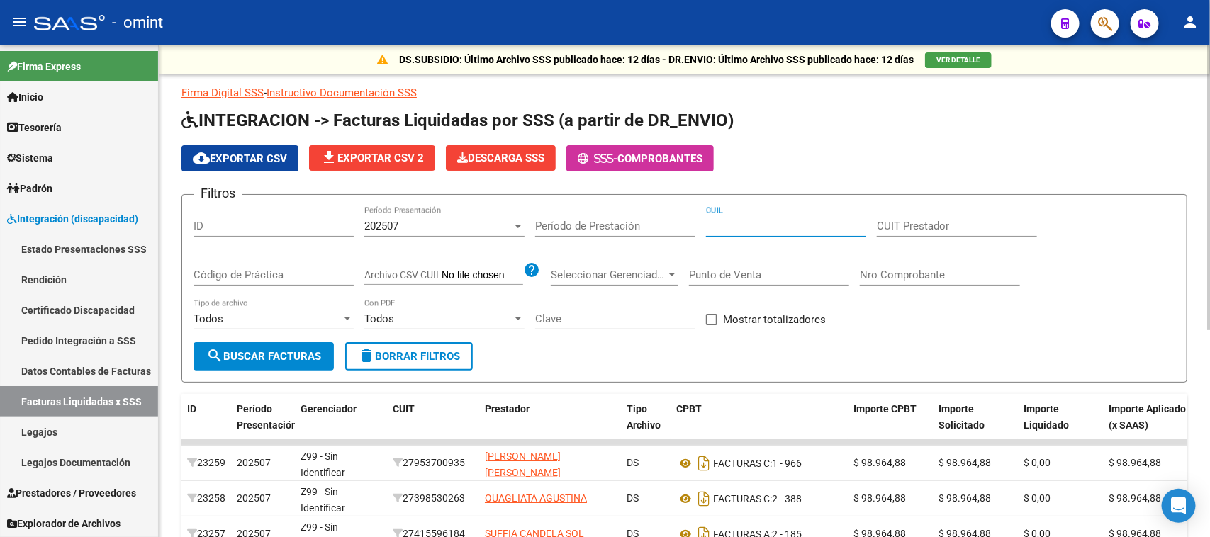
click at [812, 225] on input "CUIL" at bounding box center [786, 226] width 160 height 13
paste input "20-53522306-9"
type input "20-53522306-9"
click at [445, 225] on div "202507" at bounding box center [437, 226] width 147 height 13
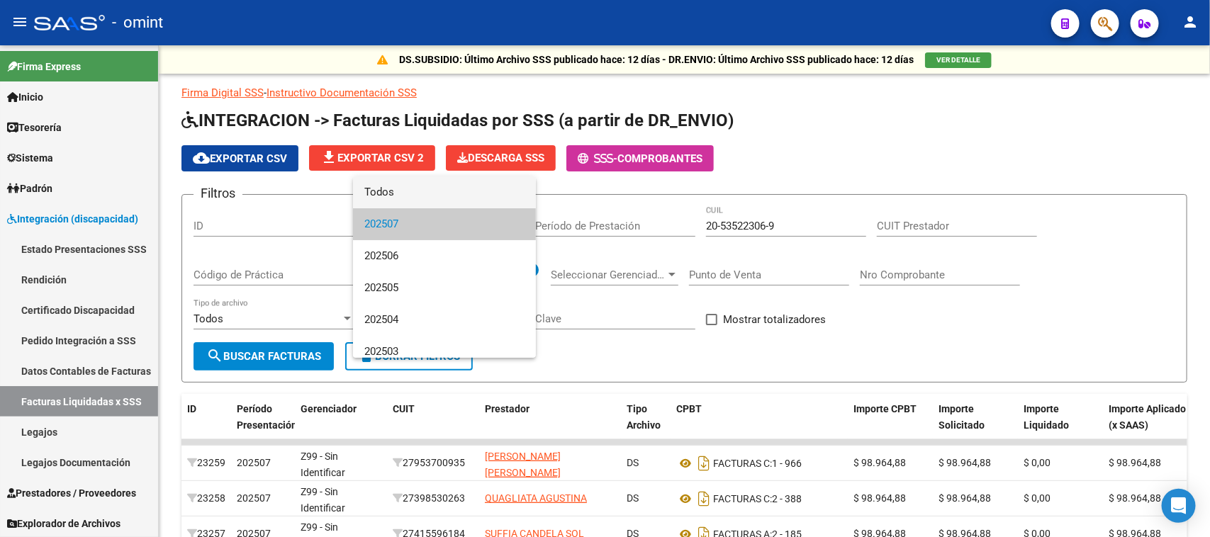
click at [447, 196] on span "Todos" at bounding box center [444, 193] width 160 height 32
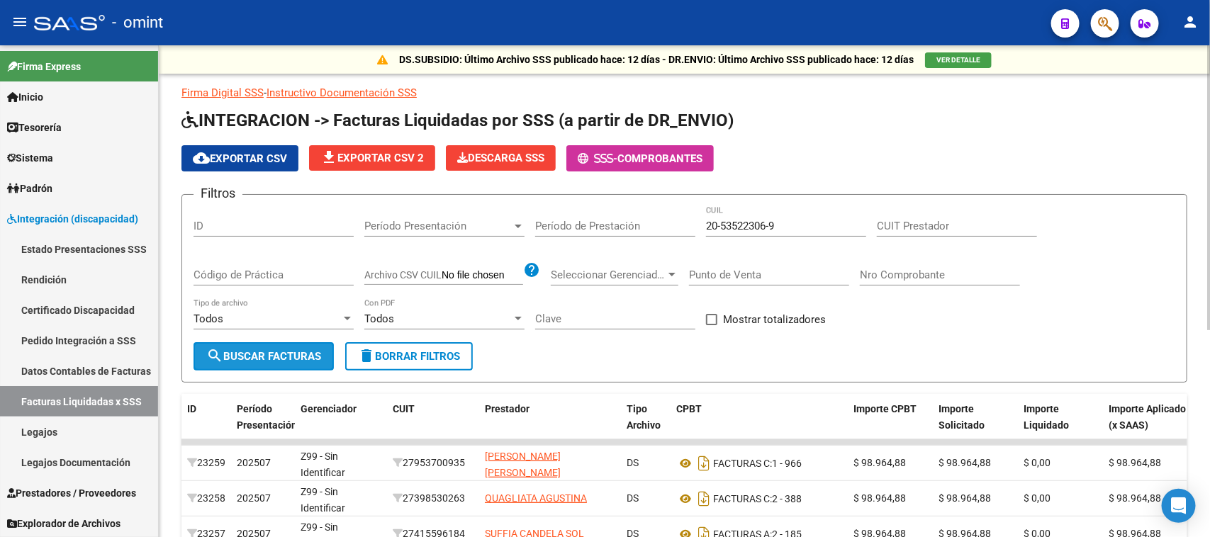
click at [291, 355] on span "search Buscar Facturas" at bounding box center [263, 356] width 115 height 13
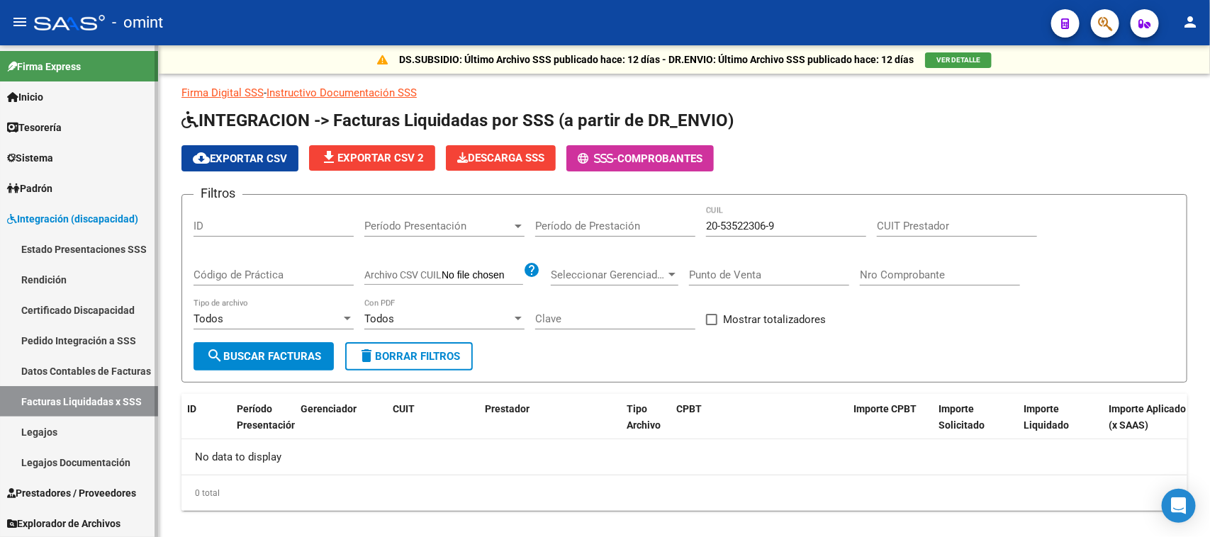
click at [110, 495] on span "Prestadores / Proveedores" at bounding box center [71, 494] width 129 height 16
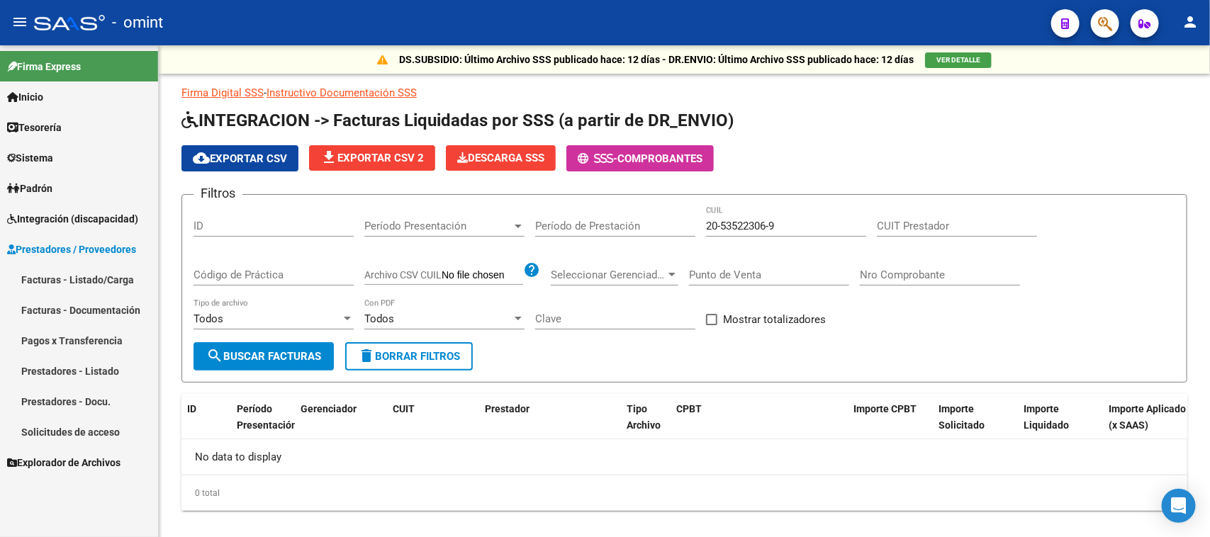
click at [118, 252] on span "Prestadores / Proveedores" at bounding box center [71, 250] width 129 height 16
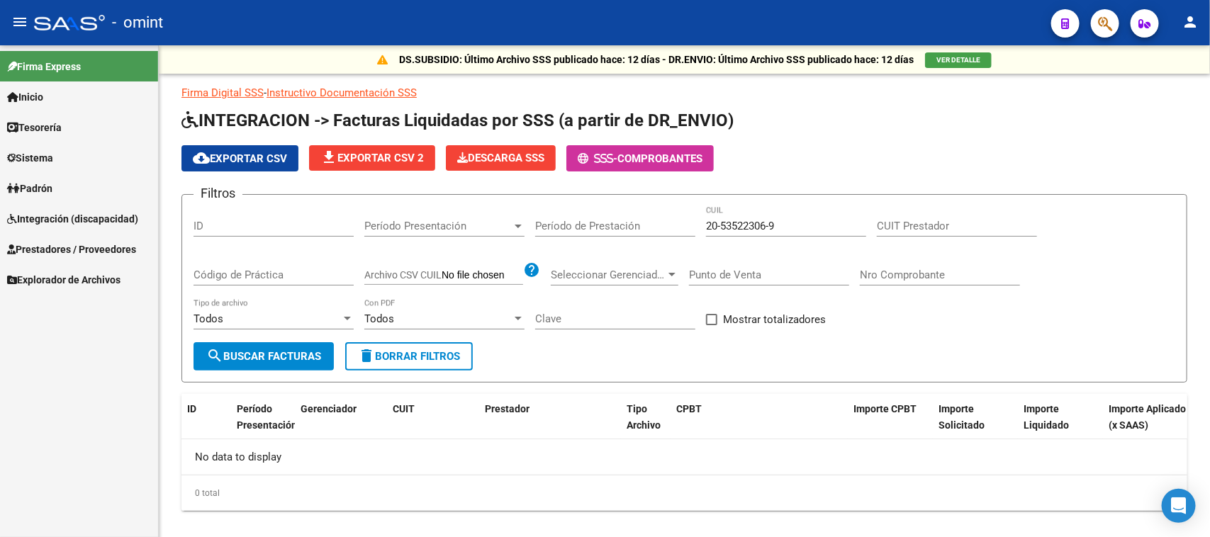
click at [108, 277] on link "Facturas - Listado/Carga" at bounding box center [79, 279] width 158 height 30
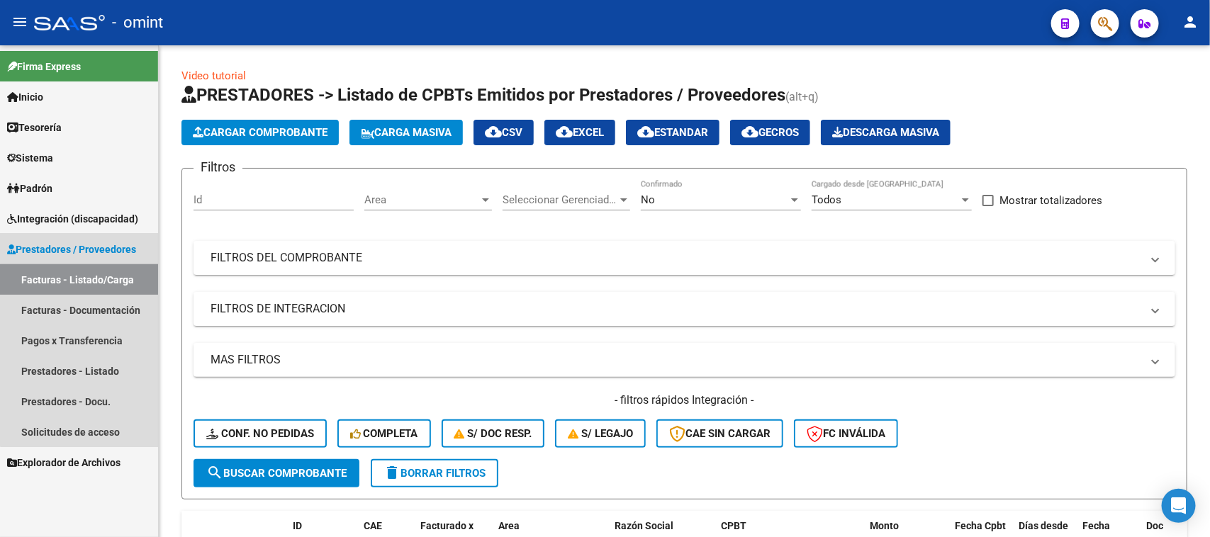
click at [110, 284] on link "Facturas - Listado/Carga" at bounding box center [79, 279] width 158 height 30
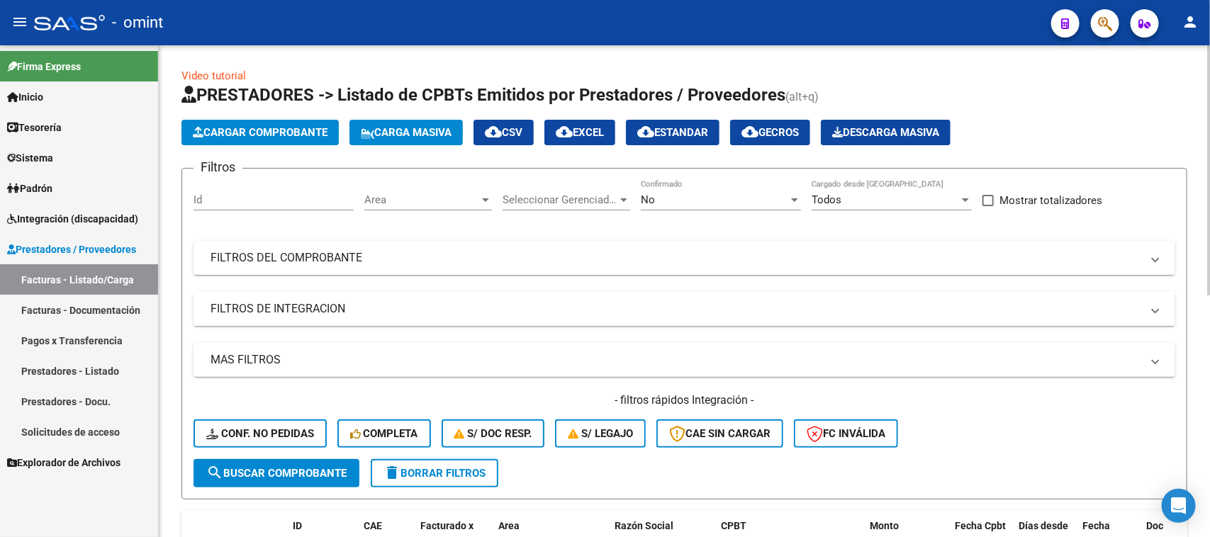
click at [452, 469] on span "delete Borrar Filtros" at bounding box center [435, 473] width 102 height 13
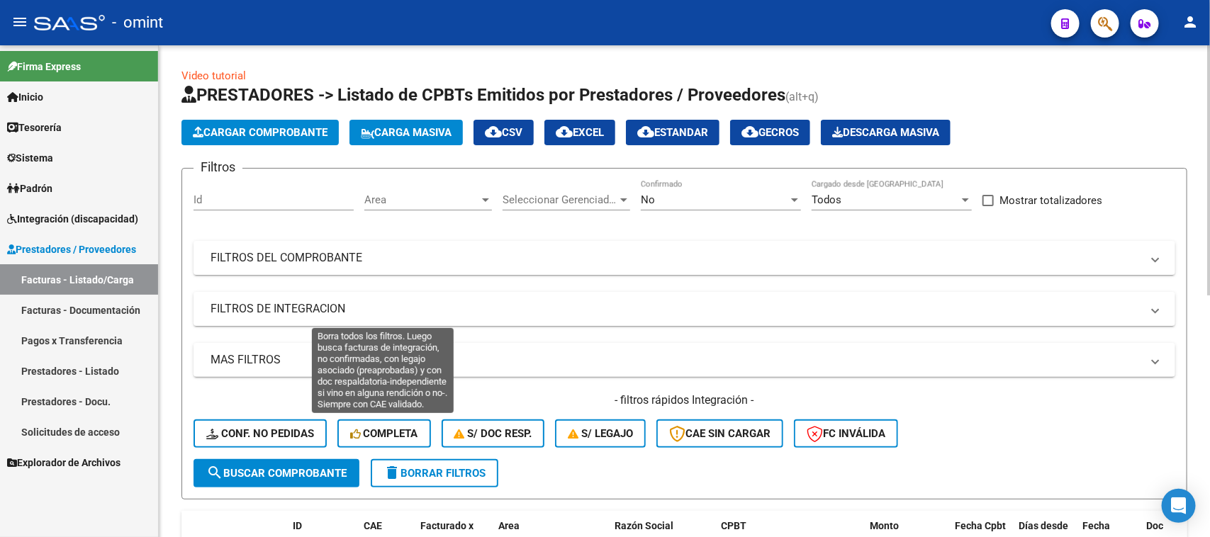
drag, startPoint x: 384, startPoint y: 431, endPoint x: 443, endPoint y: 389, distance: 73.2
click at [384, 430] on span "Completa" at bounding box center [384, 434] width 68 height 13
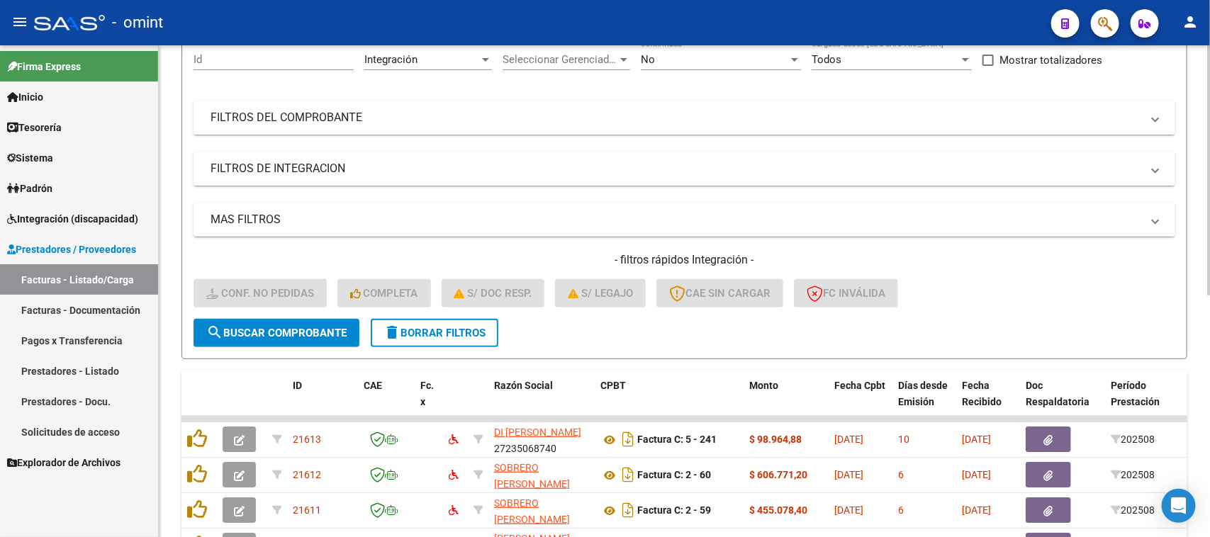
scroll to position [122, 0]
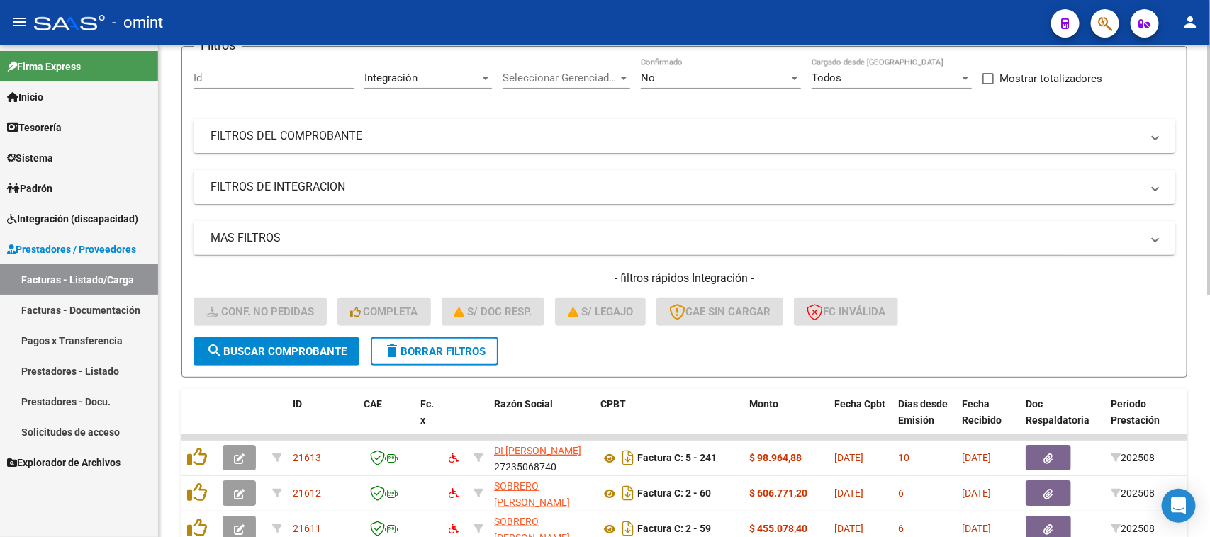
click at [452, 351] on span "delete Borrar Filtros" at bounding box center [435, 351] width 102 height 13
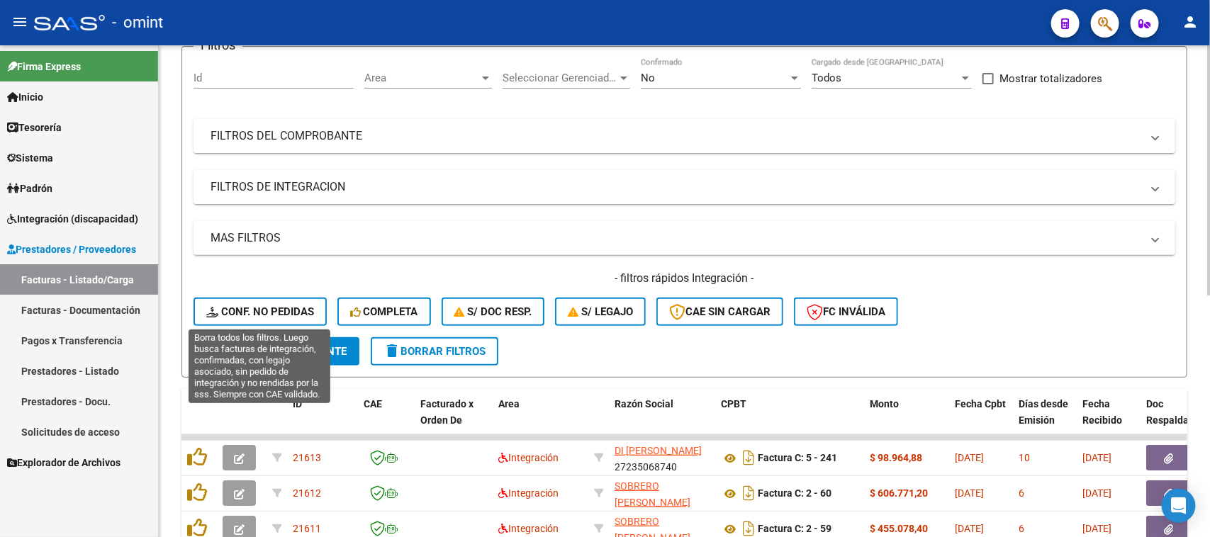
click at [274, 313] on span "Conf. no pedidas" at bounding box center [260, 312] width 108 height 13
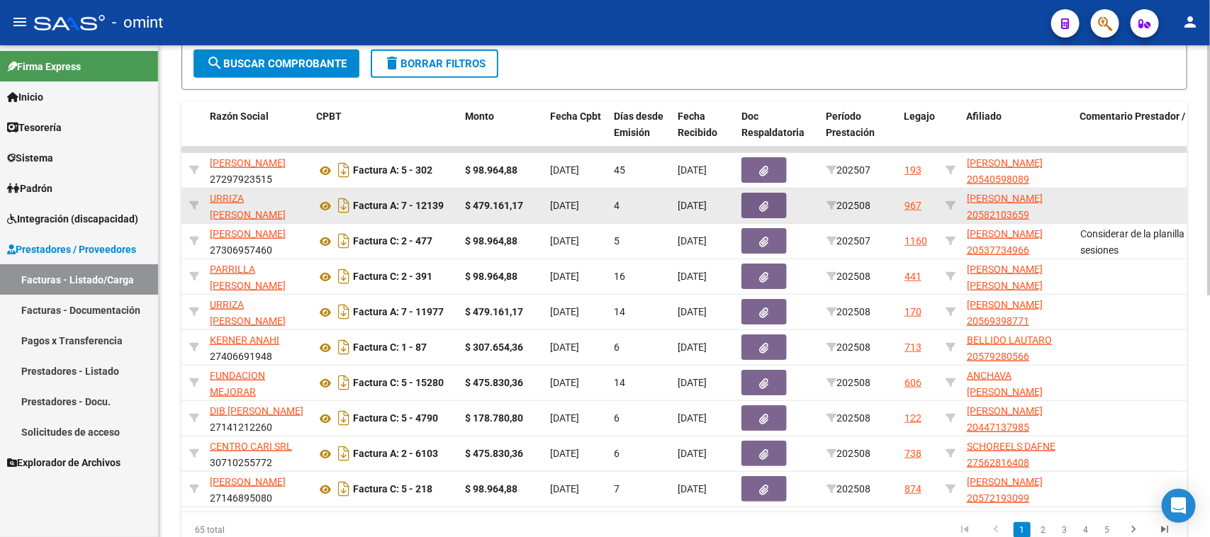
scroll to position [388, 0]
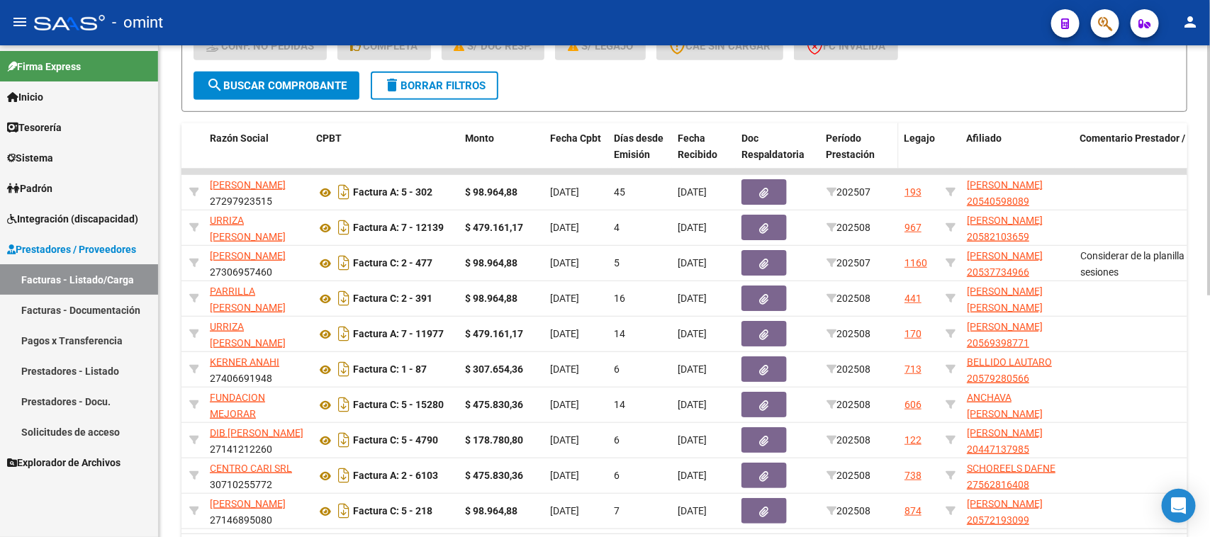
click at [837, 133] on span "Período Prestación" at bounding box center [851, 147] width 49 height 28
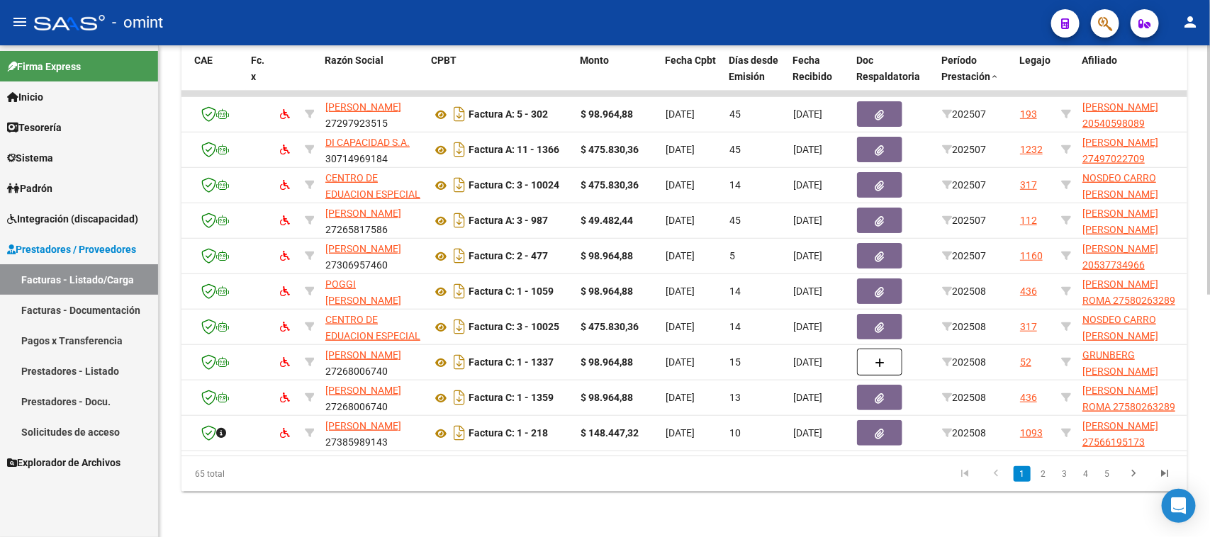
scroll to position [0, 0]
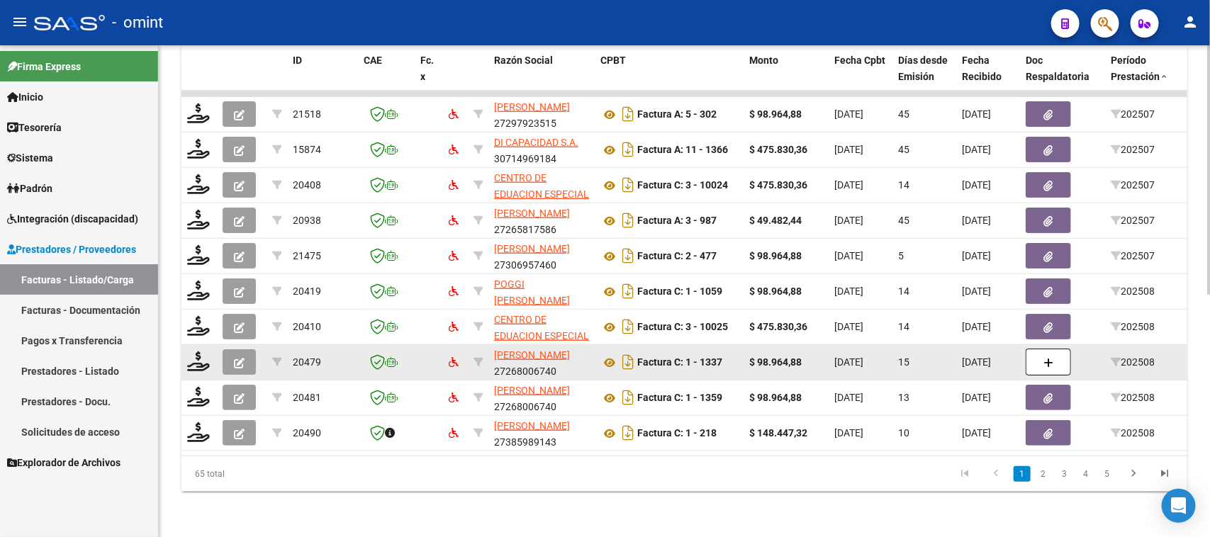
click at [250, 350] on button "button" at bounding box center [239, 363] width 33 height 26
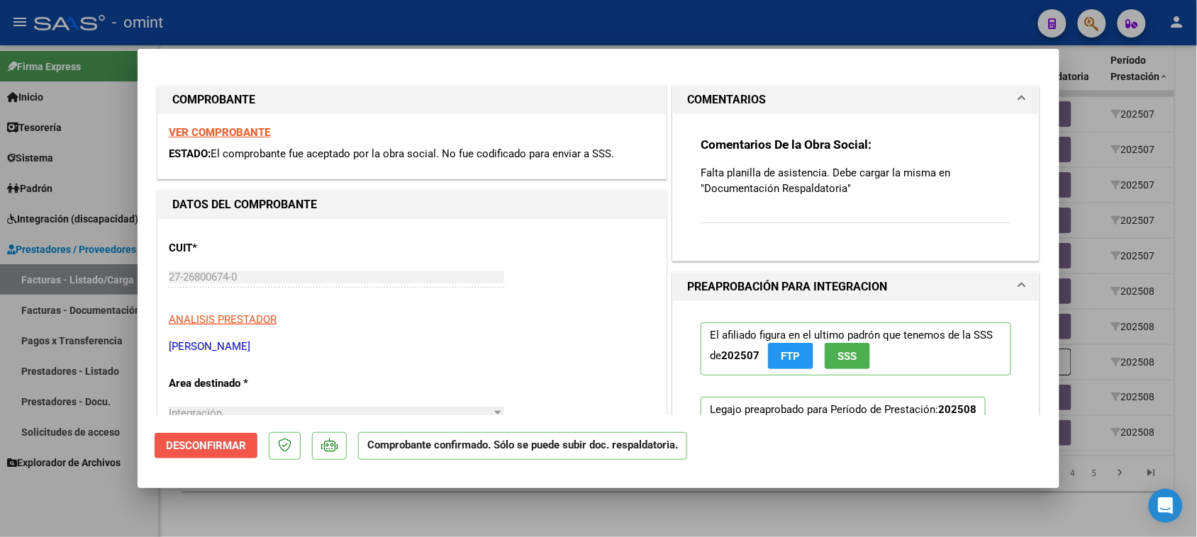
click at [246, 448] on span "Desconfirmar" at bounding box center [206, 446] width 80 height 13
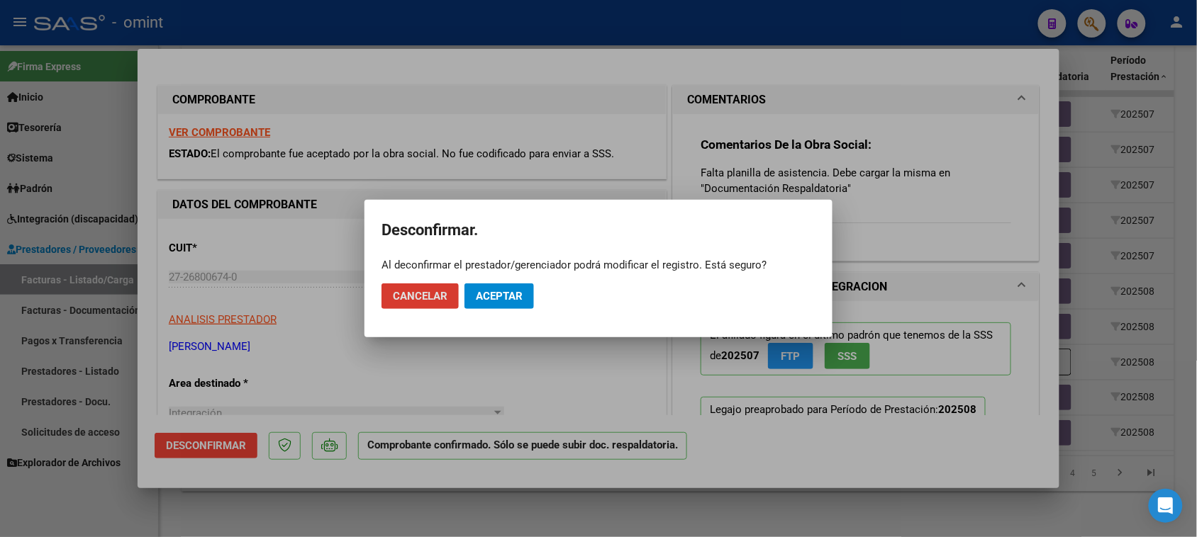
click at [504, 288] on button "Aceptar" at bounding box center [498, 297] width 69 height 26
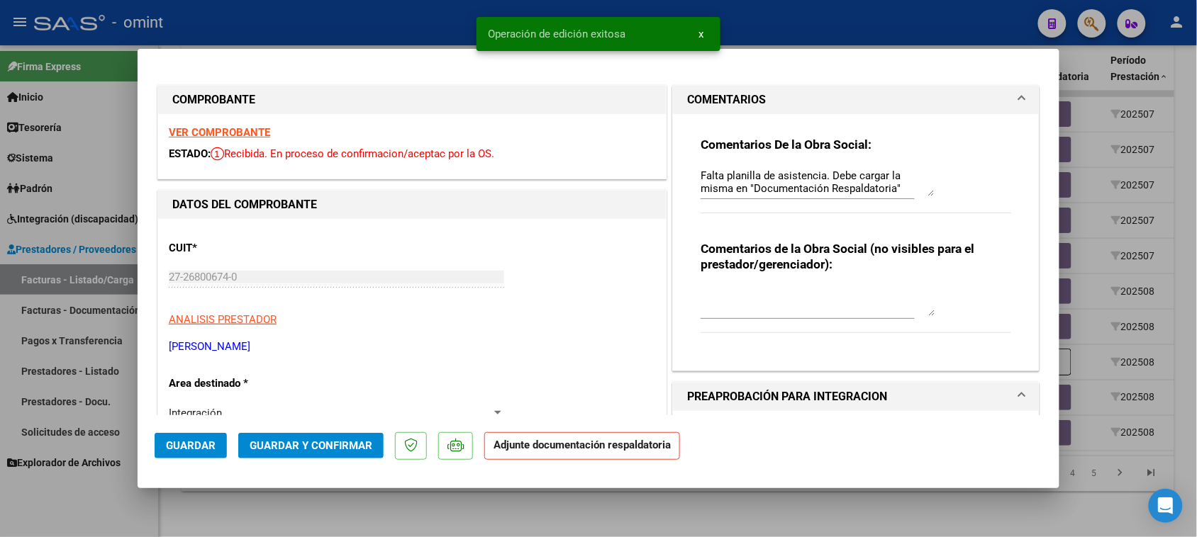
type input "$ 0,00"
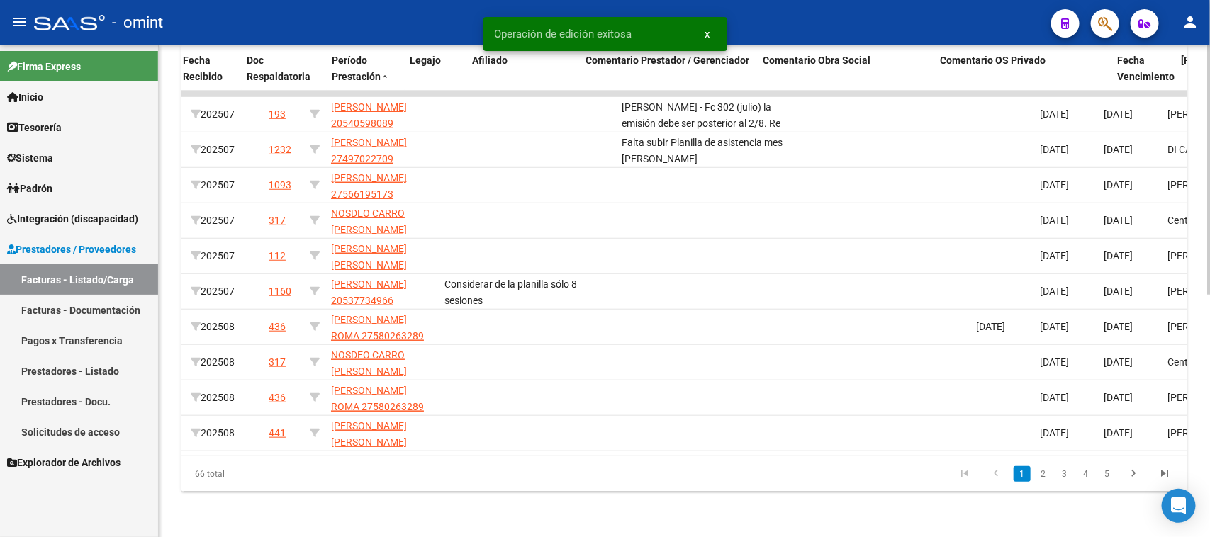
scroll to position [0, 691]
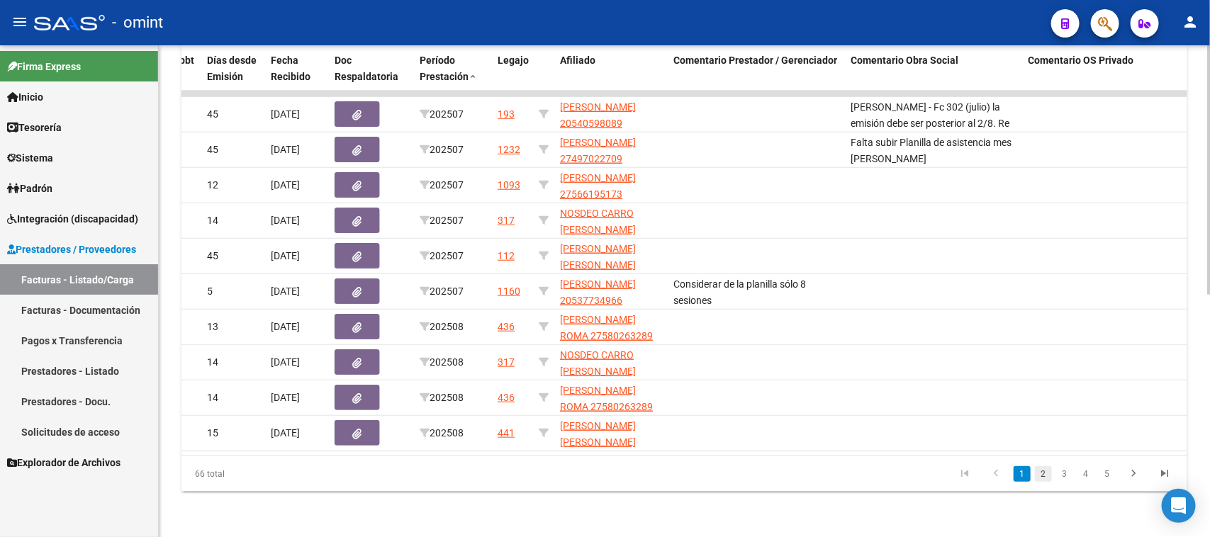
click at [1041, 479] on link "2" at bounding box center [1043, 475] width 17 height 16
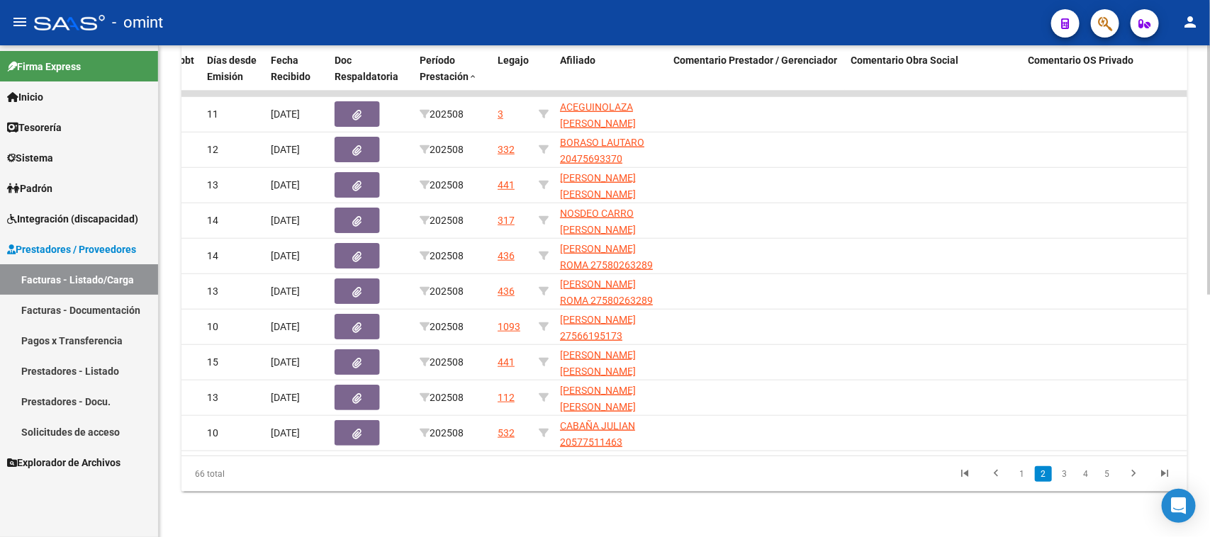
click at [1065, 479] on link "3" at bounding box center [1064, 475] width 17 height 16
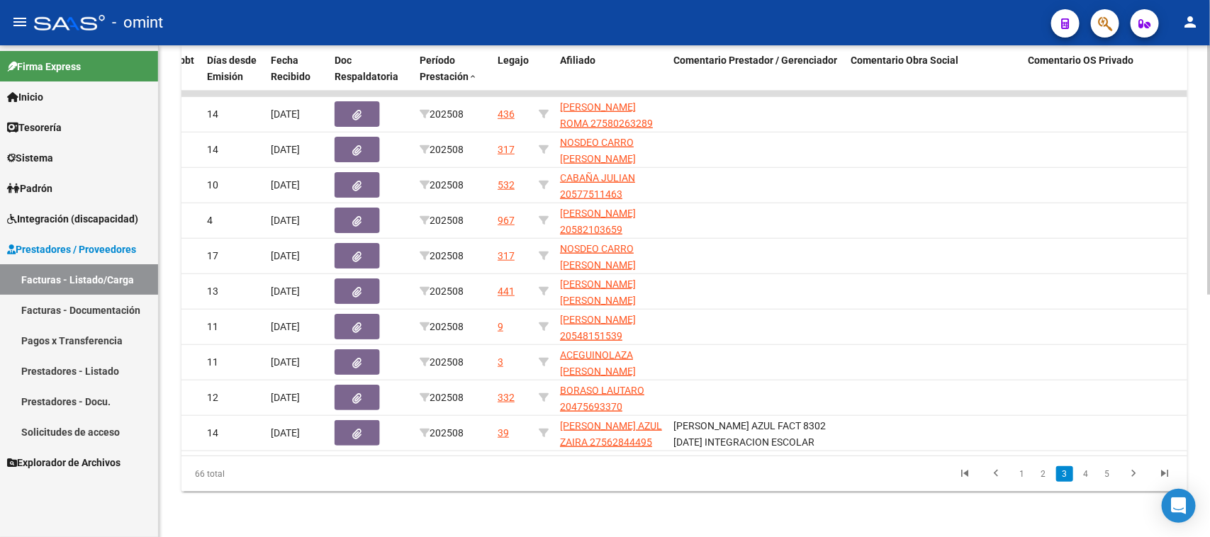
click at [1081, 474] on link "4" at bounding box center [1086, 475] width 17 height 16
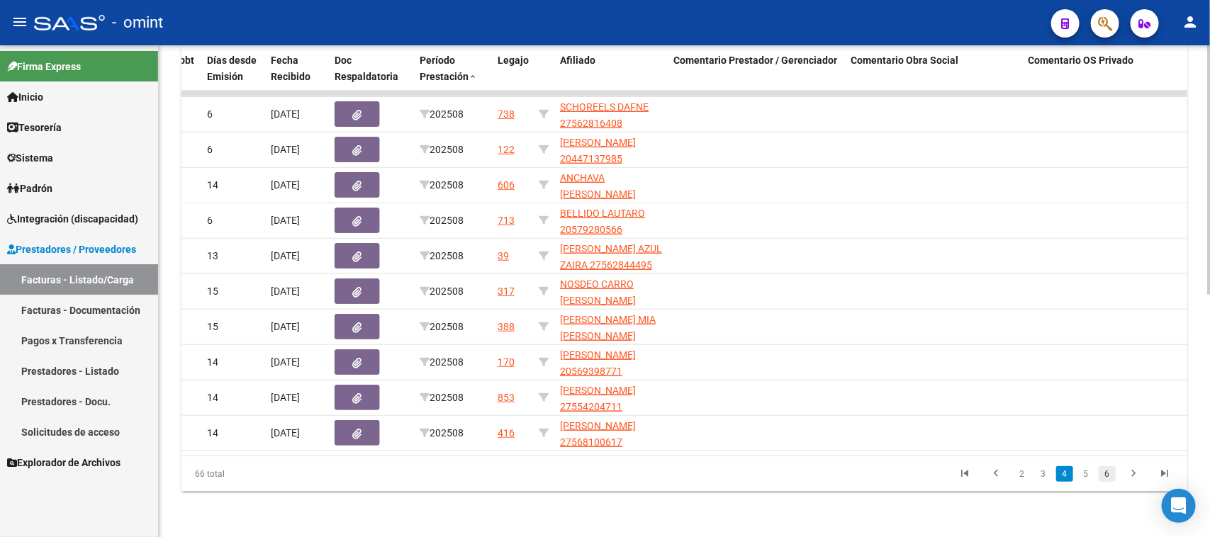
click at [1103, 471] on link "6" at bounding box center [1107, 475] width 17 height 16
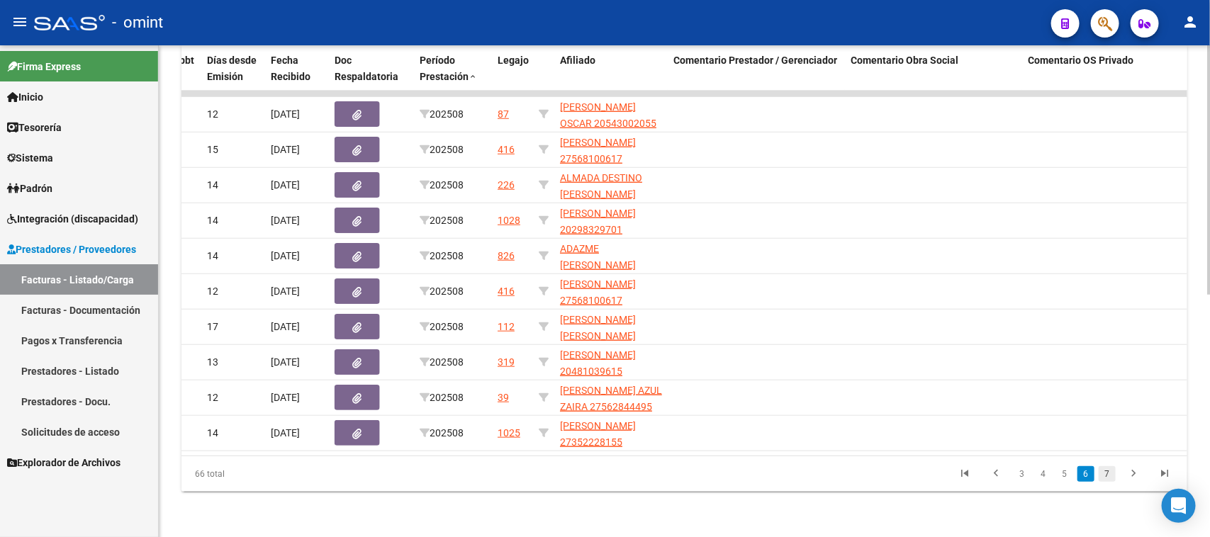
click at [1111, 476] on link "7" at bounding box center [1107, 475] width 17 height 16
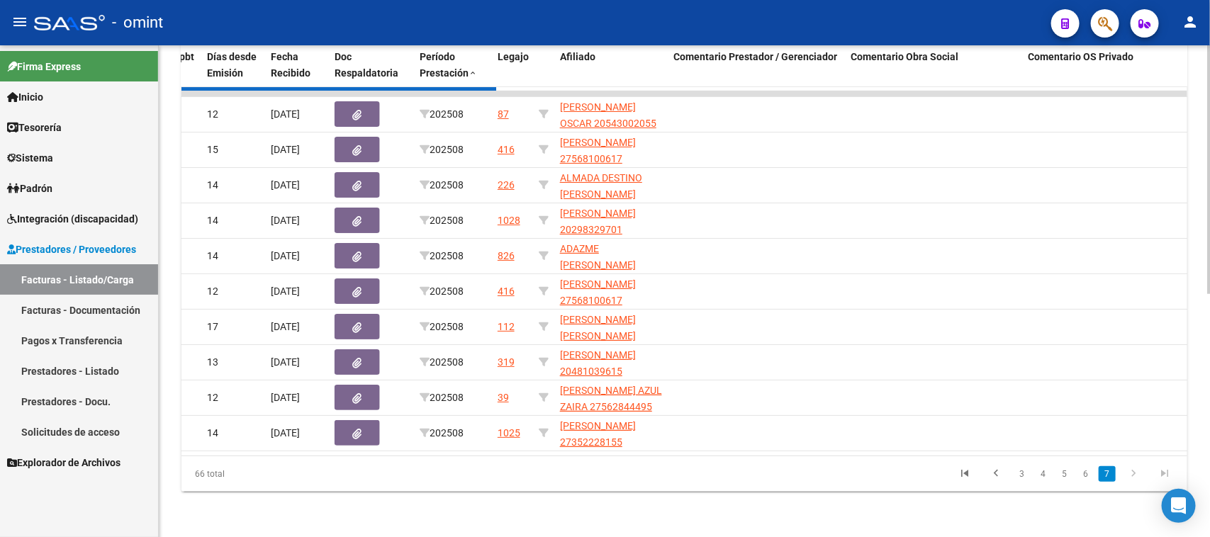
scroll to position [335, 0]
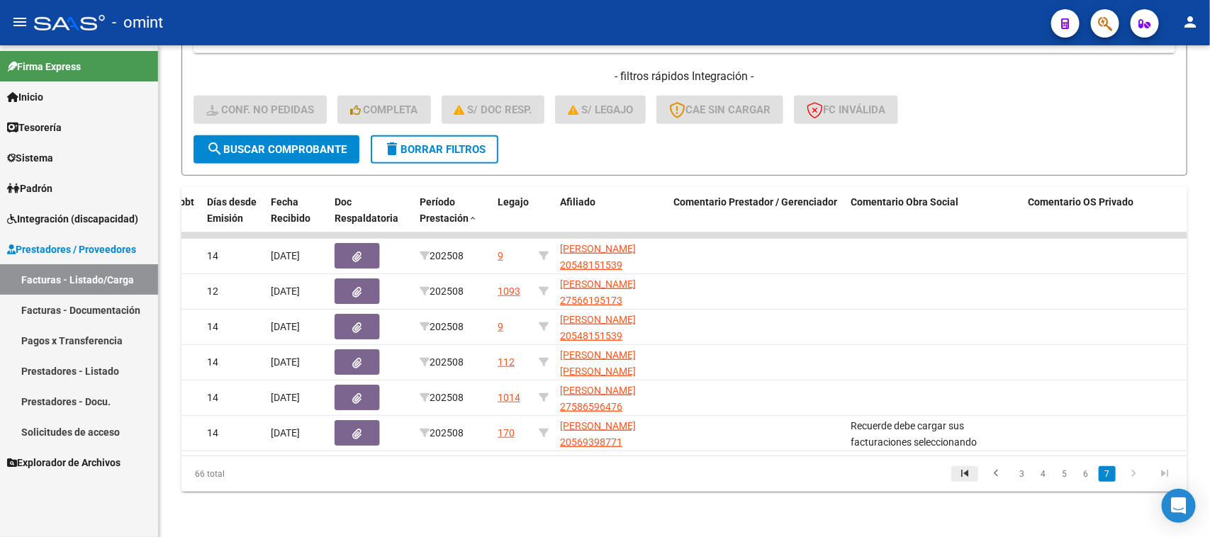
click at [964, 480] on icon "go to first page" at bounding box center [965, 475] width 18 height 17
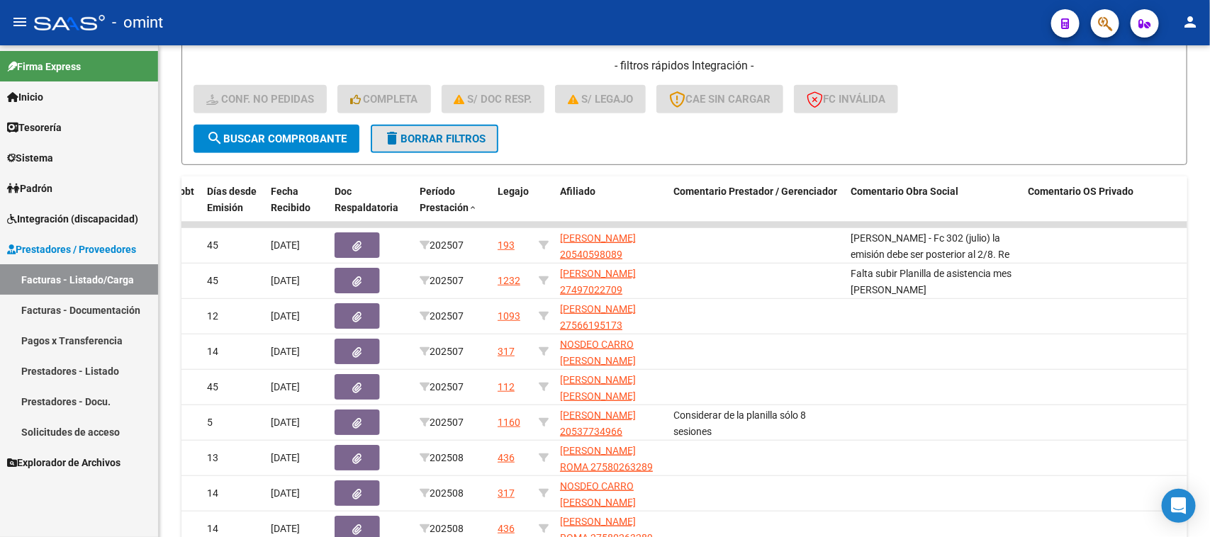
click at [417, 133] on span "delete Borrar Filtros" at bounding box center [435, 139] width 102 height 13
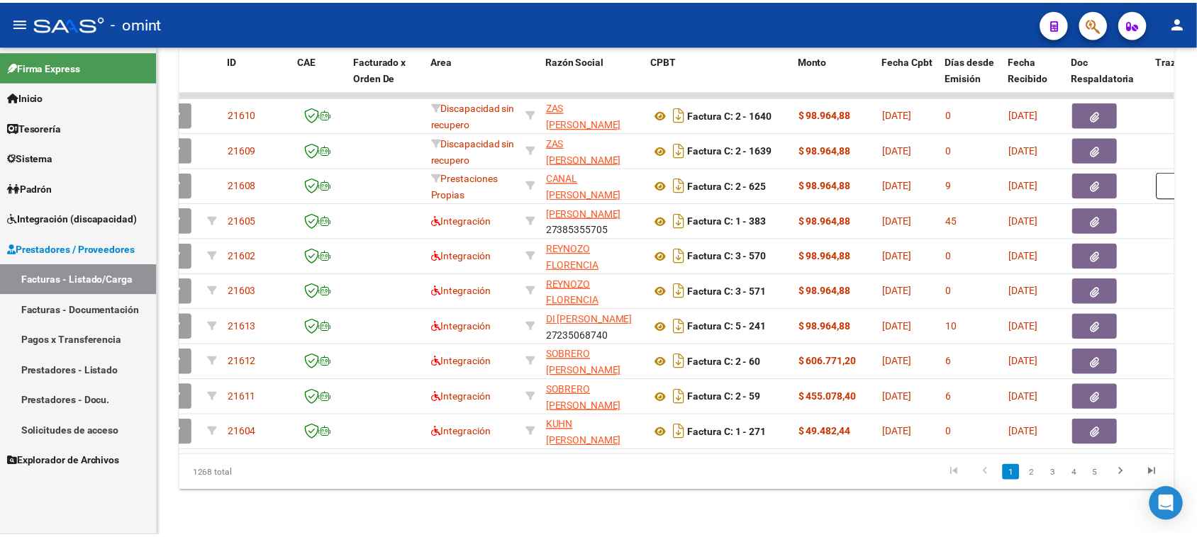
scroll to position [0, 0]
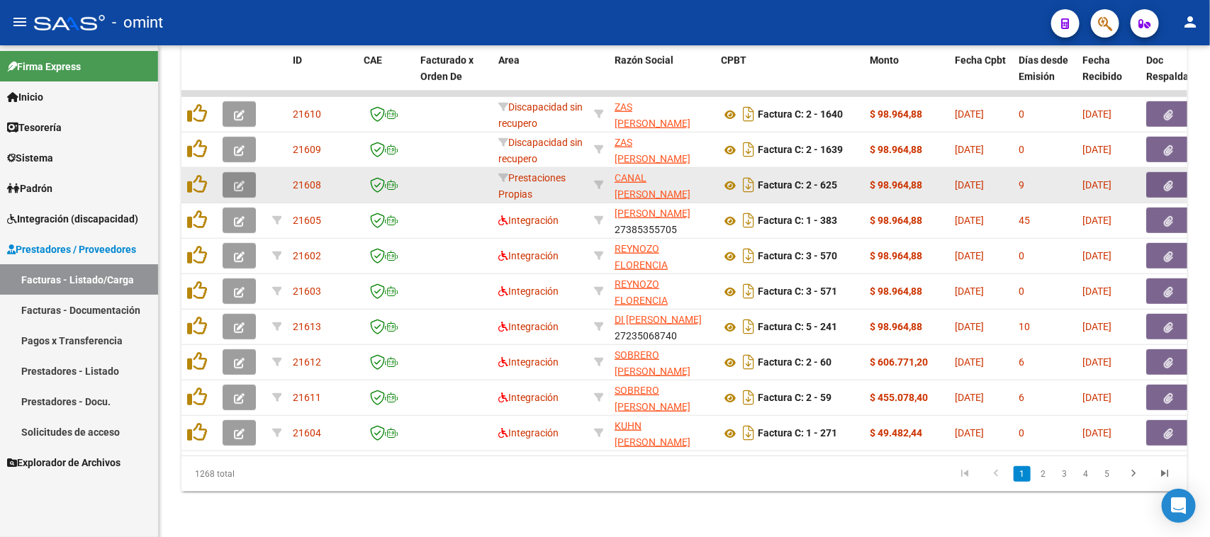
click at [239, 172] on button "button" at bounding box center [239, 185] width 33 height 26
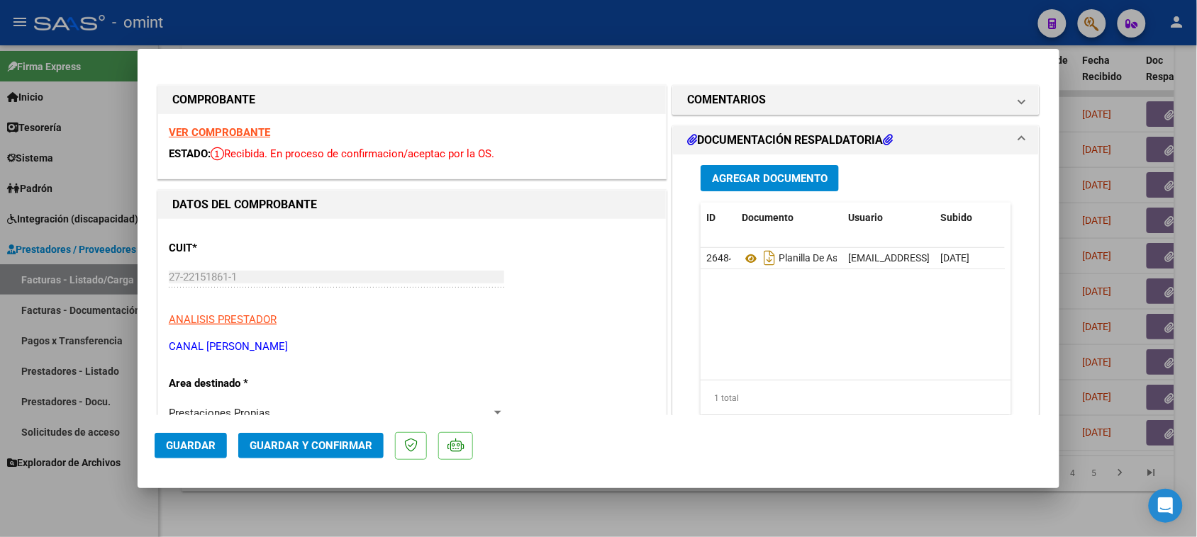
click at [252, 128] on strong "VER COMPROBANTE" at bounding box center [219, 132] width 101 height 13
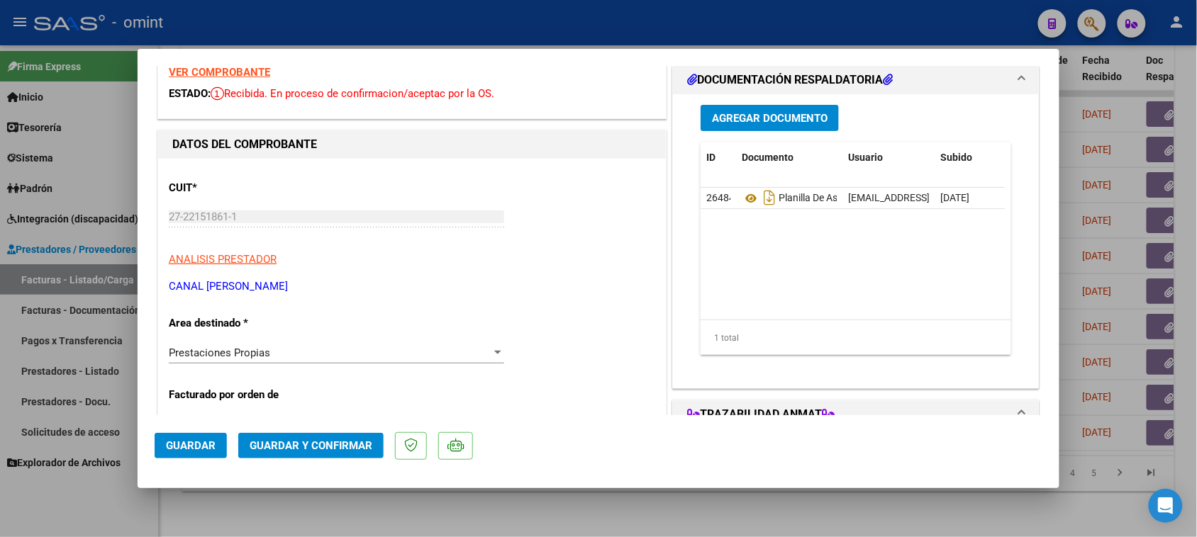
scroll to position [89, 0]
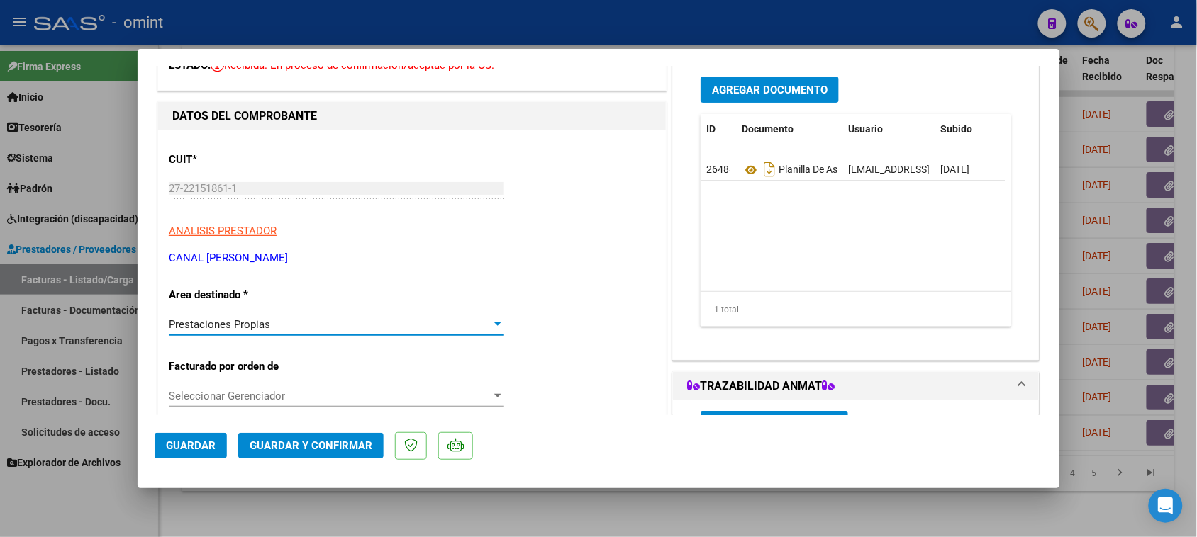
click at [303, 328] on div "Prestaciones Propias" at bounding box center [330, 324] width 323 height 13
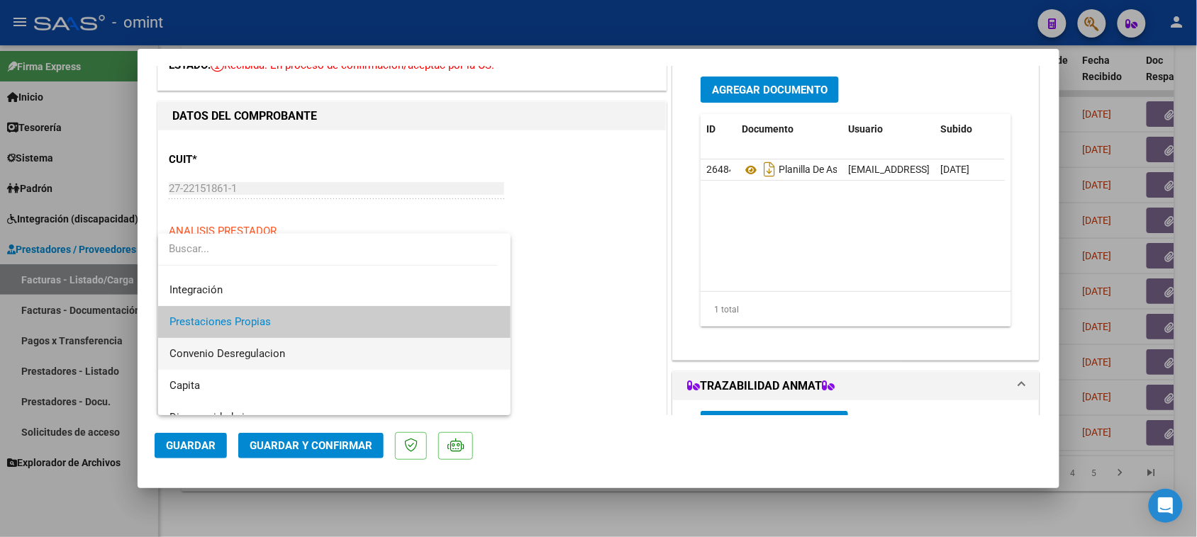
scroll to position [48, 0]
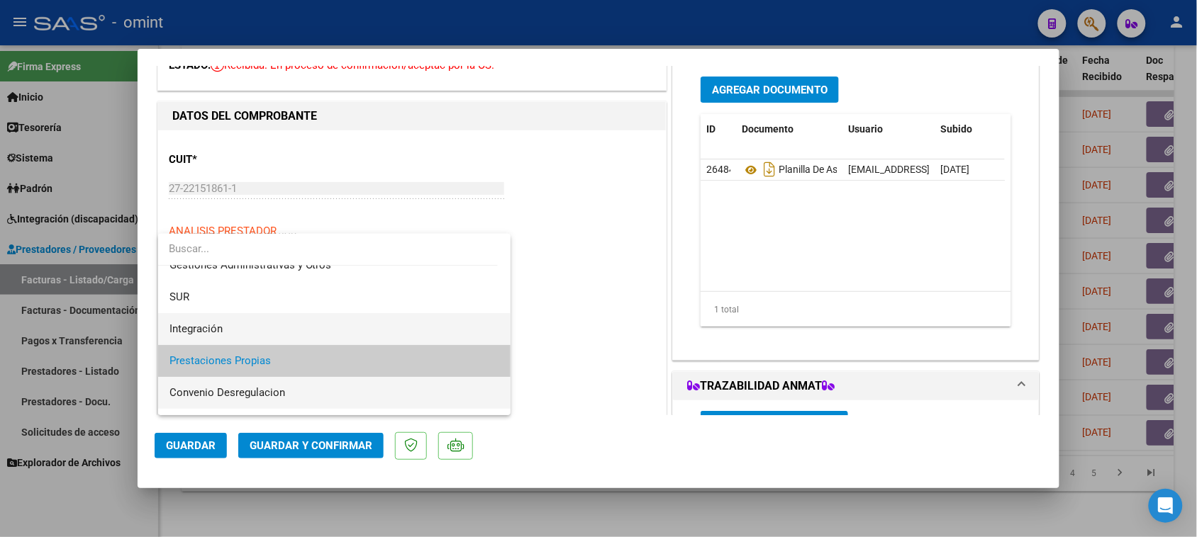
click at [293, 331] on span "Integración" at bounding box center [334, 329] width 330 height 32
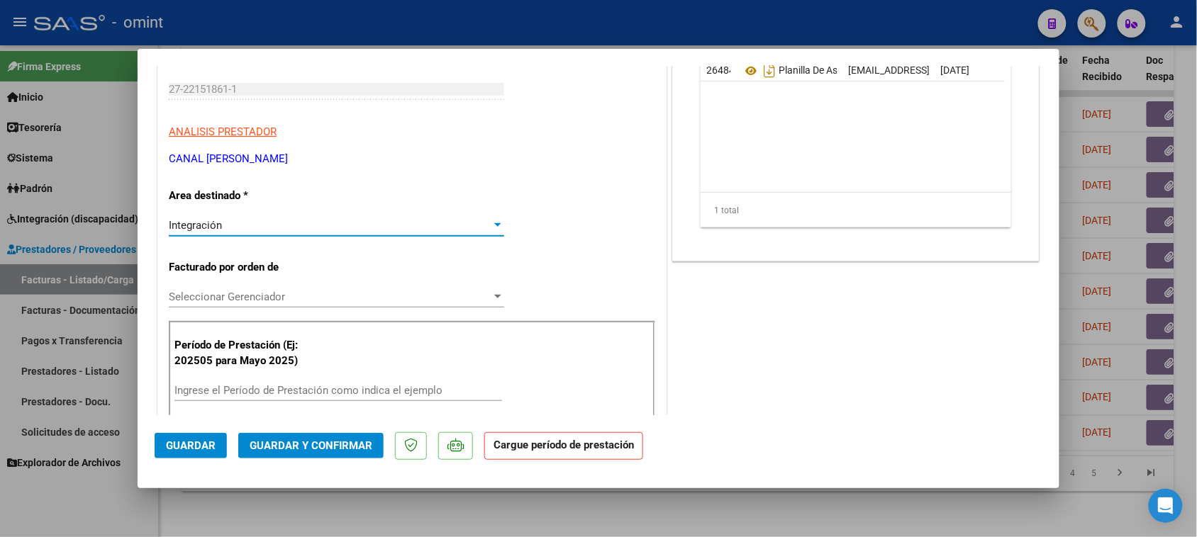
scroll to position [266, 0]
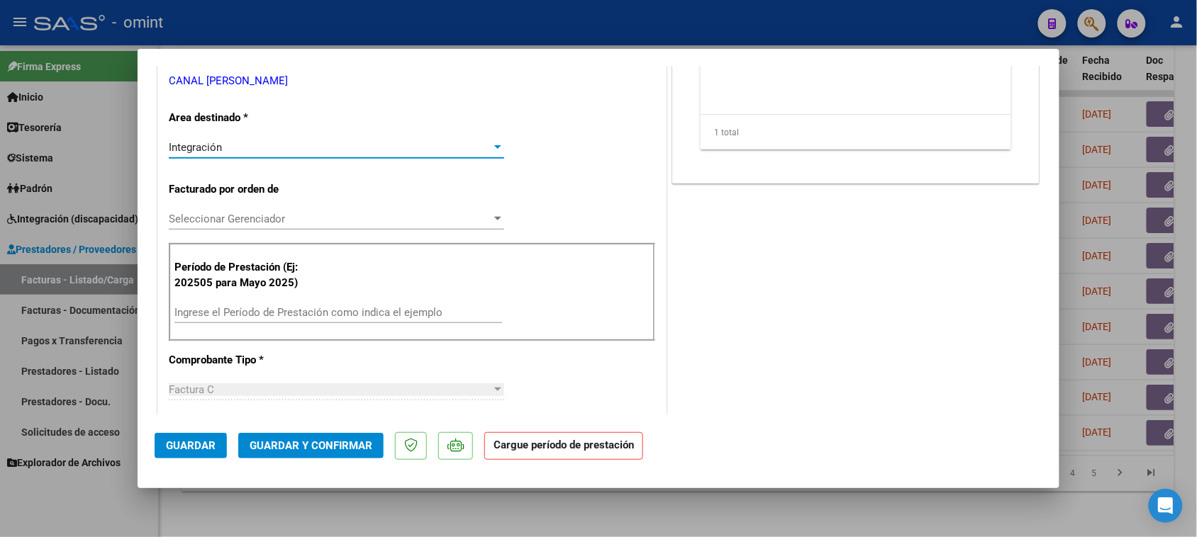
click at [296, 328] on div "Ingrese el Período de Prestación como indica el ejemplo" at bounding box center [338, 319] width 328 height 35
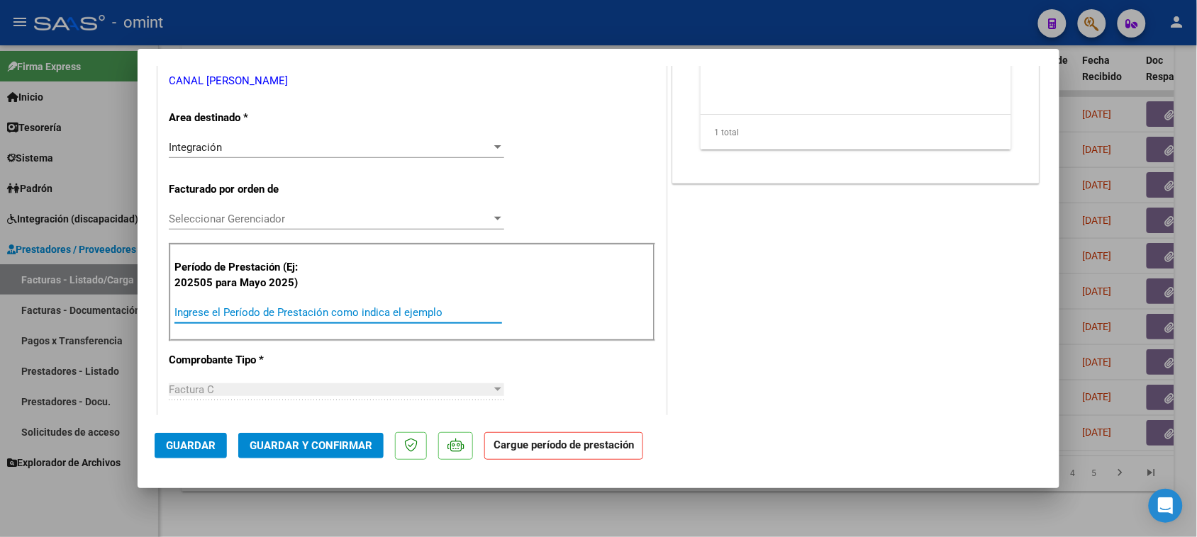
click at [301, 316] on input "Ingrese el Período de Prestación como indica el ejemplo" at bounding box center [338, 312] width 328 height 13
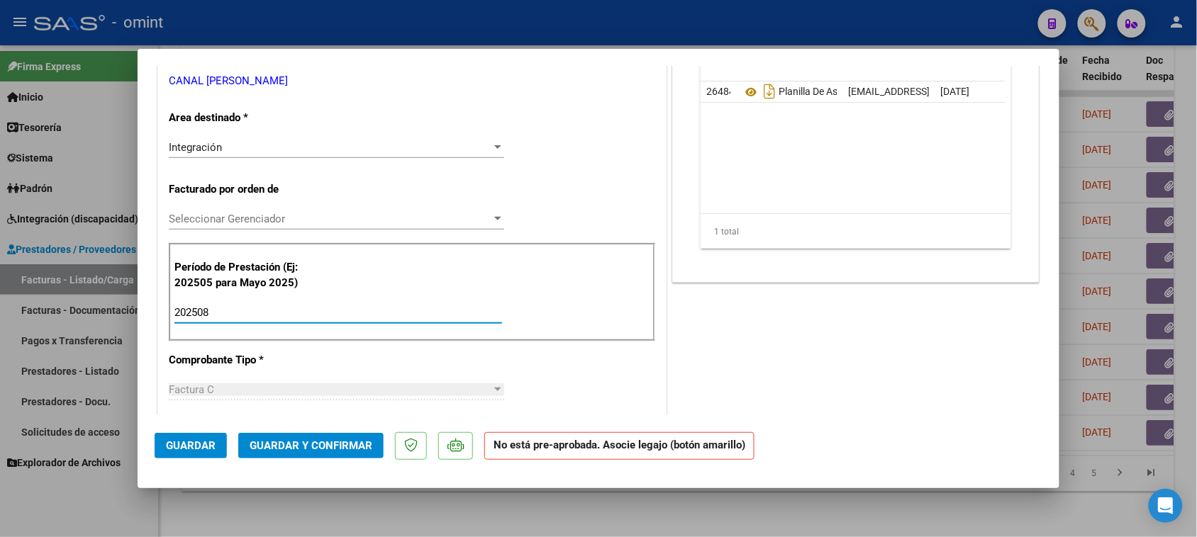
type input "202508"
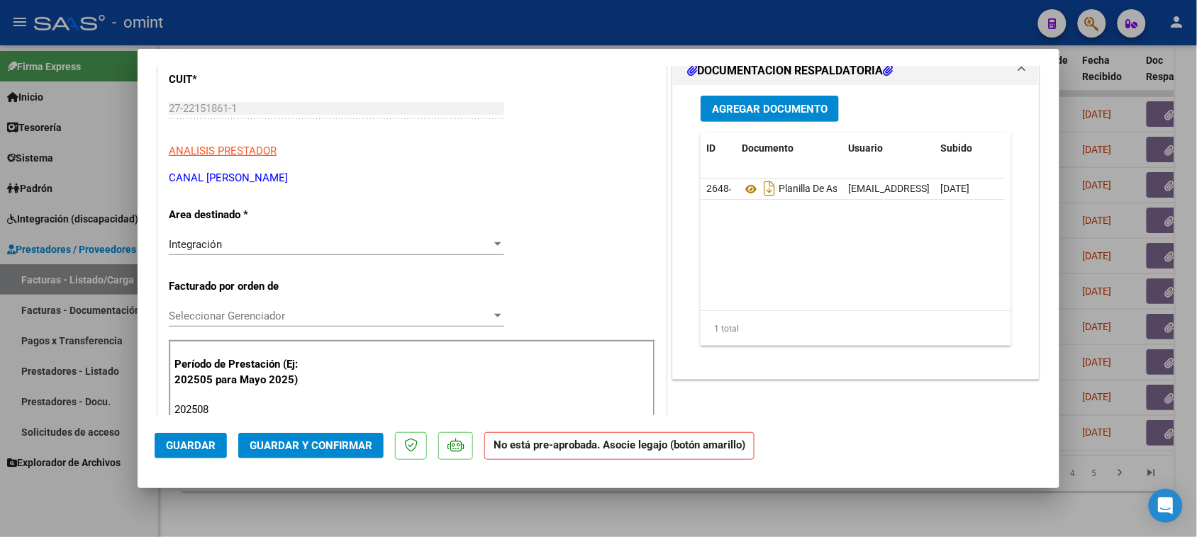
scroll to position [0, 0]
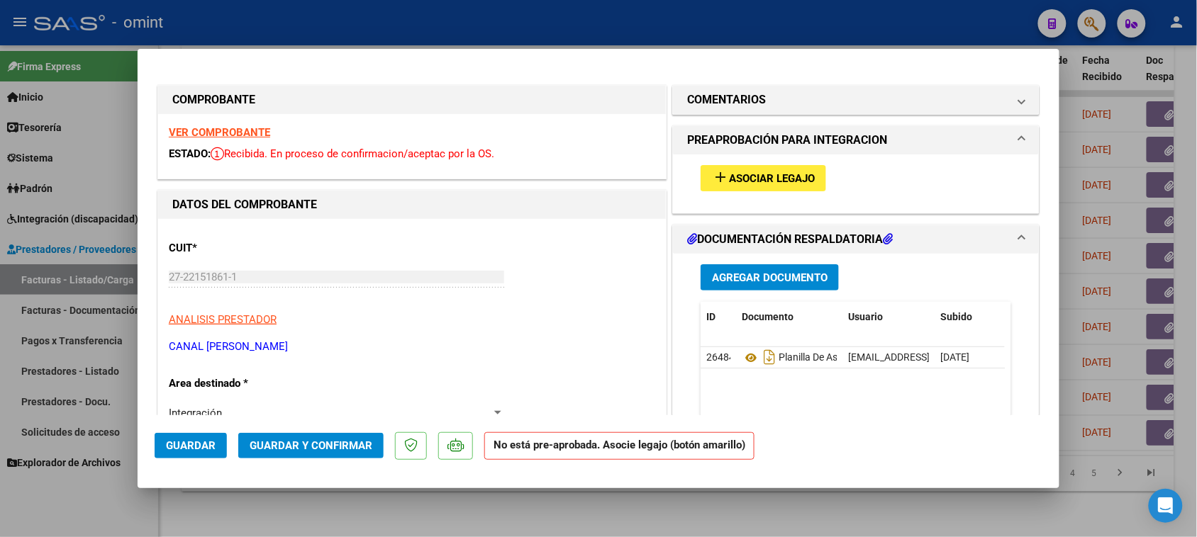
click at [802, 158] on div "add Asociar Legajo" at bounding box center [856, 179] width 332 height 48
click at [798, 172] on span "Asociar Legajo" at bounding box center [772, 178] width 86 height 13
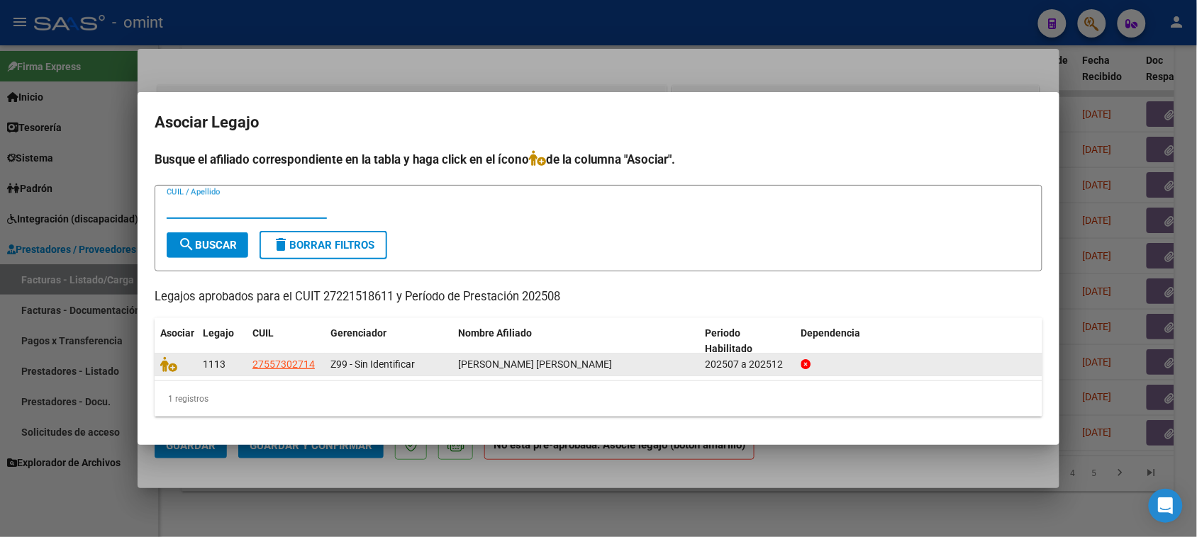
click at [169, 372] on datatable-body-cell at bounding box center [176, 365] width 43 height 22
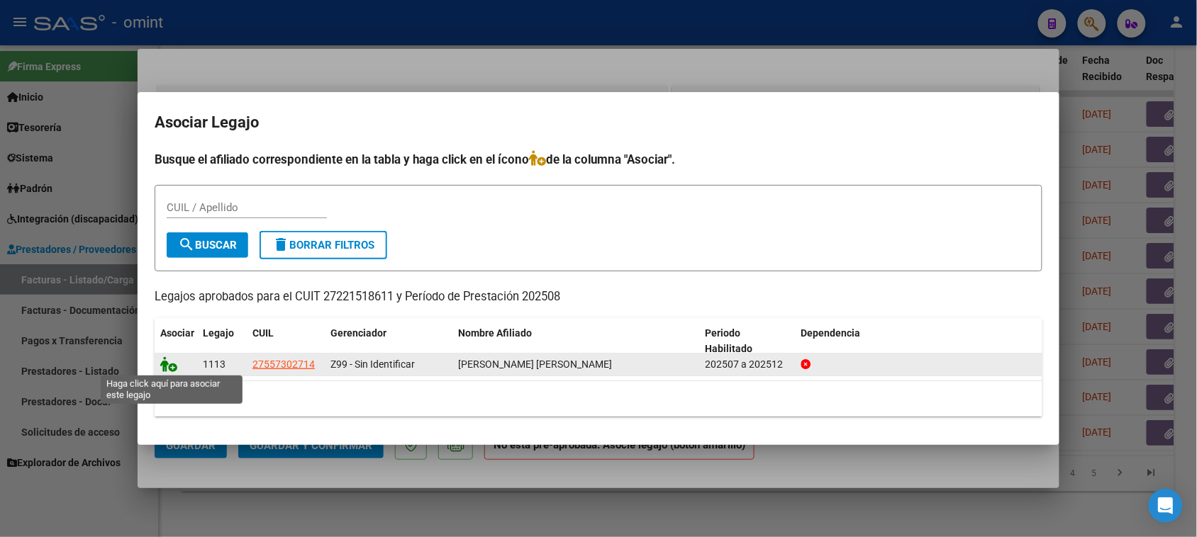
click at [169, 369] on icon at bounding box center [168, 365] width 17 height 16
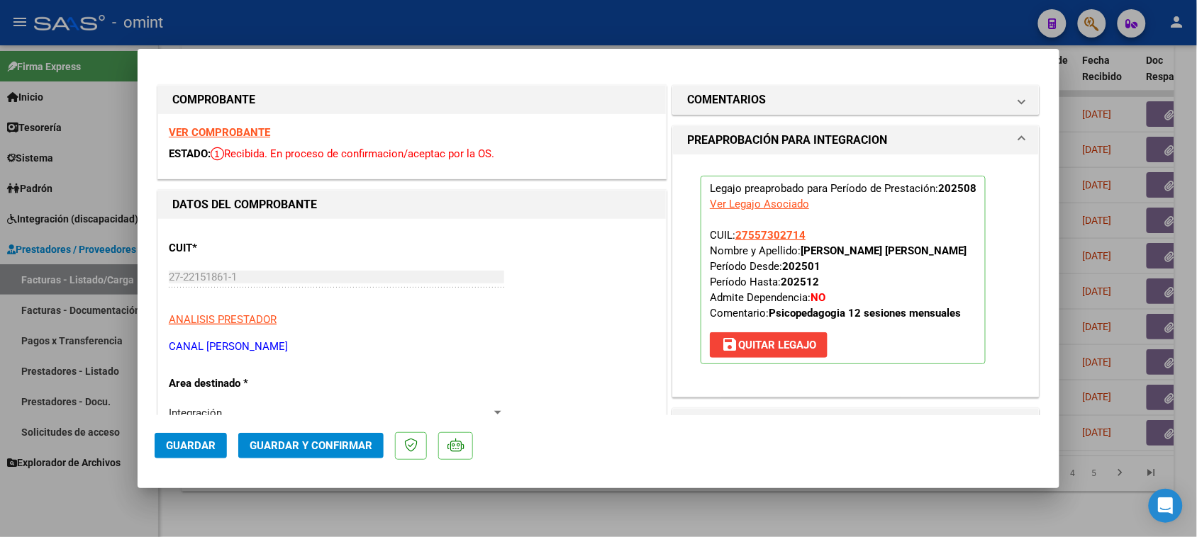
click at [191, 445] on span "Guardar" at bounding box center [191, 446] width 50 height 13
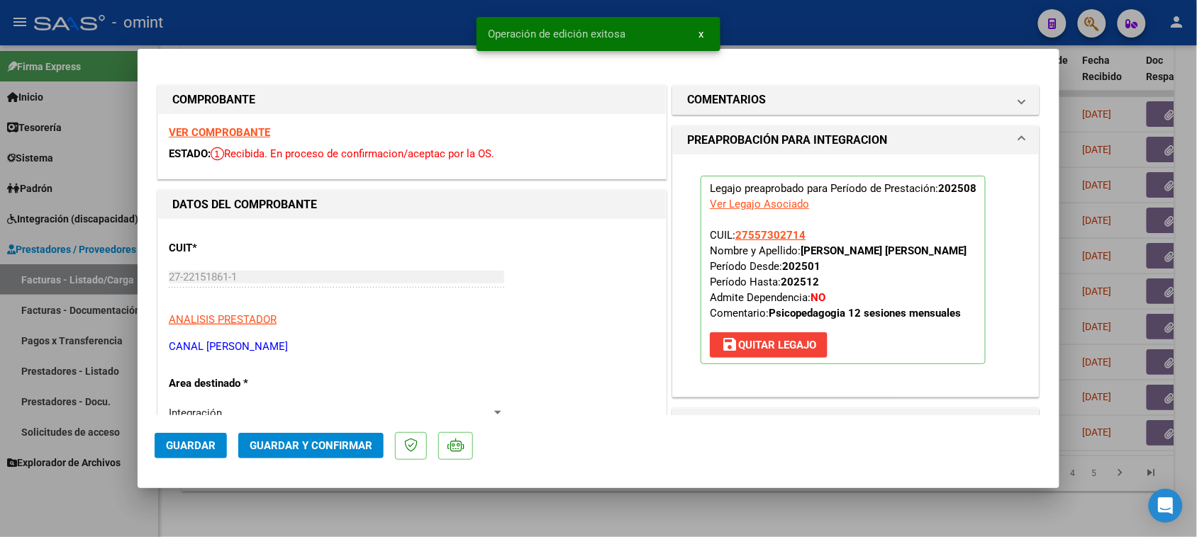
type input "$ 0,00"
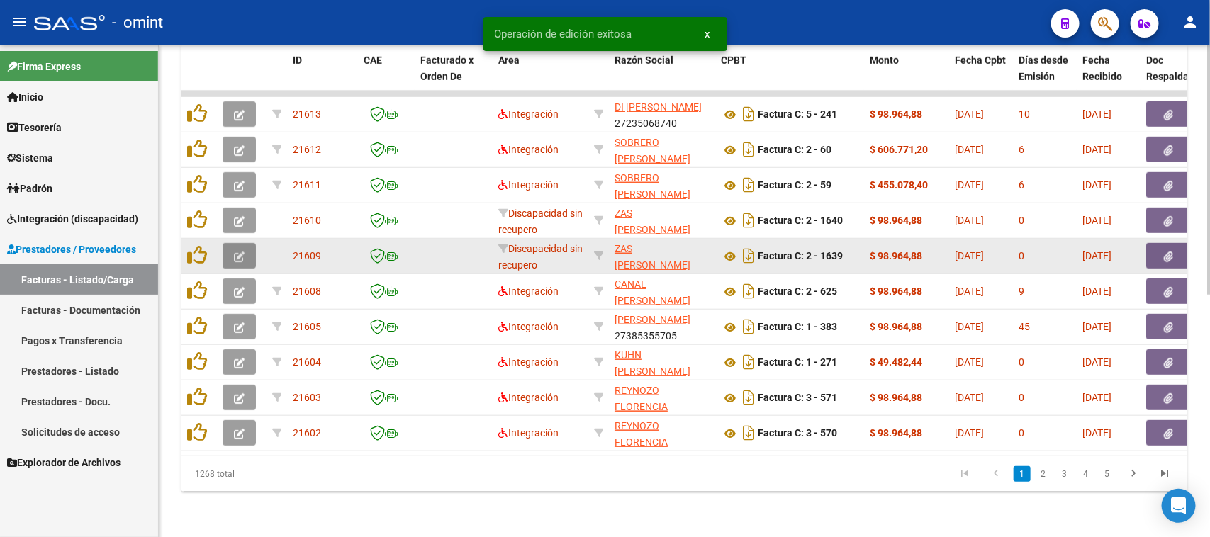
click at [249, 249] on button "button" at bounding box center [239, 256] width 33 height 26
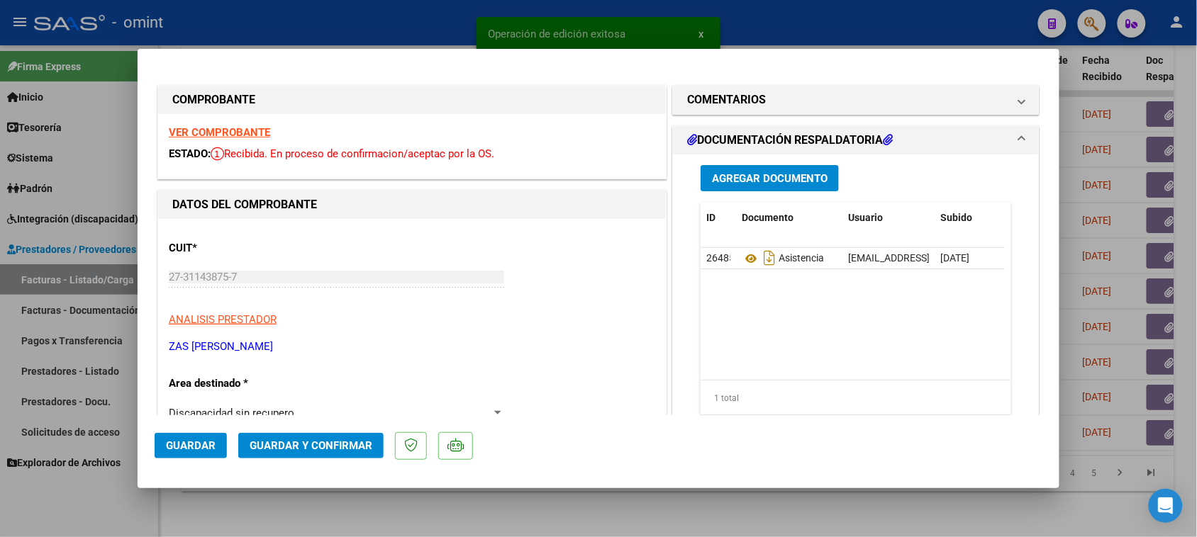
click at [248, 130] on strong "VER COMPROBANTE" at bounding box center [219, 132] width 101 height 13
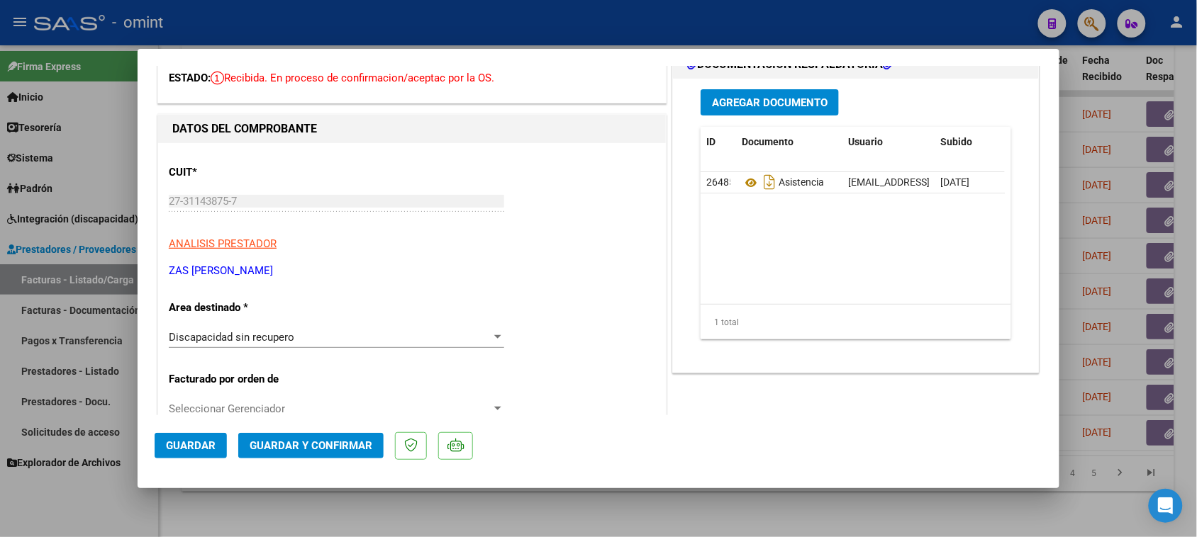
scroll to position [266, 0]
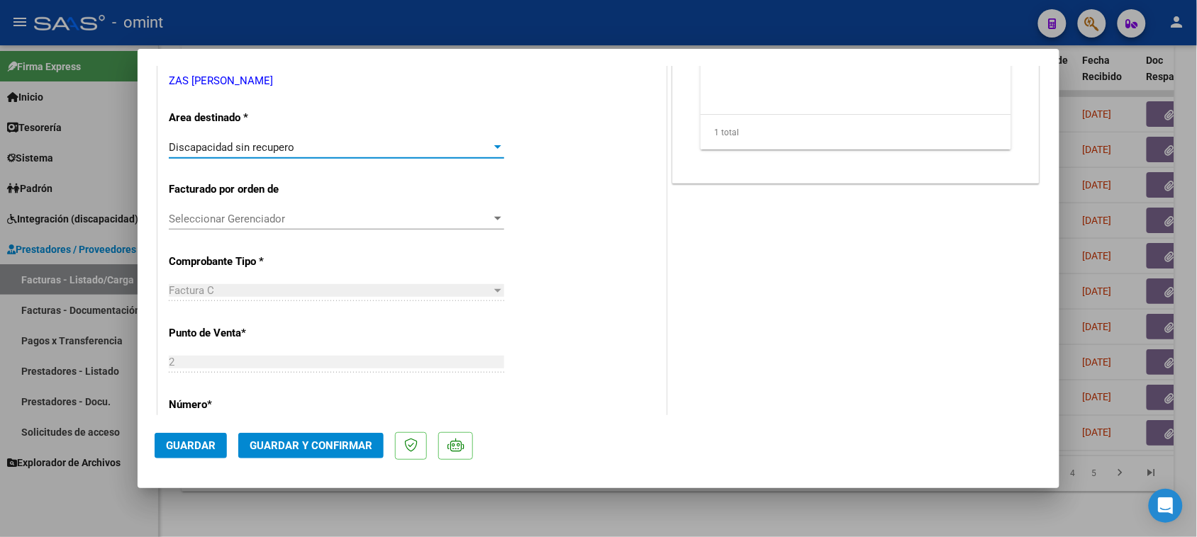
click at [323, 152] on div "Discapacidad sin recupero" at bounding box center [330, 147] width 323 height 13
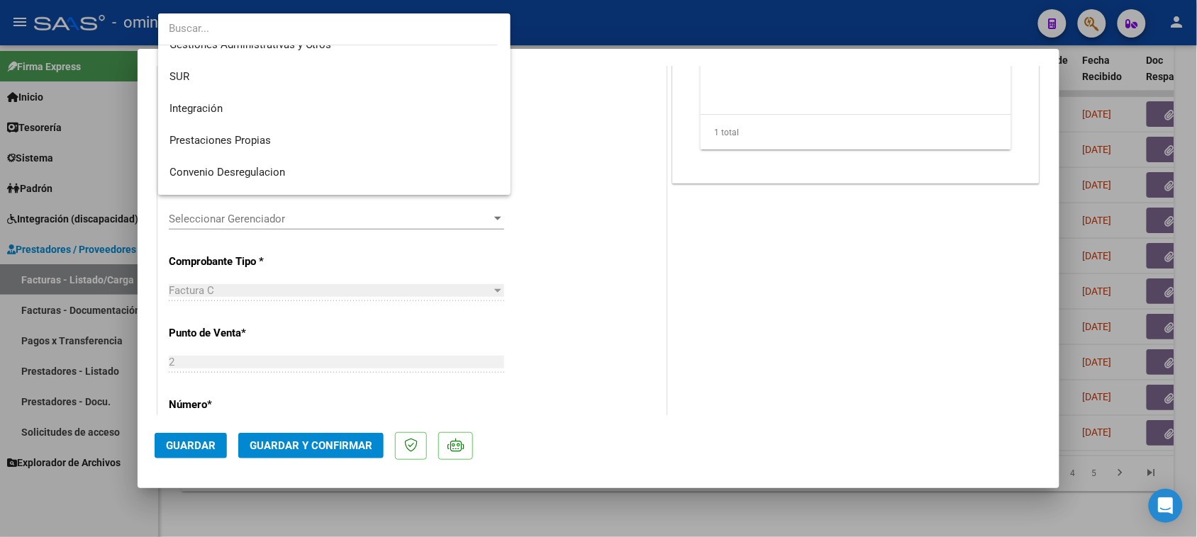
scroll to position [0, 0]
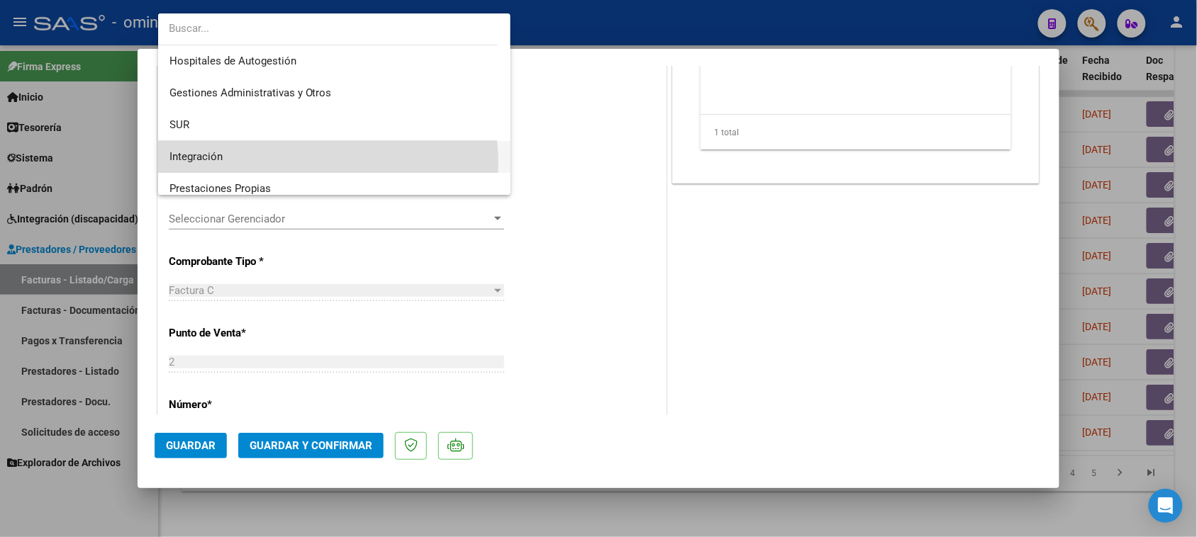
click at [323, 163] on span "Integración" at bounding box center [334, 157] width 330 height 32
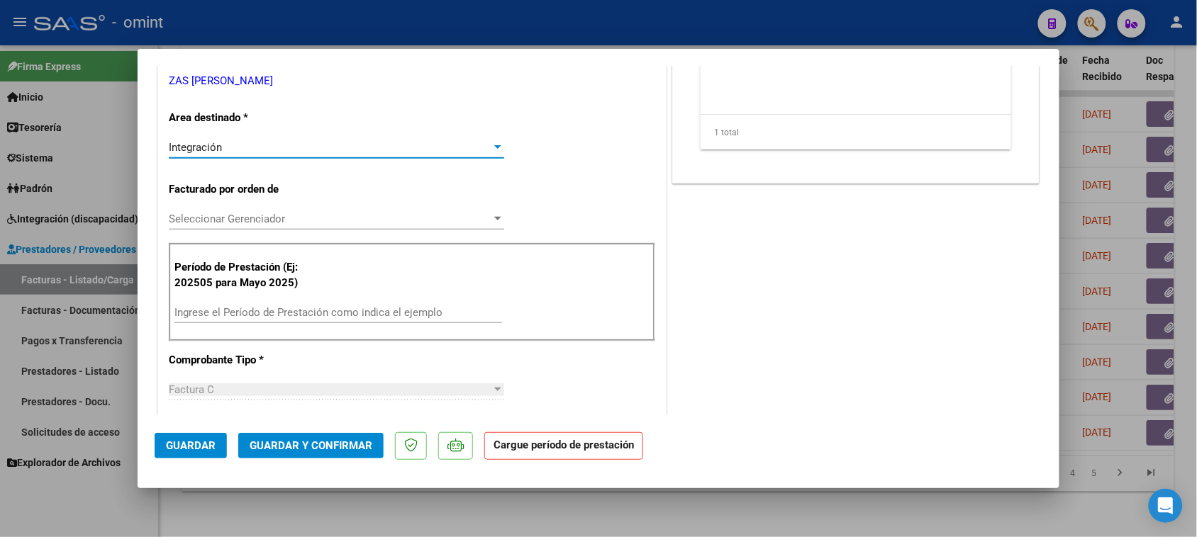
click at [287, 324] on div "Ingrese el Período de Prestación como indica el ejemplo" at bounding box center [338, 319] width 328 height 35
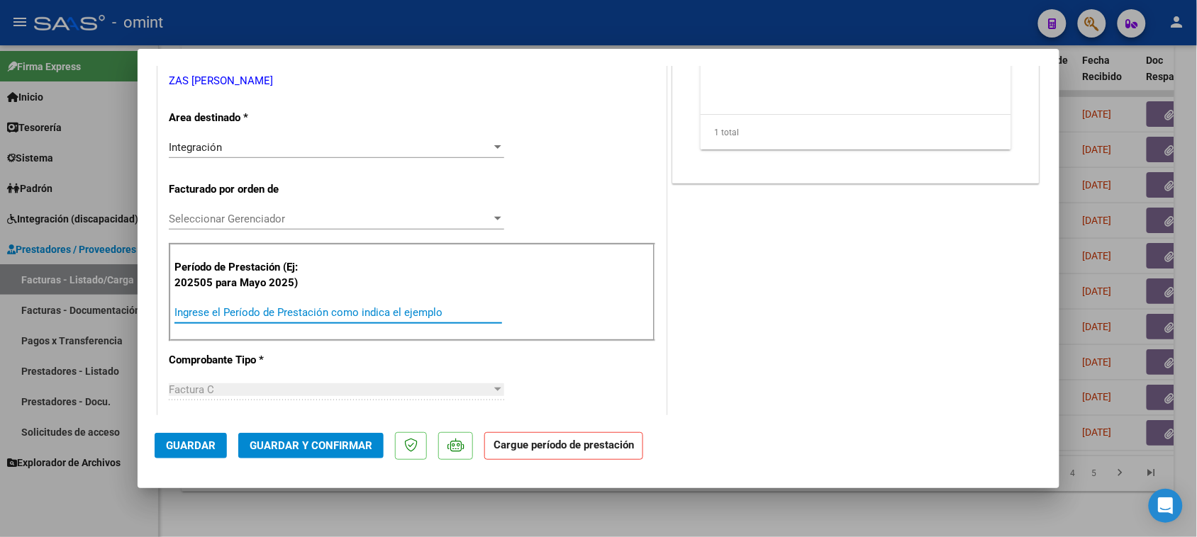
click at [291, 313] on input "Ingrese el Período de Prestación como indica el ejemplo" at bounding box center [338, 312] width 328 height 13
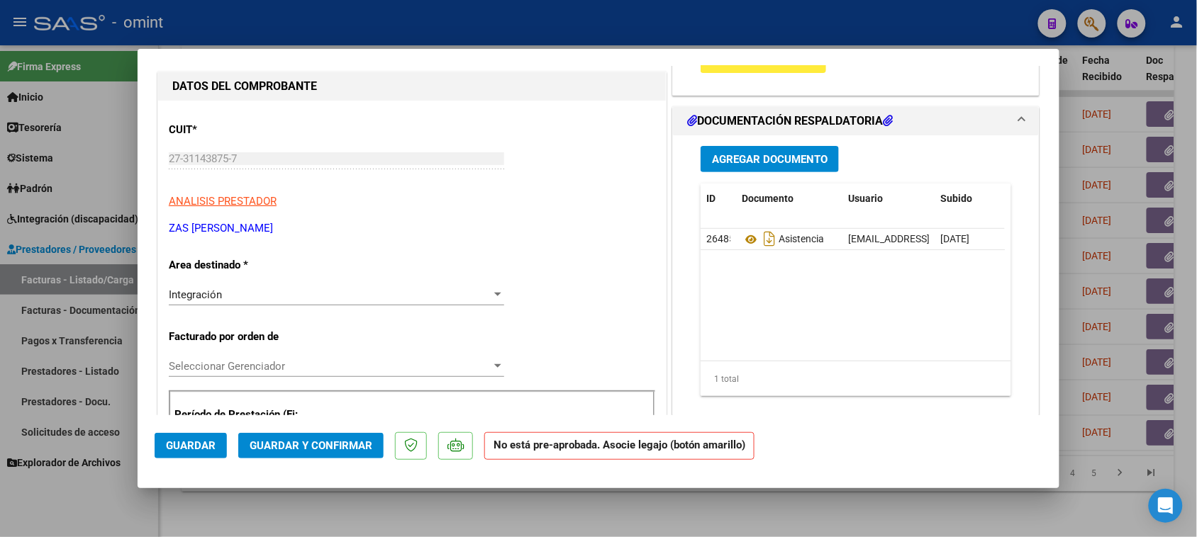
scroll to position [89, 0]
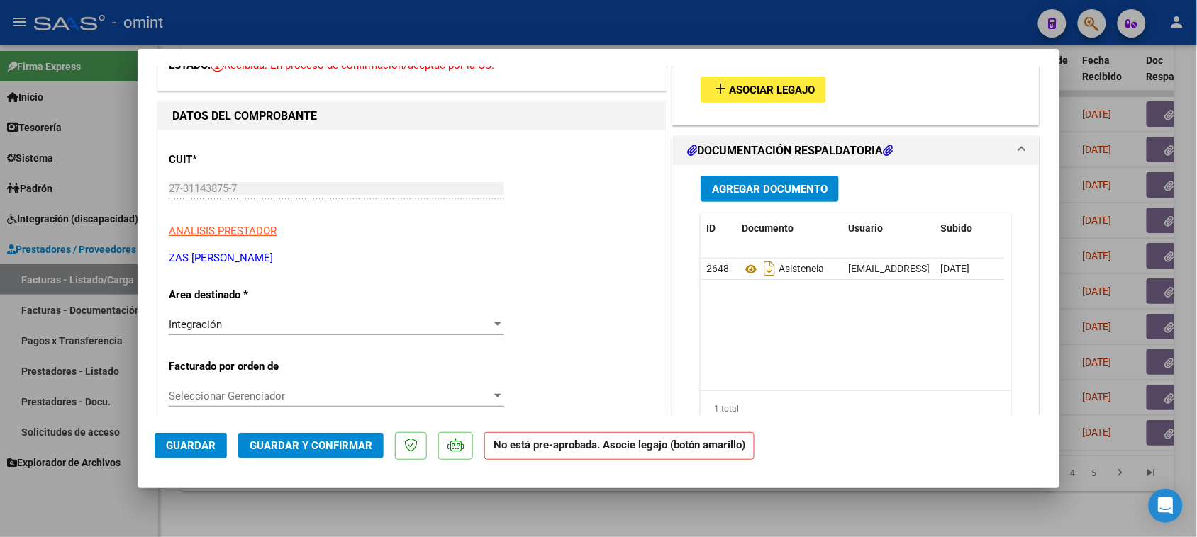
type input "202508"
click at [745, 86] on span "Asociar Legajo" at bounding box center [772, 90] width 86 height 13
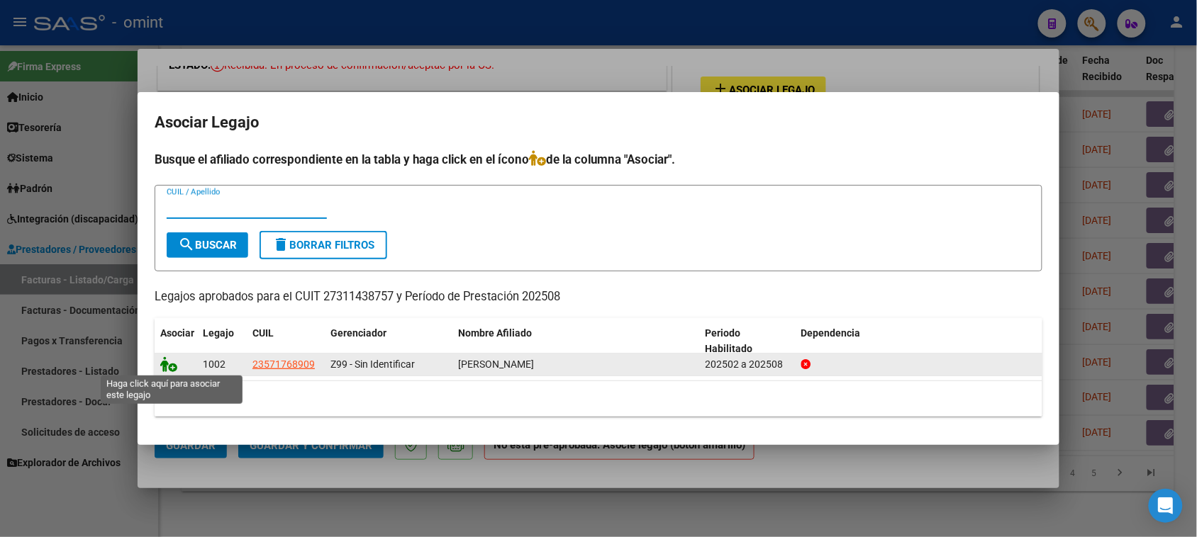
click at [174, 362] on icon at bounding box center [168, 365] width 17 height 16
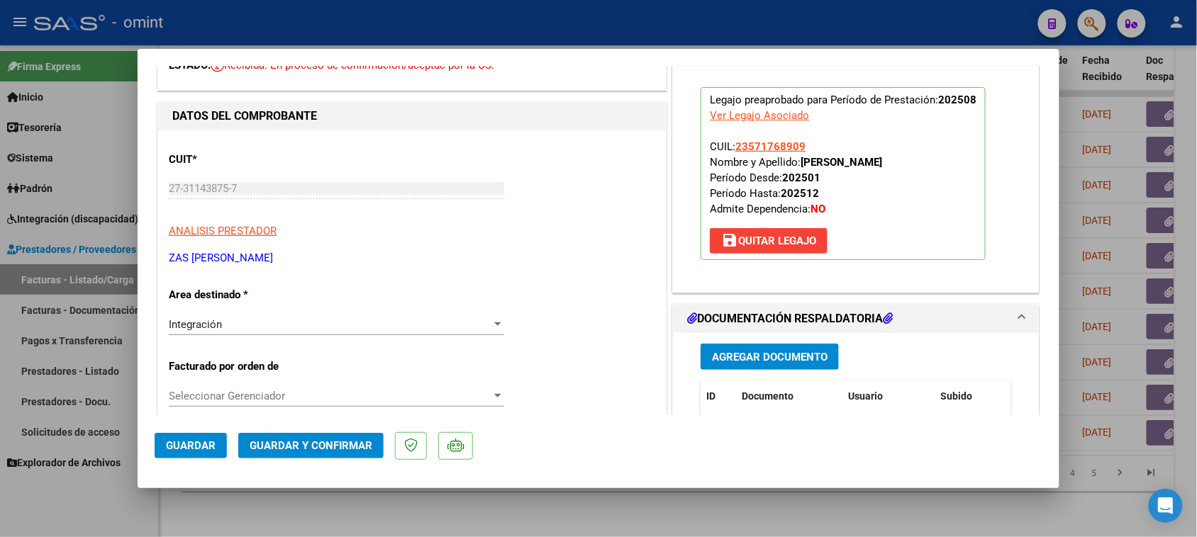
click at [182, 442] on span "Guardar" at bounding box center [191, 446] width 50 height 13
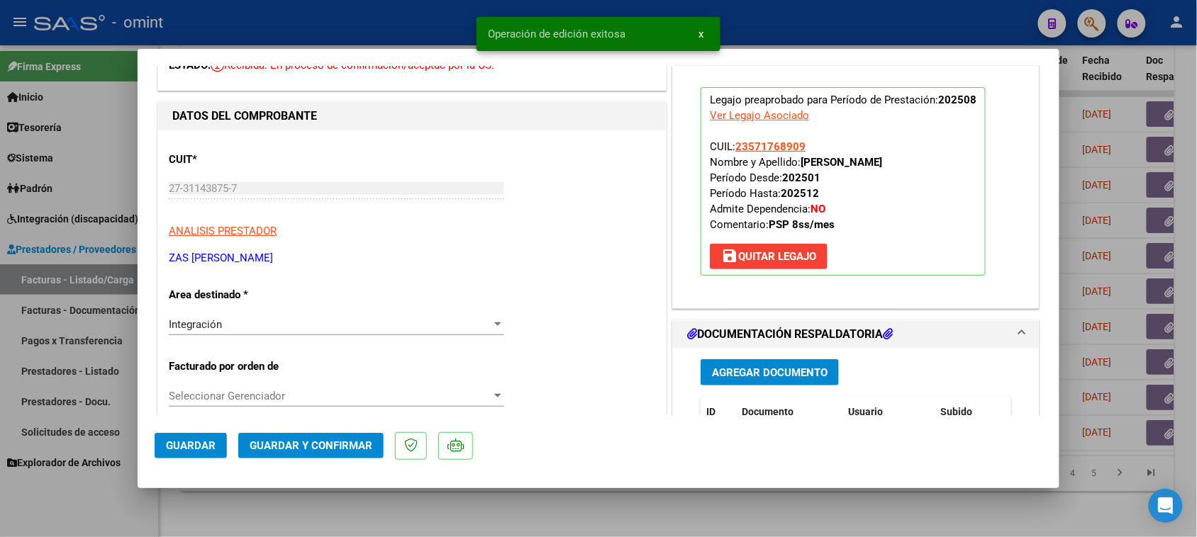
type input "$ 0,00"
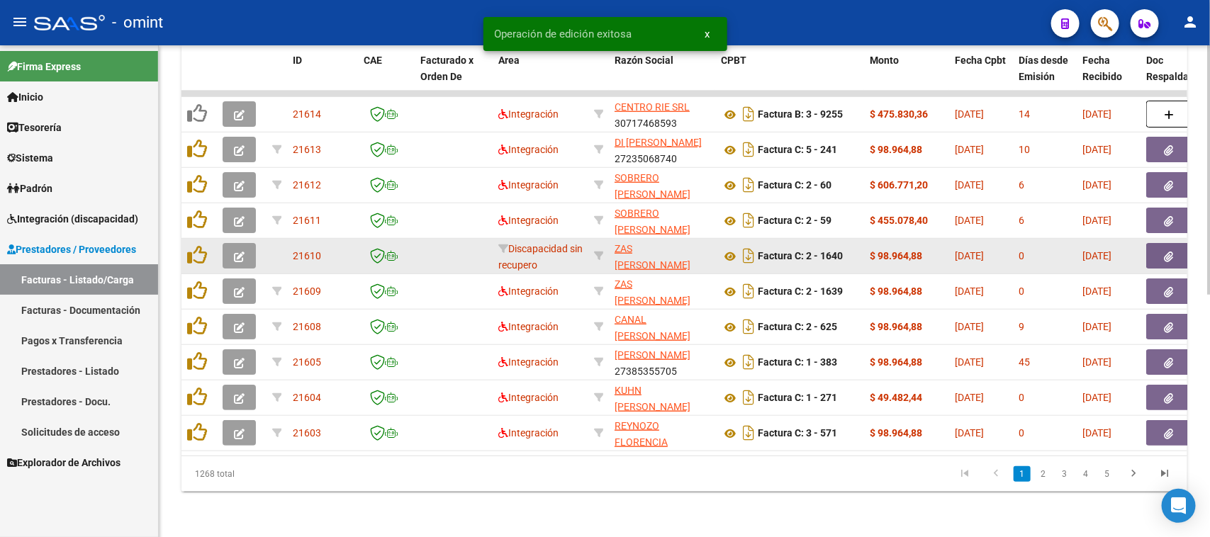
click at [231, 252] on button "button" at bounding box center [239, 256] width 33 height 26
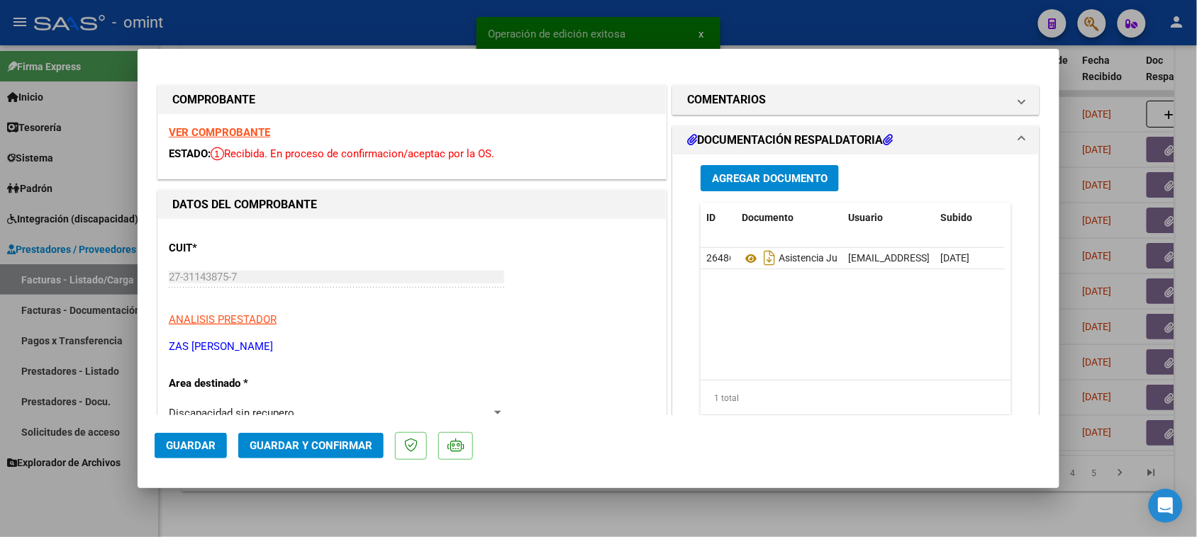
click at [232, 136] on strong "VER COMPROBANTE" at bounding box center [219, 132] width 101 height 13
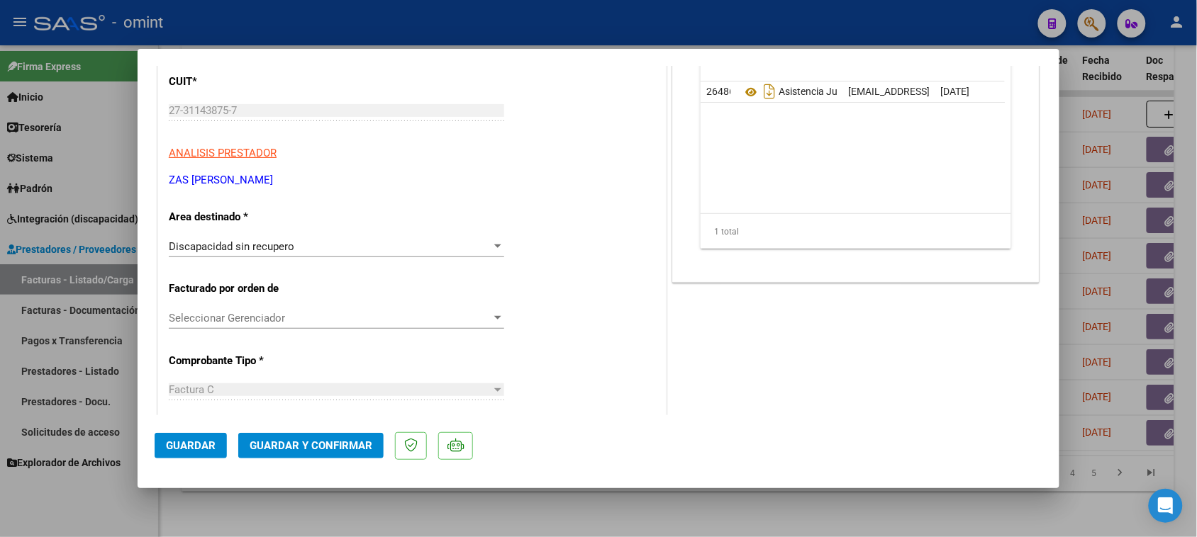
scroll to position [266, 0]
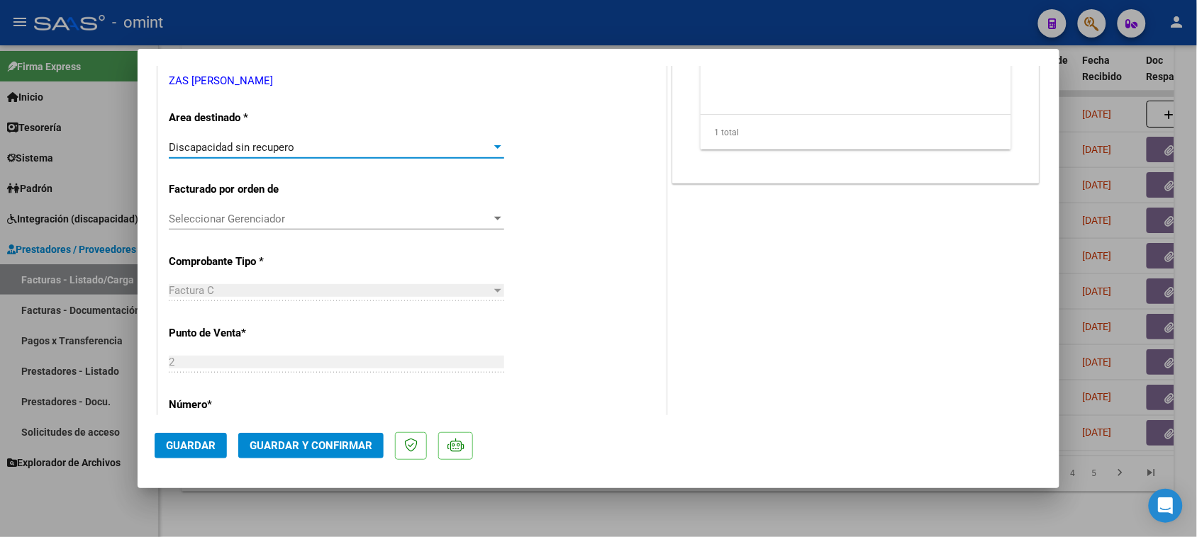
click at [333, 154] on div "Discapacidad sin recupero Seleccionar Area" at bounding box center [336, 147] width 335 height 21
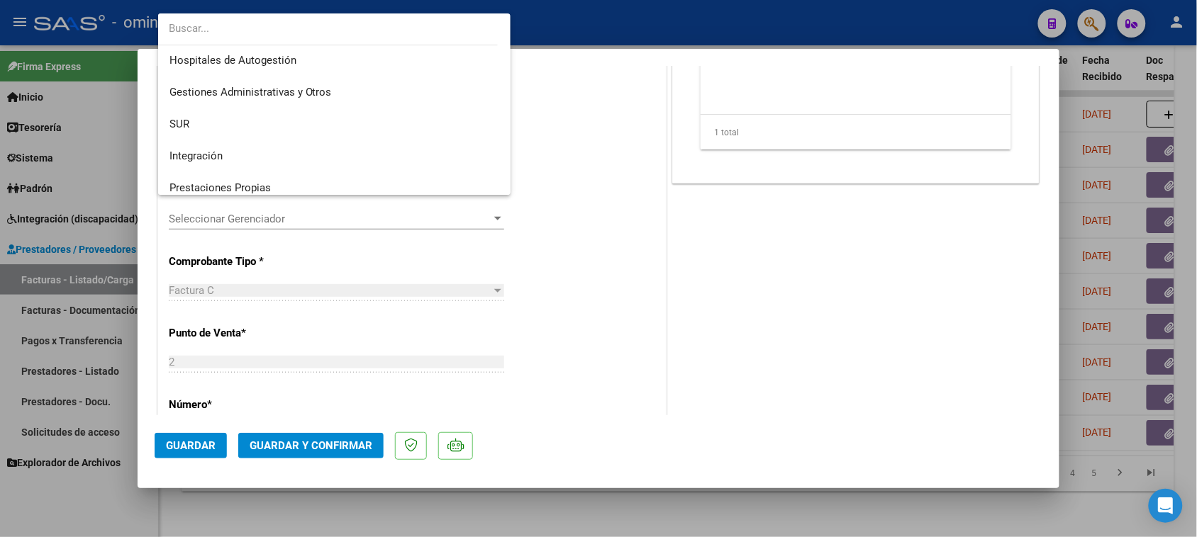
scroll to position [0, 0]
click at [318, 163] on span "Integración" at bounding box center [334, 157] width 330 height 32
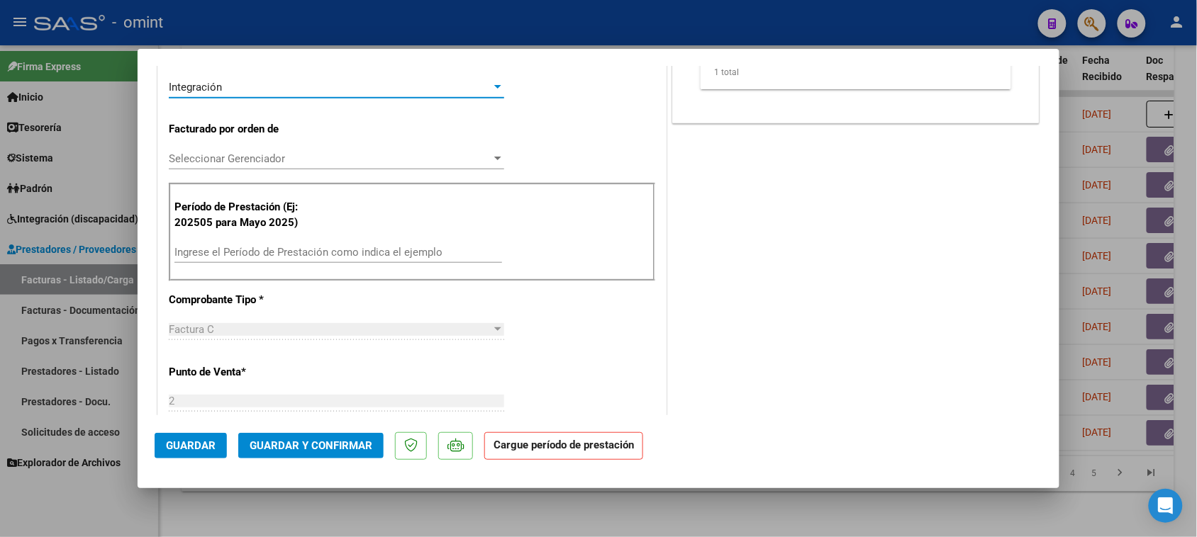
scroll to position [355, 0]
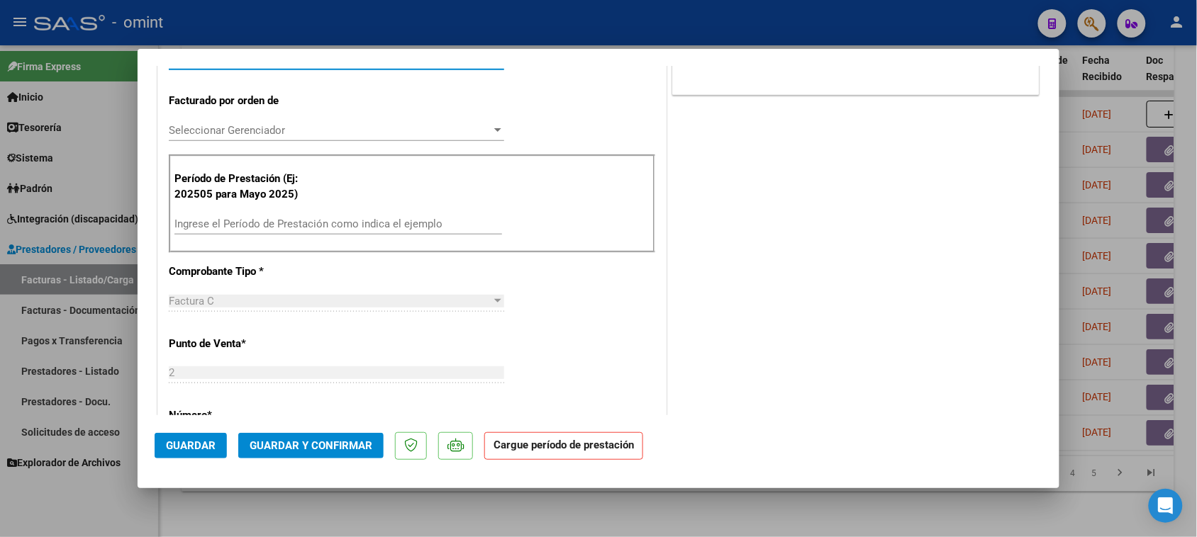
click at [306, 220] on input "Ingrese el Período de Prestación como indica el ejemplo" at bounding box center [338, 224] width 328 height 13
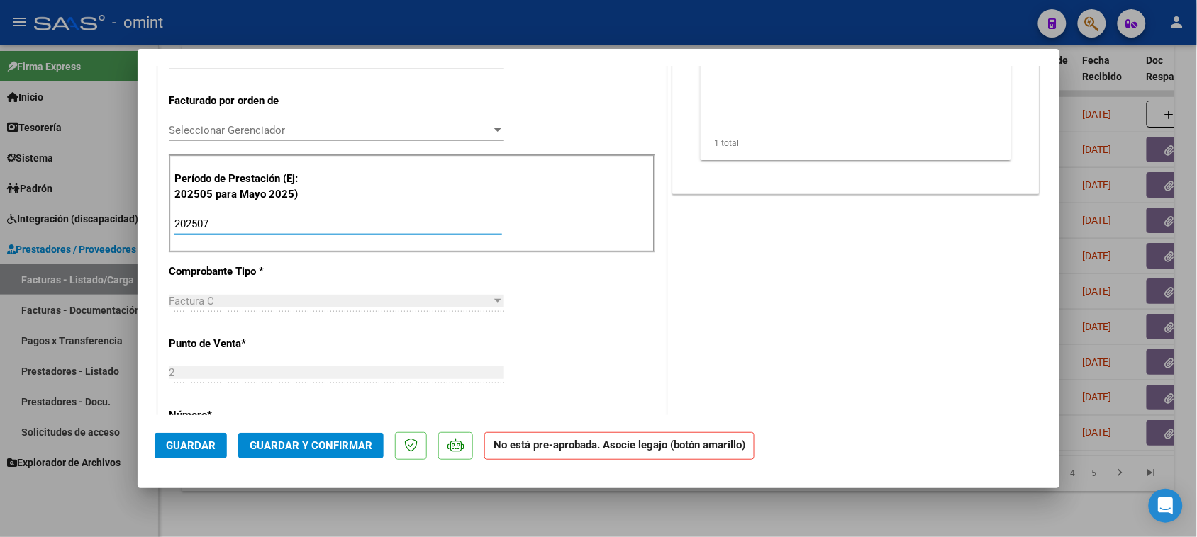
type input "202507"
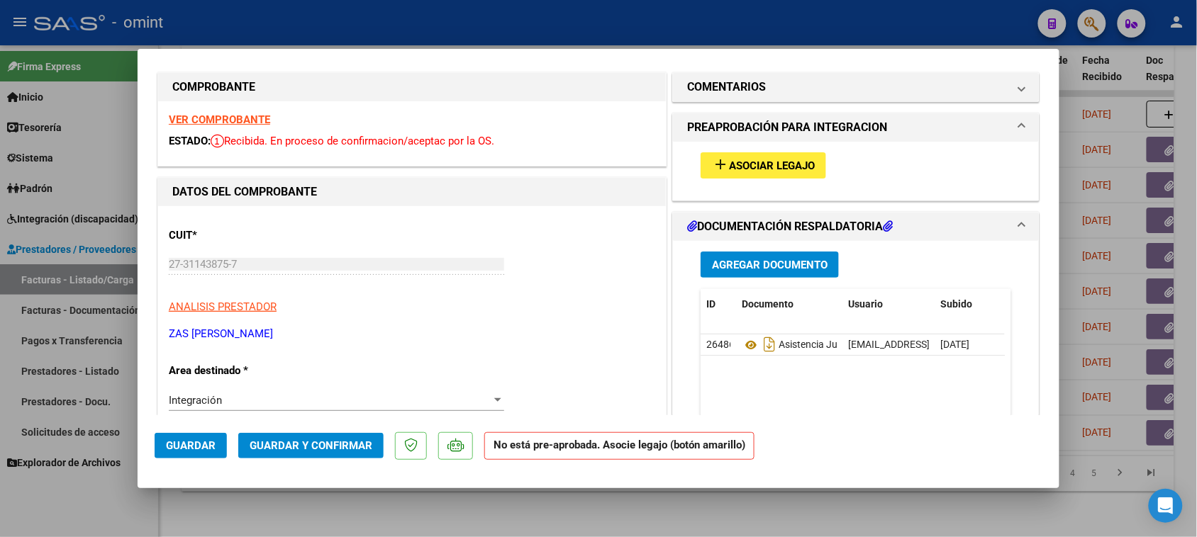
scroll to position [0, 0]
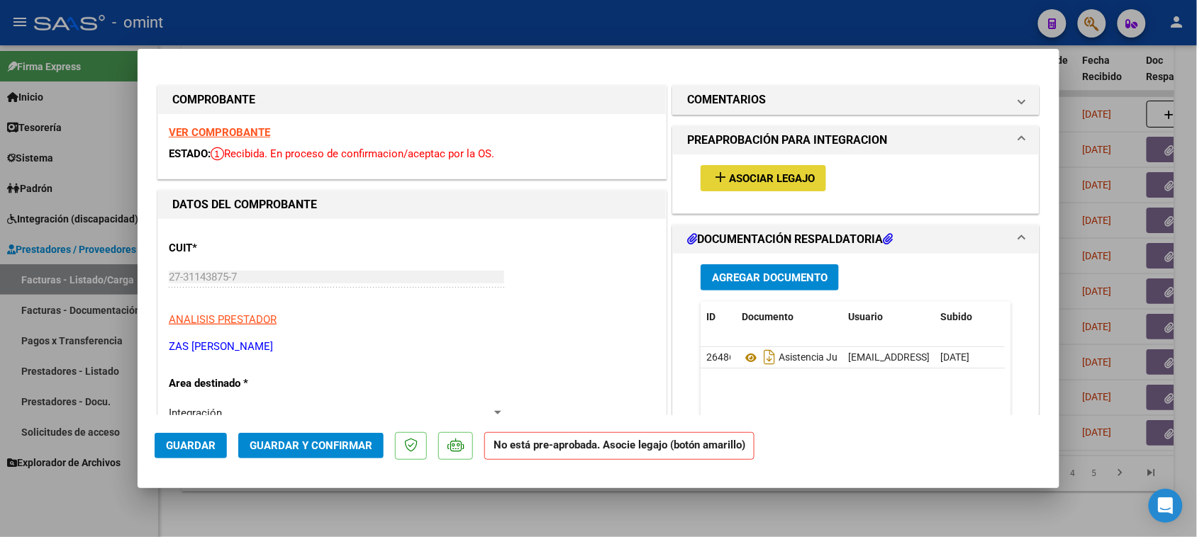
click at [715, 171] on mat-icon "add" at bounding box center [720, 177] width 17 height 17
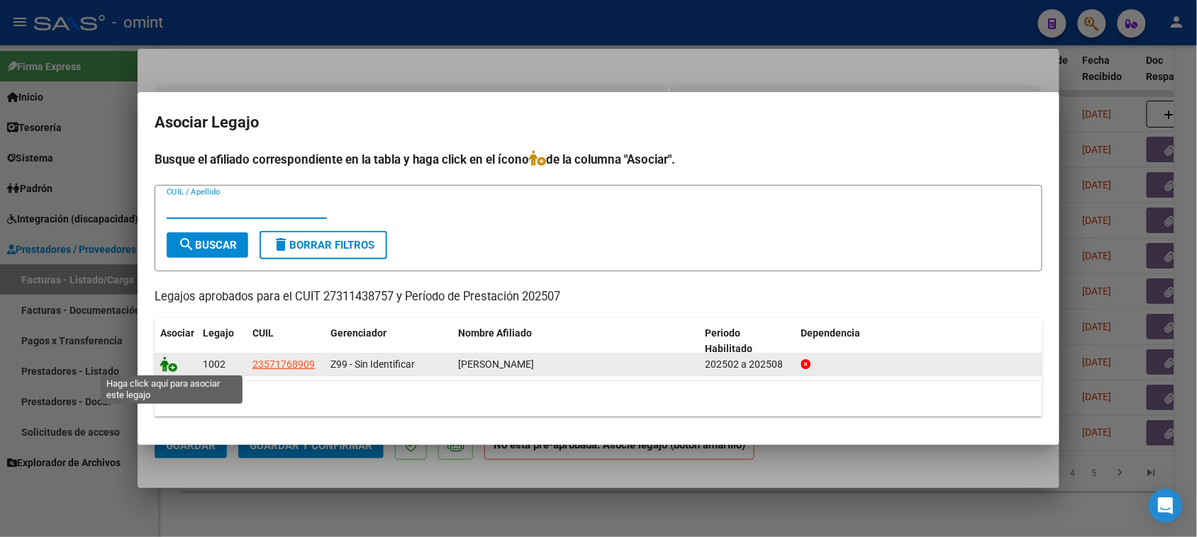
click at [172, 365] on icon at bounding box center [168, 365] width 17 height 16
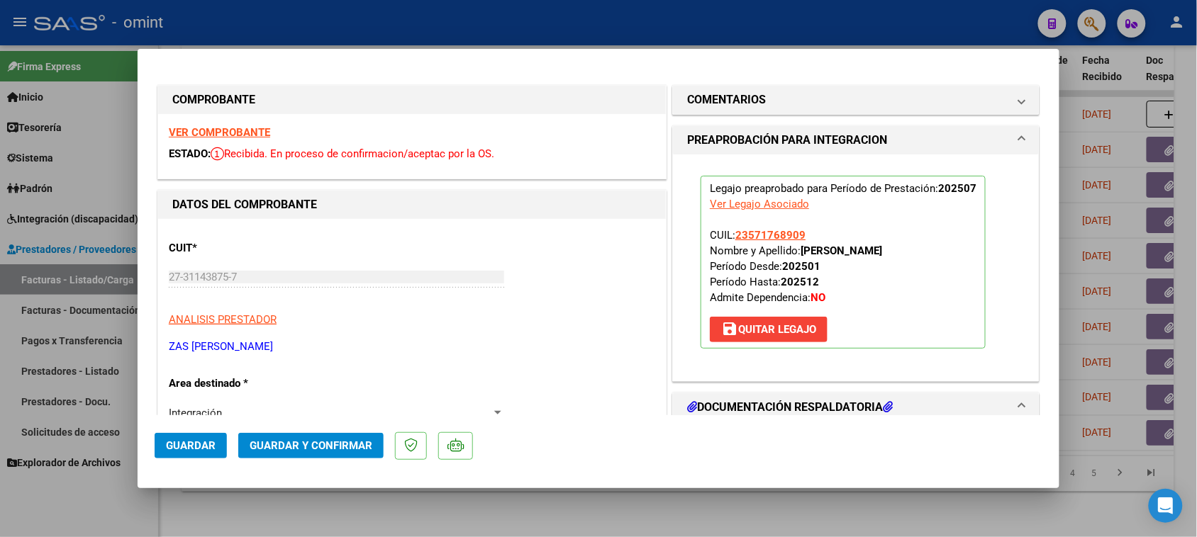
click at [179, 437] on button "Guardar" at bounding box center [191, 446] width 72 height 26
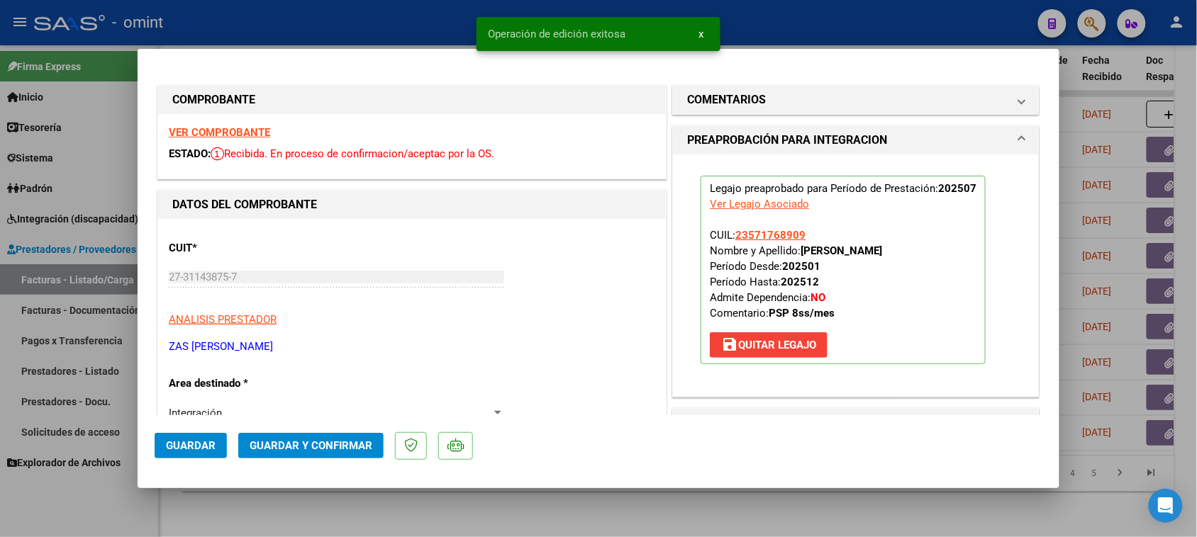
type input "$ 0,00"
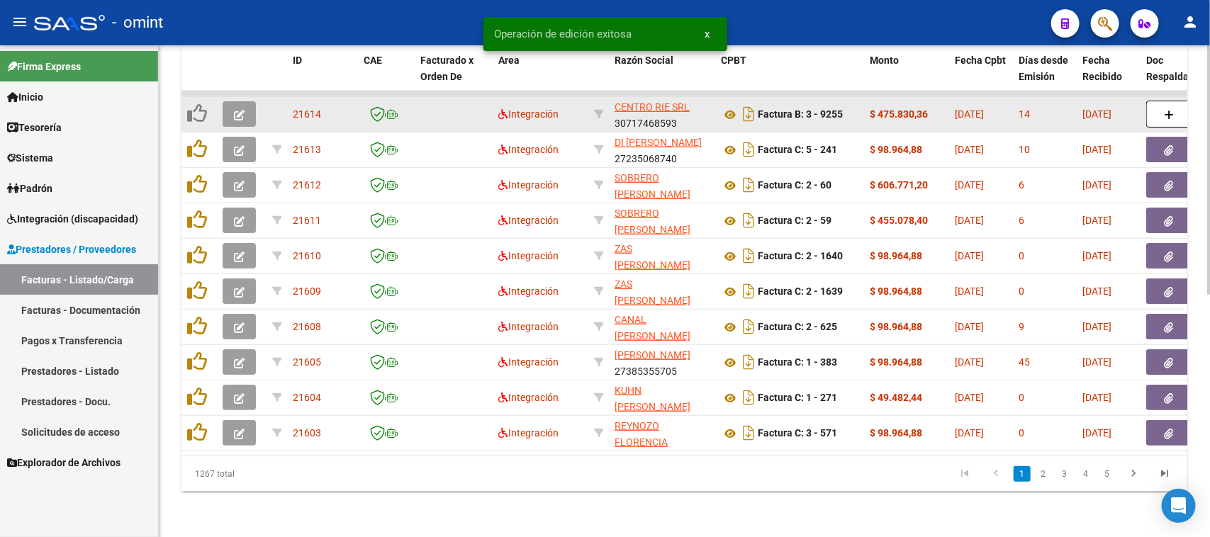
click at [252, 105] on button "button" at bounding box center [239, 114] width 33 height 26
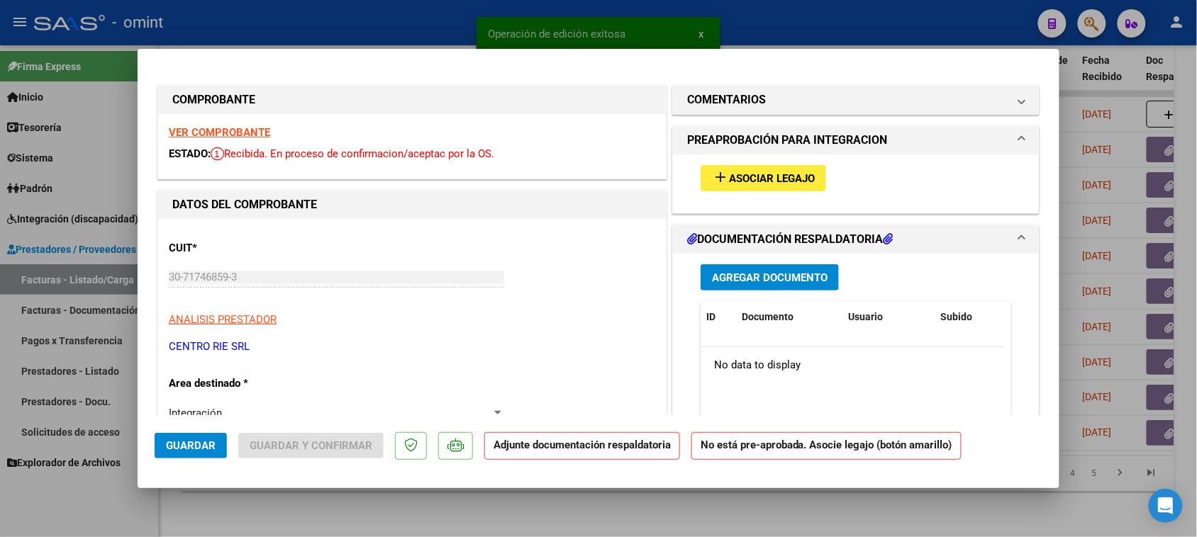
click at [250, 131] on strong "VER COMPROBANTE" at bounding box center [219, 132] width 101 height 13
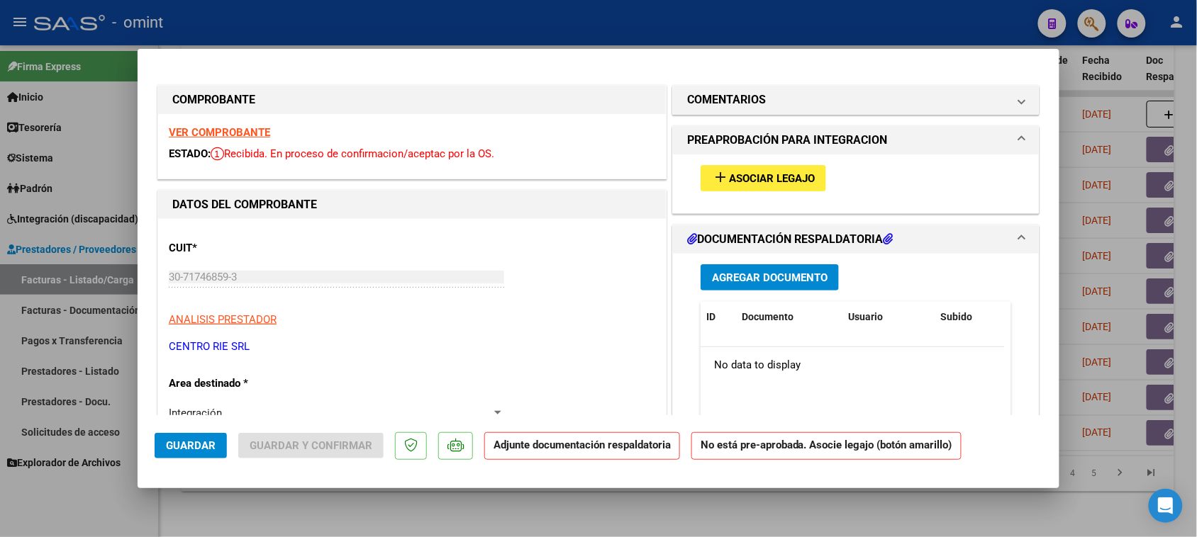
click at [799, 174] on span "Asociar Legajo" at bounding box center [772, 178] width 86 height 13
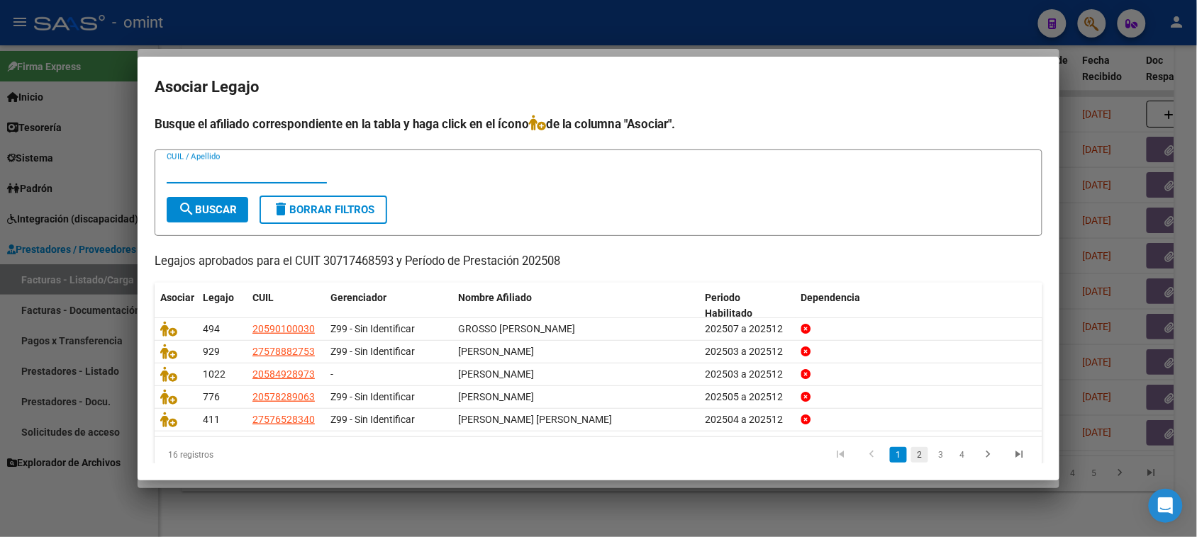
click at [911, 456] on link "2" at bounding box center [919, 455] width 17 height 16
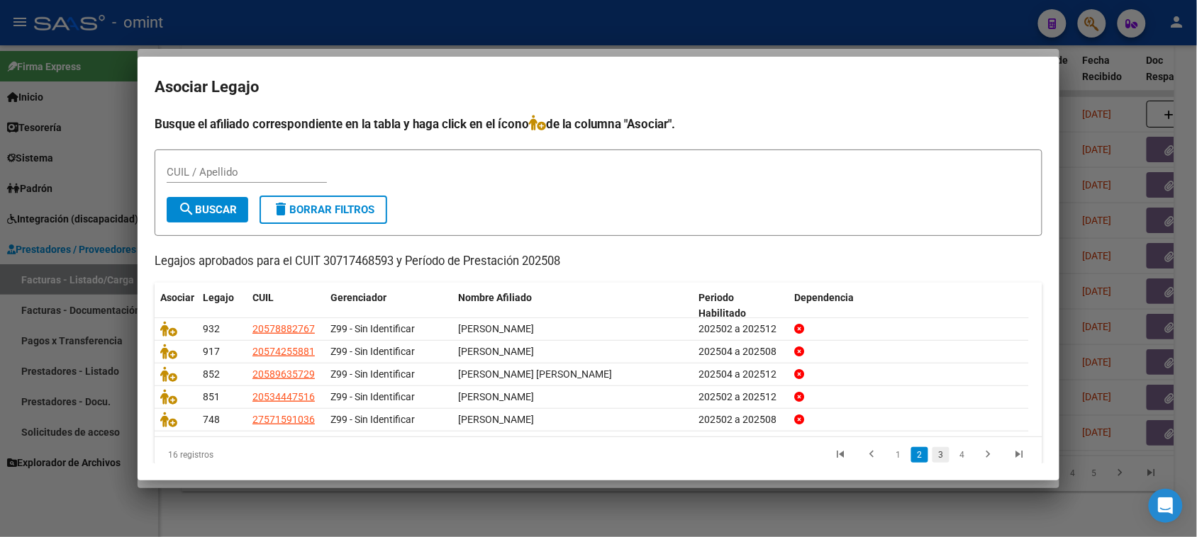
click at [932, 455] on link "3" at bounding box center [940, 455] width 17 height 16
click at [954, 455] on link "4" at bounding box center [962, 455] width 17 height 16
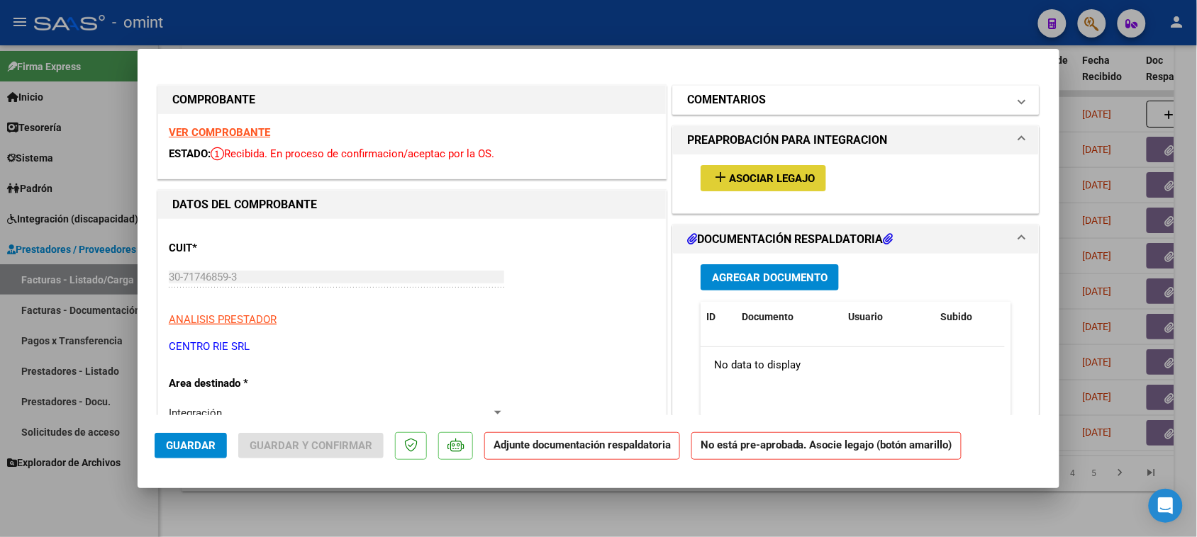
click at [806, 100] on mat-panel-title "COMENTARIOS" at bounding box center [847, 99] width 320 height 17
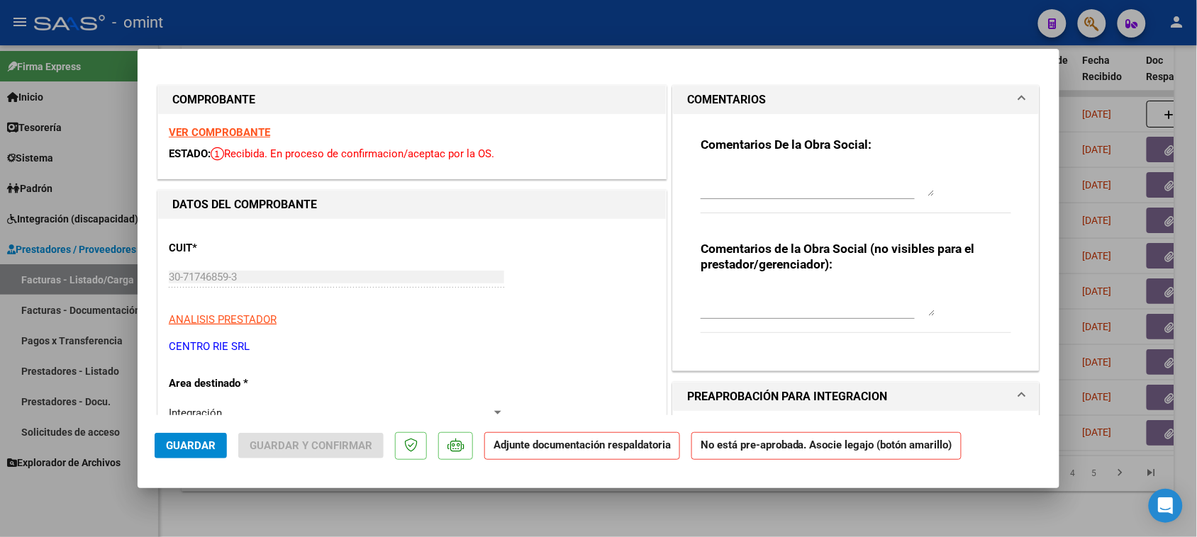
click at [769, 167] on div "Comentarios De la Obra Social:" at bounding box center [855, 182] width 311 height 91
click at [771, 179] on textarea at bounding box center [817, 182] width 234 height 28
paste textarea "[PERSON_NAME] CIRO, nro. 1858191801. Se habilitó la prestación desde septiembre…"
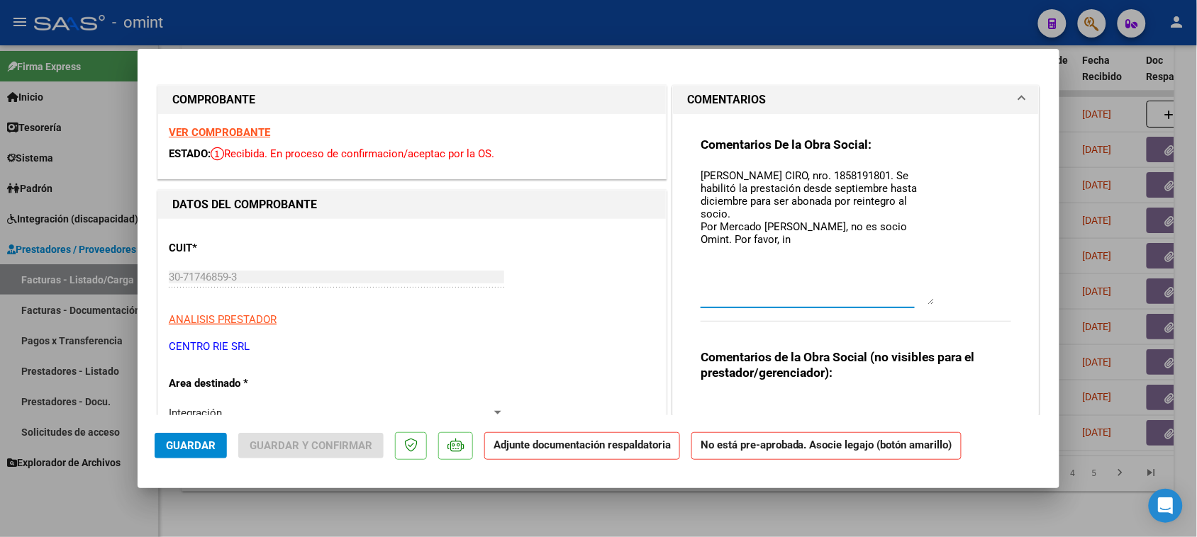
drag, startPoint x: 920, startPoint y: 195, endPoint x: 918, endPoint y: 292, distance: 97.2
click at [920, 305] on textarea "[PERSON_NAME] CIRO, nro. 1858191801. Se habilitó la prestación desde septiembre…" at bounding box center [817, 236] width 234 height 137
click at [700, 172] on textarea "[PERSON_NAME] CIRO, nro. 1858191801. Se habilitó la prestación desde septiembre…" at bounding box center [817, 238] width 234 height 140
drag, startPoint x: 895, startPoint y: 175, endPoint x: 911, endPoint y: 234, distance: 60.9
click at [911, 234] on textarea "Socio PERALTA L. CIRO, nro. 1858191801. Se habilitó la prestación desde septiem…" at bounding box center [817, 238] width 234 height 140
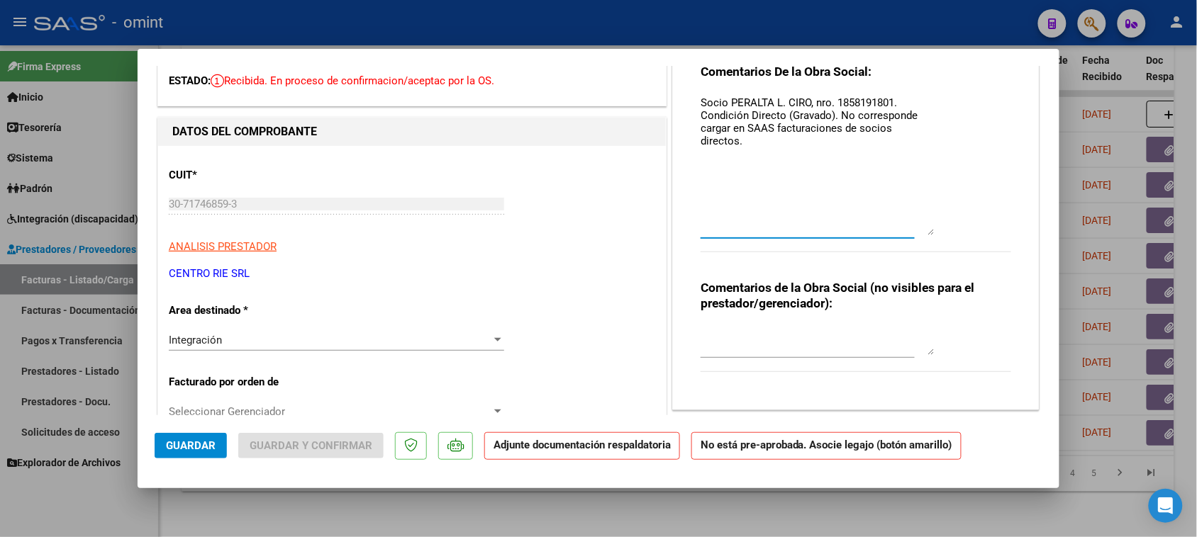
scroll to position [89, 0]
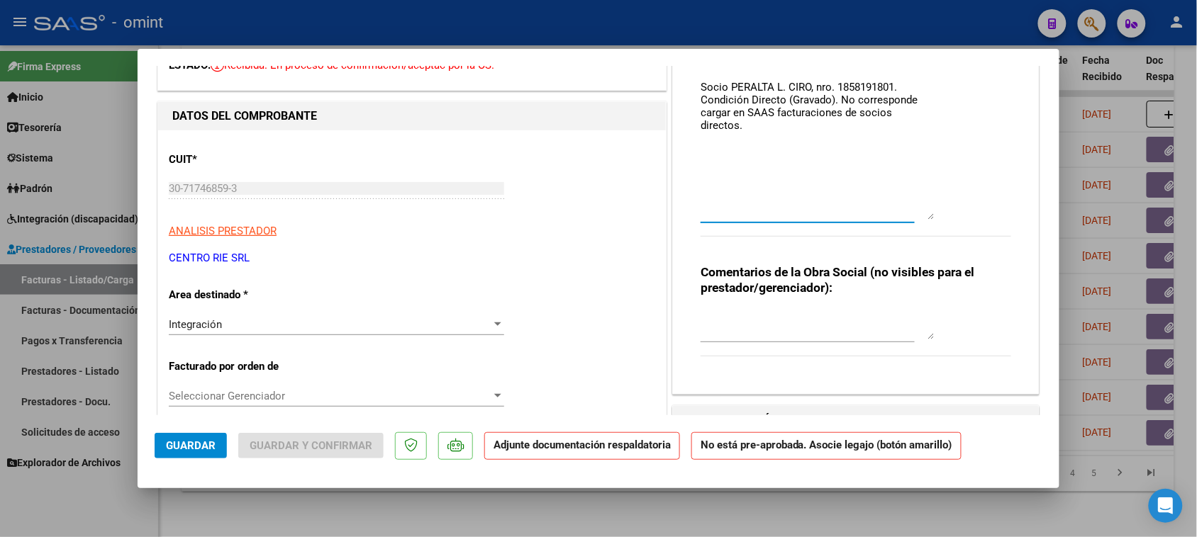
type textarea "Socio PERALTA L. CIRO, nro. 1858191801. Condición Directo (Gravado). No corresp…"
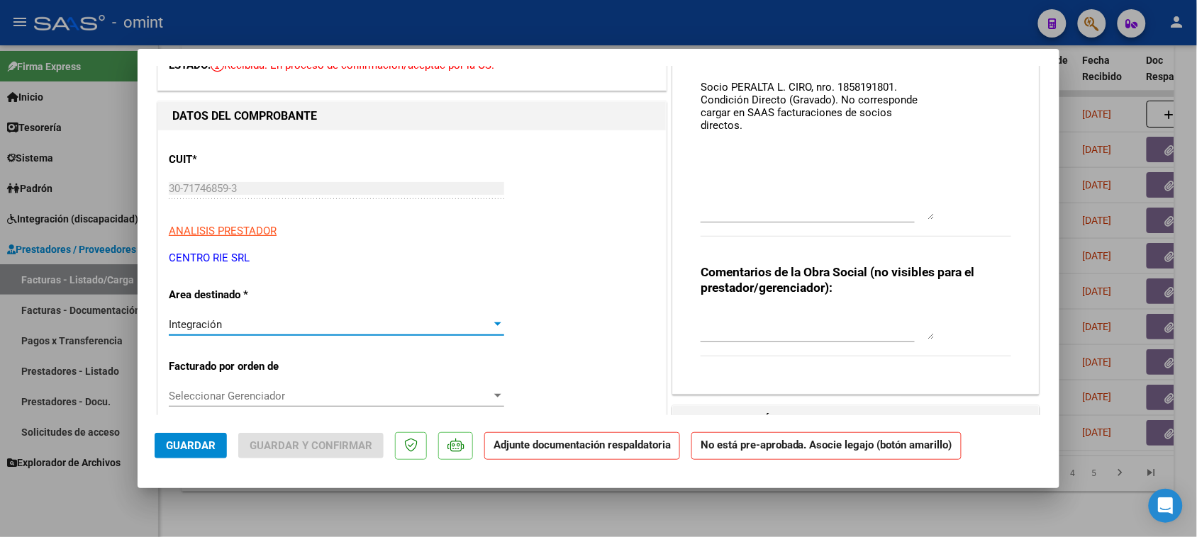
click at [410, 319] on div "Integración" at bounding box center [330, 324] width 323 height 13
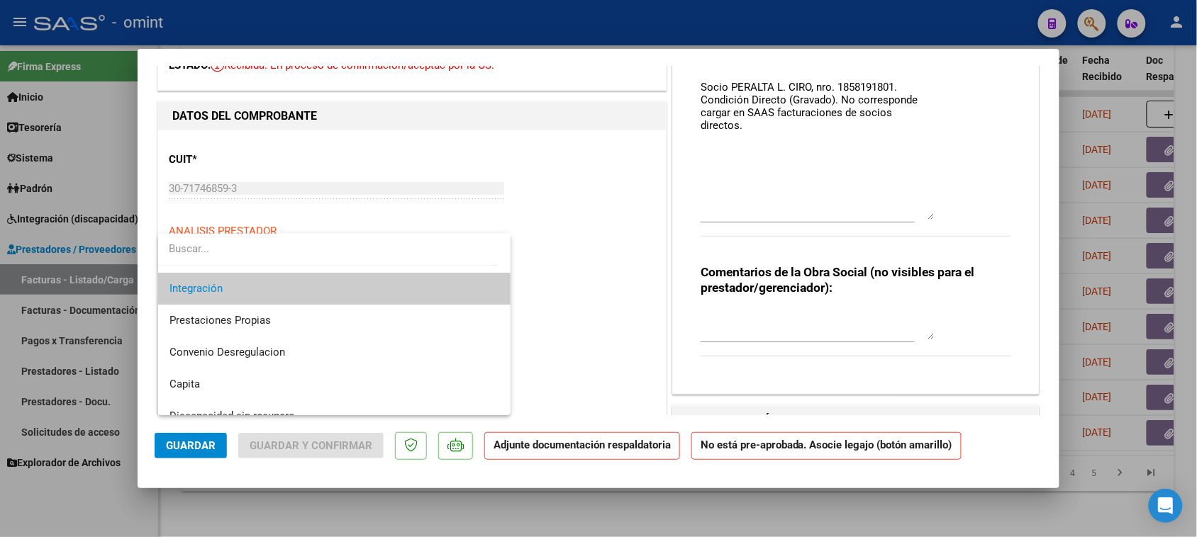
scroll to position [137, 0]
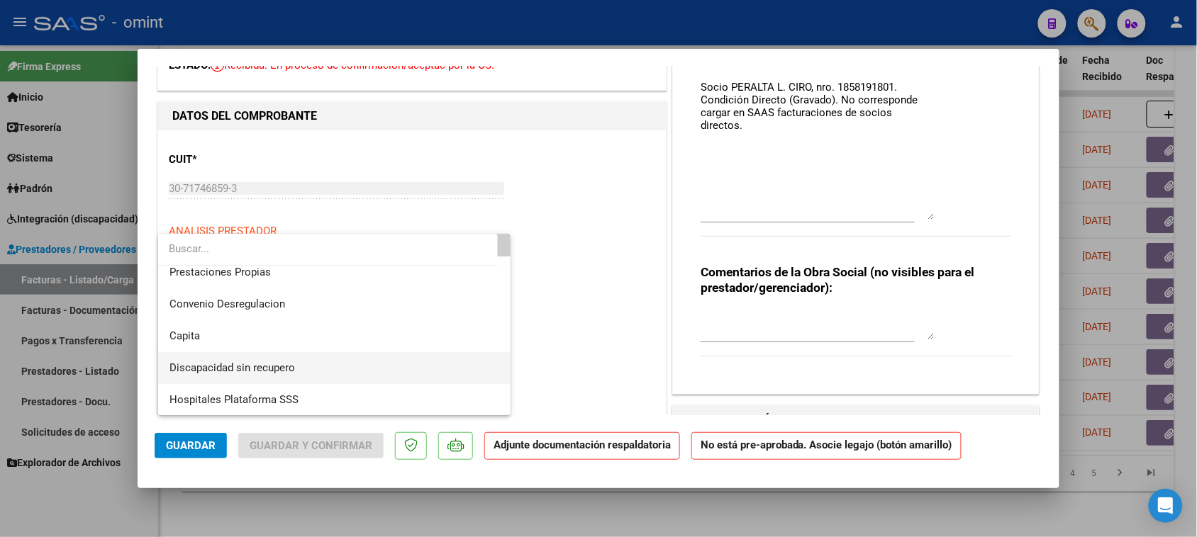
click at [396, 367] on span "Discapacidad sin recupero" at bounding box center [334, 368] width 330 height 32
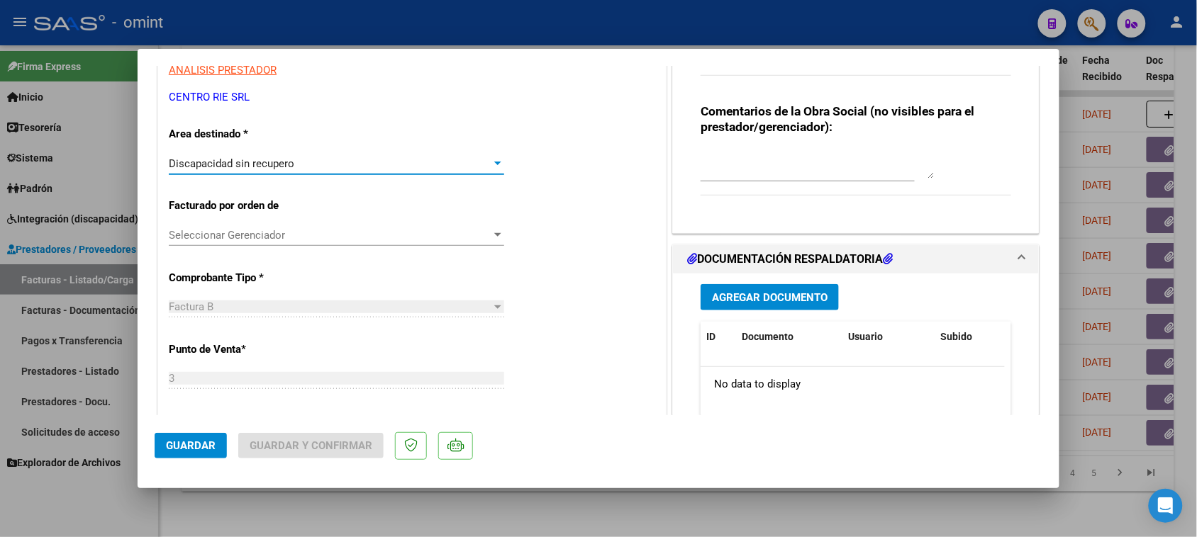
scroll to position [266, 0]
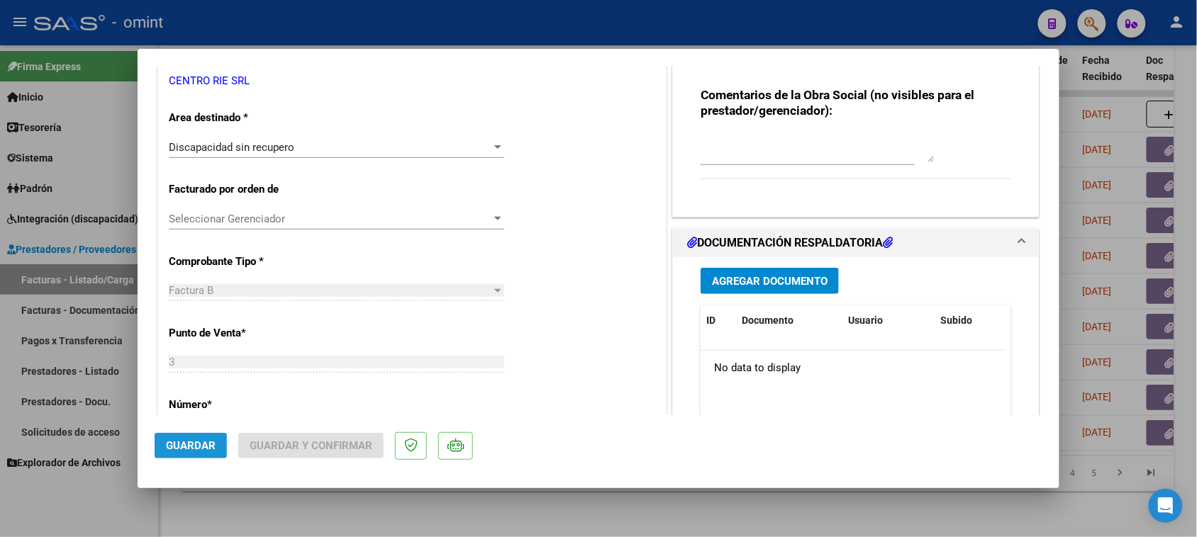
click at [218, 448] on button "Guardar" at bounding box center [191, 446] width 72 height 26
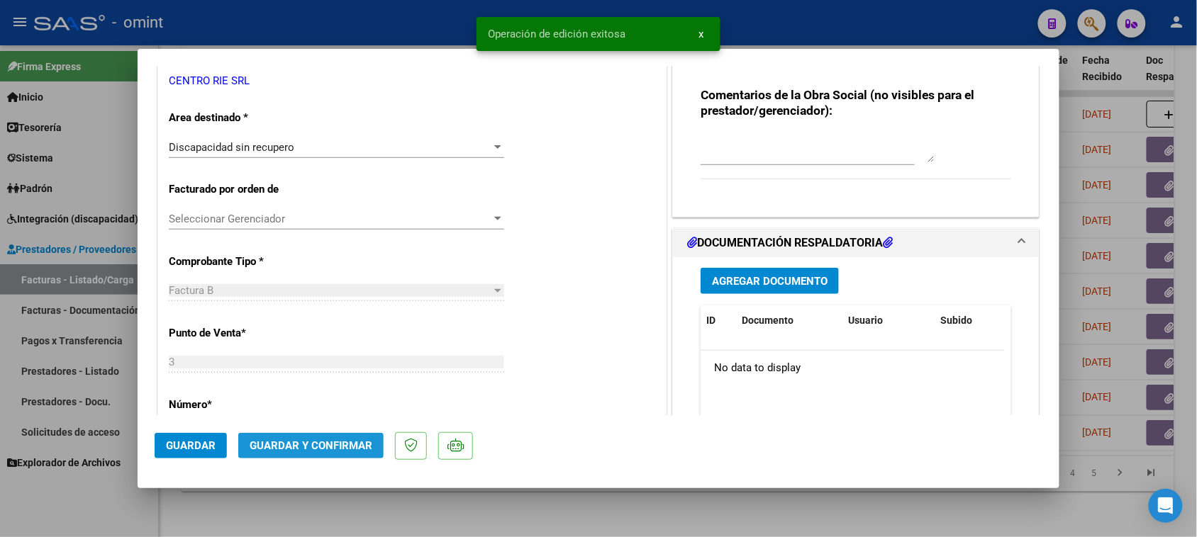
click at [337, 454] on button "Guardar y Confirmar" at bounding box center [310, 446] width 145 height 26
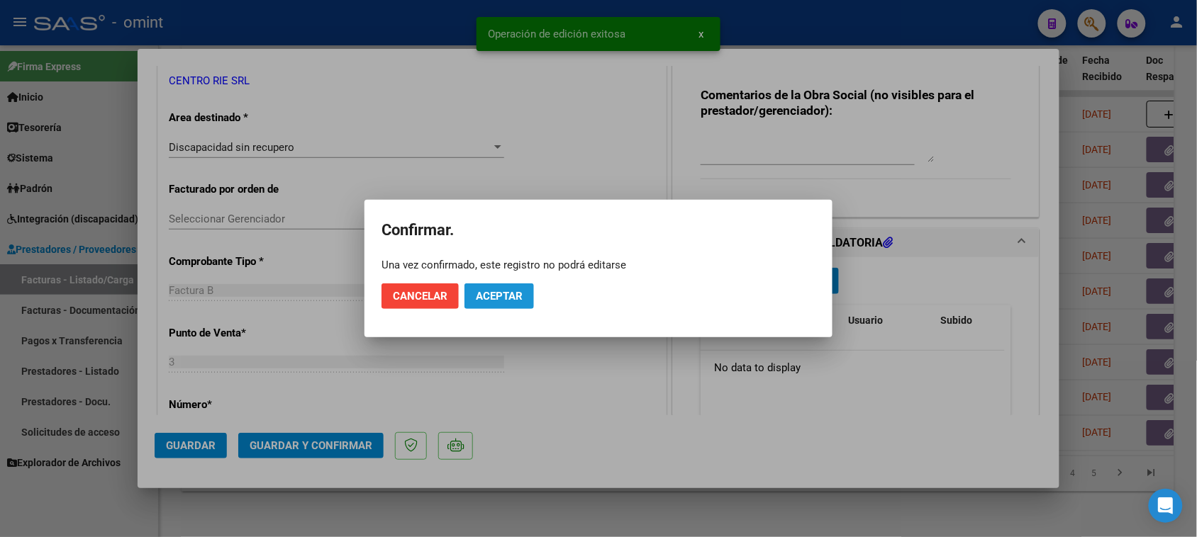
click at [520, 290] on span "Aceptar" at bounding box center [499, 296] width 47 height 13
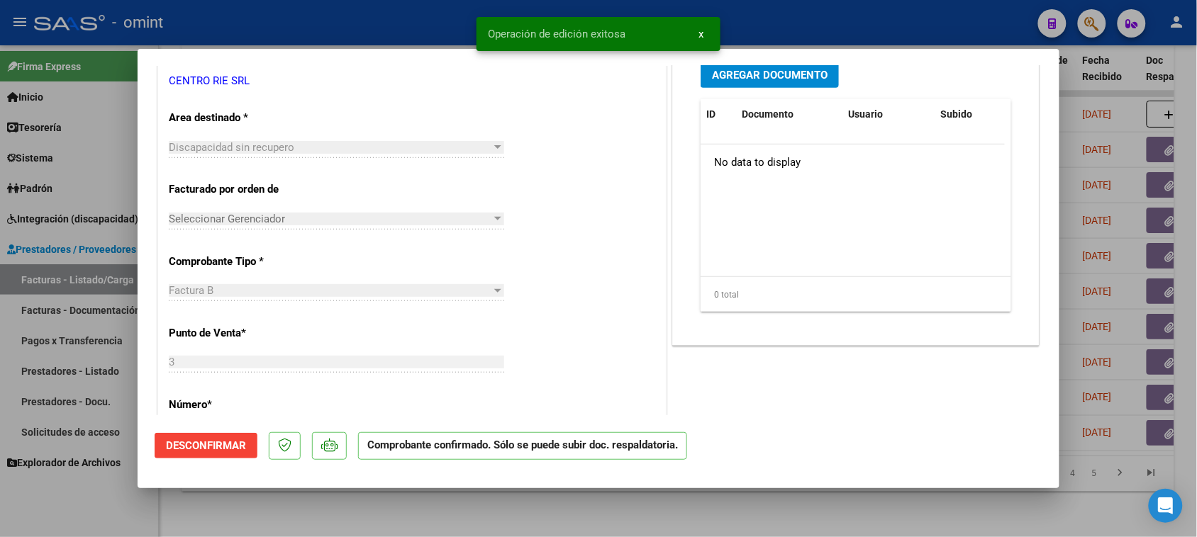
type input "$ 0,00"
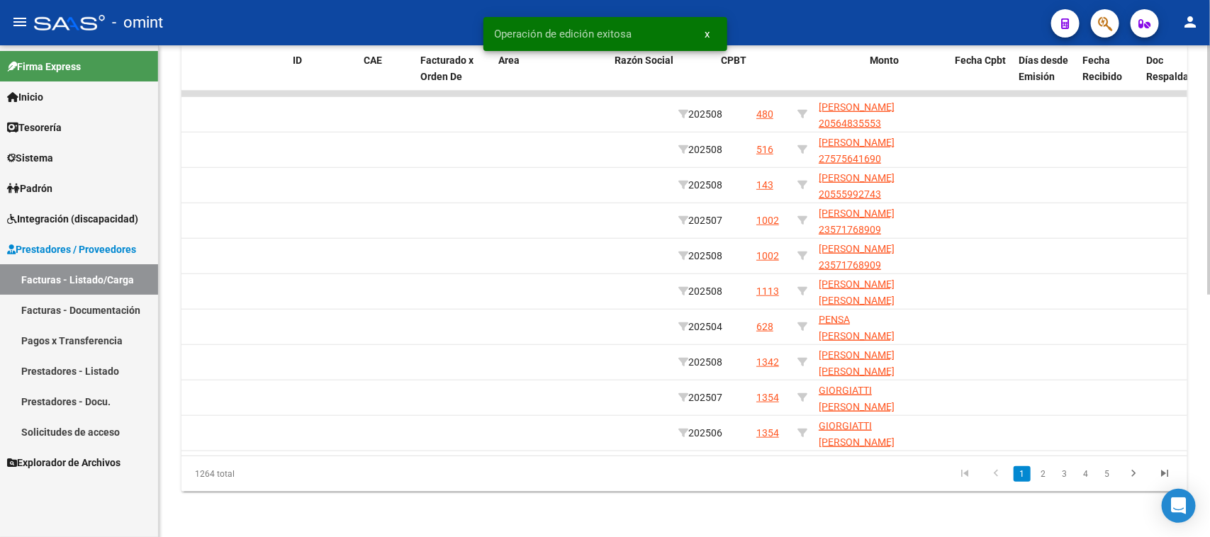
scroll to position [0, 0]
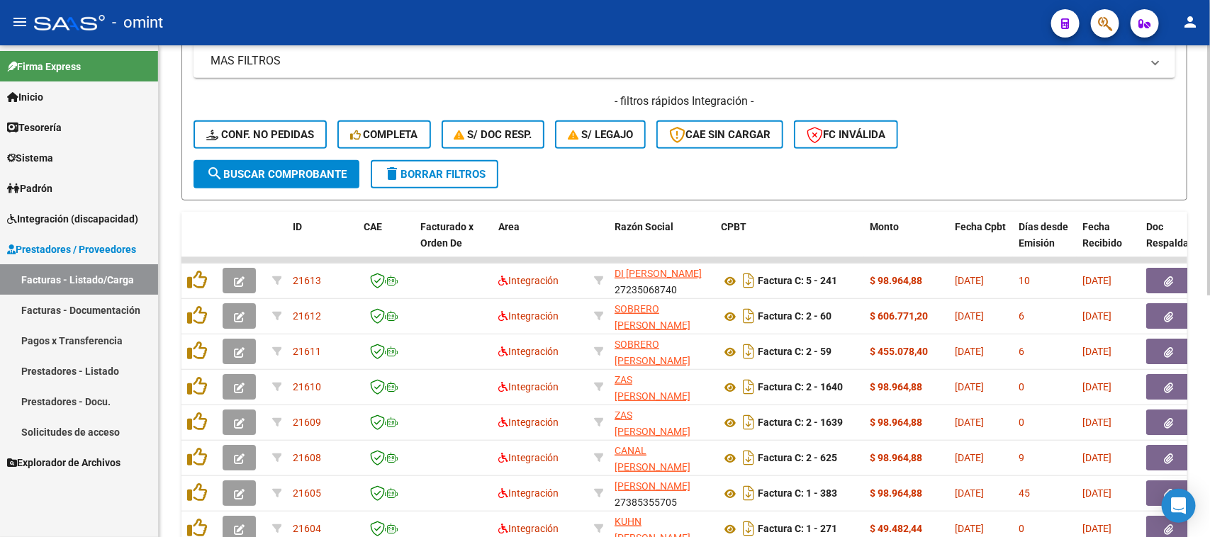
click at [437, 176] on span "delete Borrar Filtros" at bounding box center [435, 174] width 102 height 13
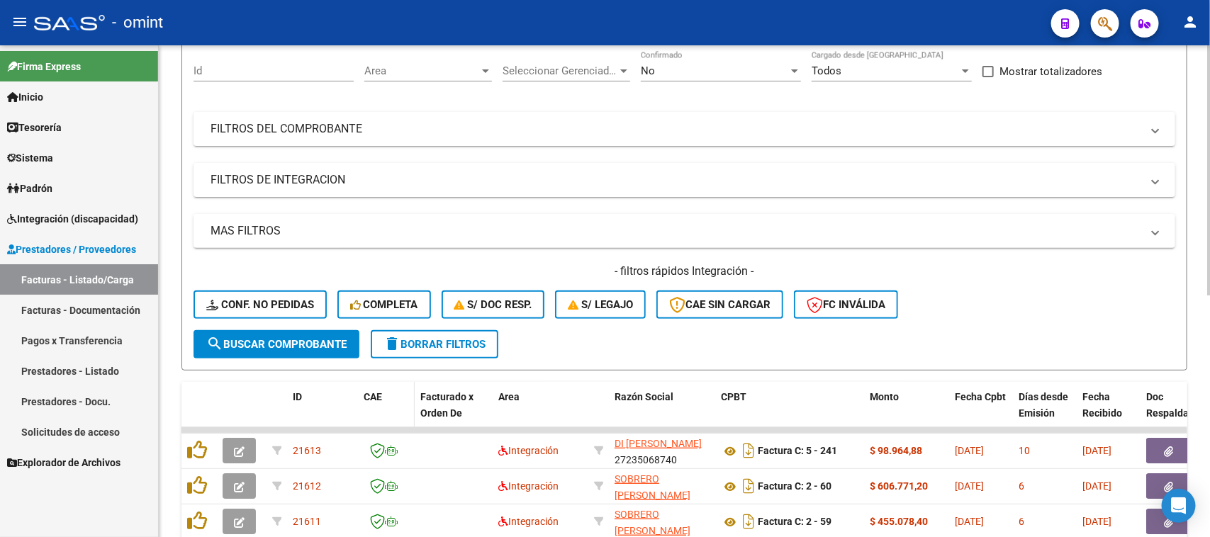
scroll to position [299, 0]
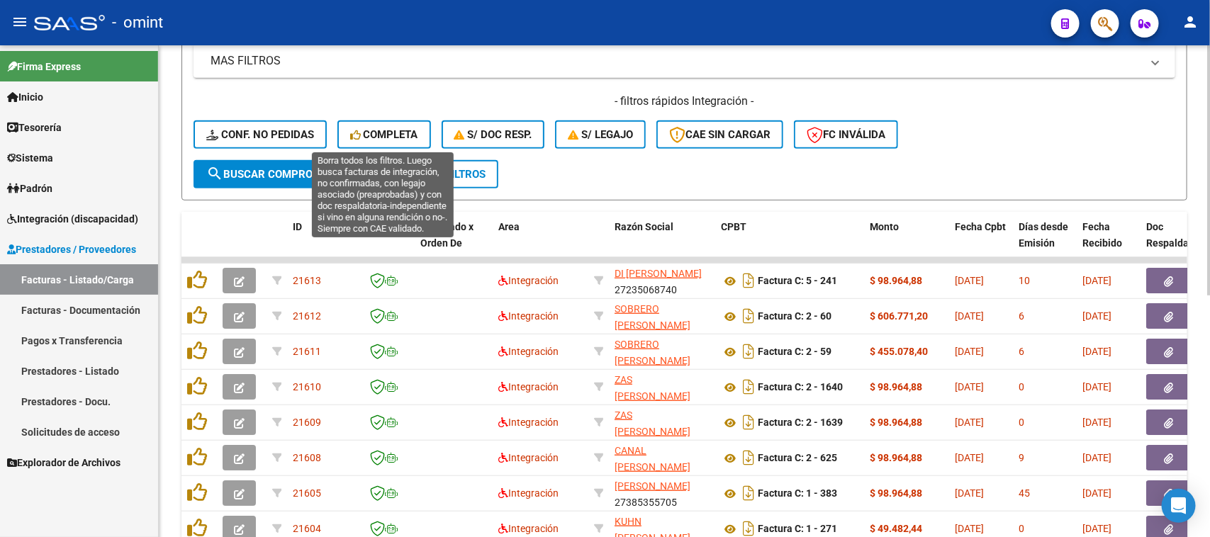
click at [394, 132] on span "Completa" at bounding box center [384, 134] width 68 height 13
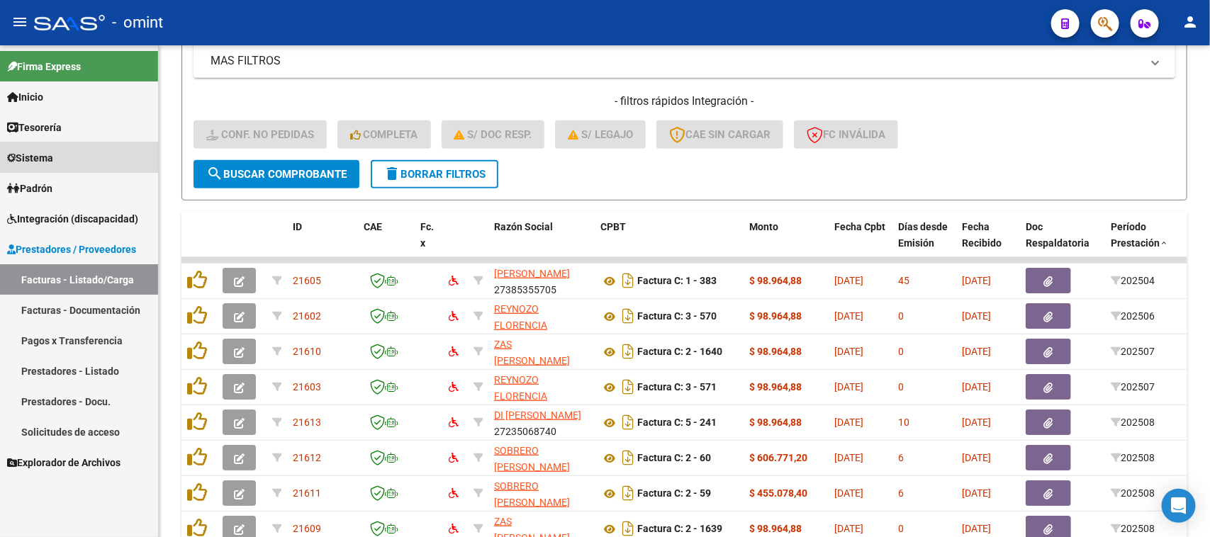
click at [106, 151] on link "Sistema" at bounding box center [79, 158] width 158 height 30
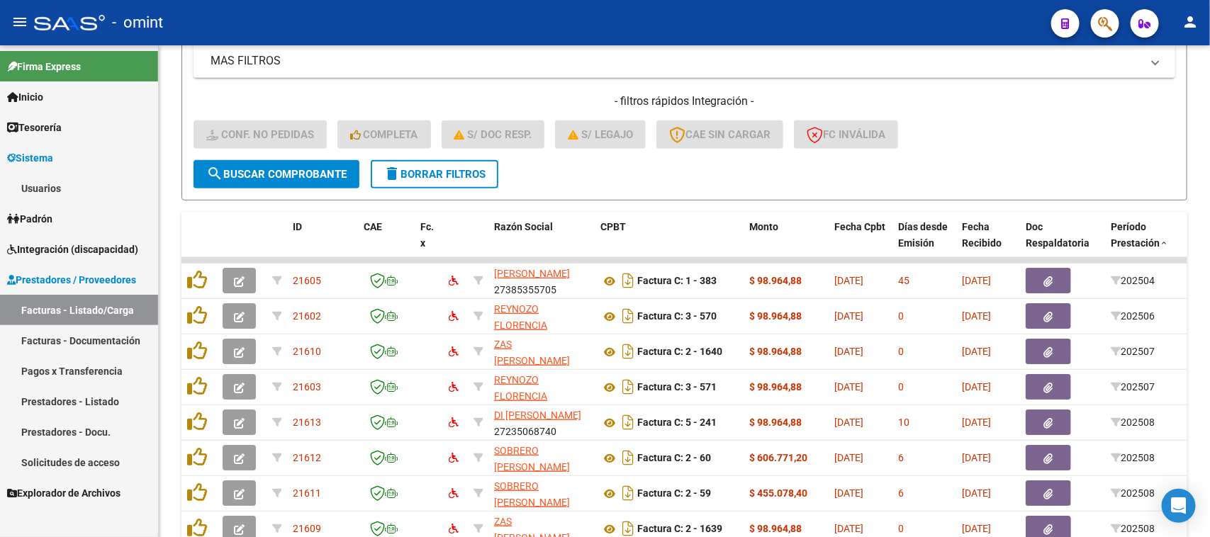
click at [100, 186] on link "Usuarios" at bounding box center [79, 188] width 158 height 30
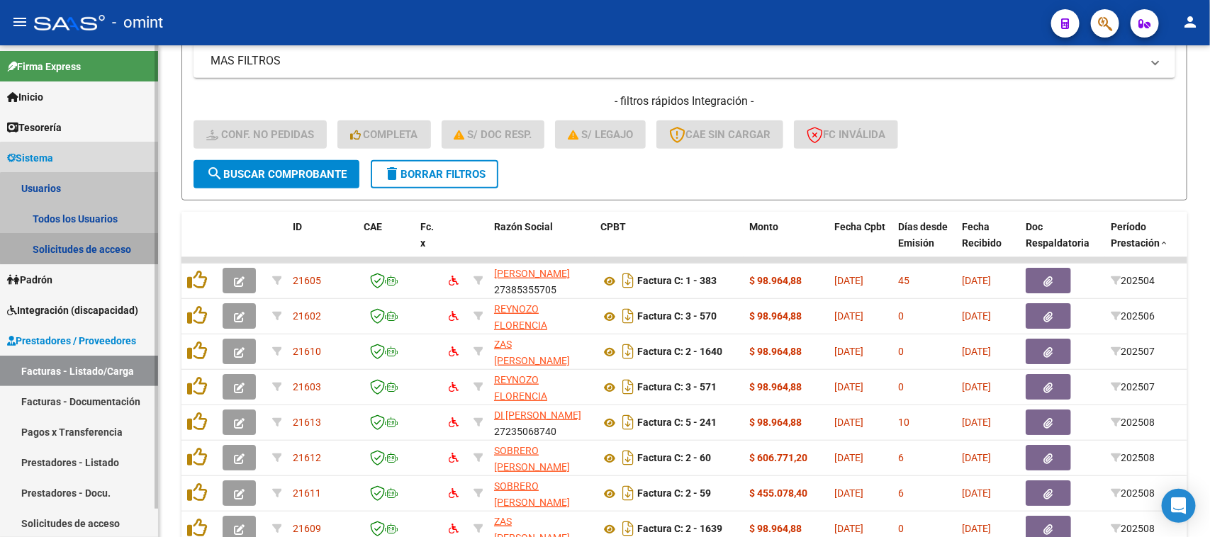
click at [89, 239] on link "Solicitudes de acceso" at bounding box center [79, 249] width 158 height 30
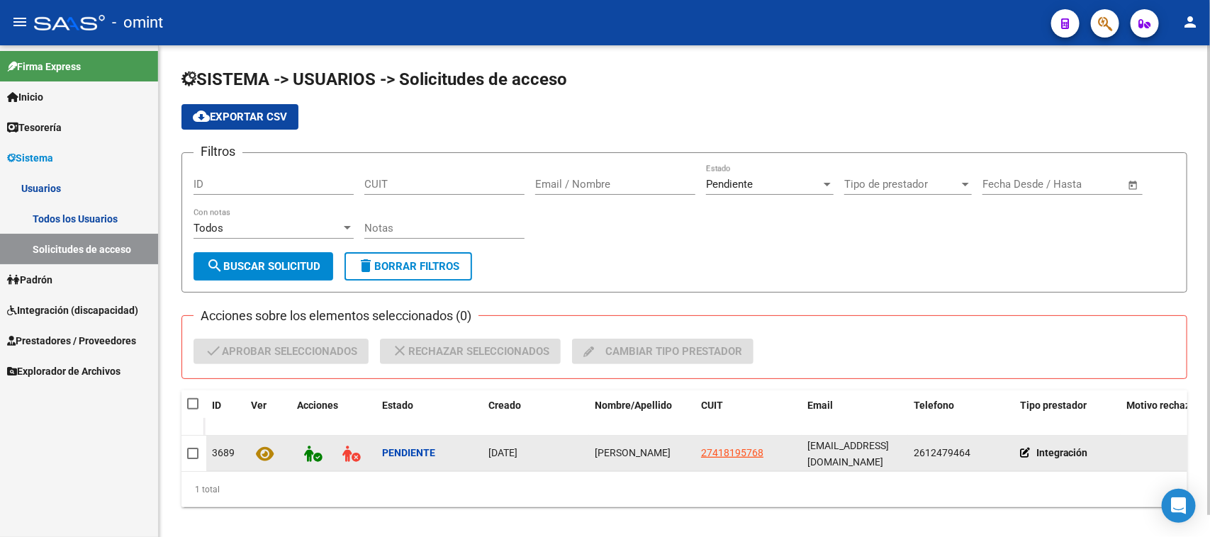
click at [618, 449] on span "[PERSON_NAME]" at bounding box center [633, 452] width 76 height 11
copy span "[PERSON_NAME]"
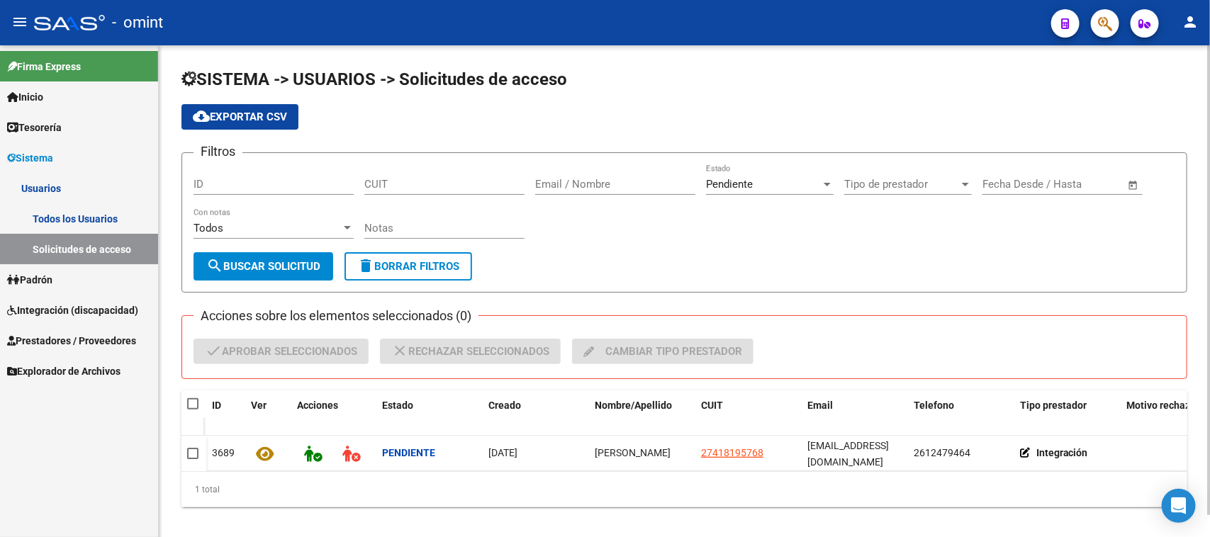
click at [191, 398] on span at bounding box center [192, 403] width 11 height 11
click at [192, 410] on input "checkbox" at bounding box center [192, 410] width 1 height 1
checkbox input "true"
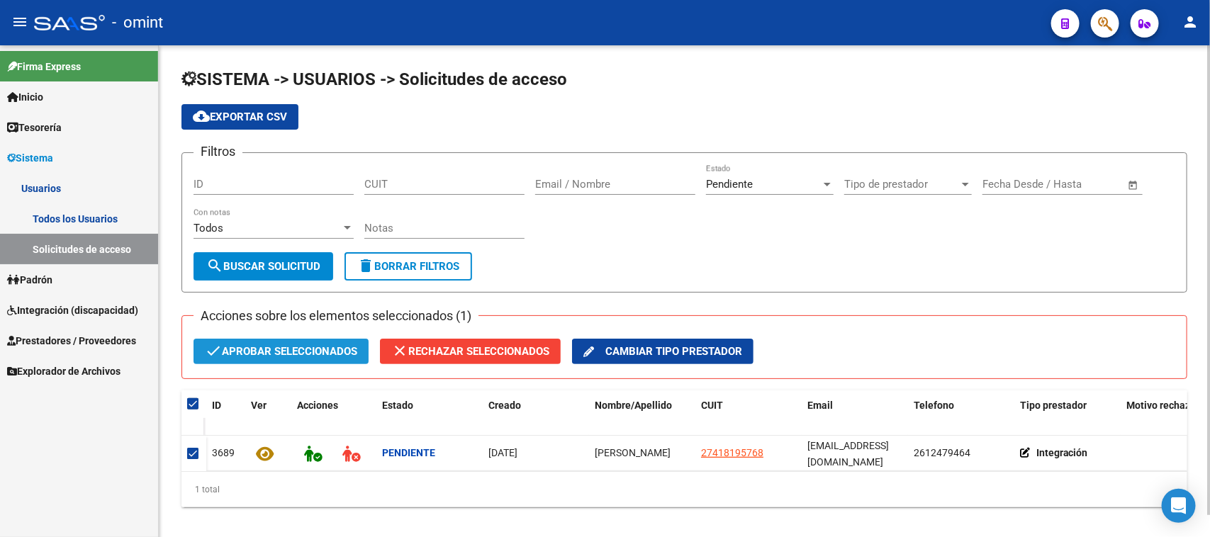
click at [273, 345] on span "check Aprobar seleccionados" at bounding box center [281, 352] width 152 height 26
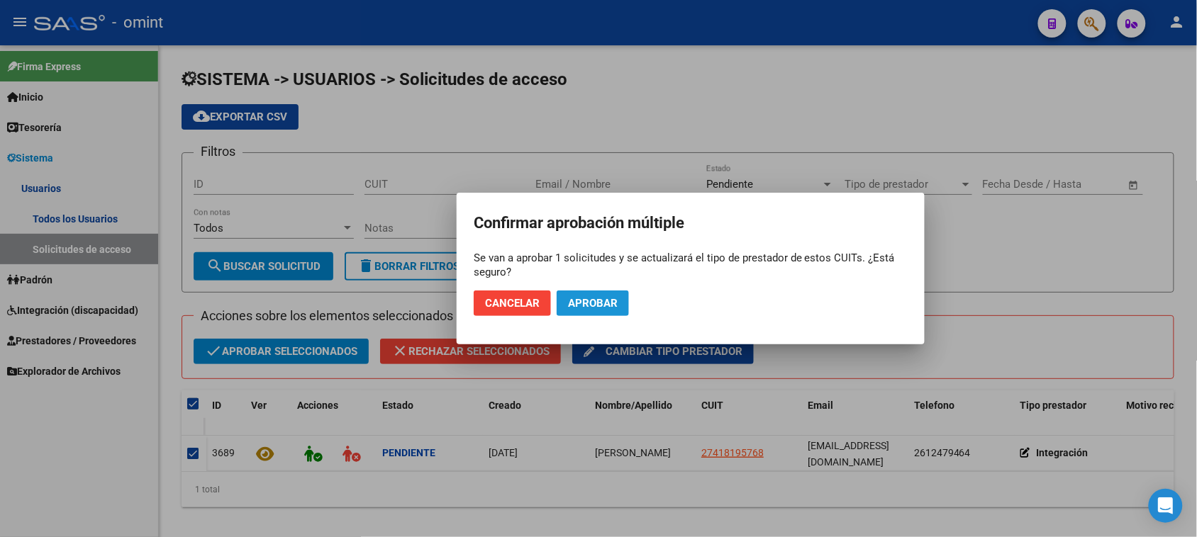
click at [610, 295] on button "Aprobar" at bounding box center [593, 304] width 72 height 26
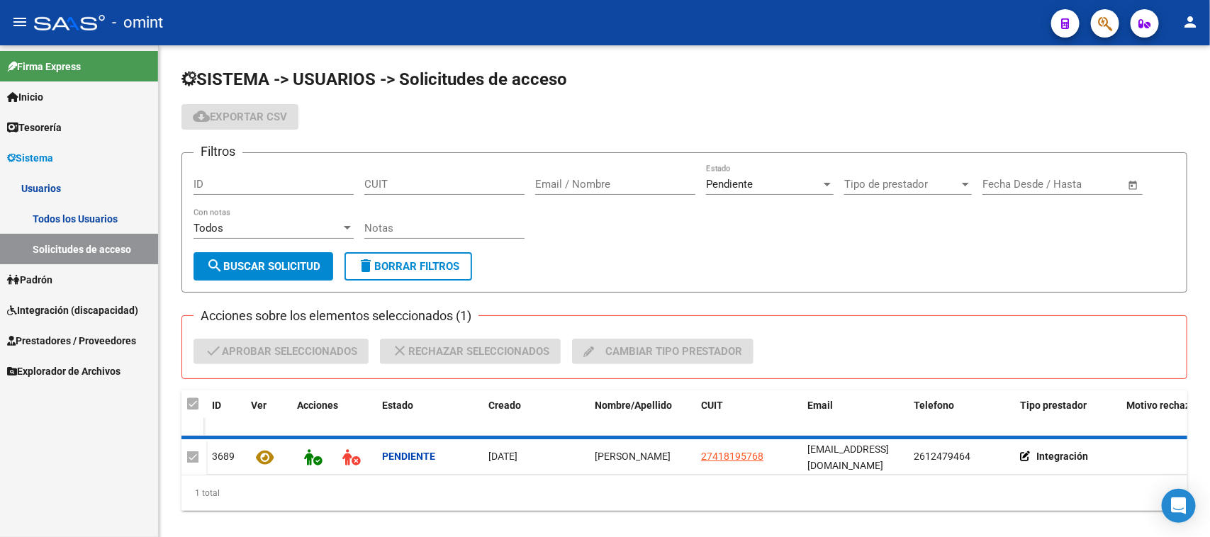
checkbox input "false"
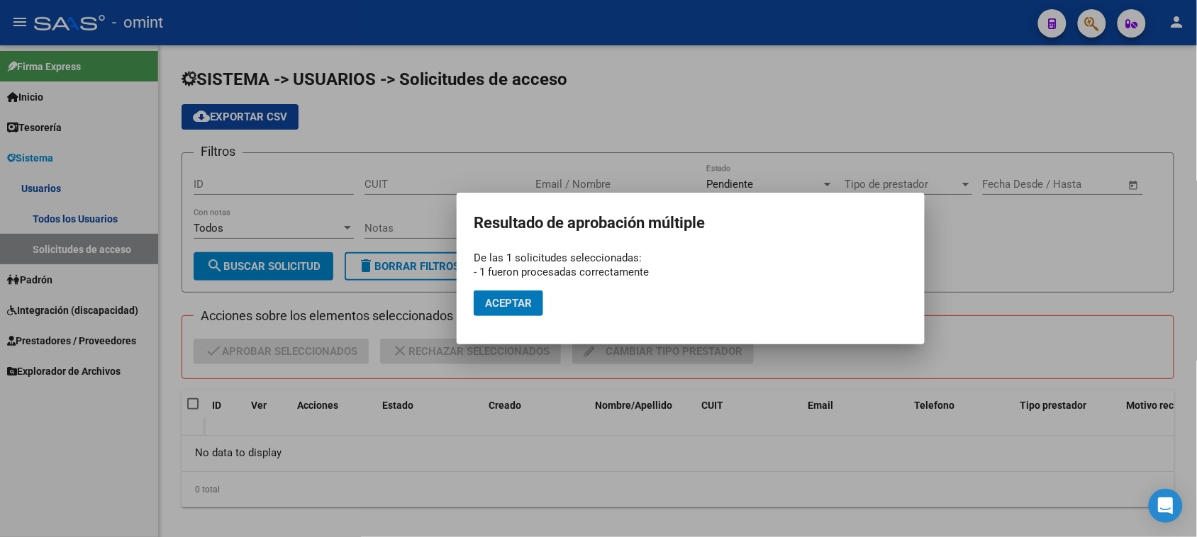
click at [532, 306] on button "Aceptar" at bounding box center [508, 304] width 69 height 26
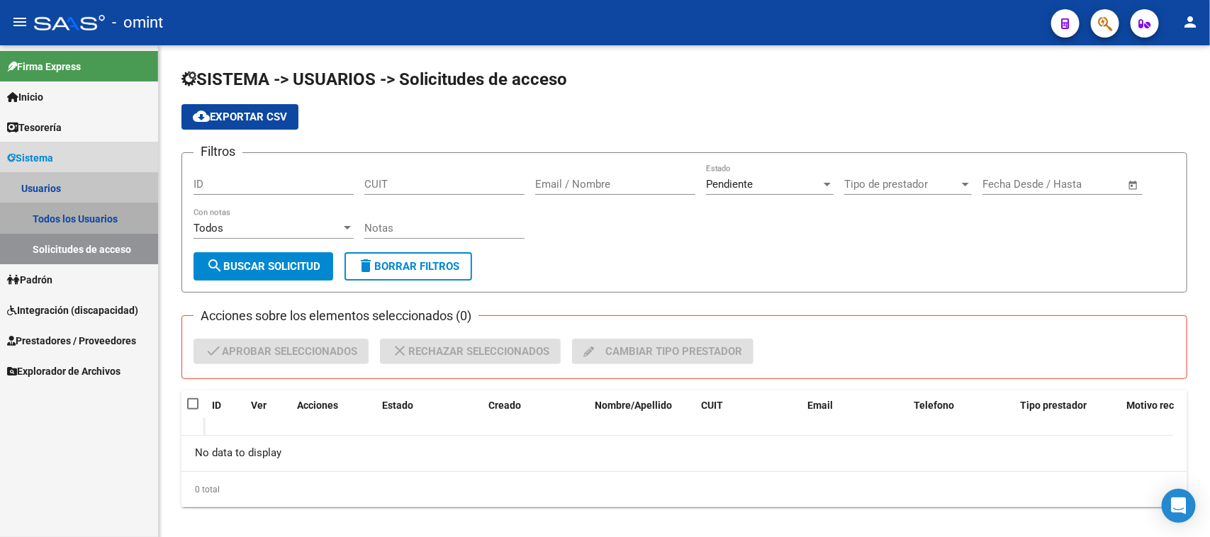
click at [62, 206] on link "Todos los Usuarios" at bounding box center [79, 218] width 158 height 30
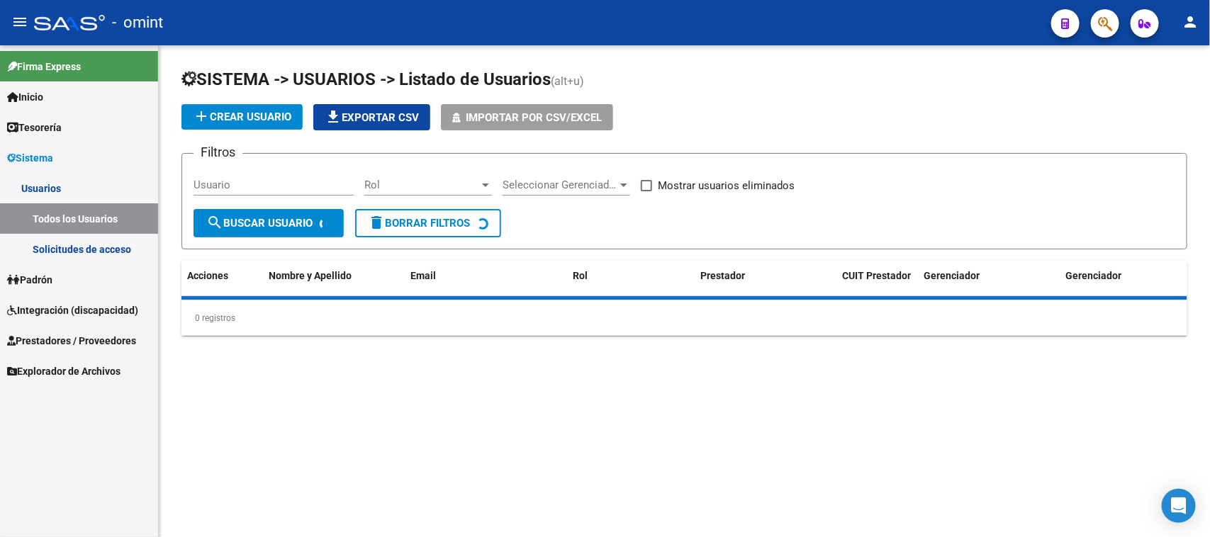
click at [245, 185] on input "Usuario" at bounding box center [274, 185] width 160 height 13
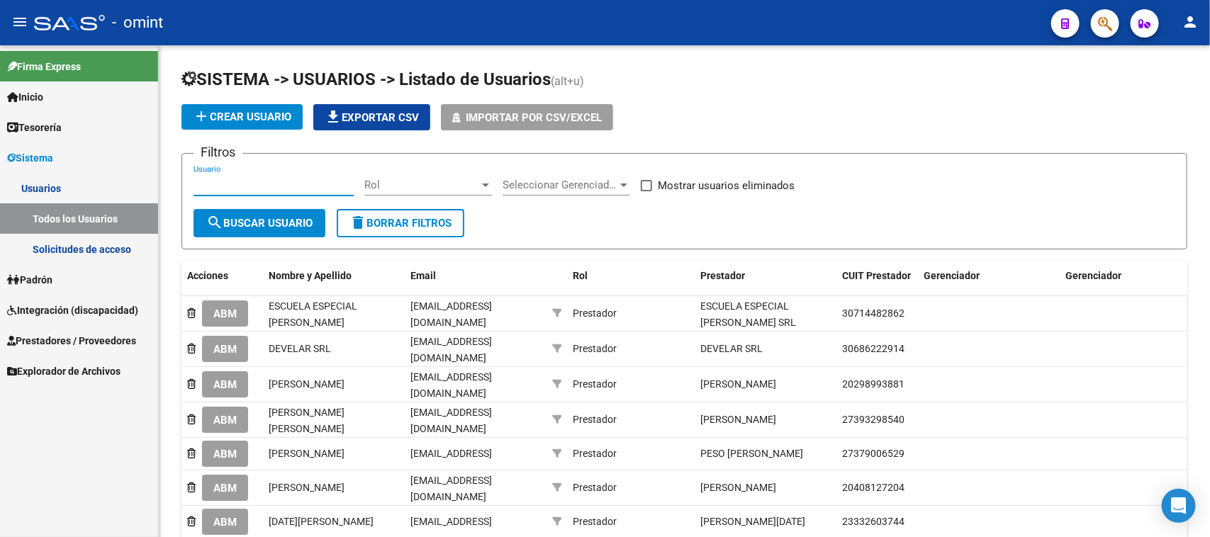
paste input "[PERSON_NAME]"
type input "[PERSON_NAME]"
drag, startPoint x: 262, startPoint y: 236, endPoint x: 268, endPoint y: 229, distance: 9.1
click at [264, 233] on form "Filtros [PERSON_NAME] Usuario Rol Rol Seleccionar Gerenciador Seleccionar Geren…" at bounding box center [685, 201] width 1006 height 96
click at [268, 228] on button "search Buscar Usuario" at bounding box center [260, 223] width 132 height 28
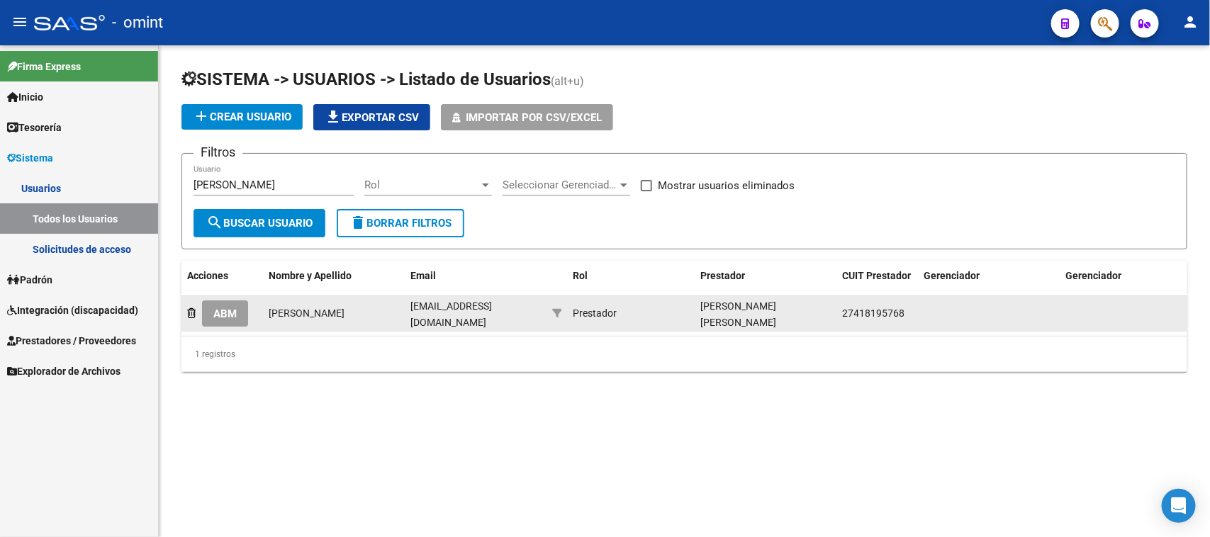
click at [221, 308] on span "ABM" at bounding box center [224, 314] width 23 height 13
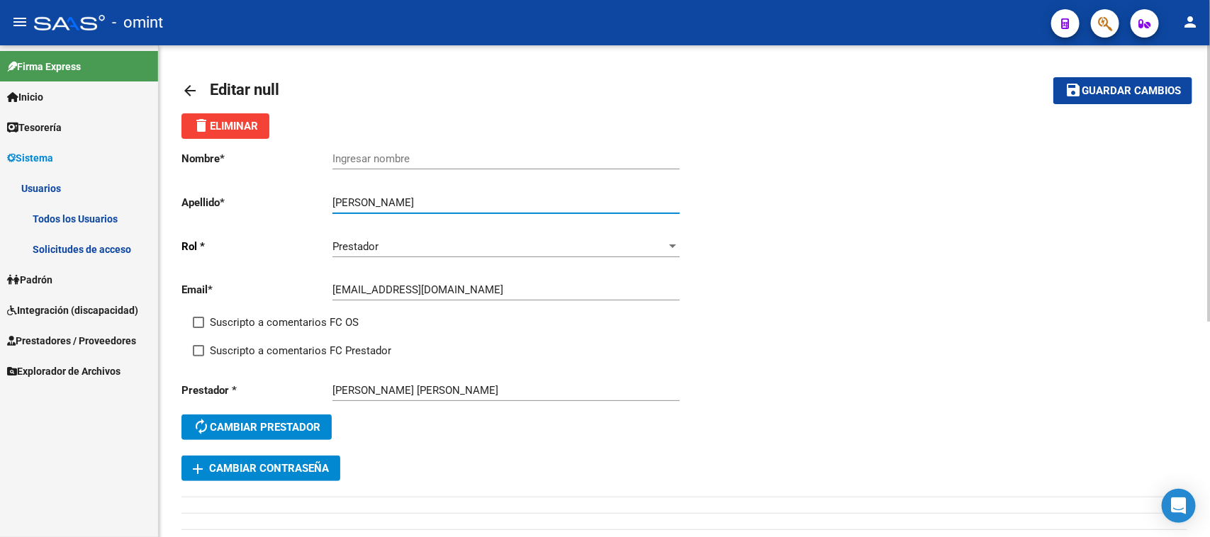
drag, startPoint x: 387, startPoint y: 203, endPoint x: 269, endPoint y: 207, distance: 117.8
click at [269, 207] on app-form-text-field "Apellido * [PERSON_NAME] apellido" at bounding box center [431, 202] width 498 height 13
type input "RIVAS"
drag, startPoint x: 386, startPoint y: 163, endPoint x: 373, endPoint y: 161, distance: 13.6
click at [385, 162] on input "Ingresar nombre" at bounding box center [506, 158] width 347 height 13
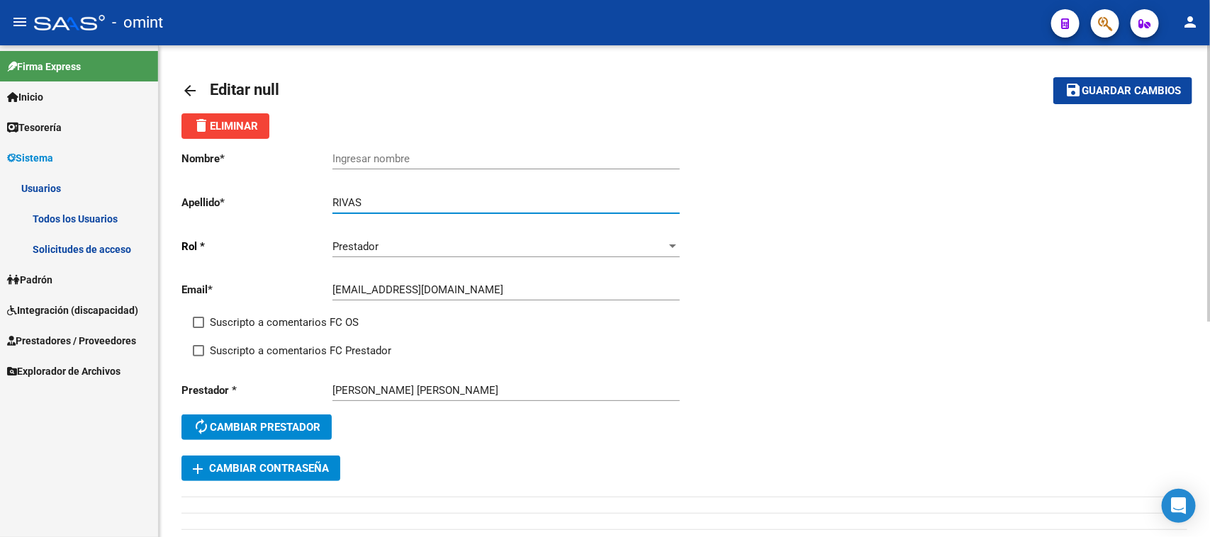
paste input "[GEOGRAPHIC_DATA]"
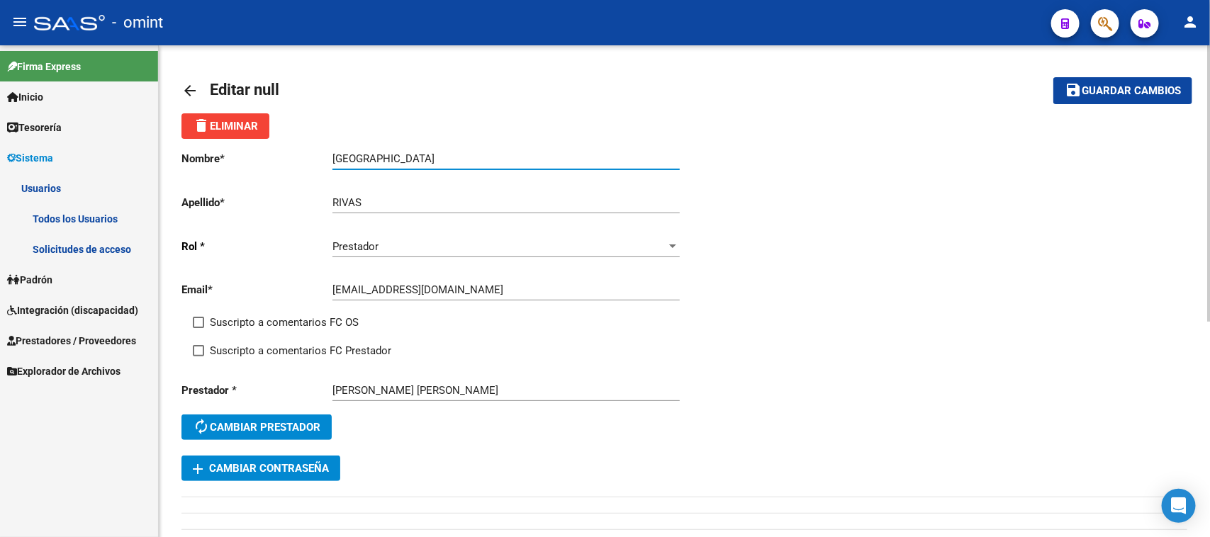
type input "[GEOGRAPHIC_DATA]"
click at [247, 326] on span "Suscripto a comentarios FC OS" at bounding box center [284, 322] width 149 height 17
click at [199, 328] on input "Suscripto a comentarios FC OS" at bounding box center [198, 328] width 1 height 1
checkbox input "true"
click at [249, 347] on span "Suscripto a comentarios FC Prestador" at bounding box center [301, 350] width 182 height 17
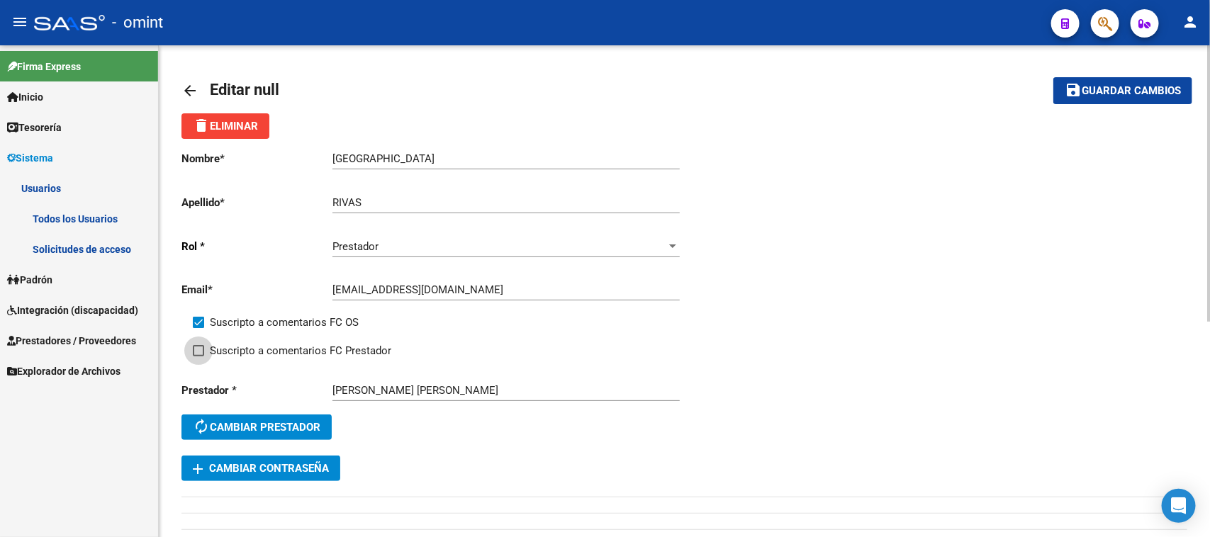
click at [199, 357] on input "Suscripto a comentarios FC Prestador" at bounding box center [198, 357] width 1 height 1
checkbox input "true"
drag, startPoint x: 1127, startPoint y: 84, endPoint x: 821, endPoint y: 138, distance: 311.1
click at [1122, 86] on span "Guardar cambios" at bounding box center [1131, 91] width 99 height 13
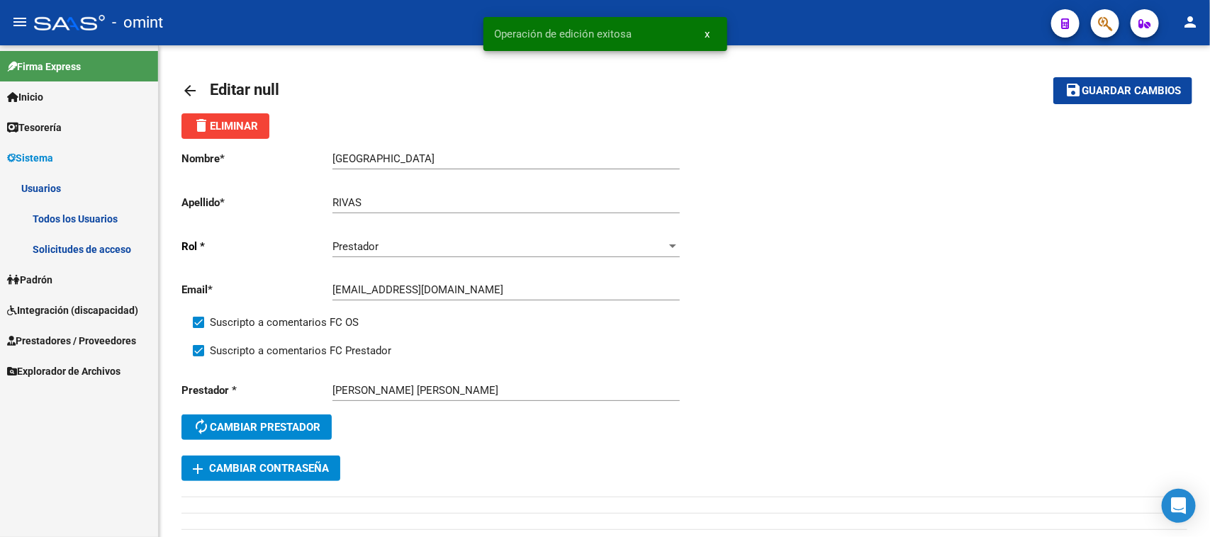
click at [89, 224] on link "Todos los Usuarios" at bounding box center [79, 218] width 158 height 30
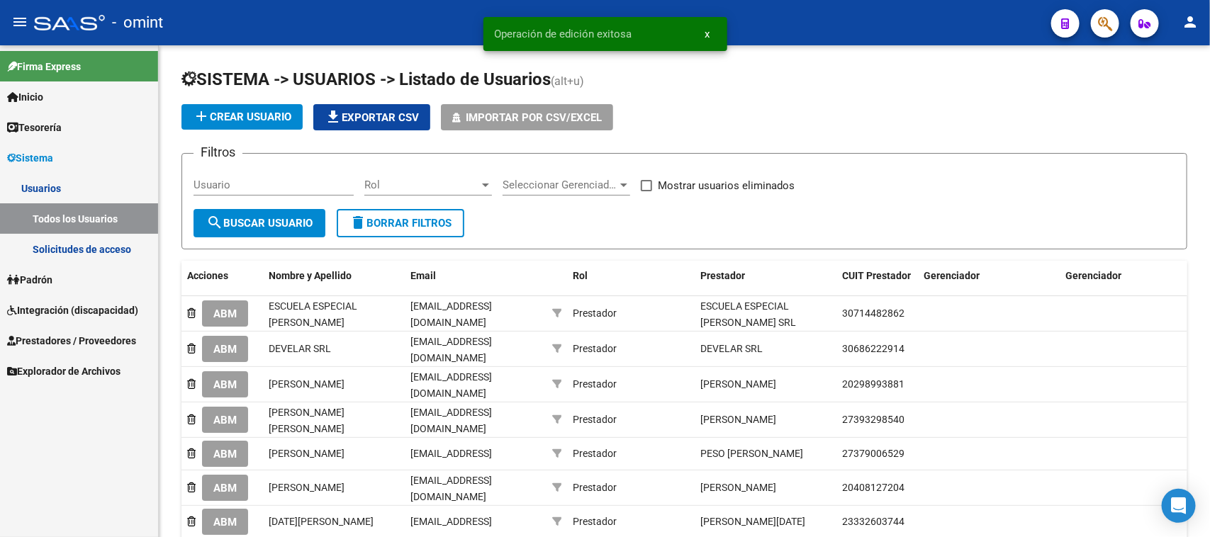
click at [80, 281] on link "Padrón" at bounding box center [79, 279] width 158 height 30
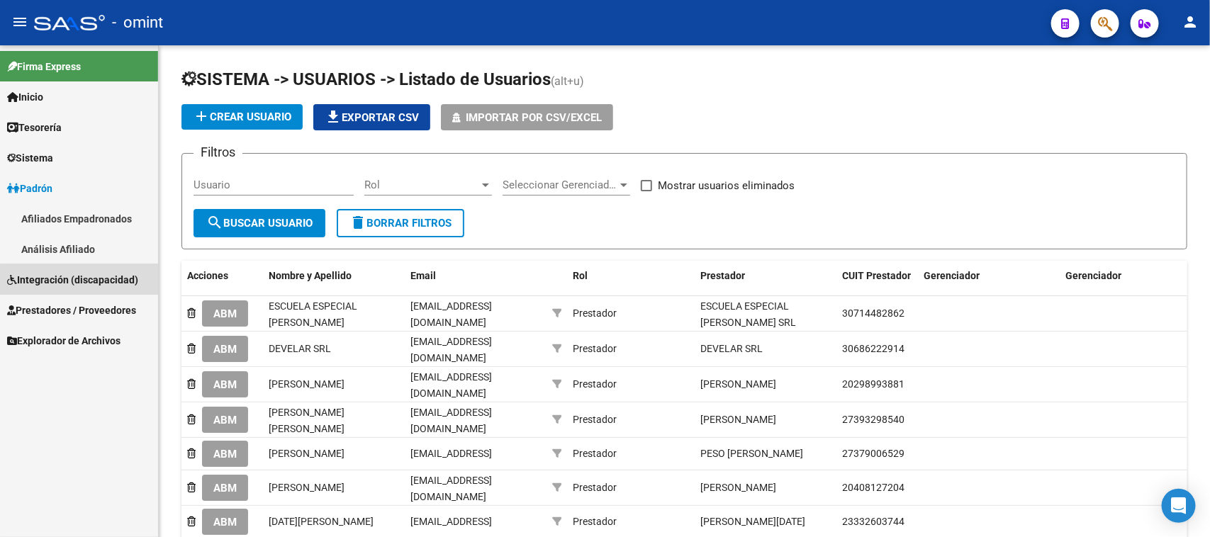
click at [80, 285] on span "Integración (discapacidad)" at bounding box center [72, 280] width 131 height 16
